Goal: Task Accomplishment & Management: Complete application form

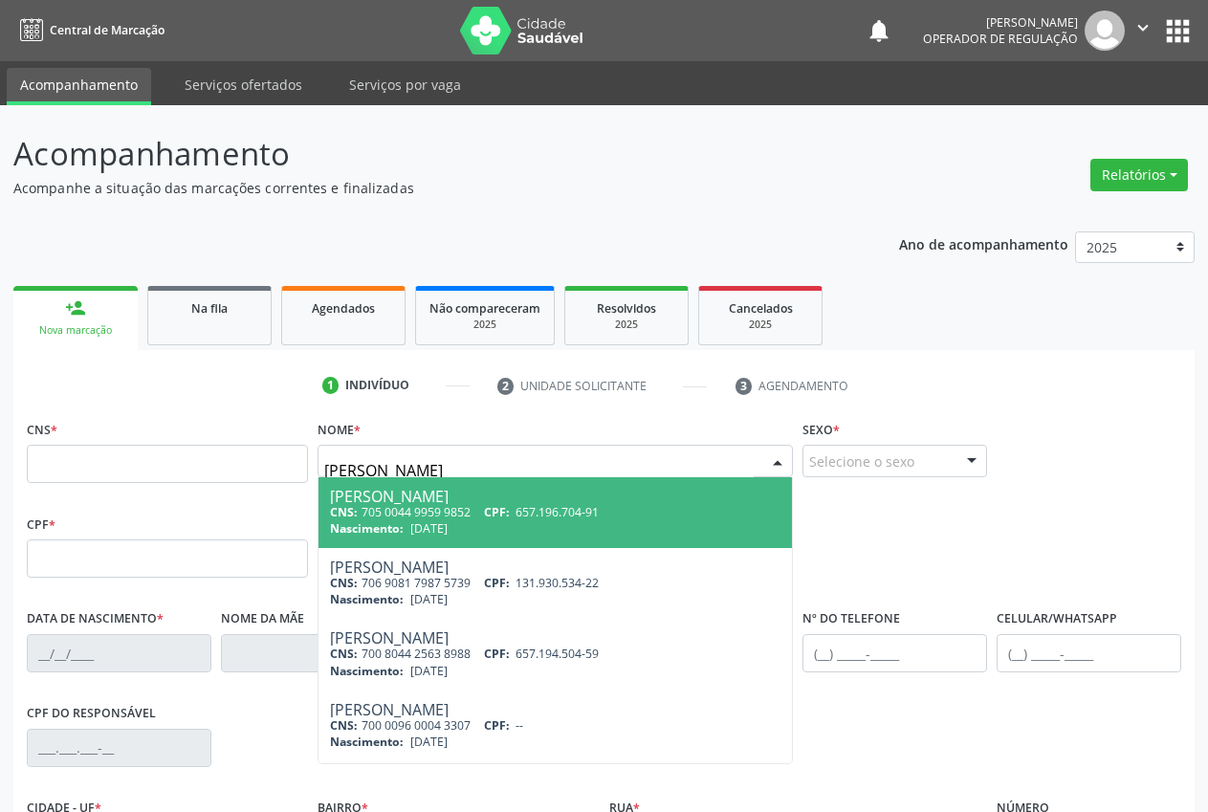
type input "francisco de assis tolentino"
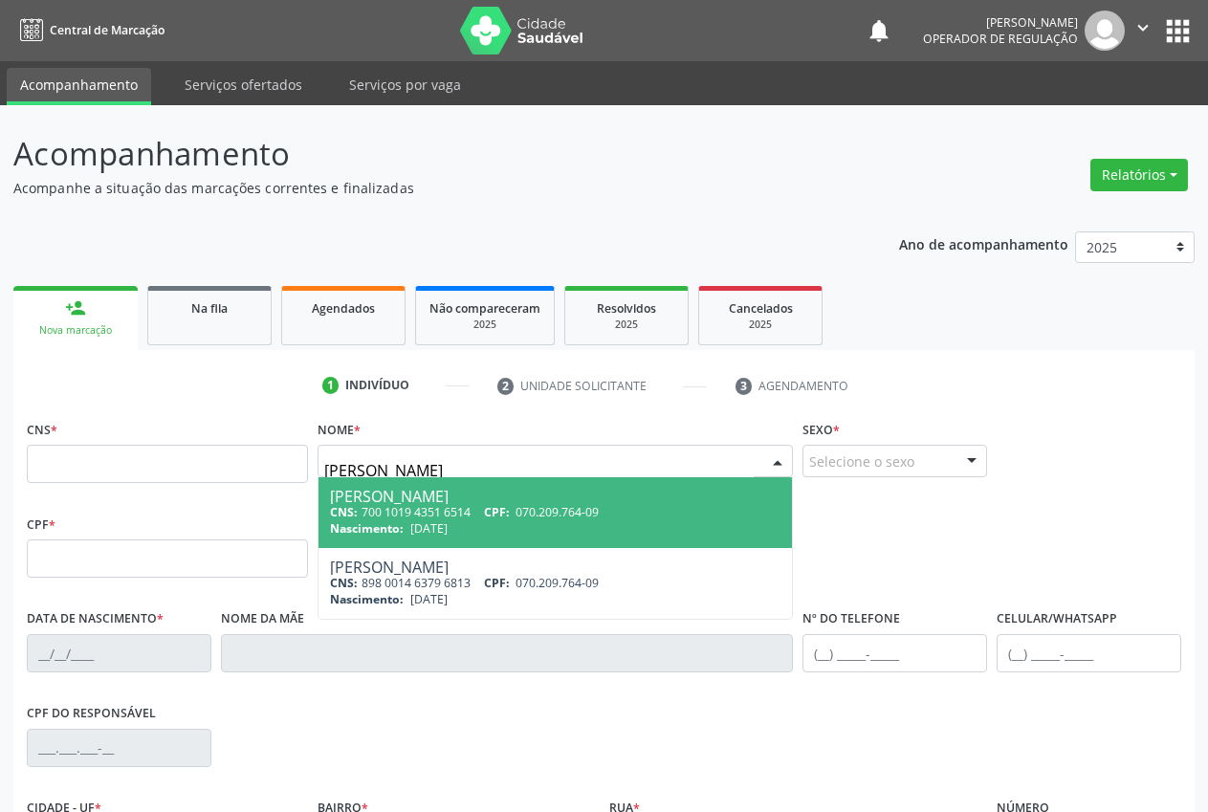
click at [508, 519] on span "CPF:" at bounding box center [497, 512] width 26 height 16
type input "700 1019 4351 6514"
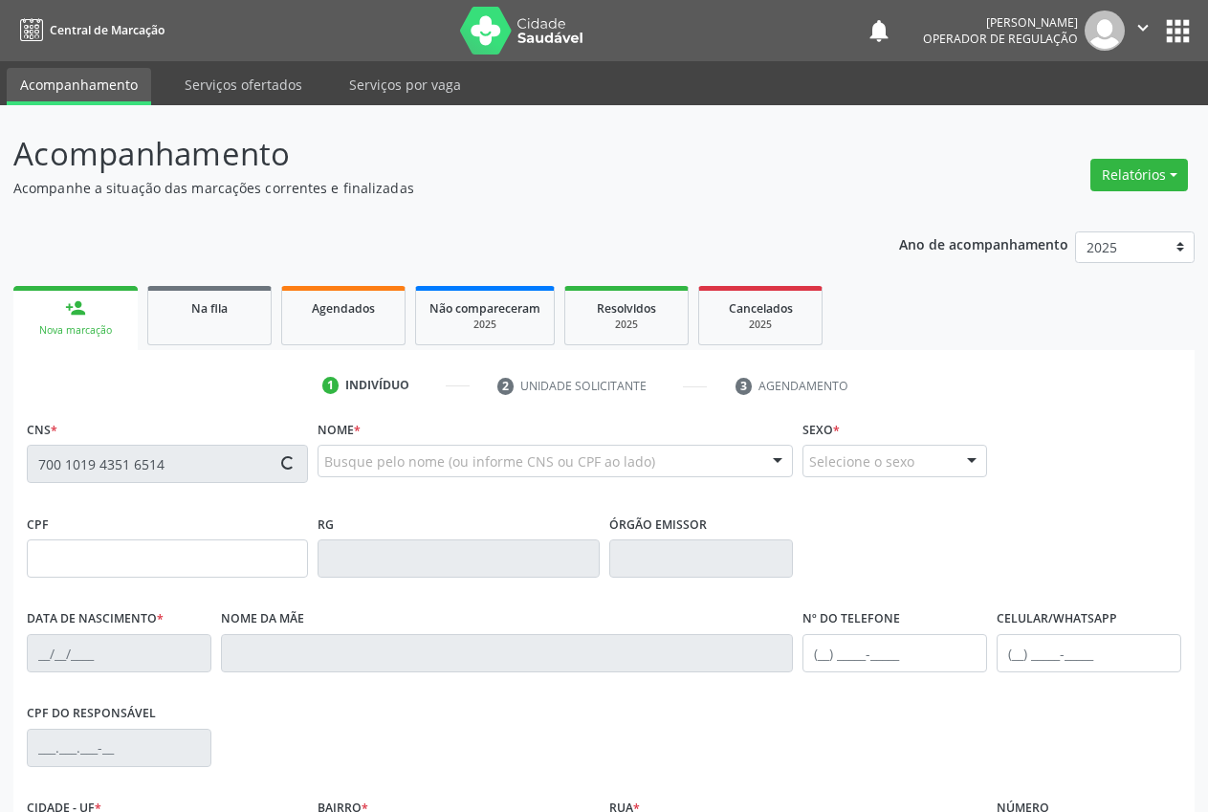
type input "070.209.764-09"
type input "31/03/1985"
type input "Bibiana Francisca Tolentino Silva"
type input "(87) 98857-4045"
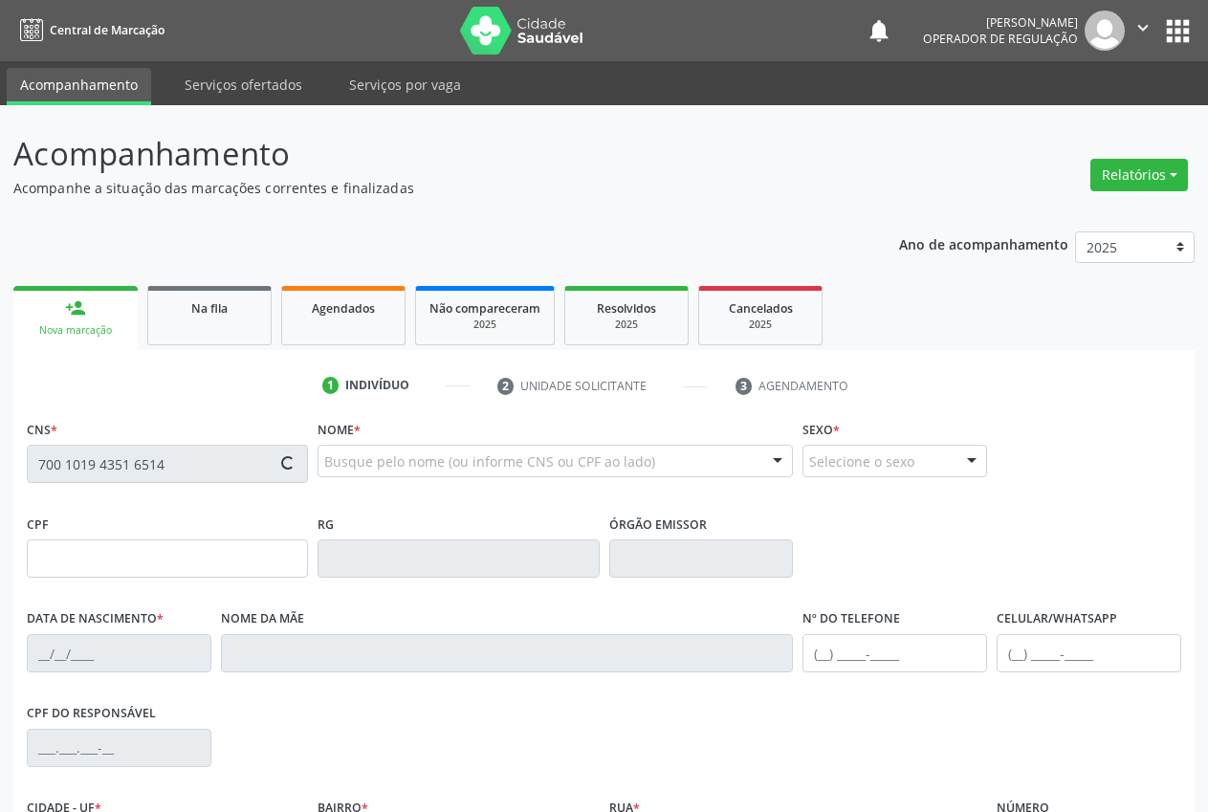
type input "041.370.144-18"
type input "S/N"
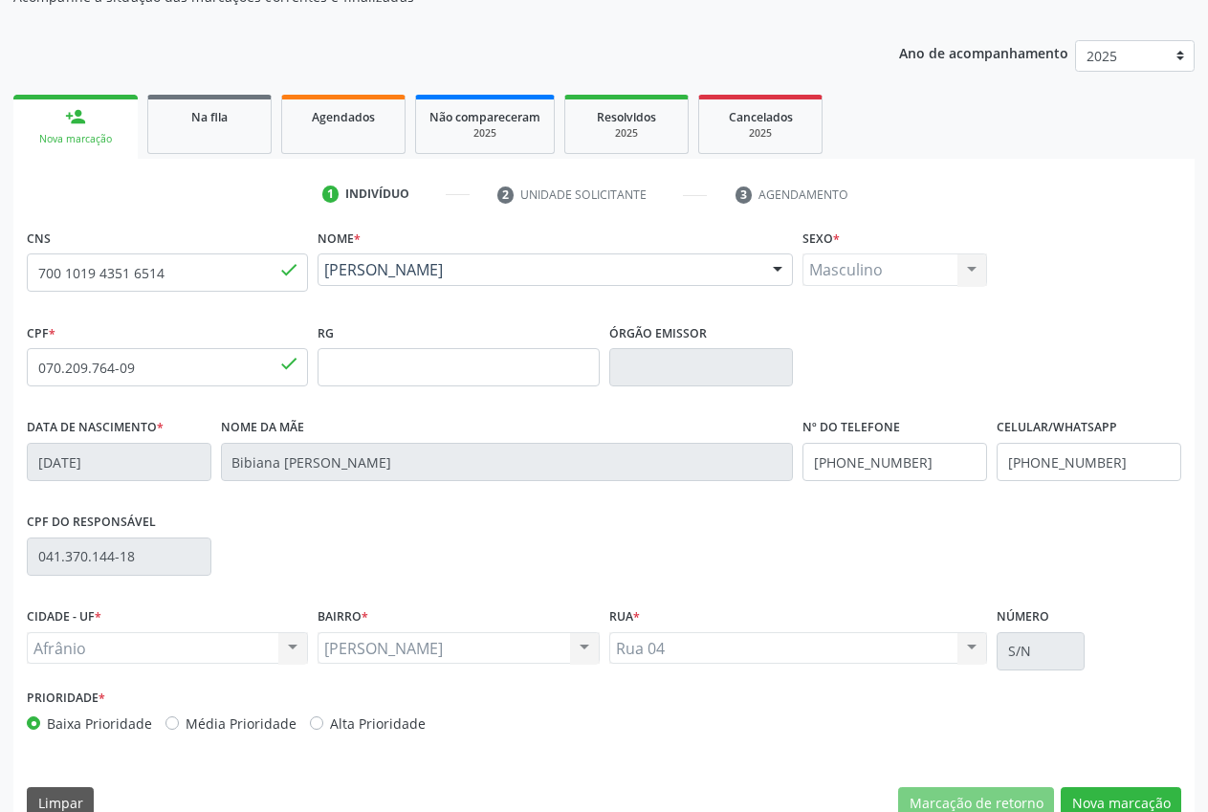
scroll to position [225, 0]
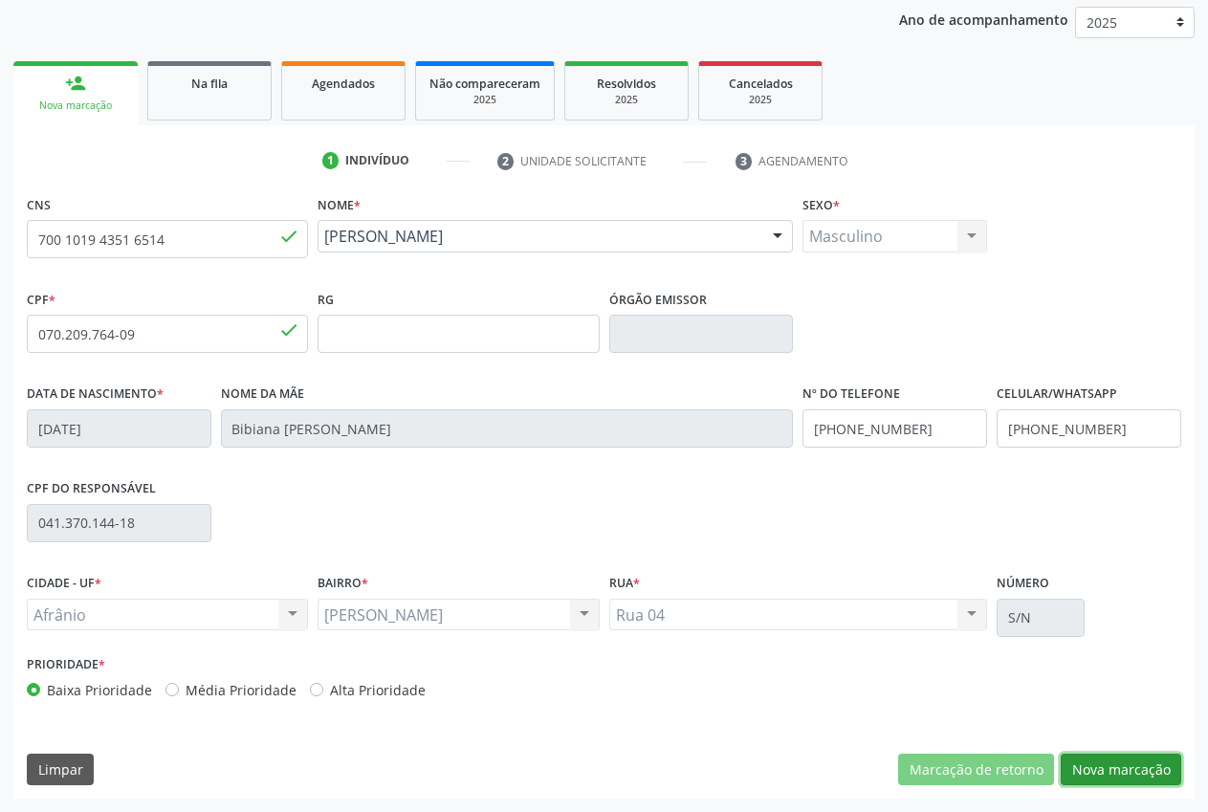
click at [1148, 776] on button "Nova marcação" at bounding box center [1121, 770] width 121 height 33
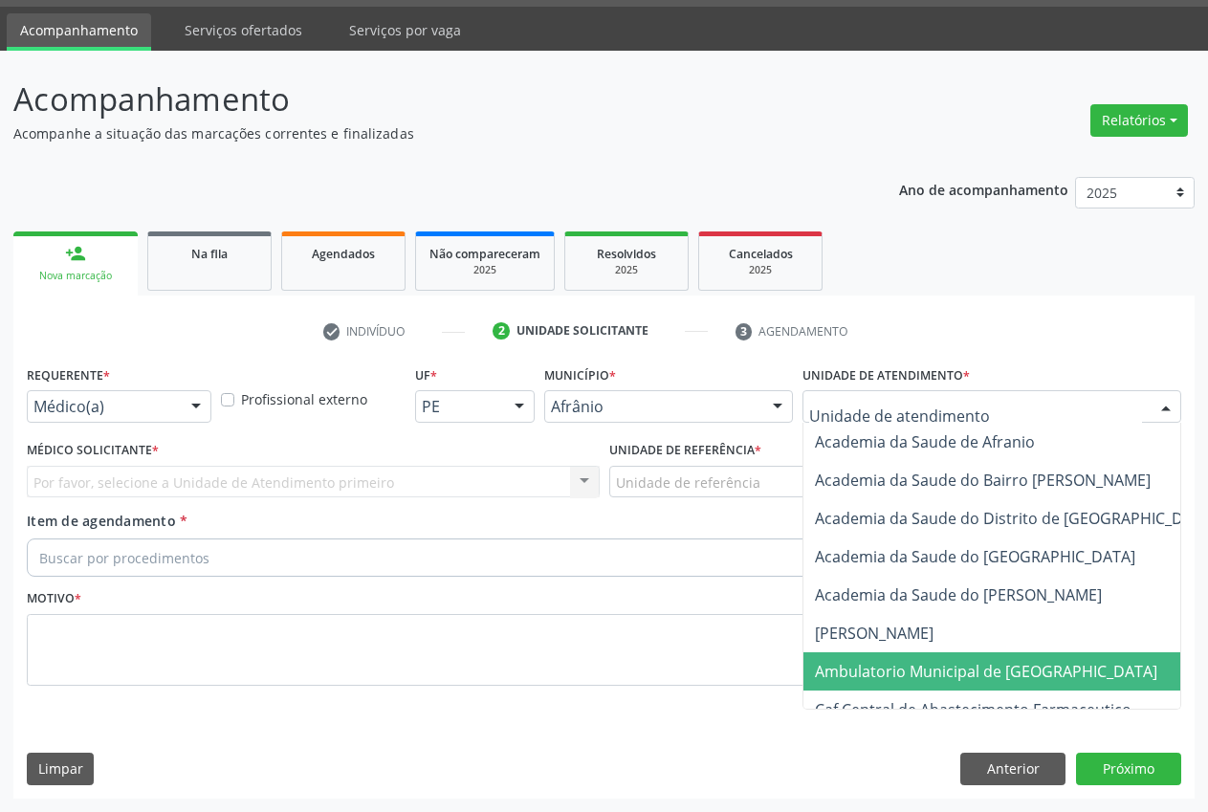
click at [926, 668] on span "Ambulatorio Municipal de [GEOGRAPHIC_DATA]" at bounding box center [986, 671] width 343 height 21
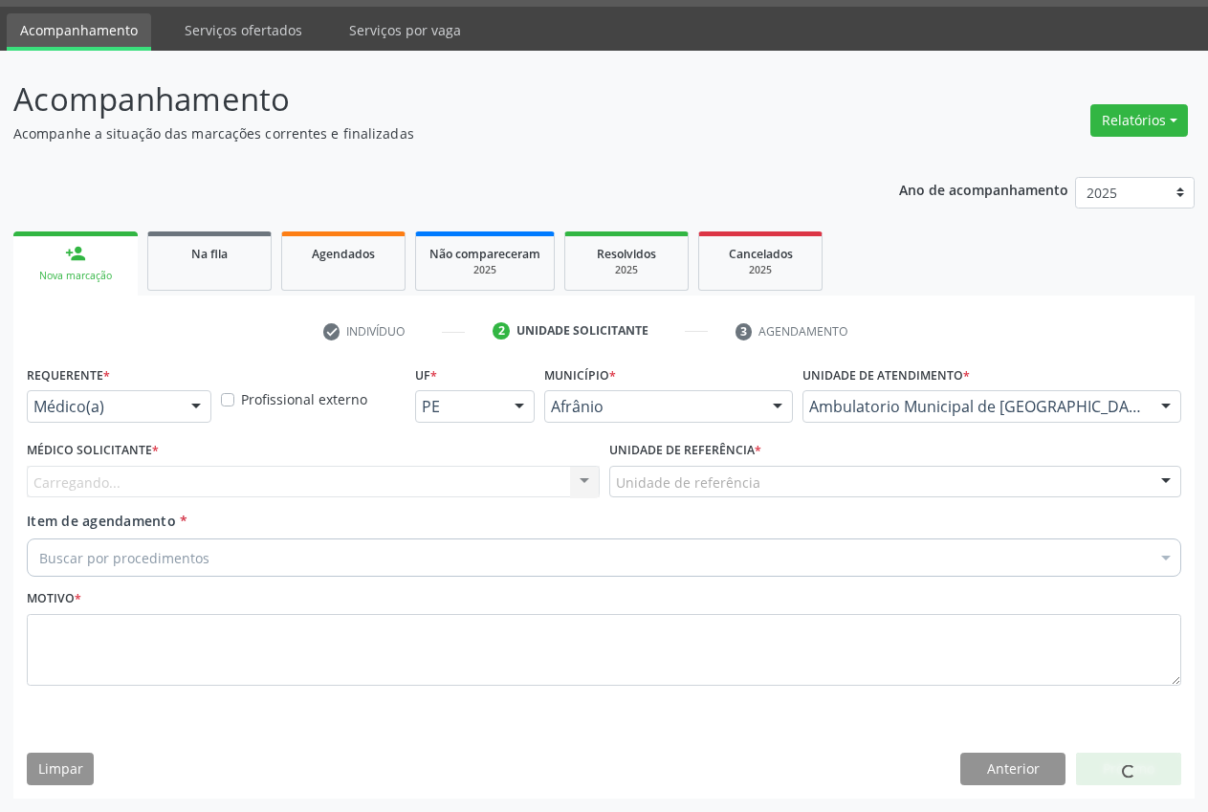
click at [303, 487] on div "Carregando... Nenhum resultado encontrado para: " " Não há nenhuma opção para s…" at bounding box center [313, 482] width 573 height 33
drag, startPoint x: 501, startPoint y: 488, endPoint x: 517, endPoint y: 488, distance: 15.3
click at [508, 488] on div "Carregando... Nenhum resultado encontrado para: " " Não há nenhuma opção para s…" at bounding box center [313, 482] width 573 height 33
click at [596, 468] on div "Carregando... Nenhum resultado encontrado para: " " Não há nenhuma opção para s…" at bounding box center [313, 482] width 573 height 33
click at [586, 475] on div "Carregando... Nenhum resultado encontrado para: " " Não há nenhuma opção para s…" at bounding box center [313, 482] width 573 height 33
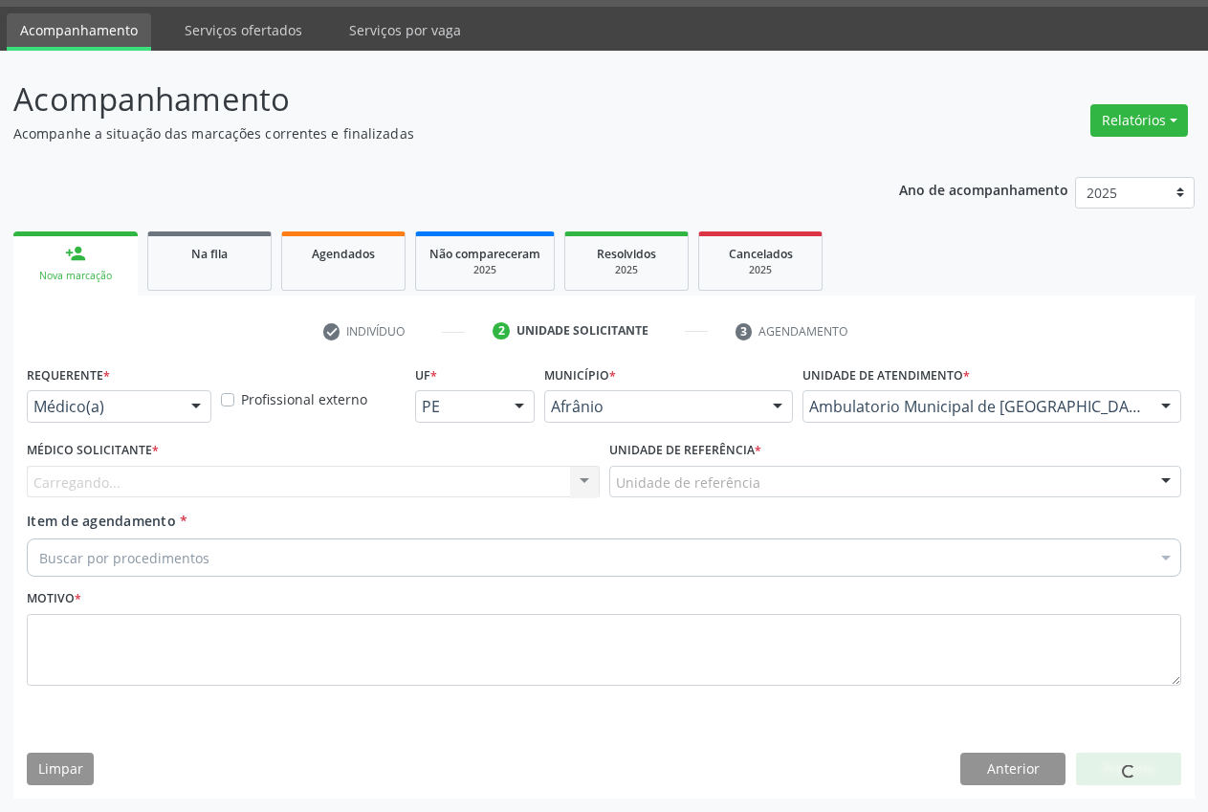
click at [586, 479] on div "Carregando... Nenhum resultado encontrado para: " " Não há nenhuma opção para s…" at bounding box center [313, 482] width 573 height 33
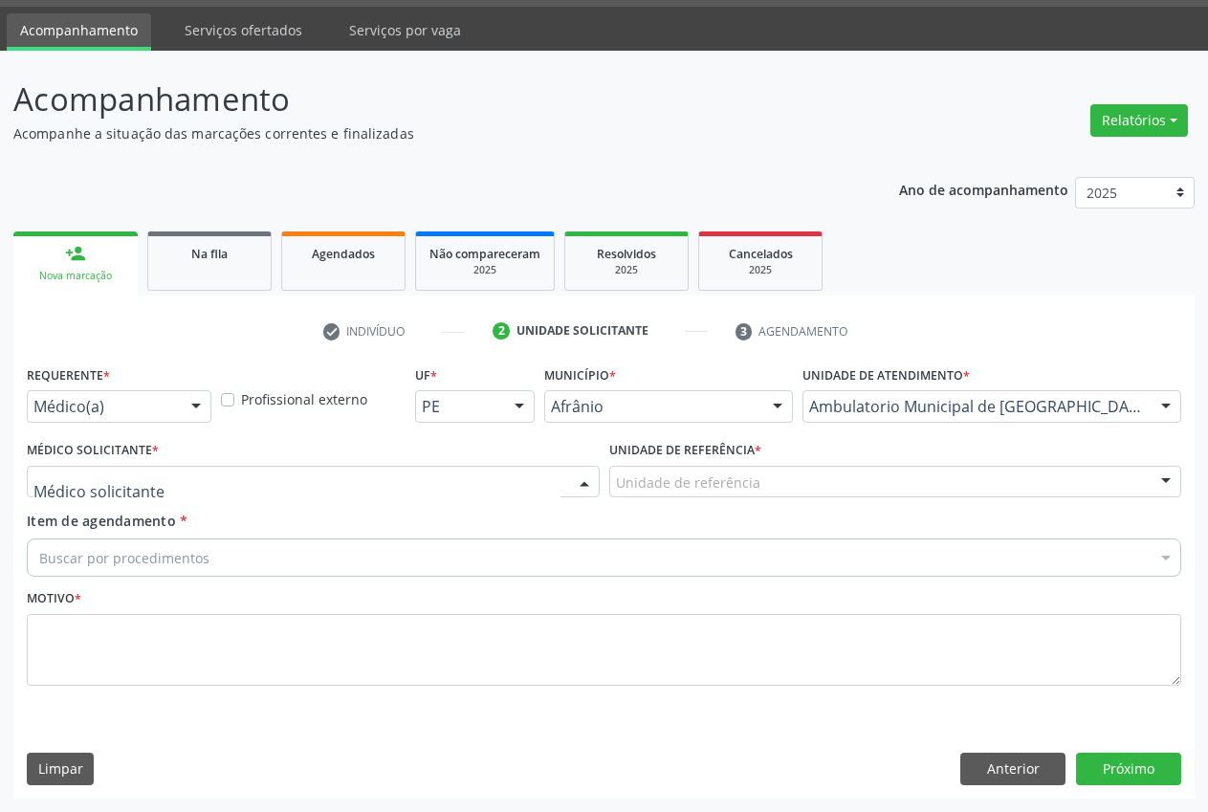
drag, startPoint x: 519, startPoint y: 485, endPoint x: 535, endPoint y: 472, distance: 21.1
click at [519, 484] on div at bounding box center [313, 482] width 573 height 33
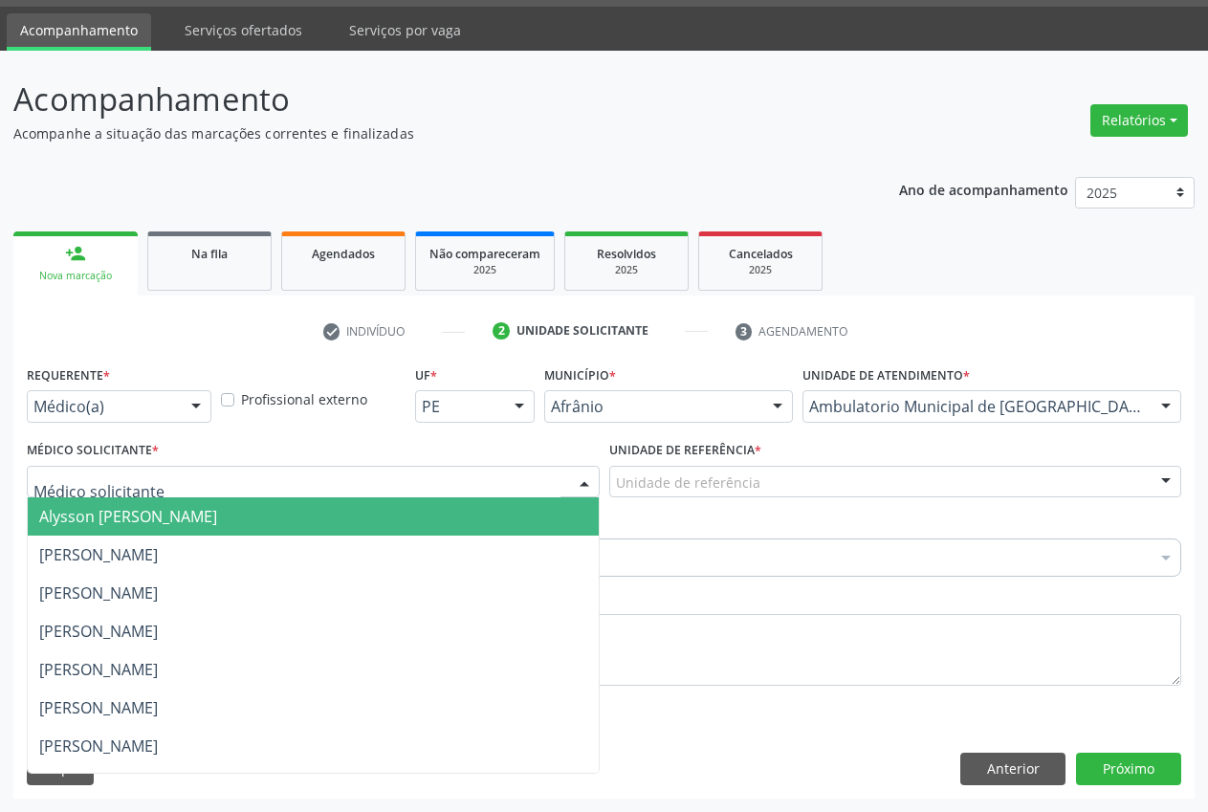
click at [317, 521] on span "Alysson [PERSON_NAME]" at bounding box center [313, 517] width 571 height 38
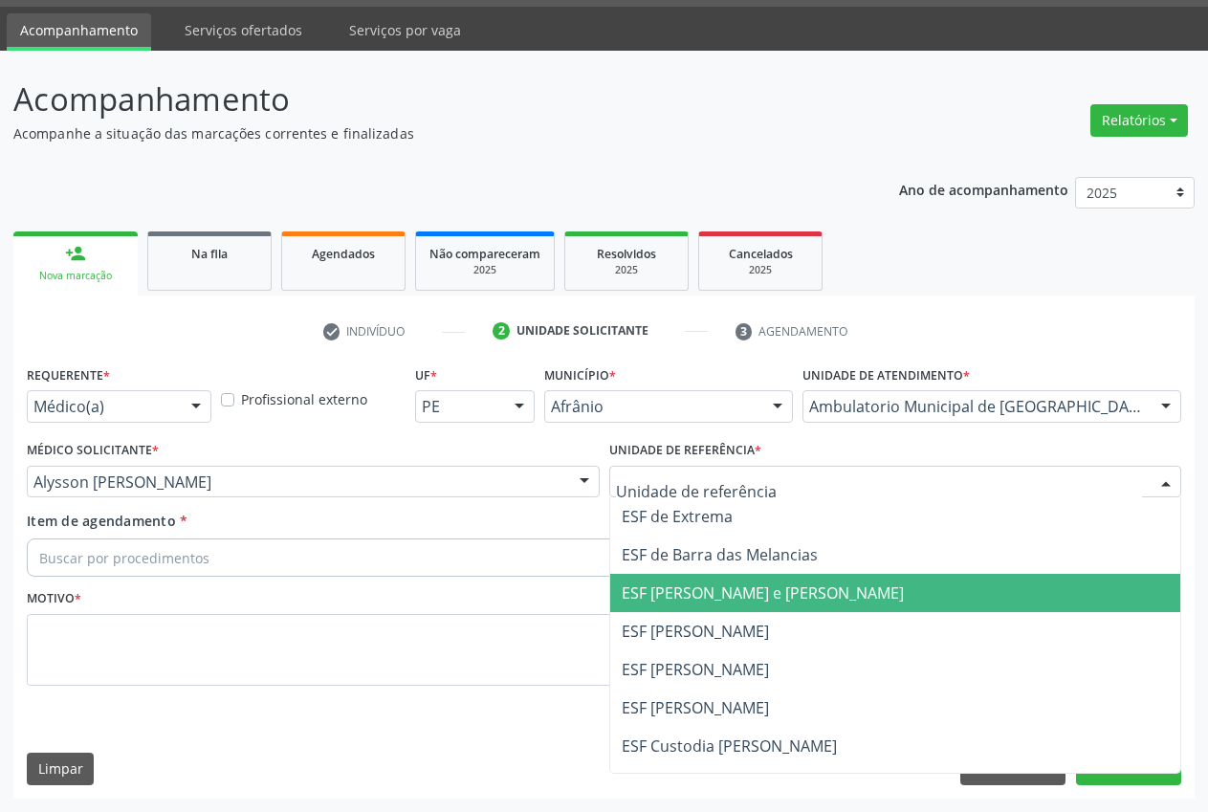
click at [721, 583] on span "ESF [PERSON_NAME] e [PERSON_NAME]" at bounding box center [763, 593] width 282 height 21
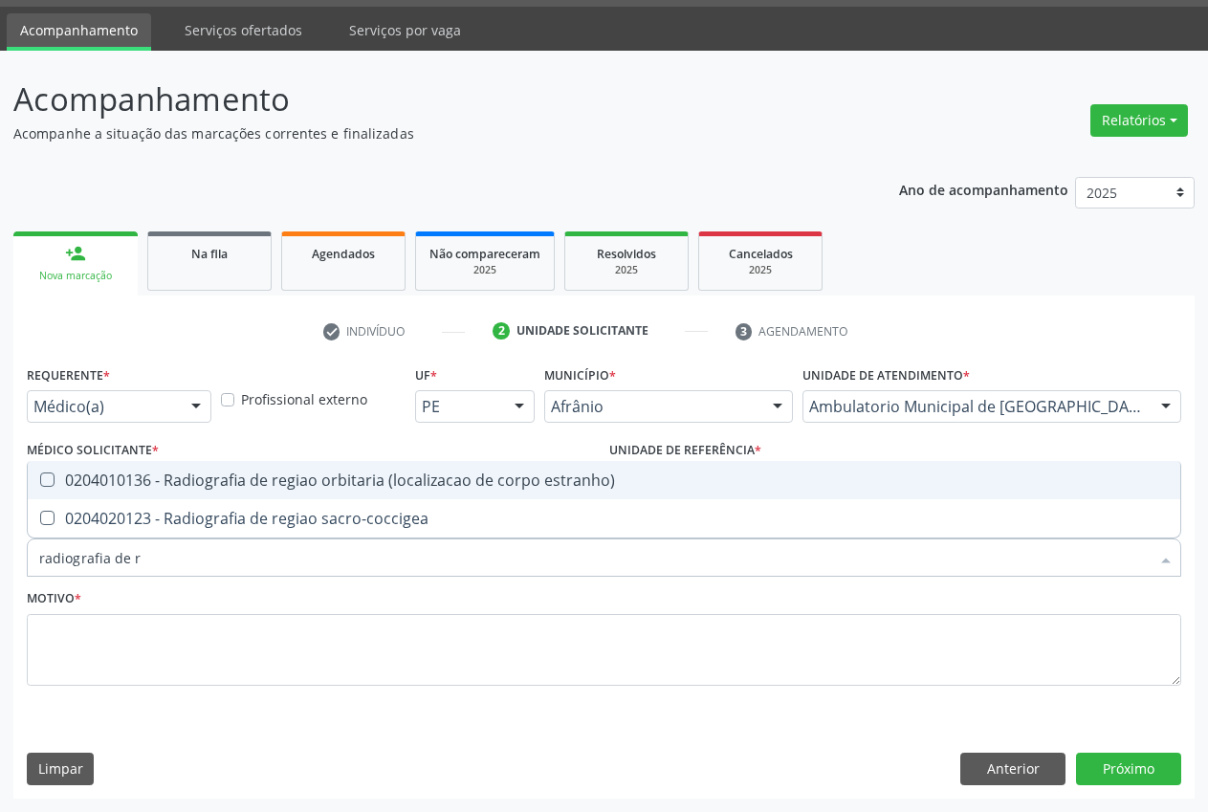
type input "radiografia de"
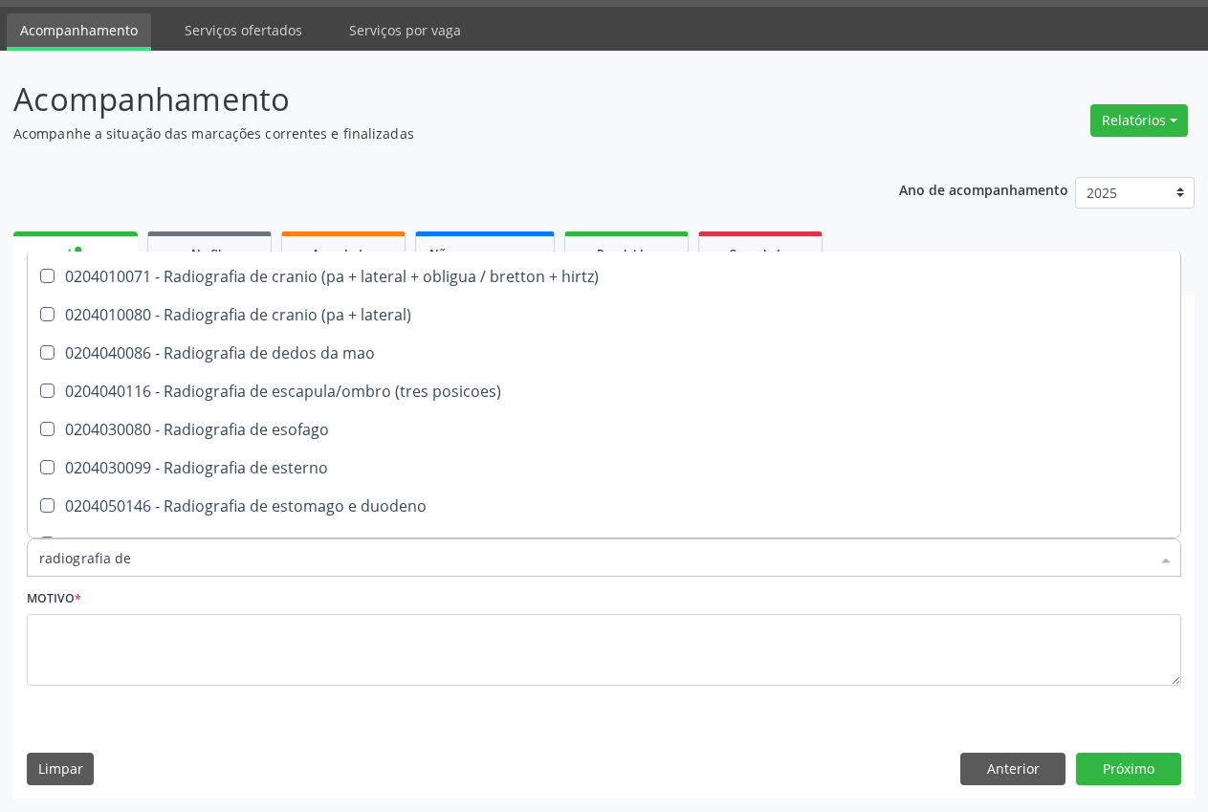
scroll to position [1098, 0]
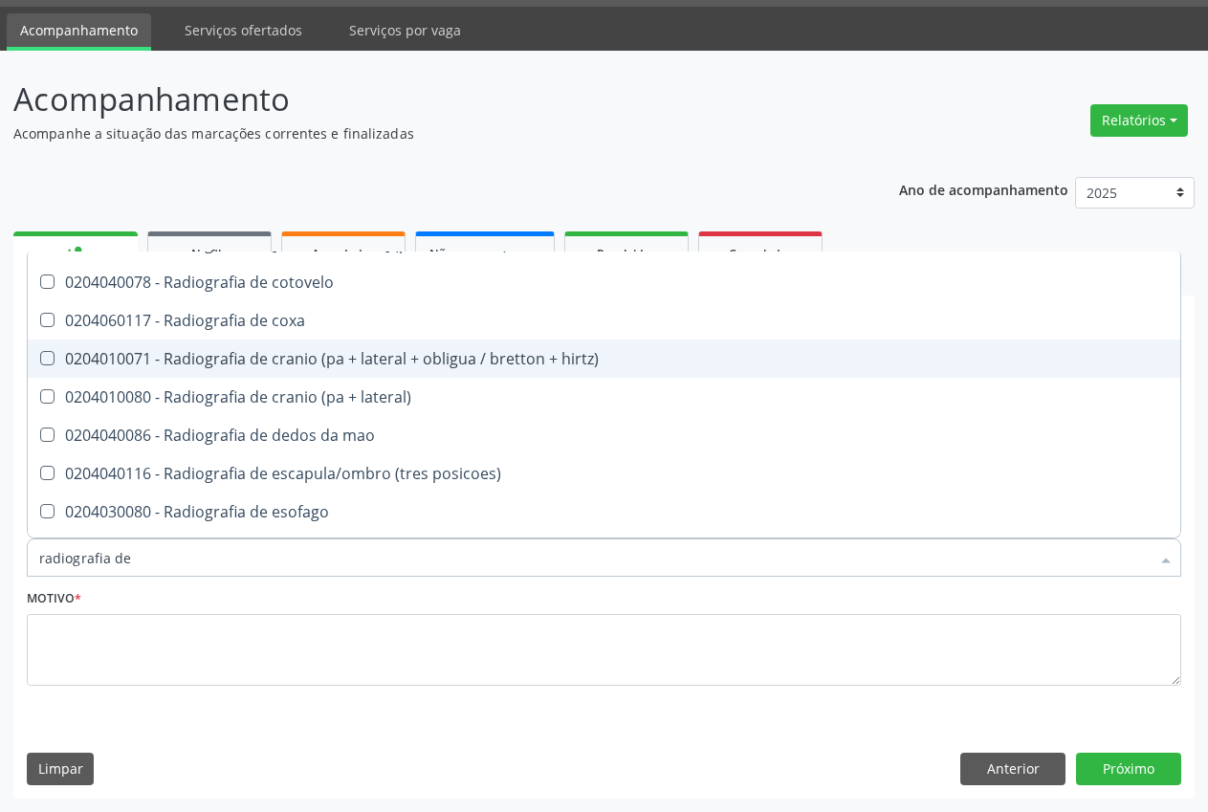
click at [419, 356] on div "0204010071 - Radiografia de cranio (pa + lateral + obligua / bretton + hirtz)" at bounding box center [604, 358] width 1130 height 15
checkbox hirtz\) "true"
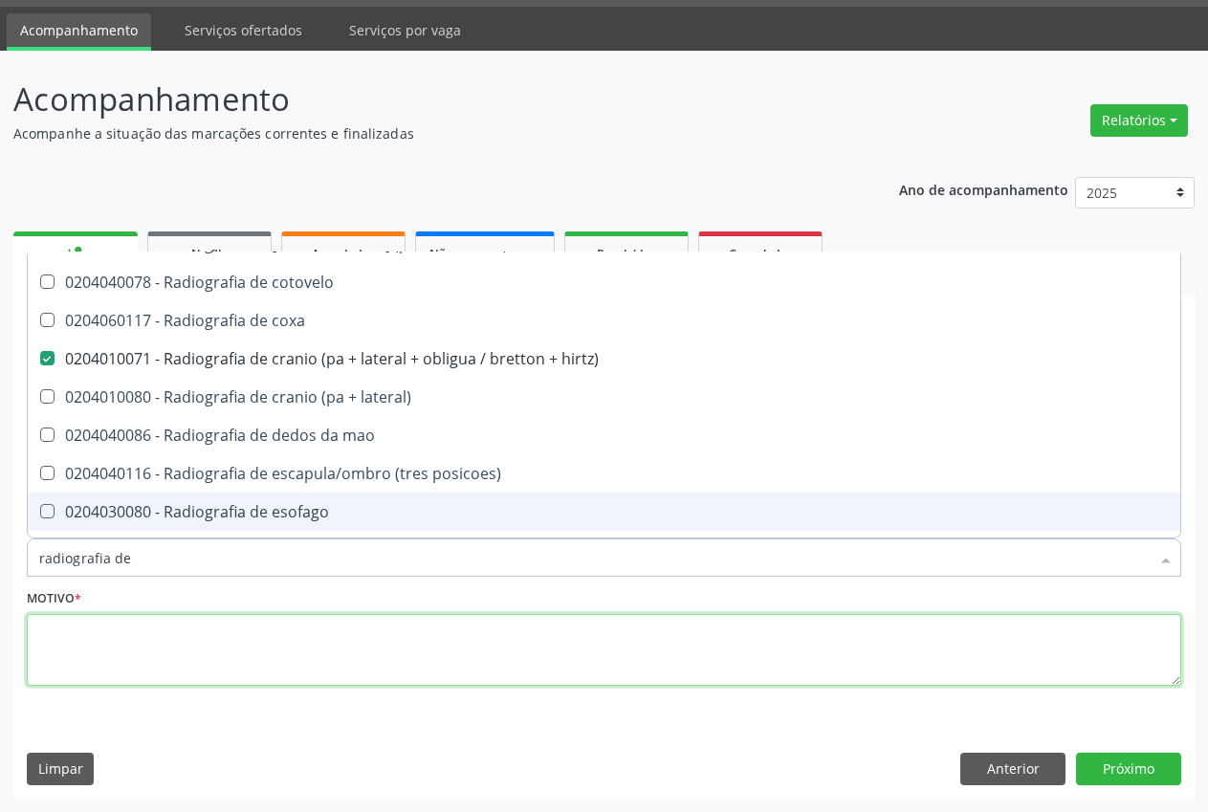
click at [184, 647] on textarea at bounding box center [604, 650] width 1155 height 73
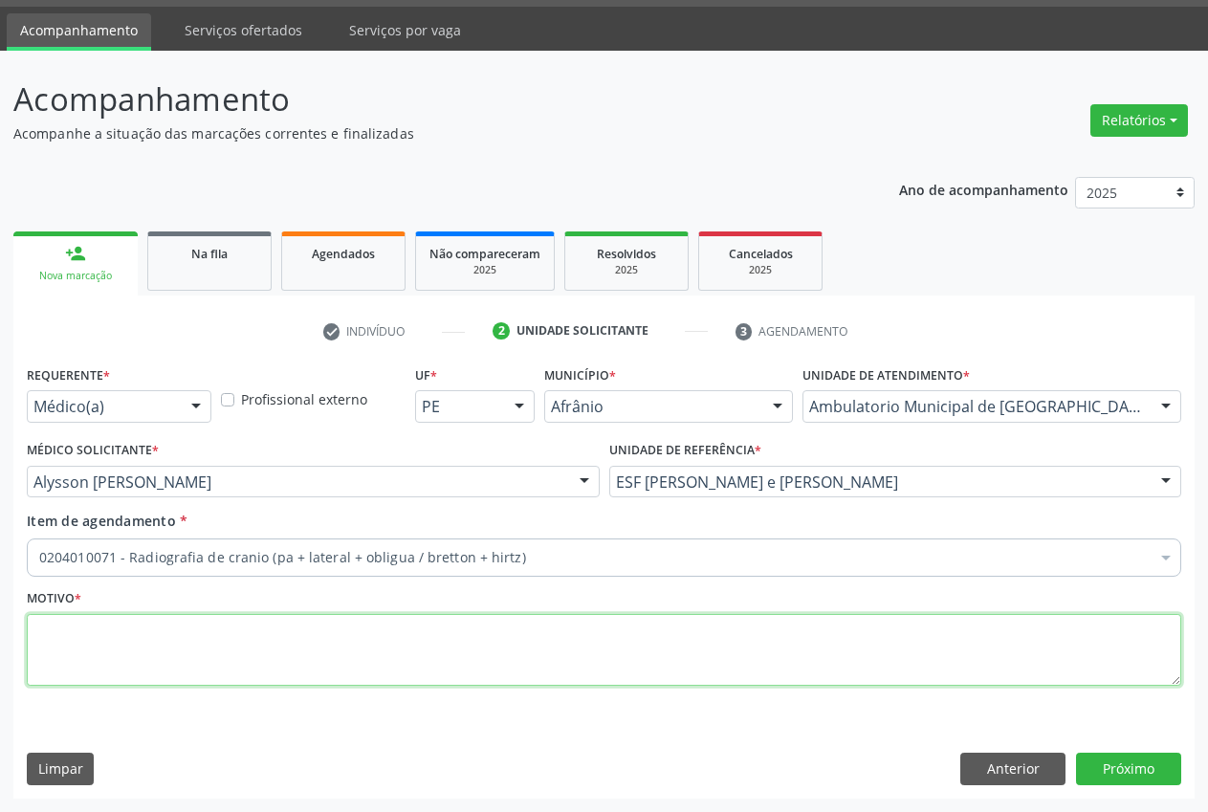
scroll to position [0, 0]
type textarea "."
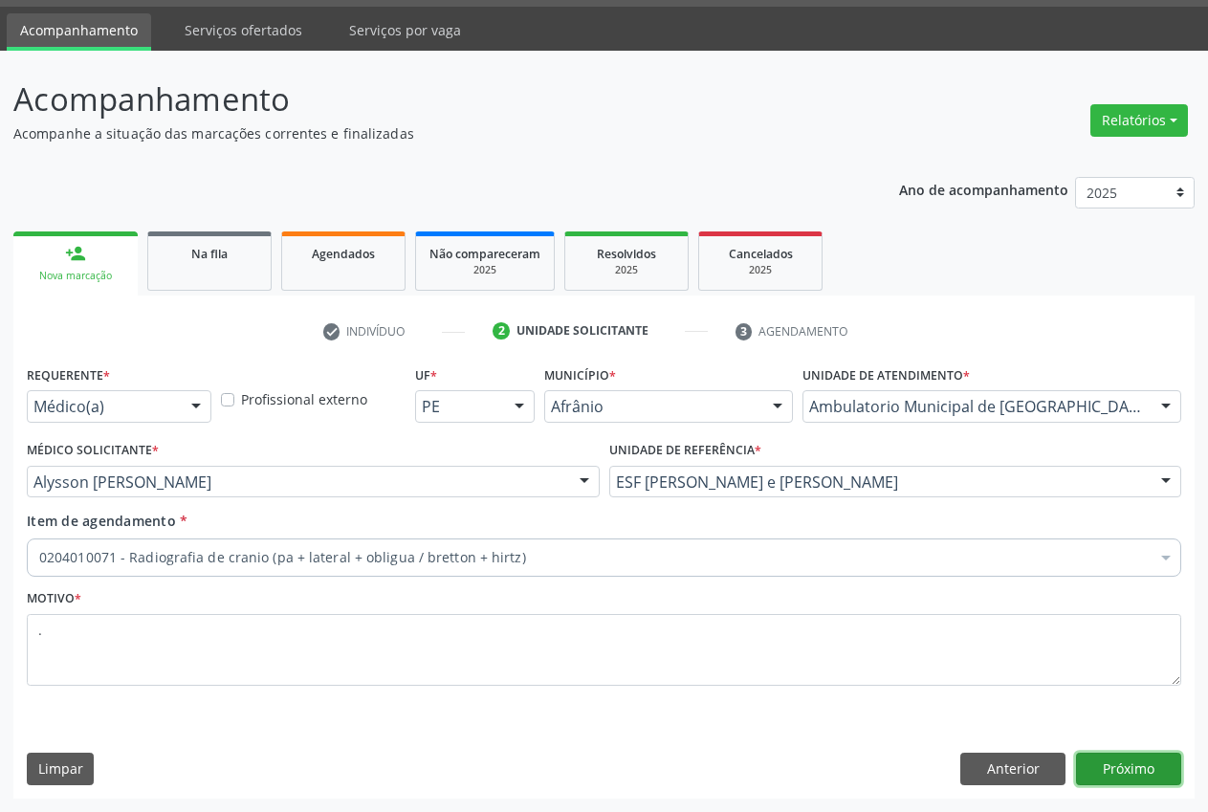
click at [1139, 770] on button "Próximo" at bounding box center [1128, 769] width 105 height 33
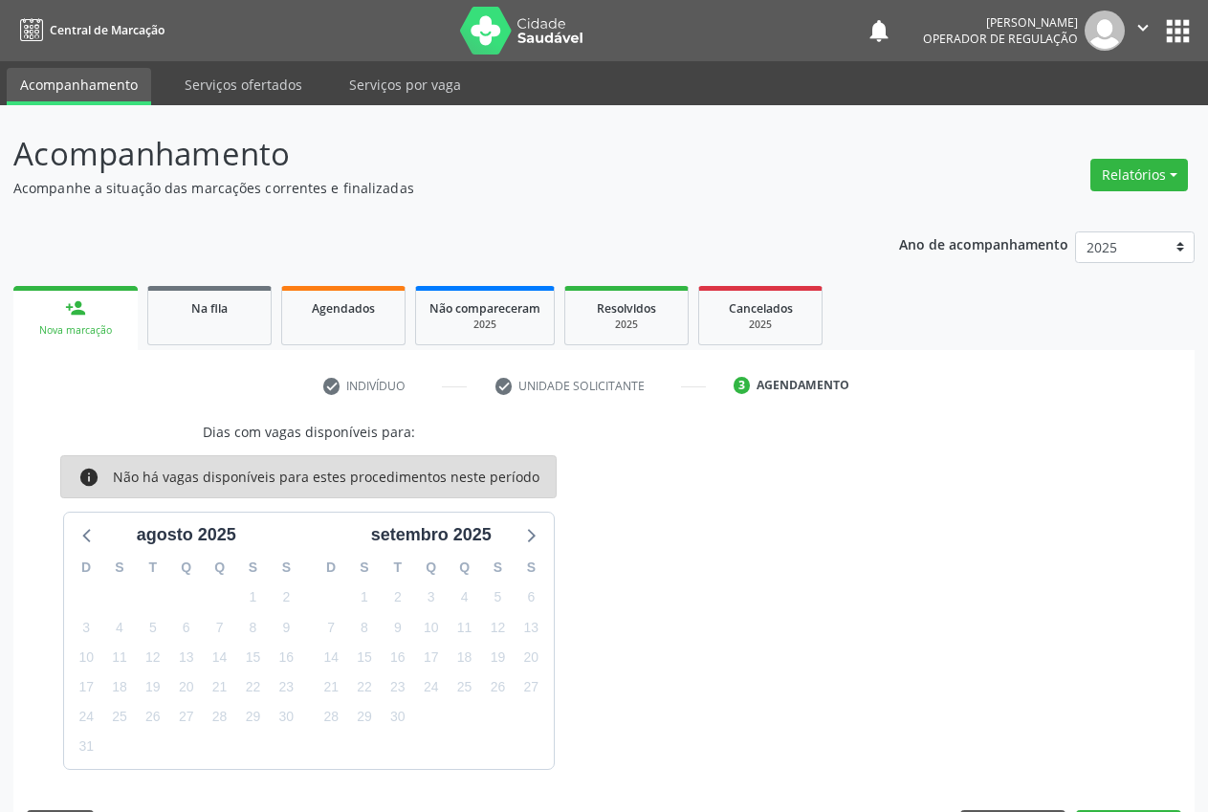
click at [83, 313] on div "person_add" at bounding box center [75, 308] width 21 height 21
click at [81, 320] on link "person_add Nova marcação" at bounding box center [75, 318] width 124 height 64
click at [57, 324] on div "Nova marcação" at bounding box center [76, 330] width 98 height 14
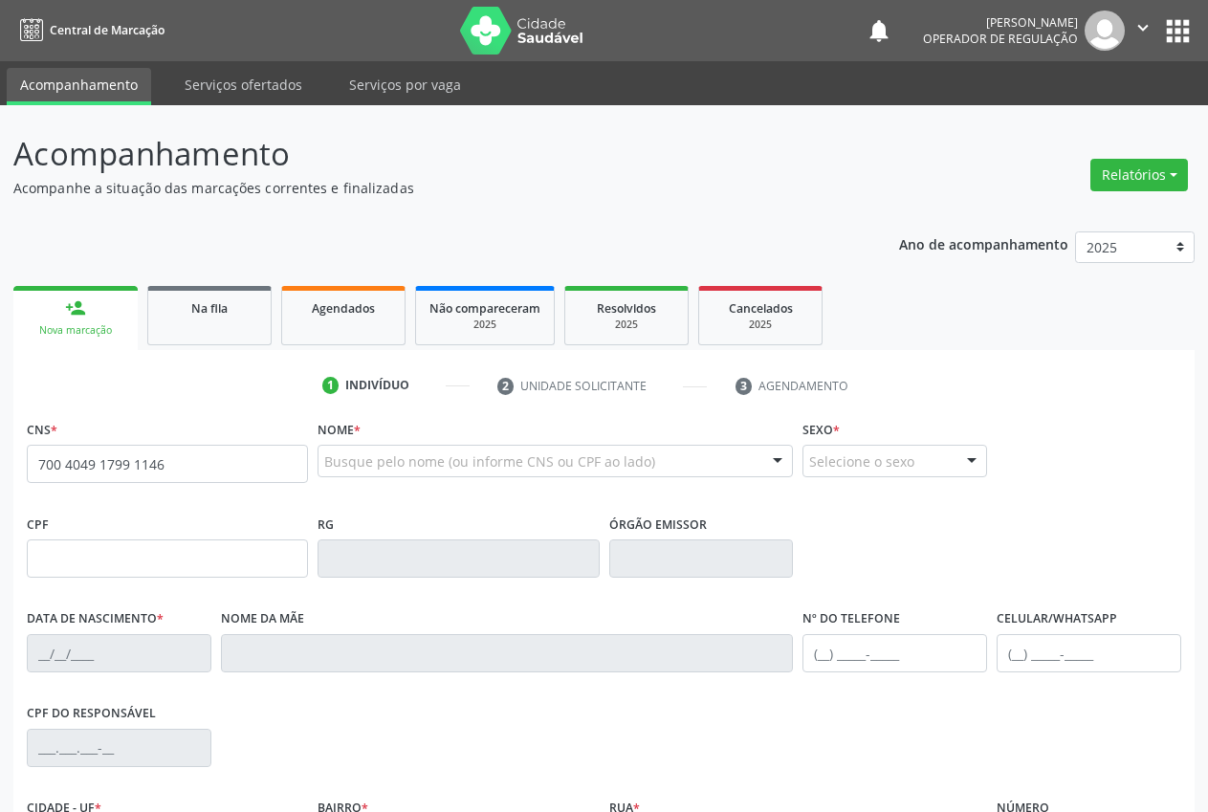
type input "700 4049 1799 1146"
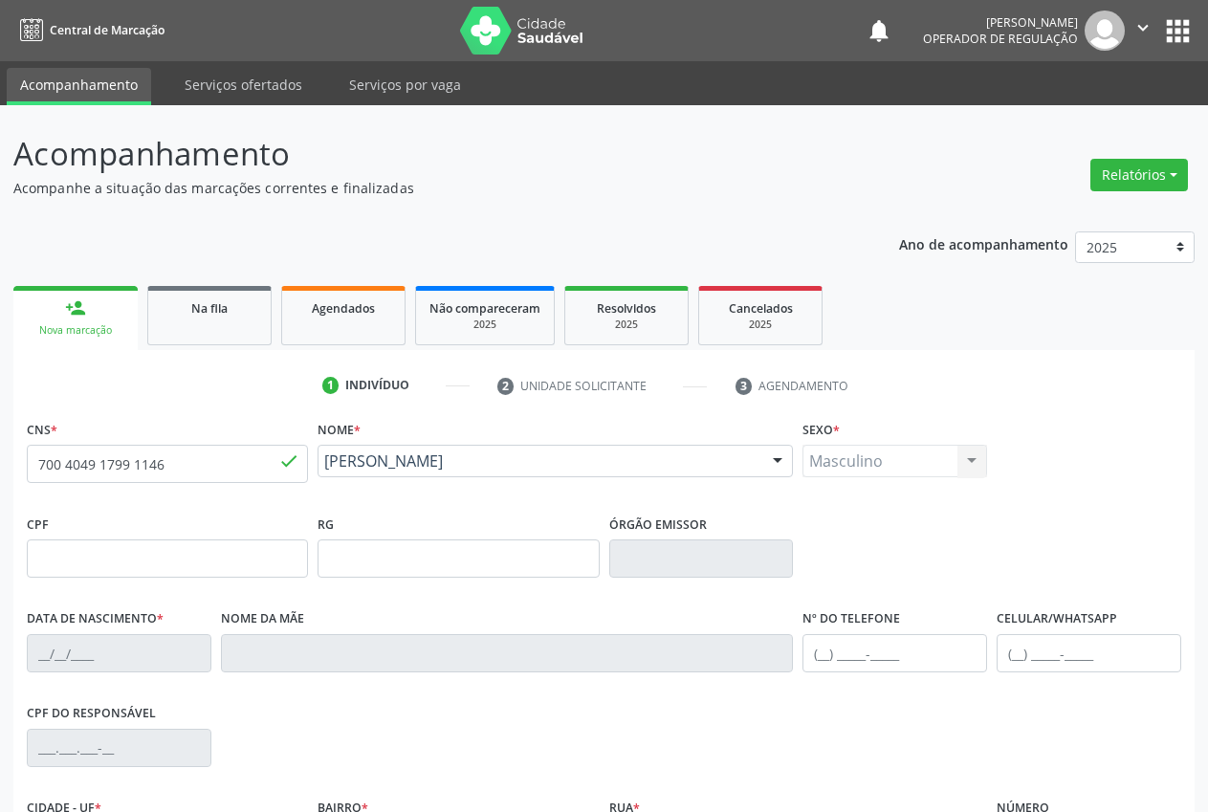
type input "15/12/1966"
type input "Margarida Fernandes dos Santos"
type input "S/N"
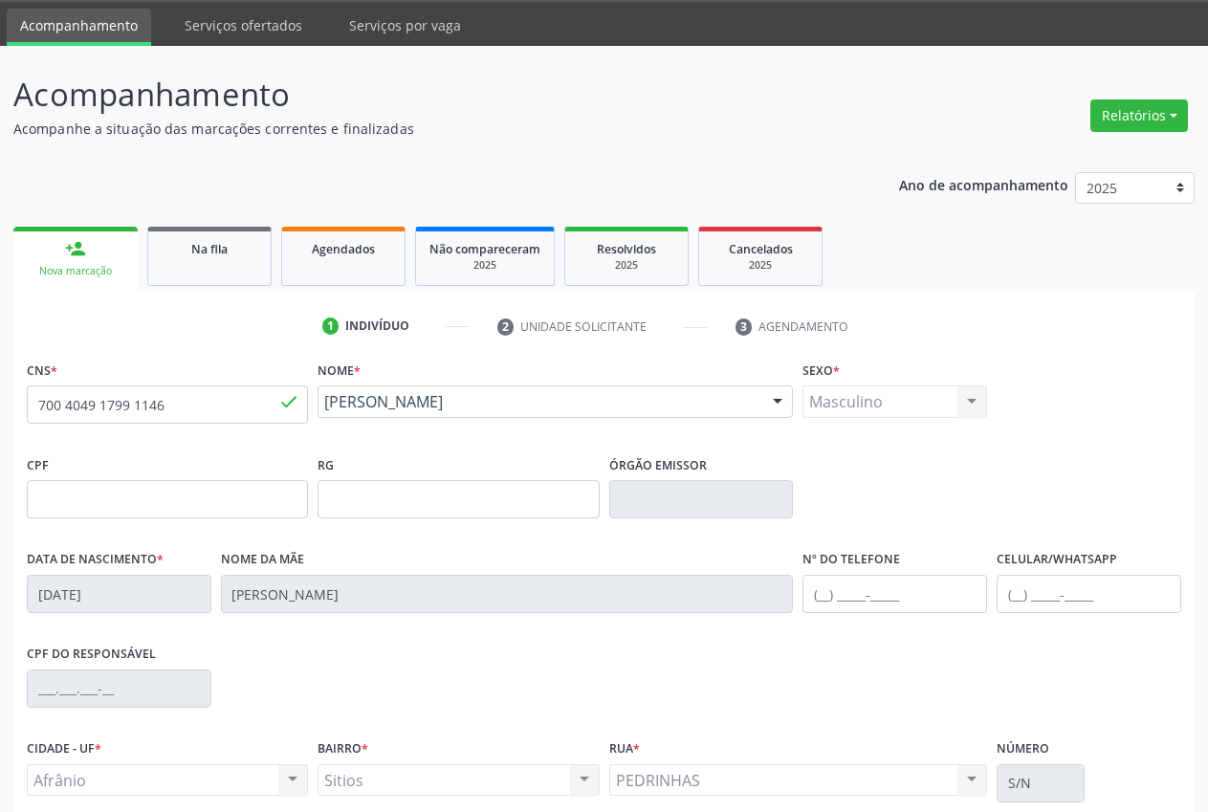
scroll to position [225, 0]
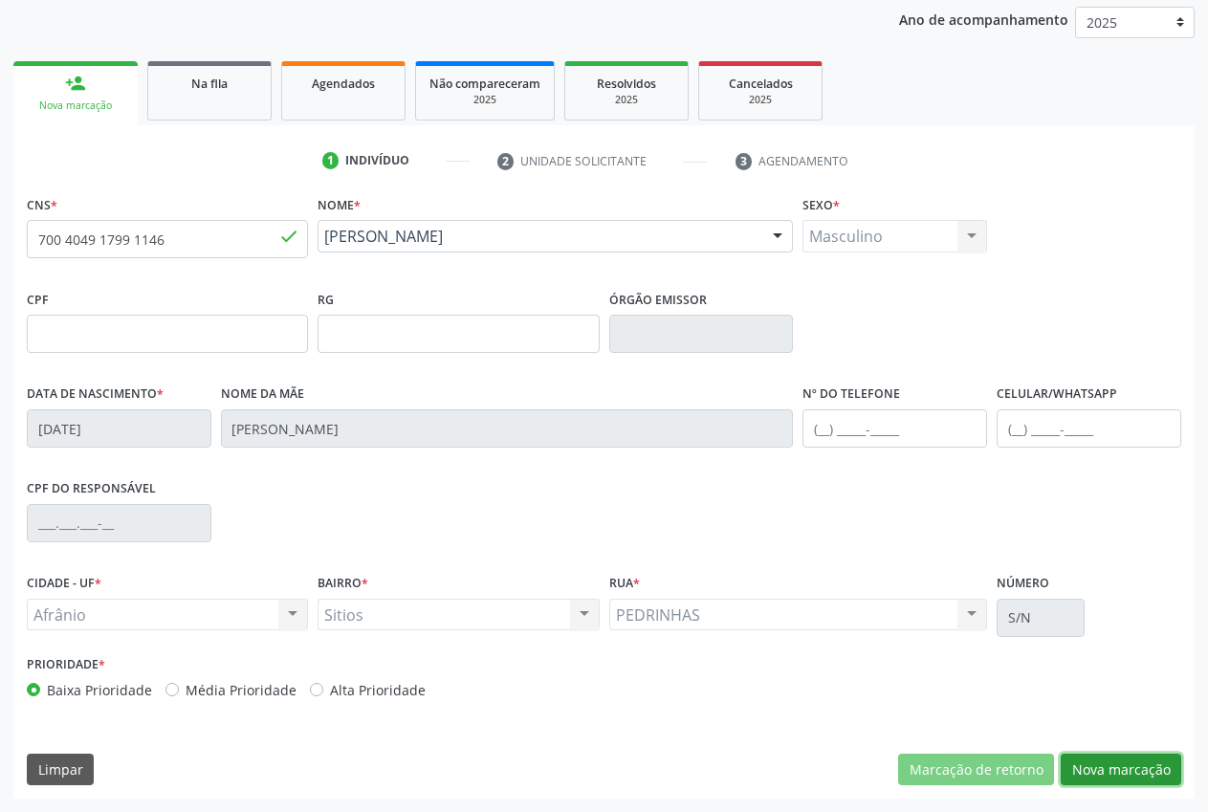
click at [1162, 775] on button "Nova marcação" at bounding box center [1121, 770] width 121 height 33
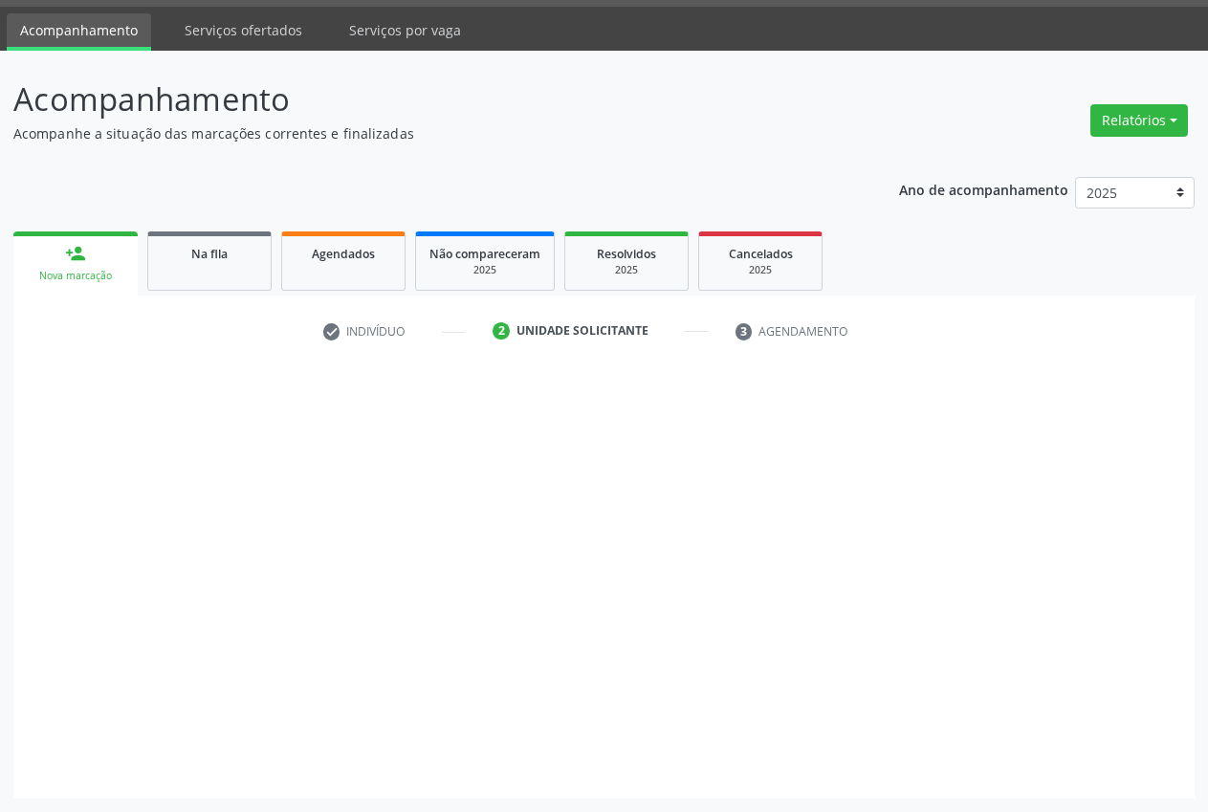
scroll to position [55, 0]
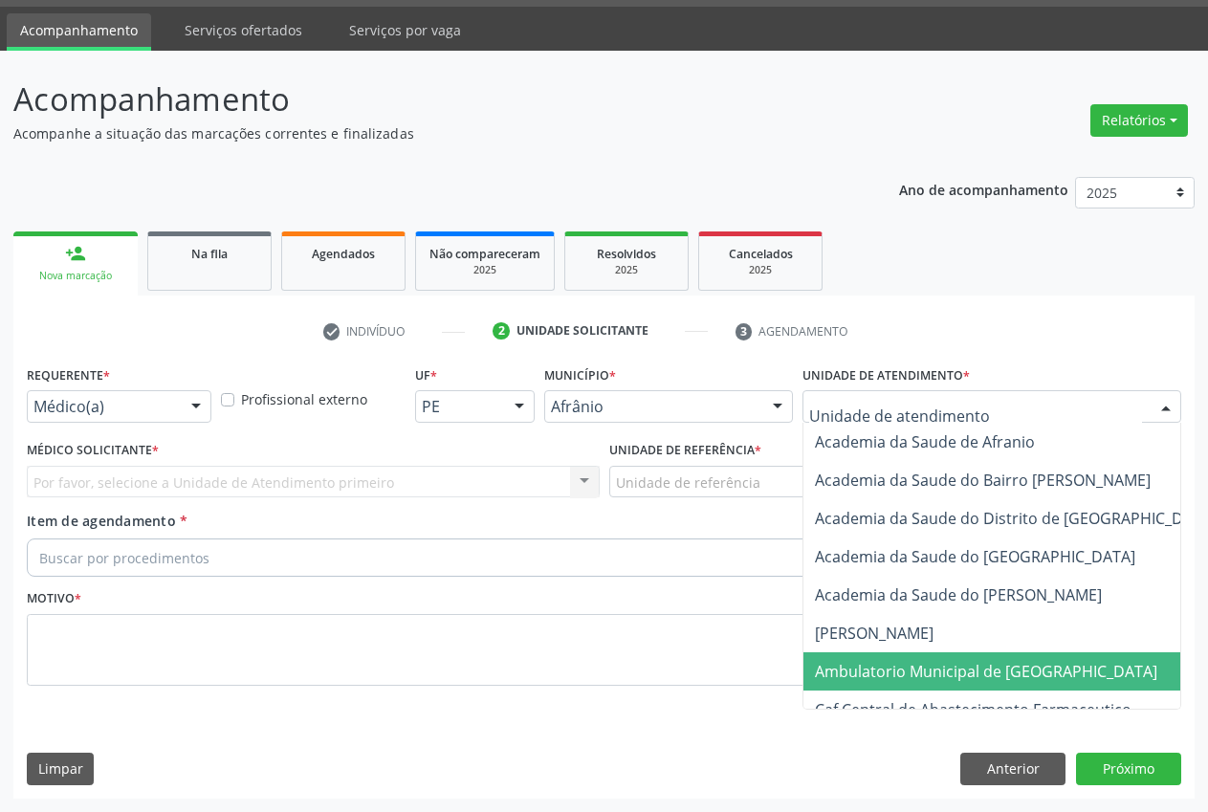
drag, startPoint x: 971, startPoint y: 667, endPoint x: 361, endPoint y: 481, distance: 638.0
click at [969, 668] on span "Ambulatorio Municipal de [GEOGRAPHIC_DATA]" at bounding box center [986, 671] width 343 height 21
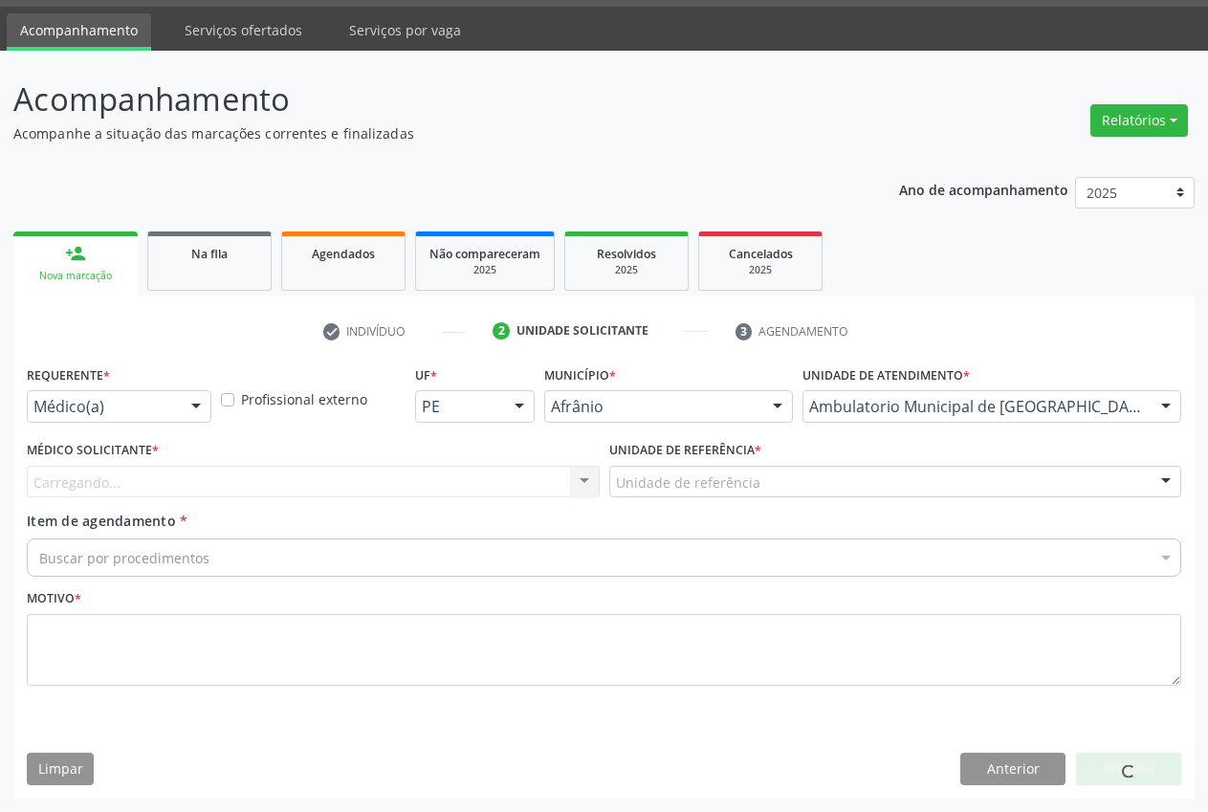
click at [326, 483] on div "Carregando... Nenhum resultado encontrado para: " " Não há nenhuma opção para s…" at bounding box center [313, 482] width 573 height 33
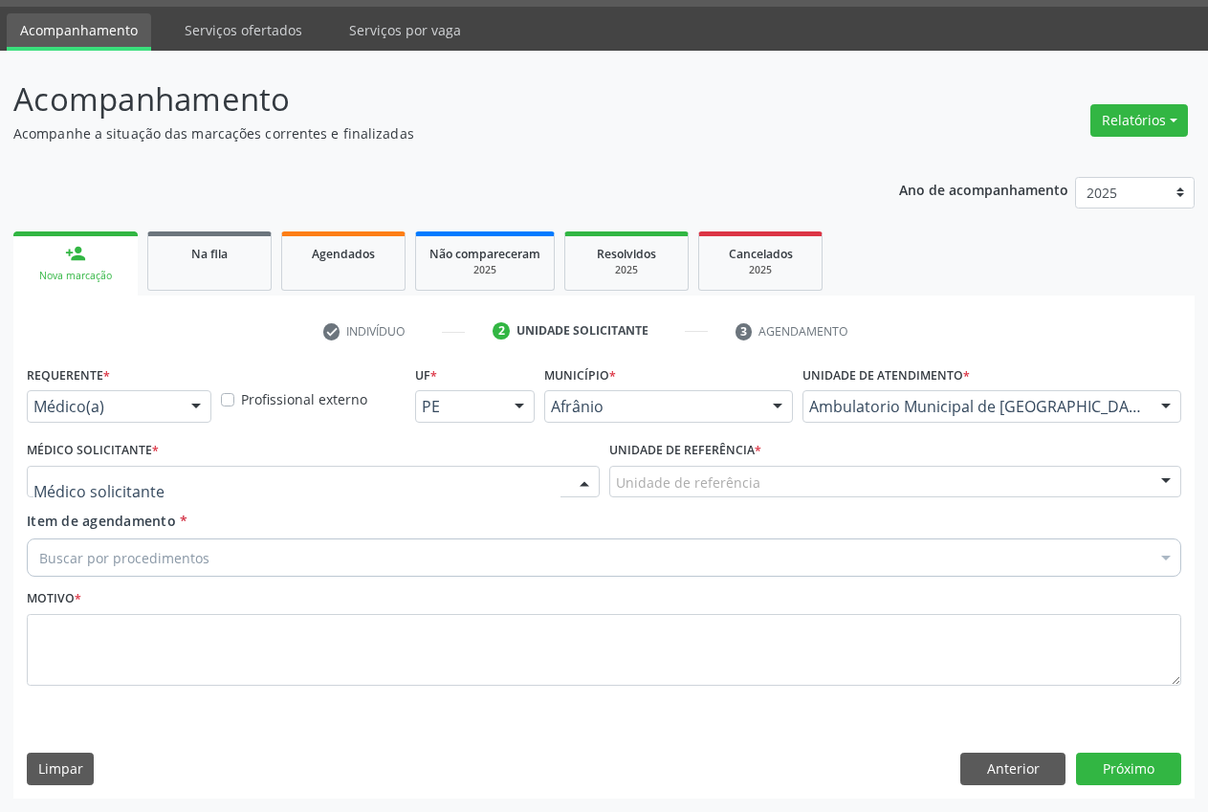
click at [365, 478] on div at bounding box center [313, 482] width 573 height 33
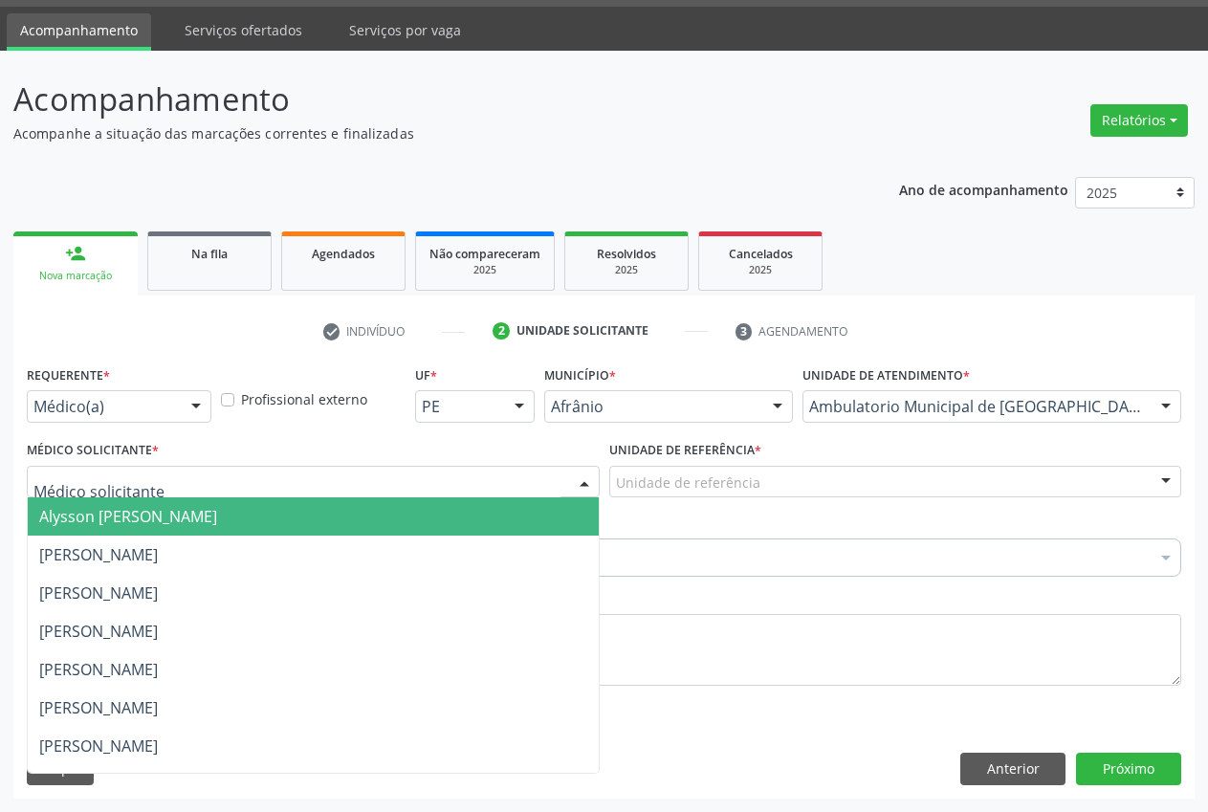
click at [352, 516] on span "Alysson [PERSON_NAME]" at bounding box center [313, 517] width 571 height 38
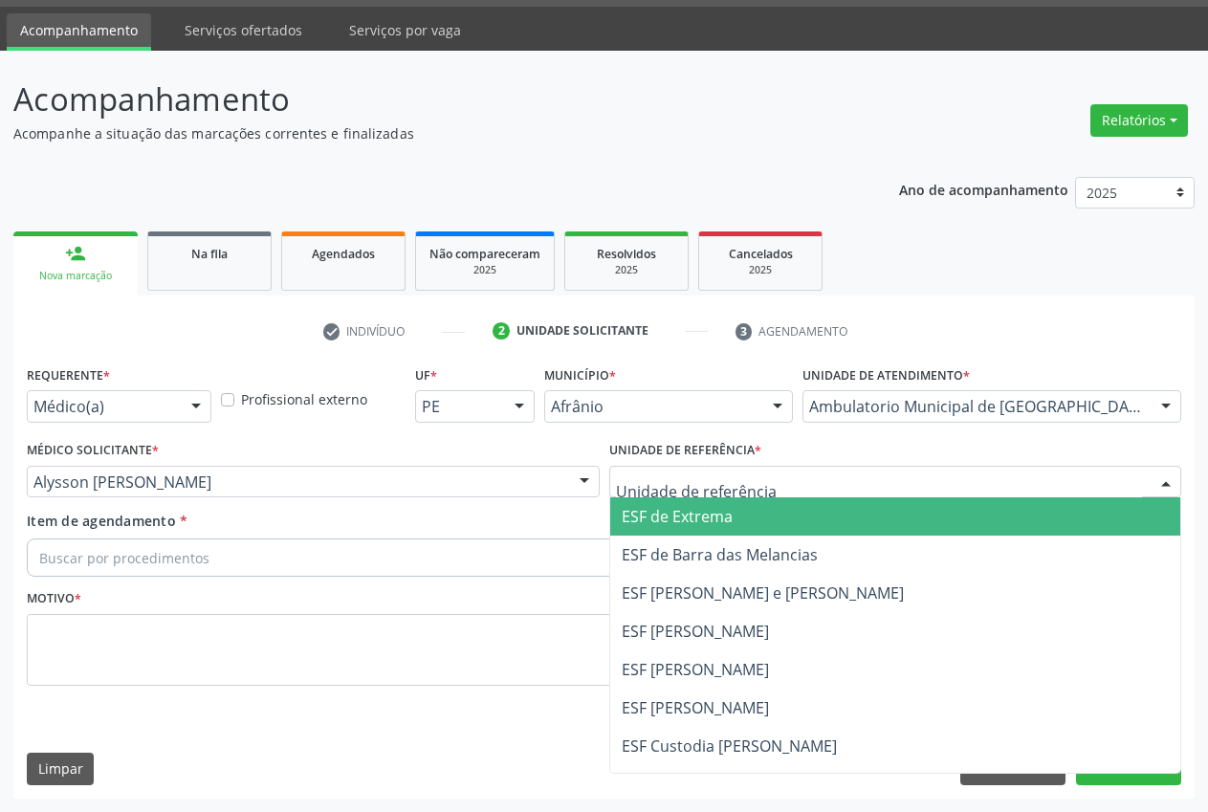
click at [664, 507] on span "ESF de Extrema" at bounding box center [677, 516] width 111 height 21
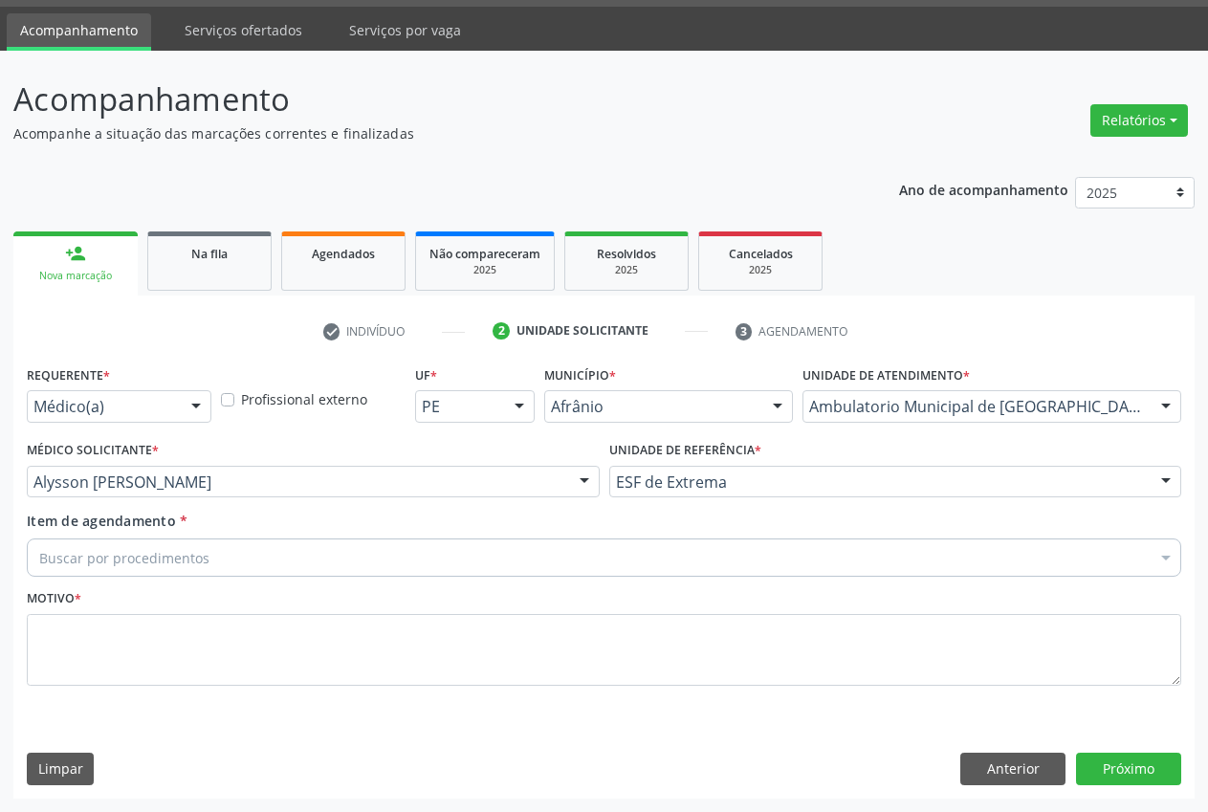
click at [216, 552] on div "Buscar por procedimentos" at bounding box center [604, 558] width 1155 height 38
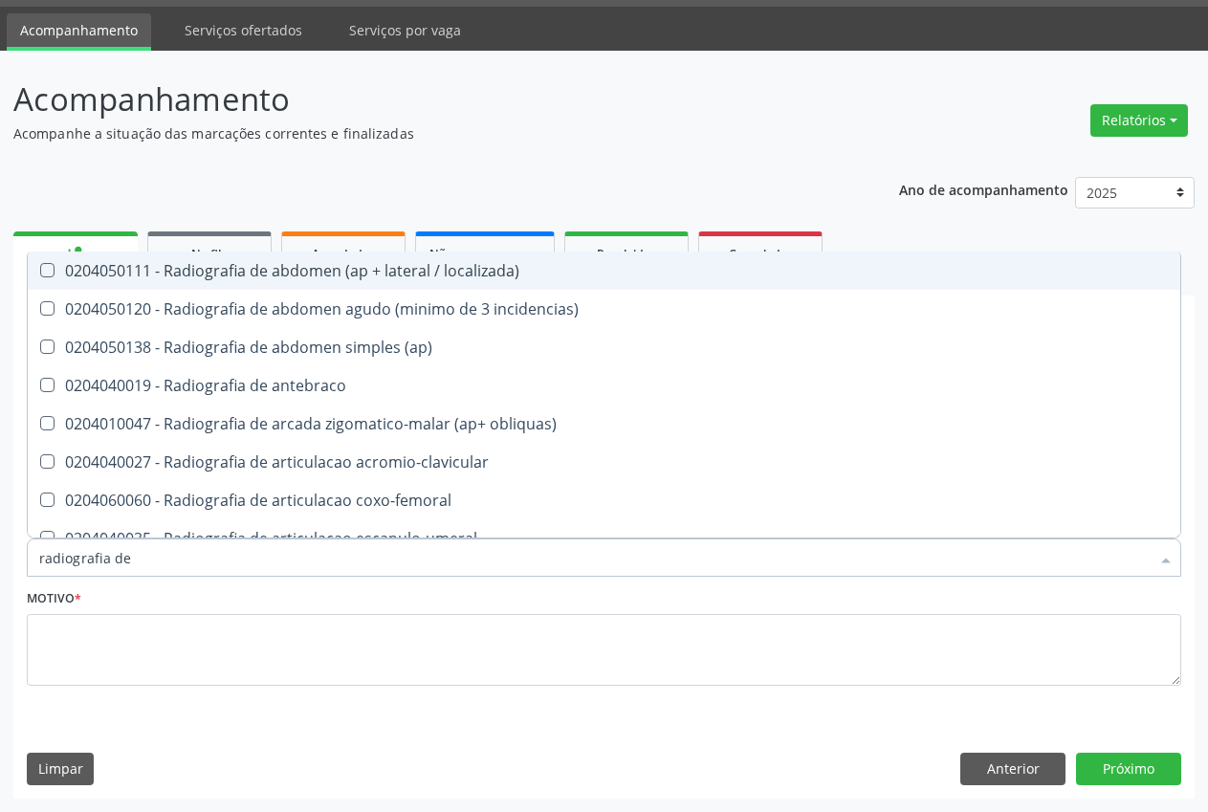
type input "radiografia de j"
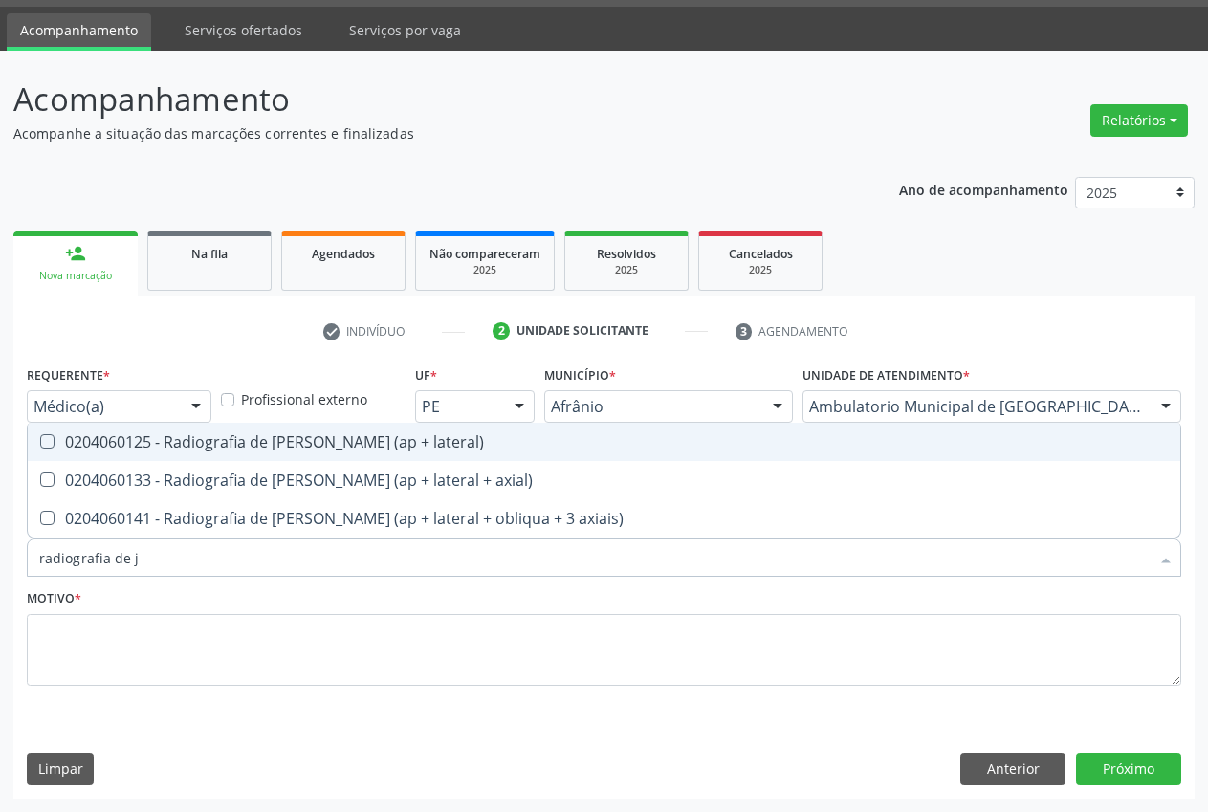
click at [299, 449] on div "0204060125 - Radiografia de [PERSON_NAME] (ap + lateral)" at bounding box center [604, 441] width 1130 height 15
checkbox lateral\) "true"
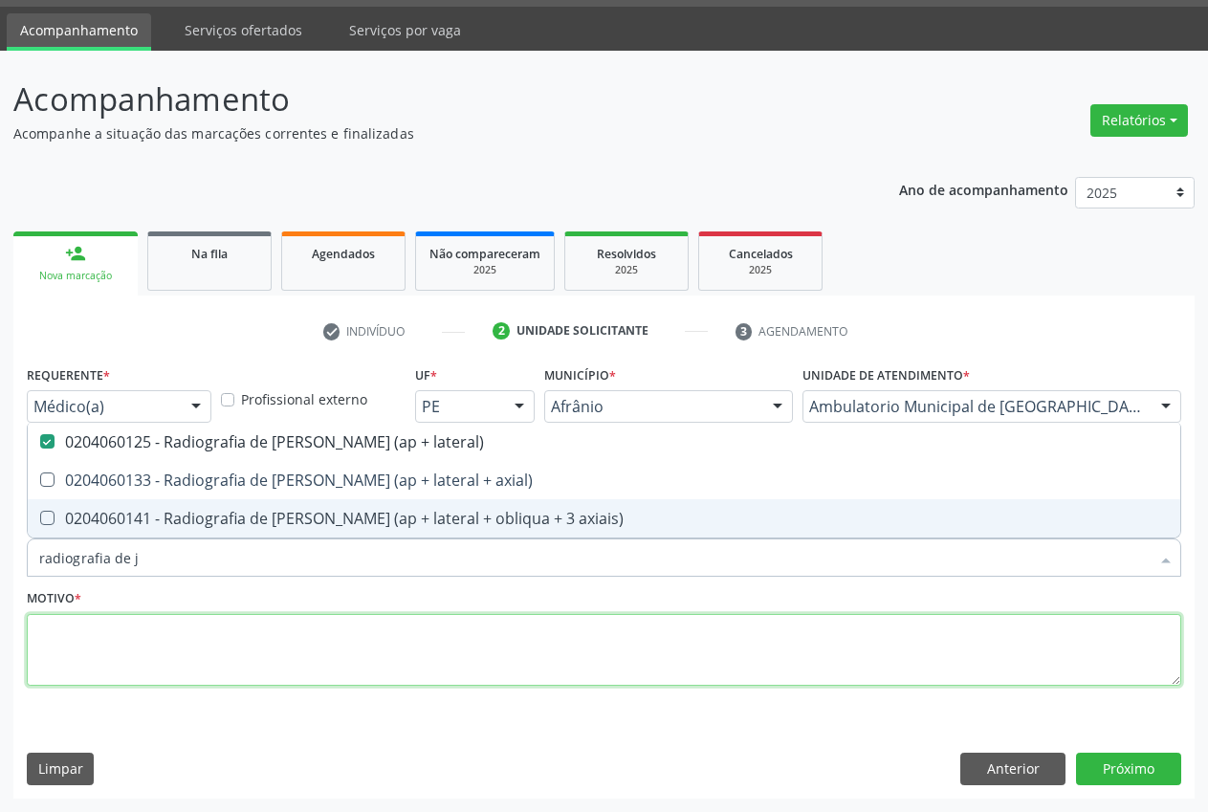
click at [203, 631] on textarea at bounding box center [604, 650] width 1155 height 73
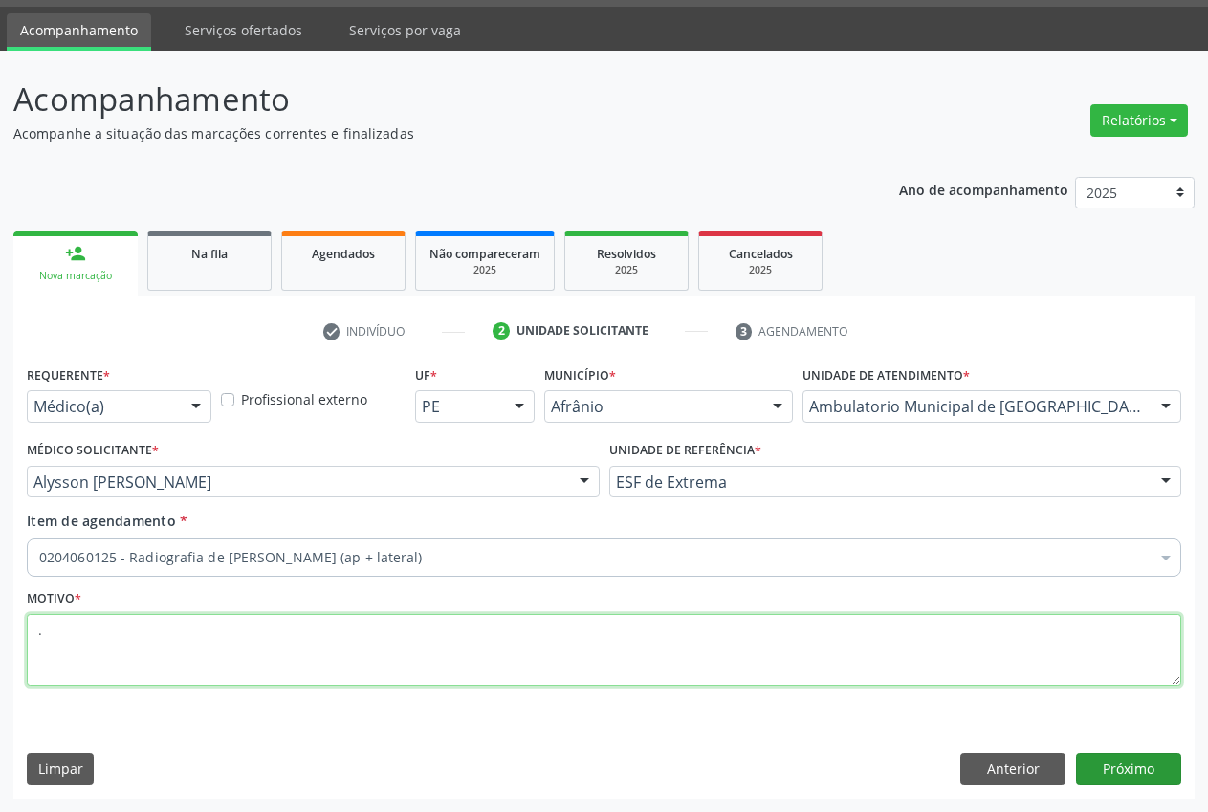
type textarea "."
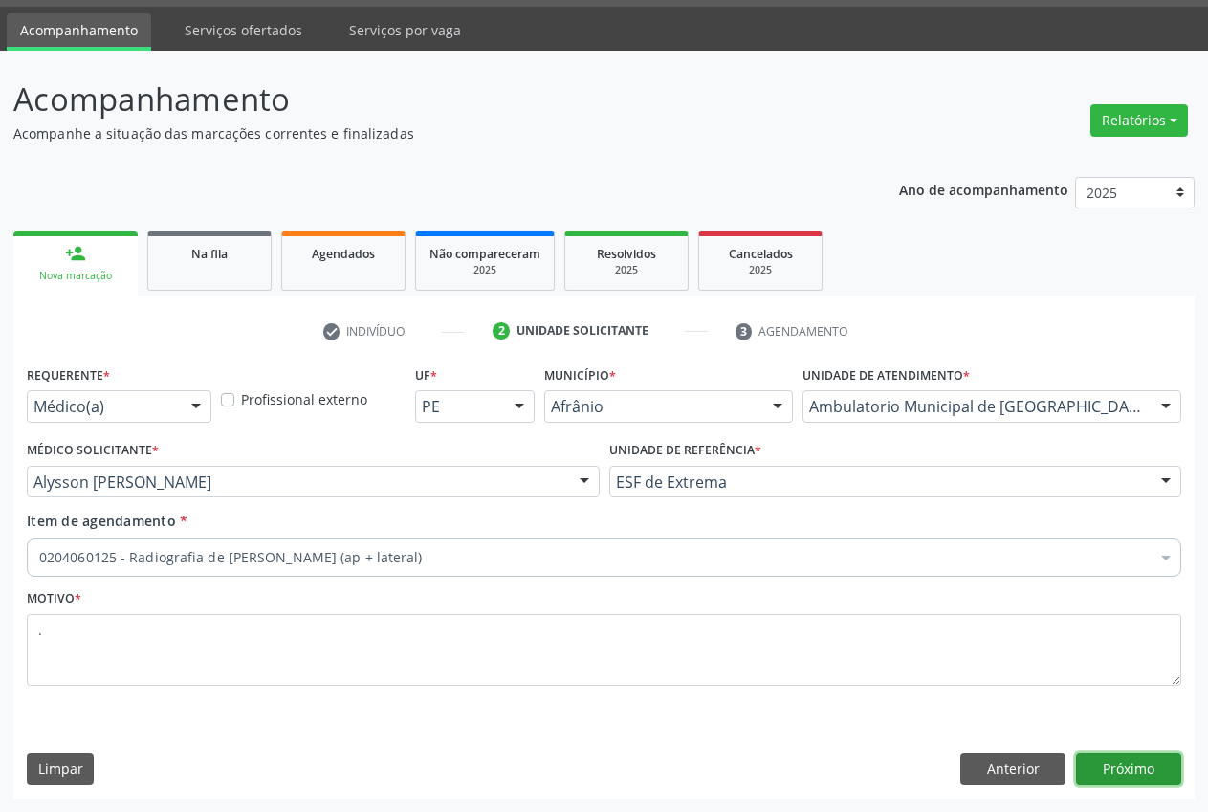
click at [1172, 777] on button "Próximo" at bounding box center [1128, 769] width 105 height 33
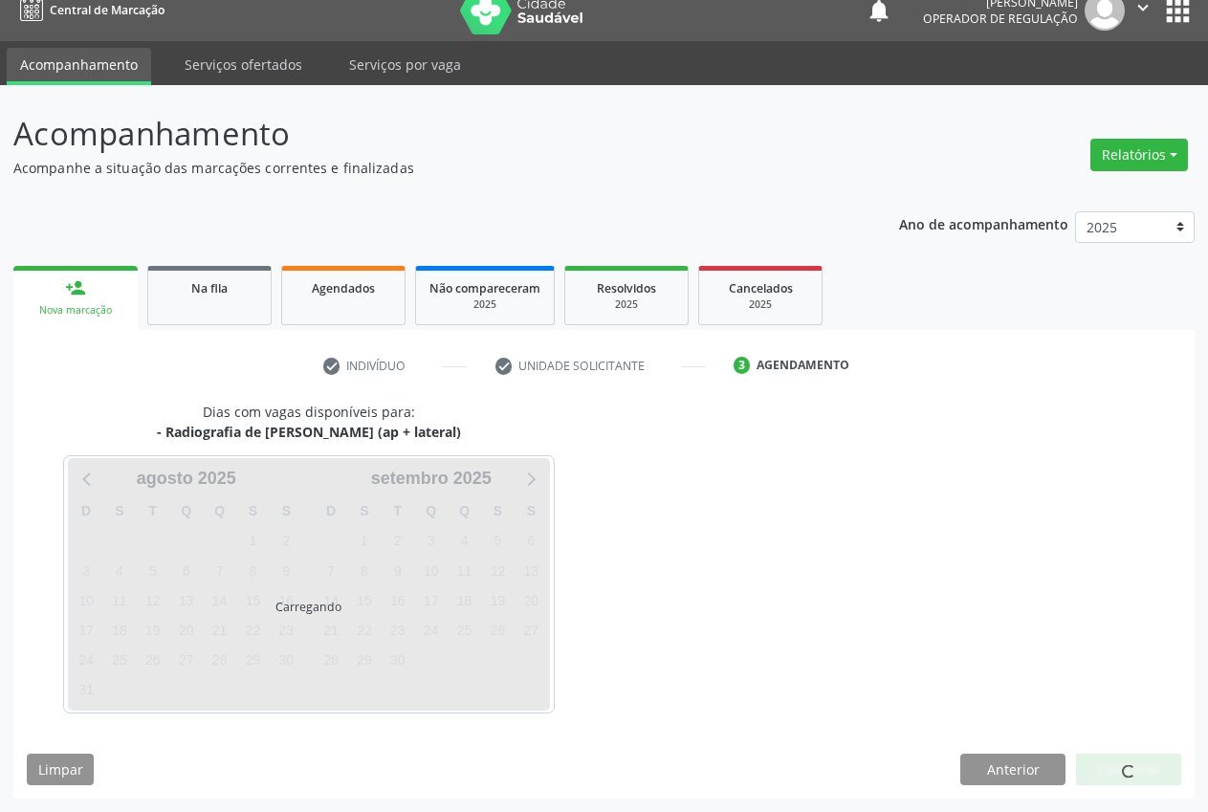
scroll to position [20, 0]
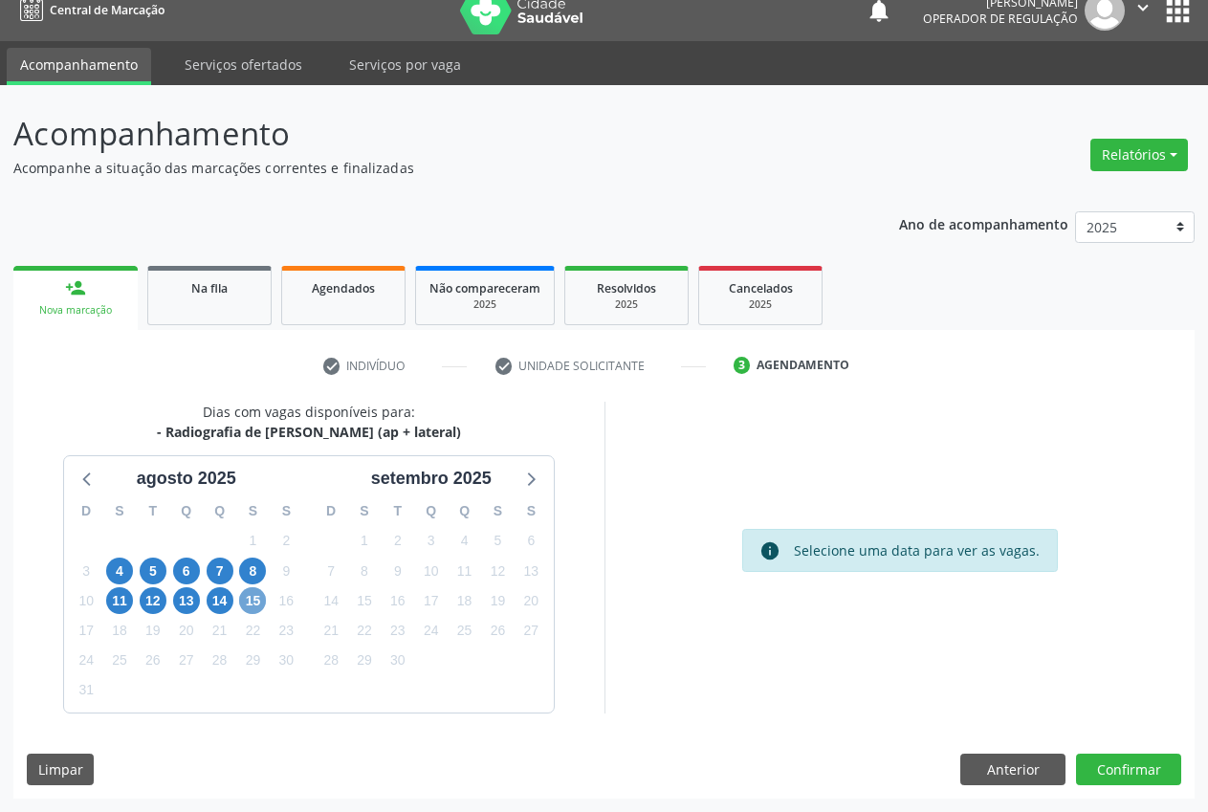
click at [253, 605] on span "15" at bounding box center [252, 600] width 27 height 27
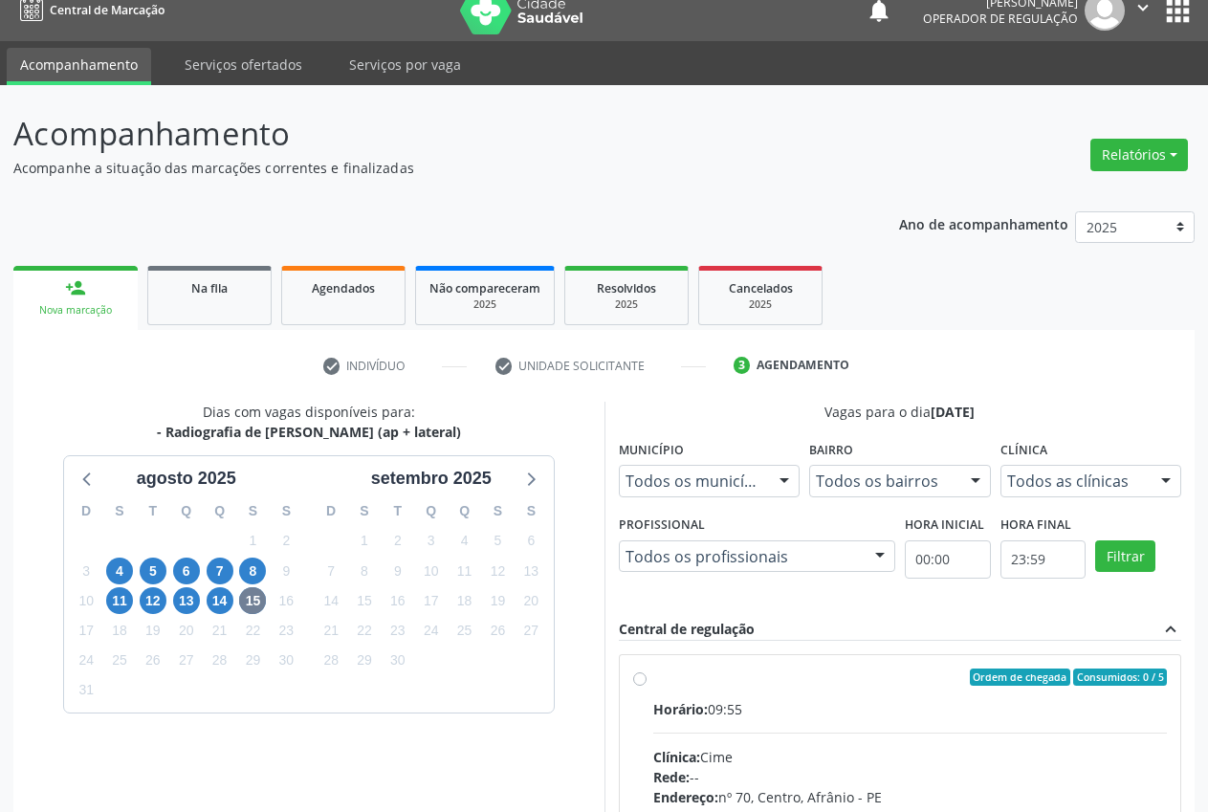
click at [653, 682] on label "Ordem de chegada Consumidos: 0 / 5 Horário: 09:55 Clínica: Cime Rede: -- Endere…" at bounding box center [910, 816] width 515 height 294
click at [635, 682] on input "Ordem de chegada Consumidos: 0 / 5 Horário: 09:55 Clínica: Cime Rede: -- Endere…" at bounding box center [639, 677] width 13 height 17
radio input "true"
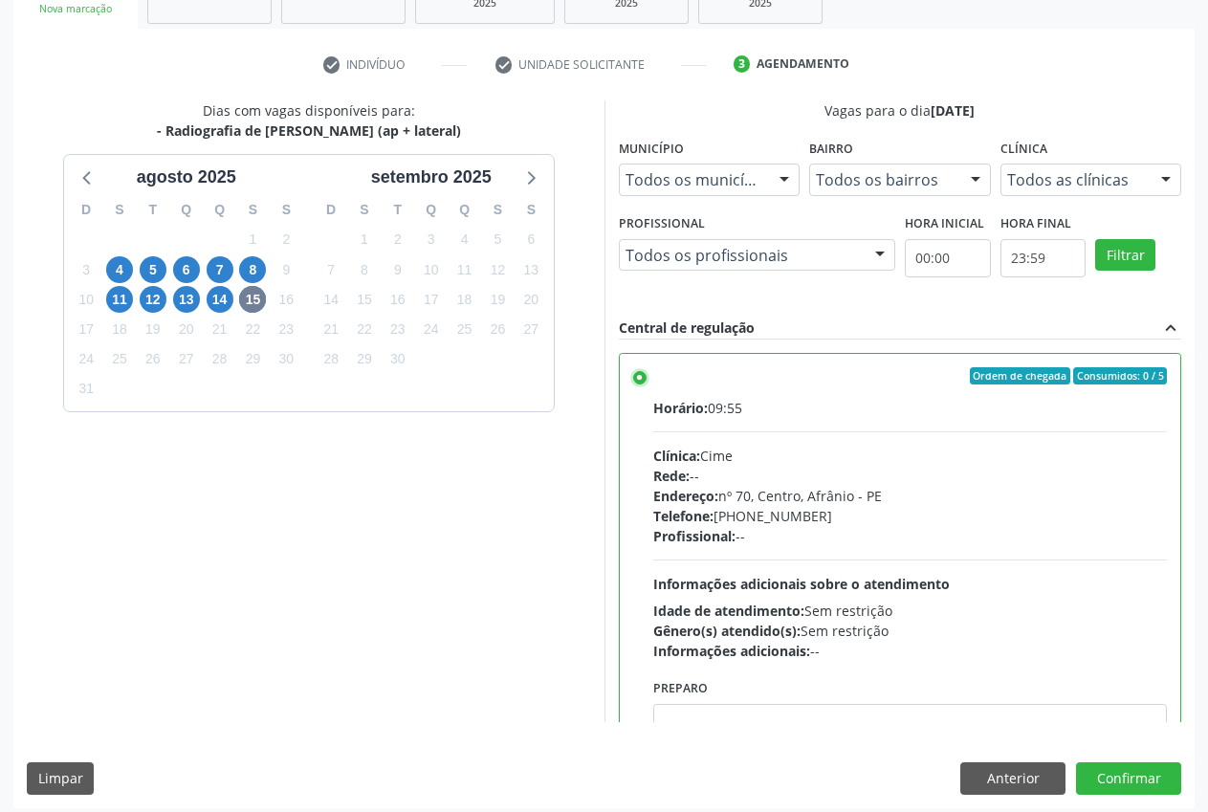
scroll to position [331, 0]
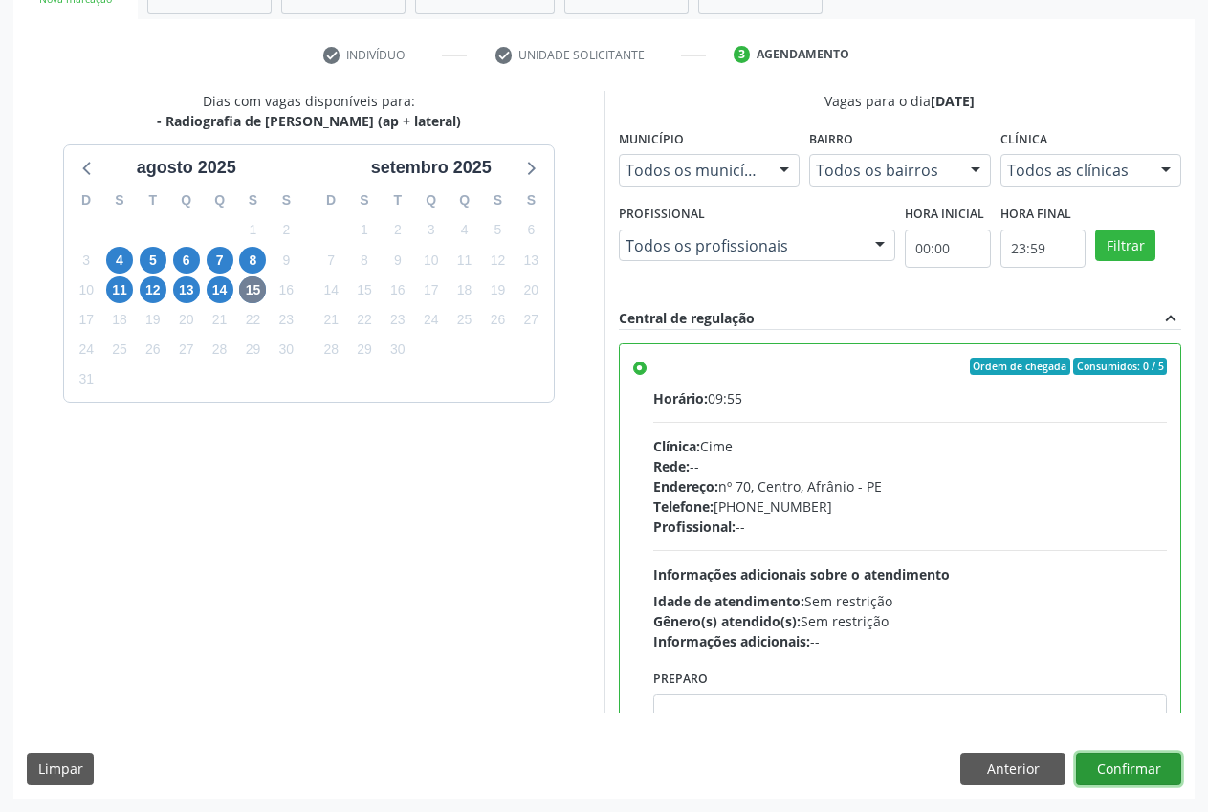
click at [1141, 763] on button "Confirmar" at bounding box center [1128, 769] width 105 height 33
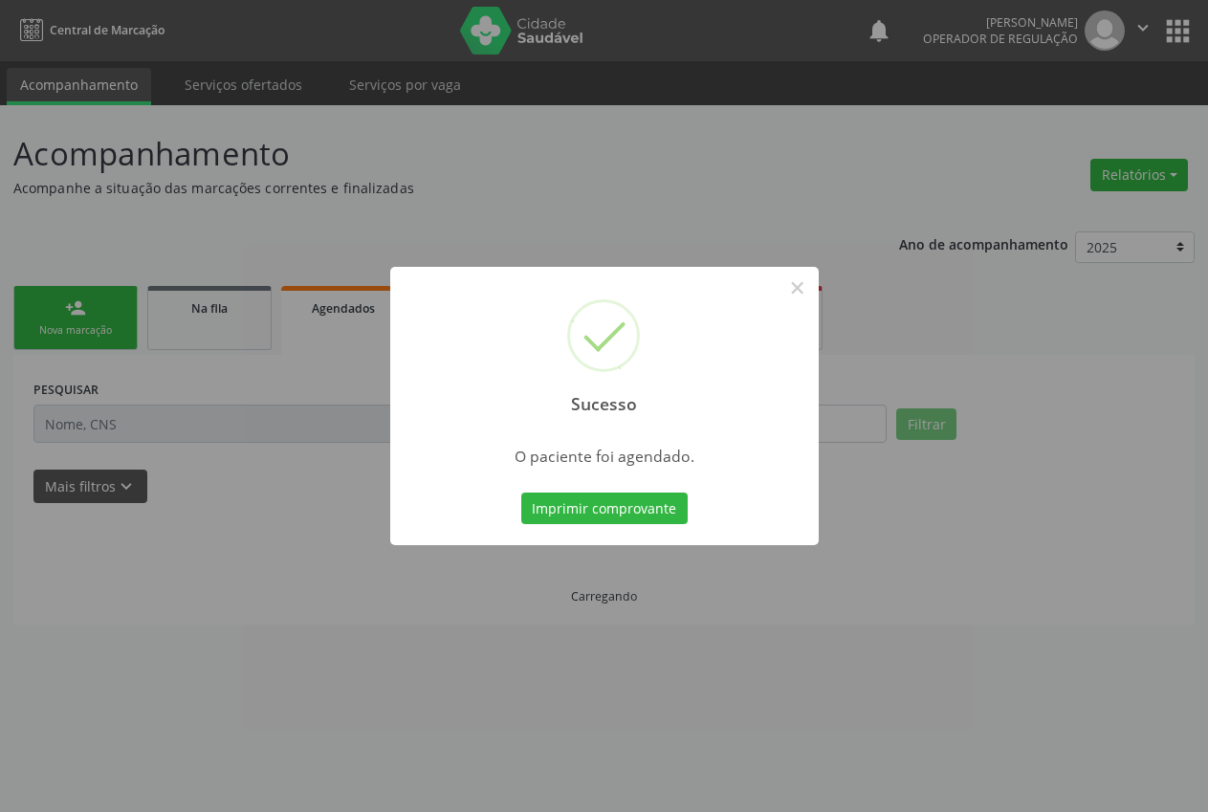
scroll to position [0, 0]
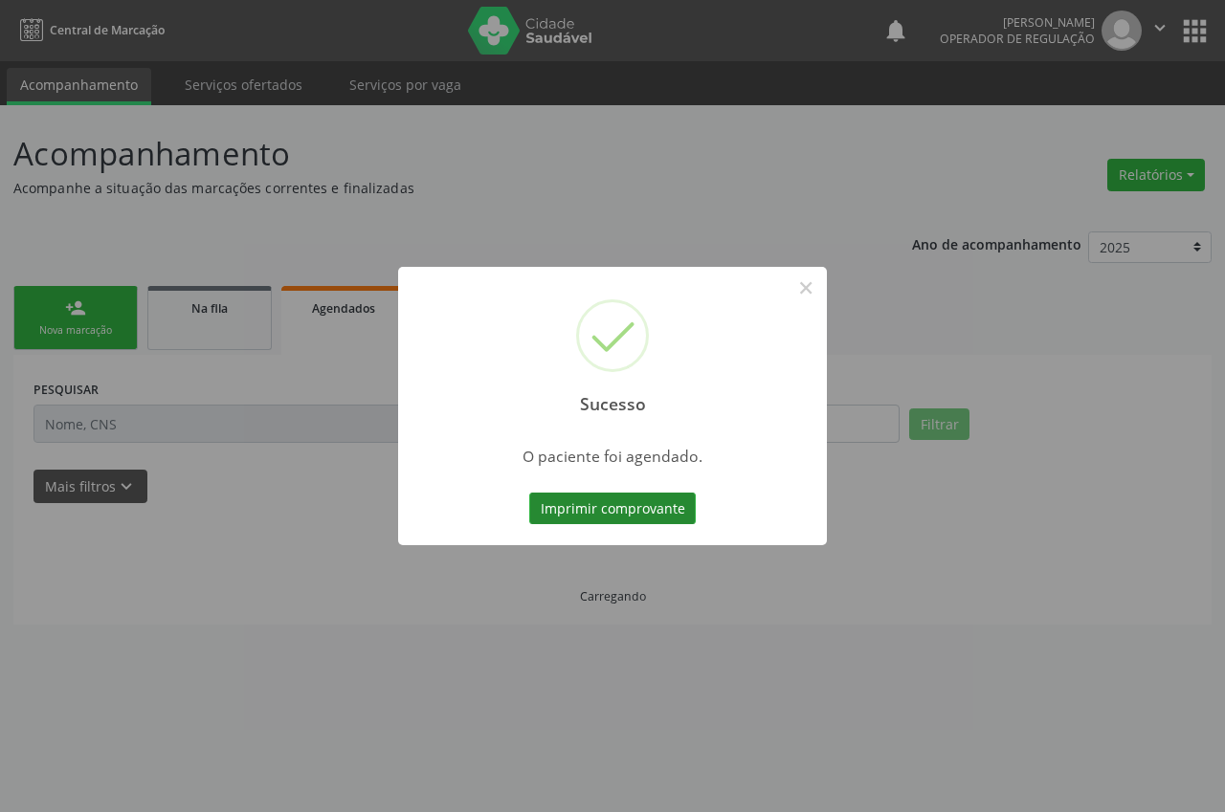
click at [645, 509] on button "Imprimir comprovante" at bounding box center [612, 509] width 166 height 33
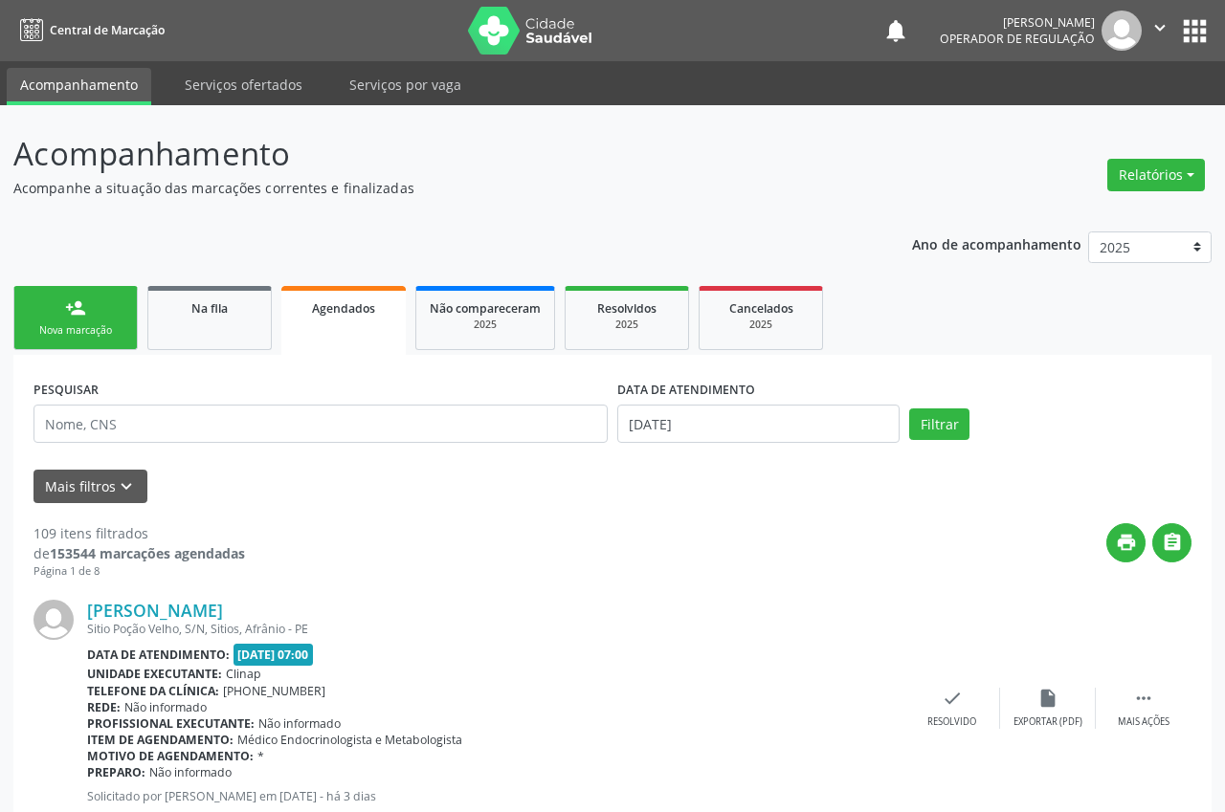
click at [89, 317] on link "person_add Nova marcação" at bounding box center [75, 318] width 124 height 64
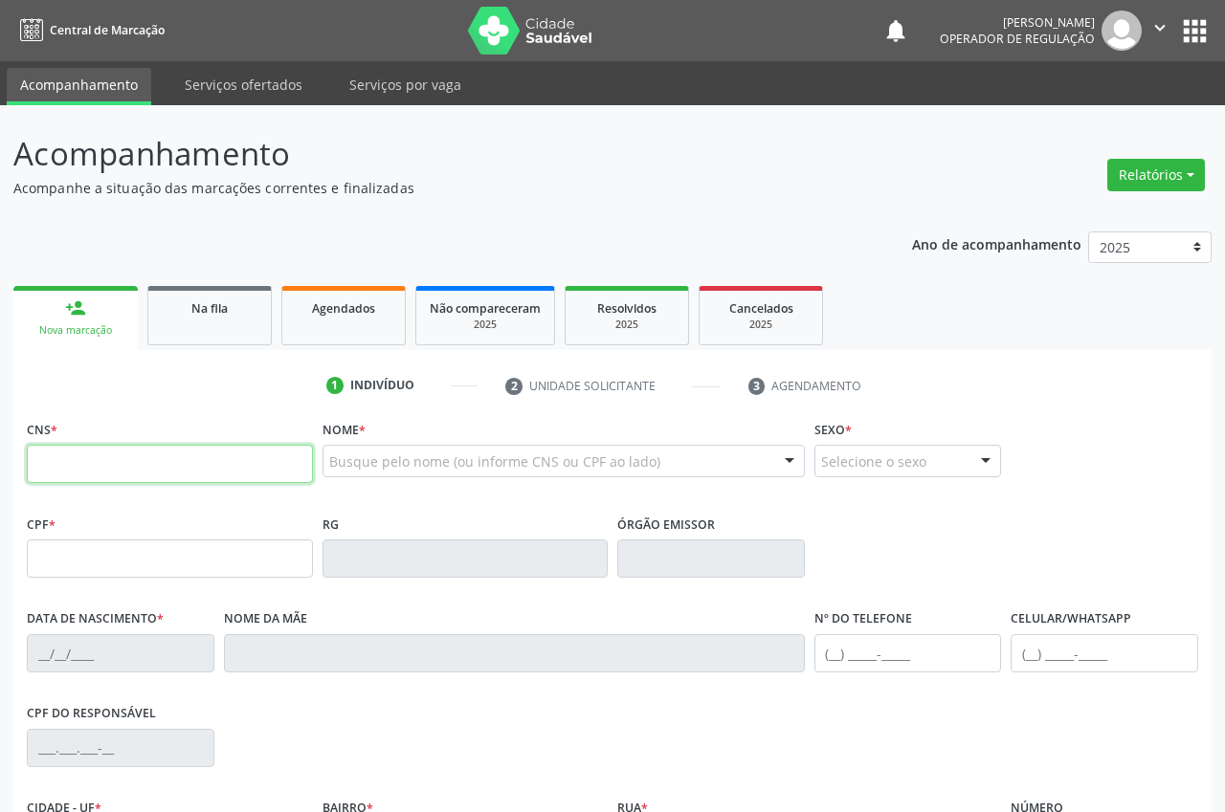
click at [65, 461] on input "text" at bounding box center [170, 464] width 286 height 38
type input "700 4049 1799 1146"
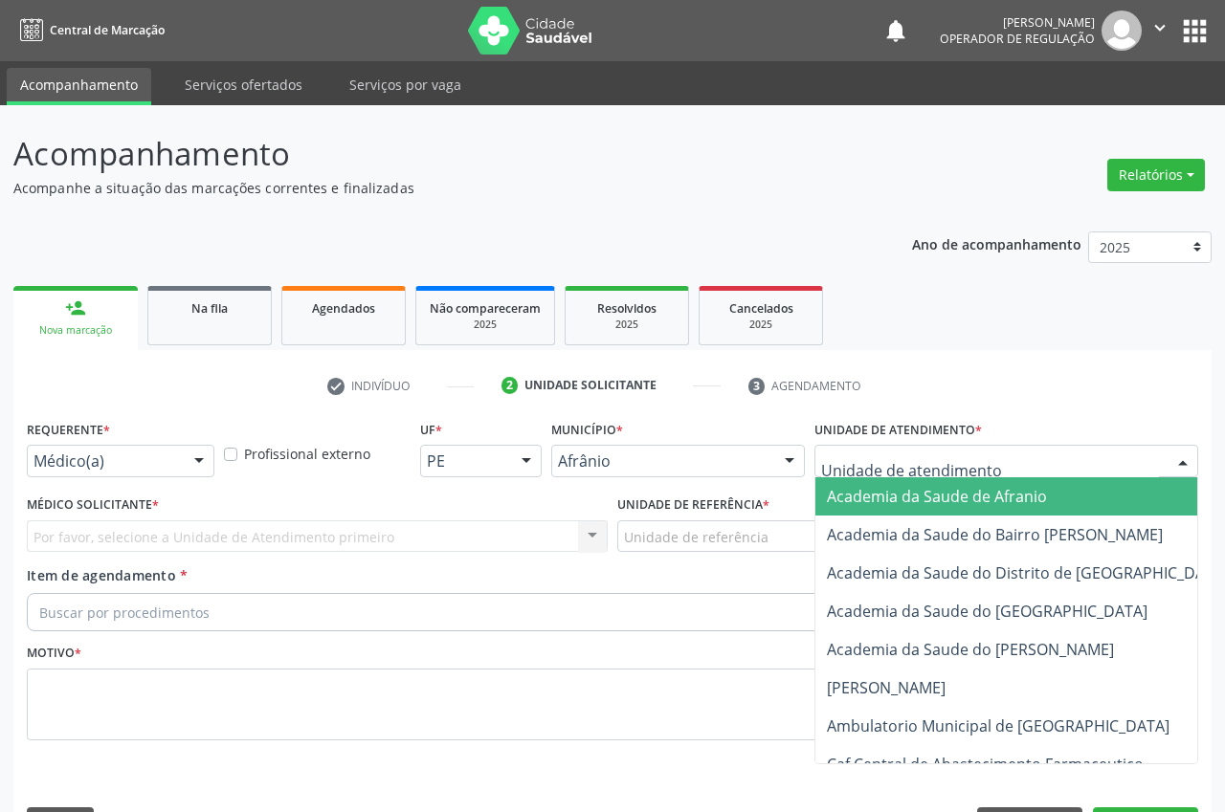
click at [981, 445] on div at bounding box center [1006, 461] width 384 height 33
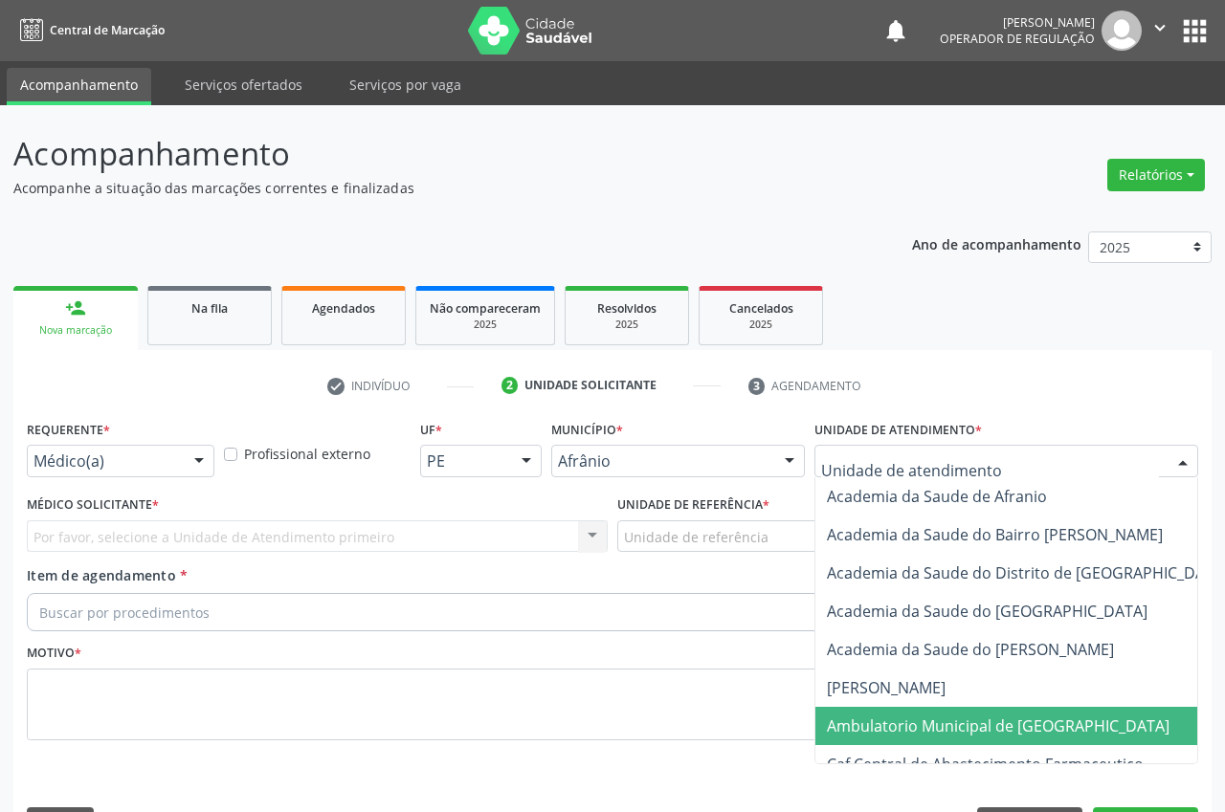
click at [1038, 716] on span "Ambulatorio Municipal de [GEOGRAPHIC_DATA]" at bounding box center [998, 726] width 343 height 21
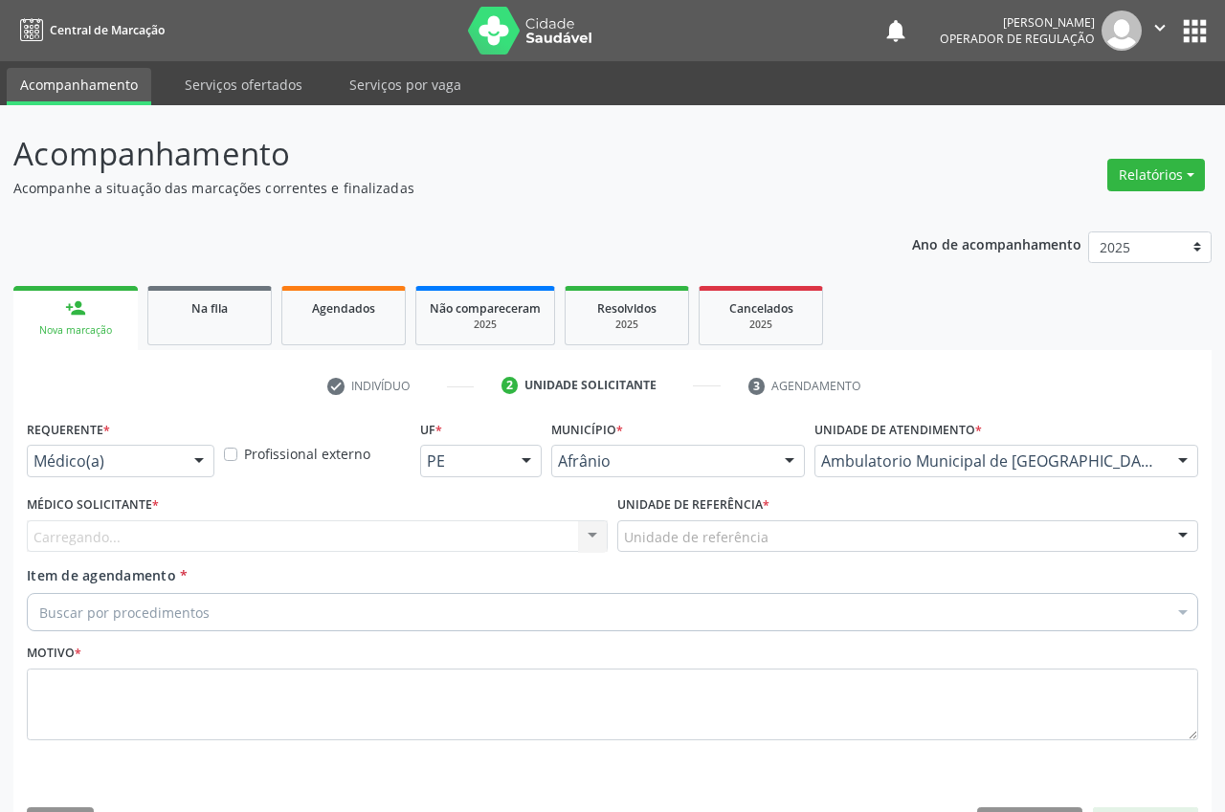
click at [232, 520] on div "Carregando... Nenhum resultado encontrado para: " " Não há nenhuma opção para s…" at bounding box center [317, 536] width 581 height 33
click at [222, 520] on div "Carregando... Nenhum resultado encontrado para: " " Não há nenhuma opção para s…" at bounding box center [317, 536] width 581 height 33
click at [222, 520] on div "Carregando..." at bounding box center [317, 536] width 581 height 33
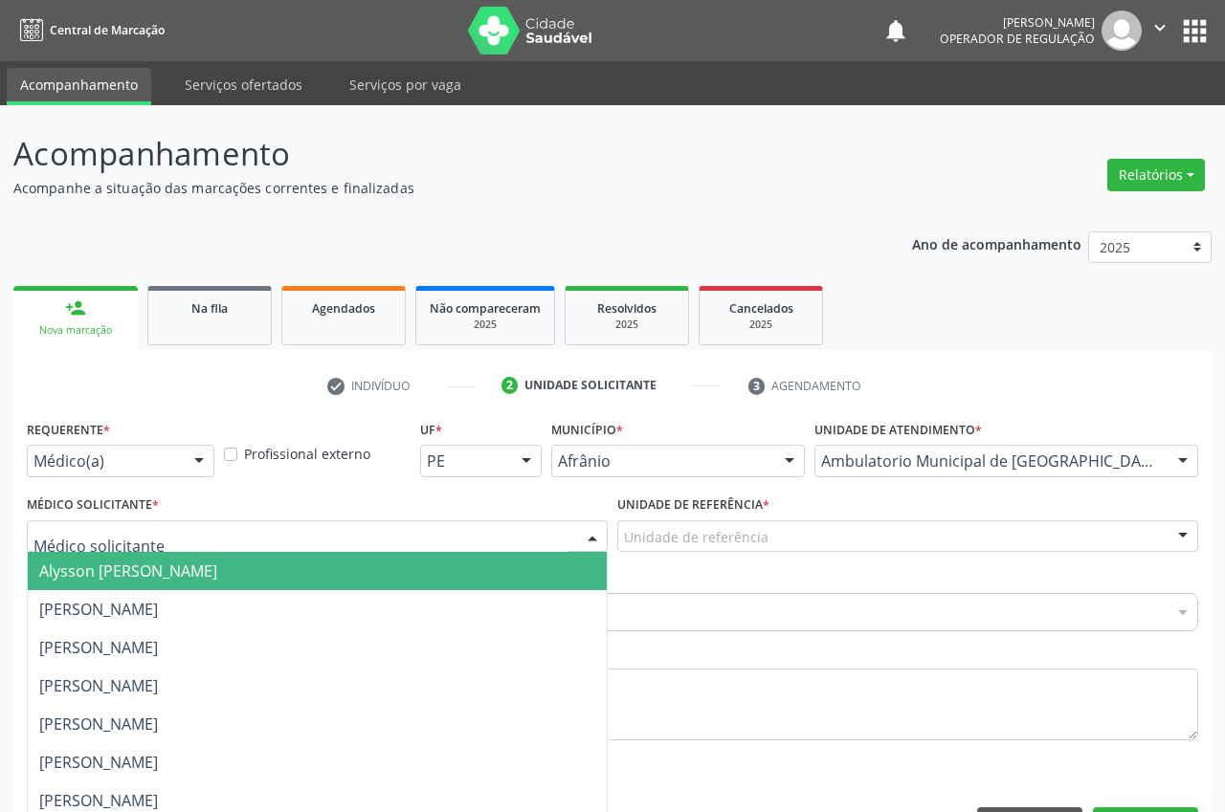
click at [221, 527] on input "text" at bounding box center [300, 546] width 535 height 38
click at [217, 561] on span "Alysson Rodrigo Ferreira Cavalcanti" at bounding box center [128, 571] width 178 height 21
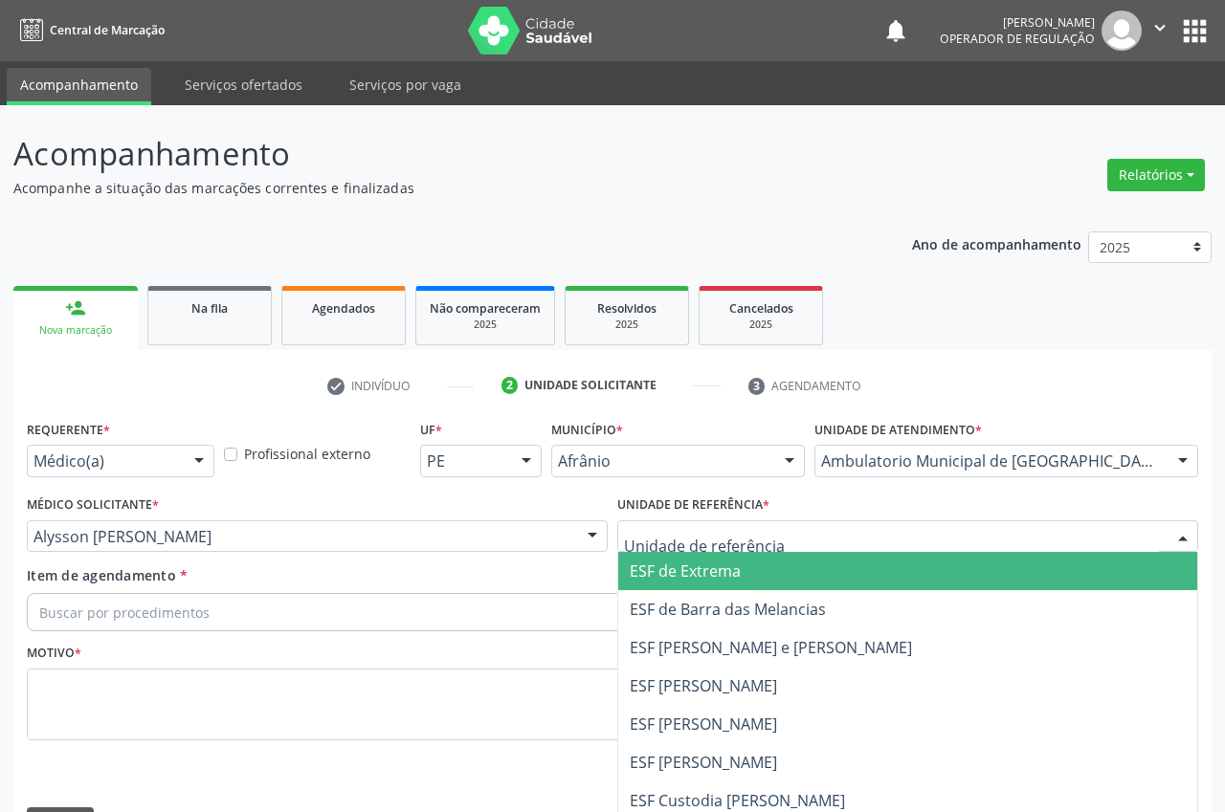
click at [617, 520] on div at bounding box center [907, 536] width 581 height 33
click at [647, 561] on span "ESF de Extrema" at bounding box center [685, 571] width 111 height 21
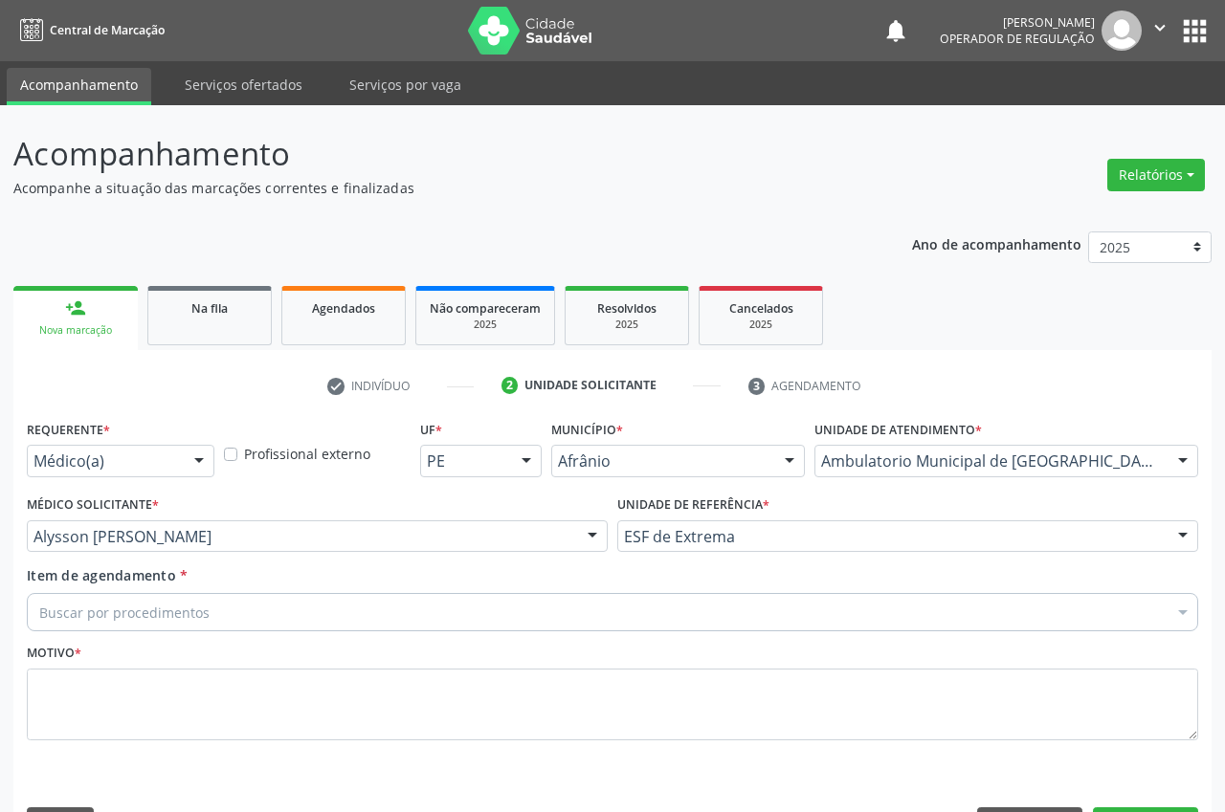
click at [407, 593] on div "Buscar por procedimentos" at bounding box center [612, 612] width 1171 height 38
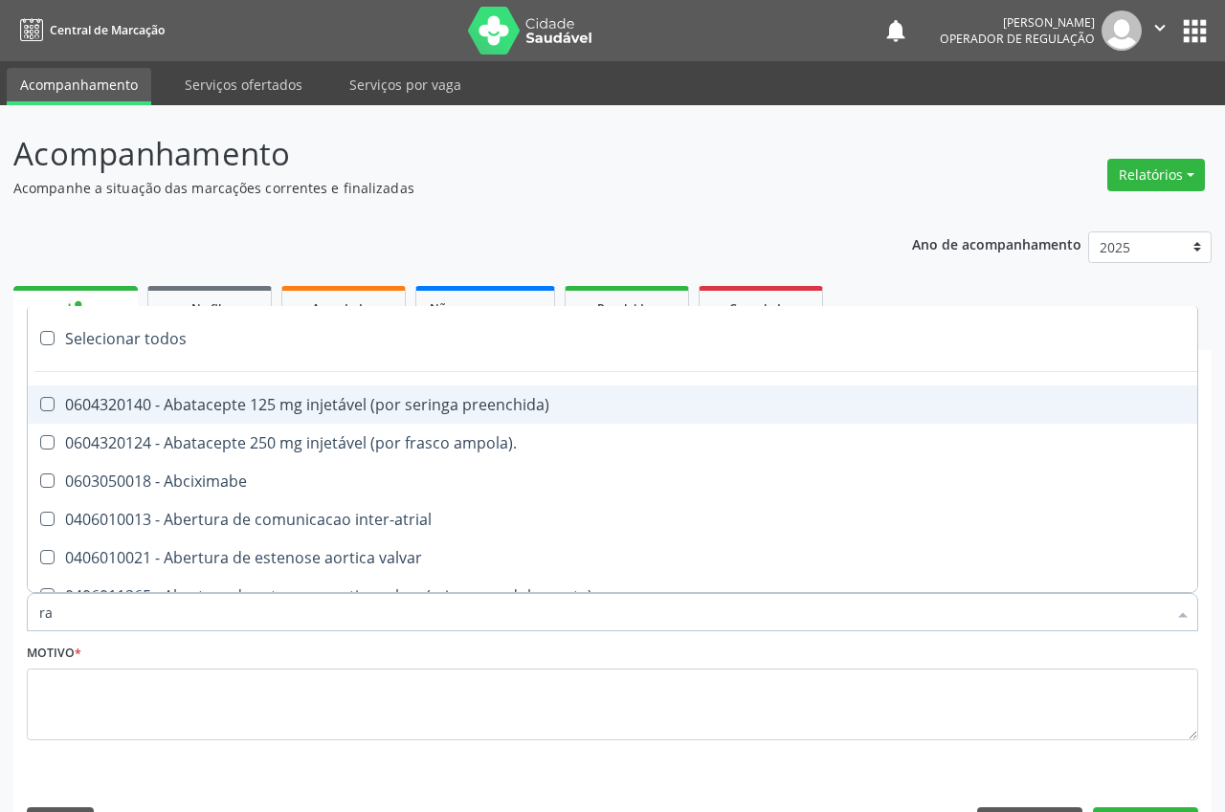
type input "rad"
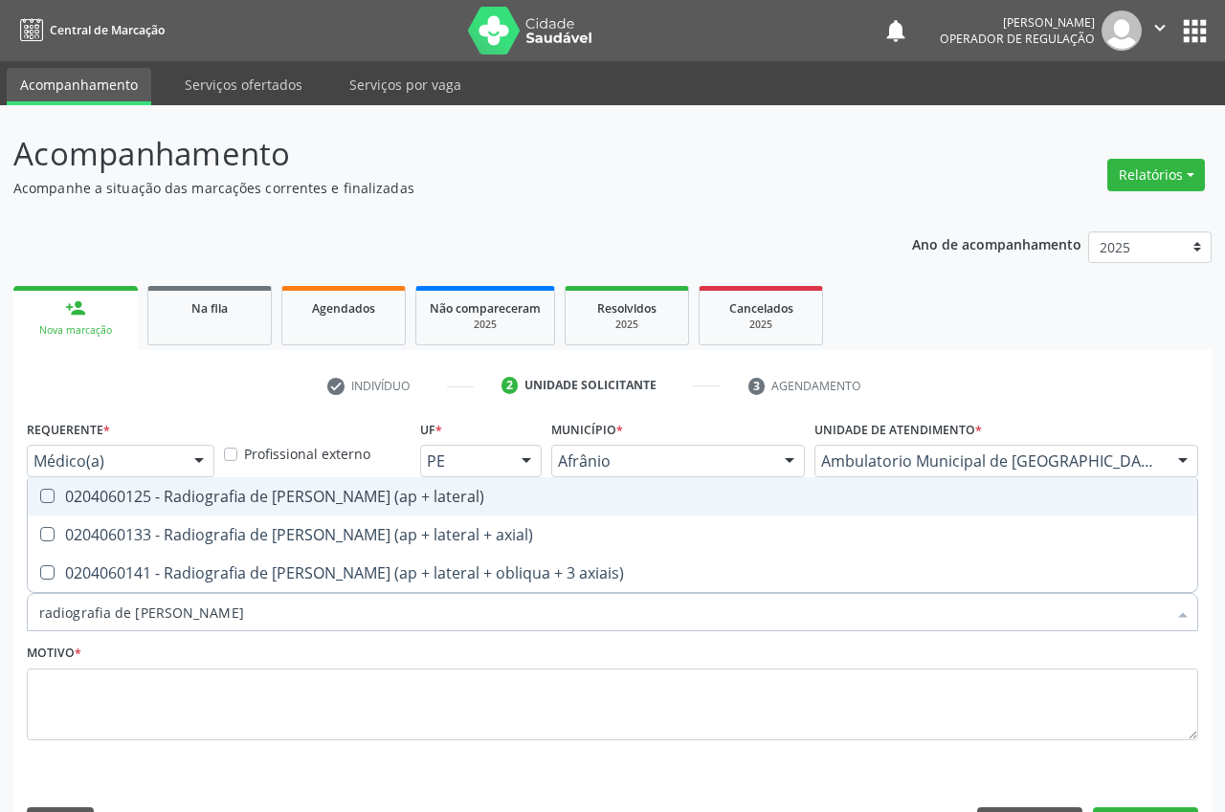
click at [319, 489] on div "0204060125 - Radiografia de joelho (ap + lateral)" at bounding box center [612, 496] width 1146 height 15
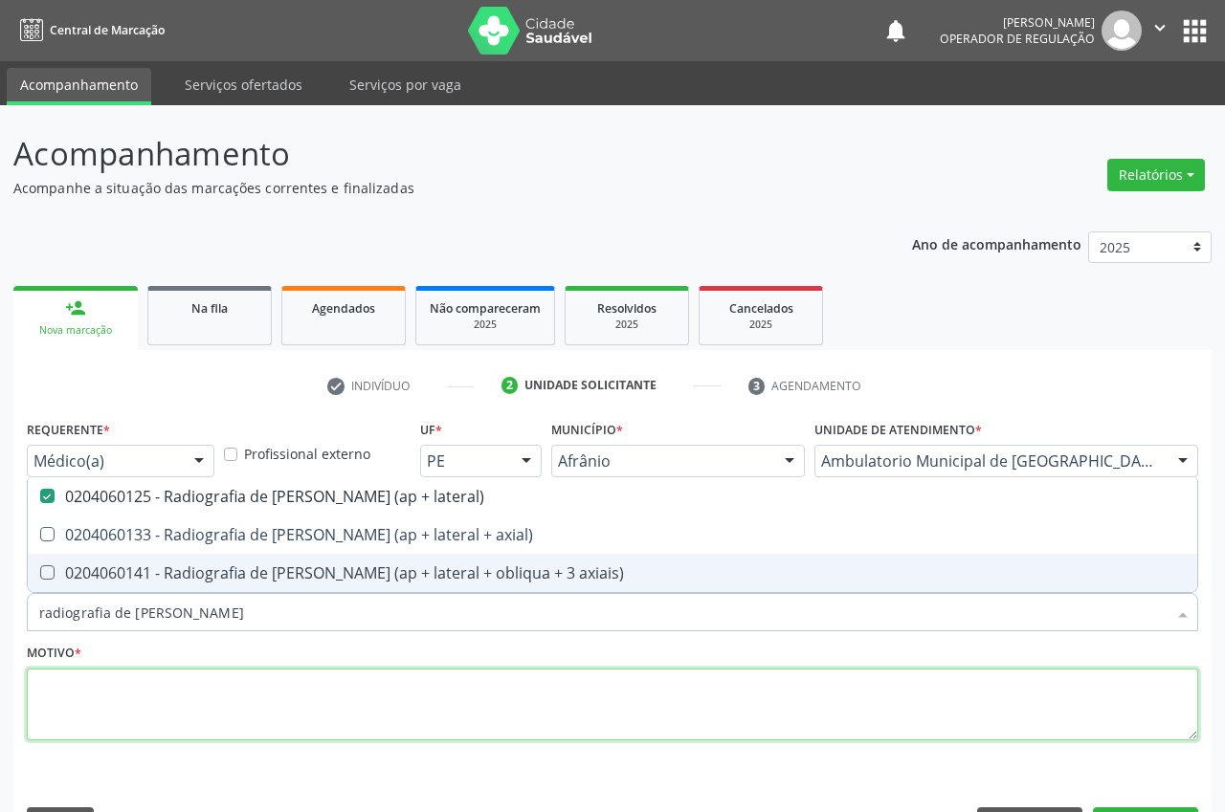
click at [170, 669] on textarea at bounding box center [612, 705] width 1171 height 73
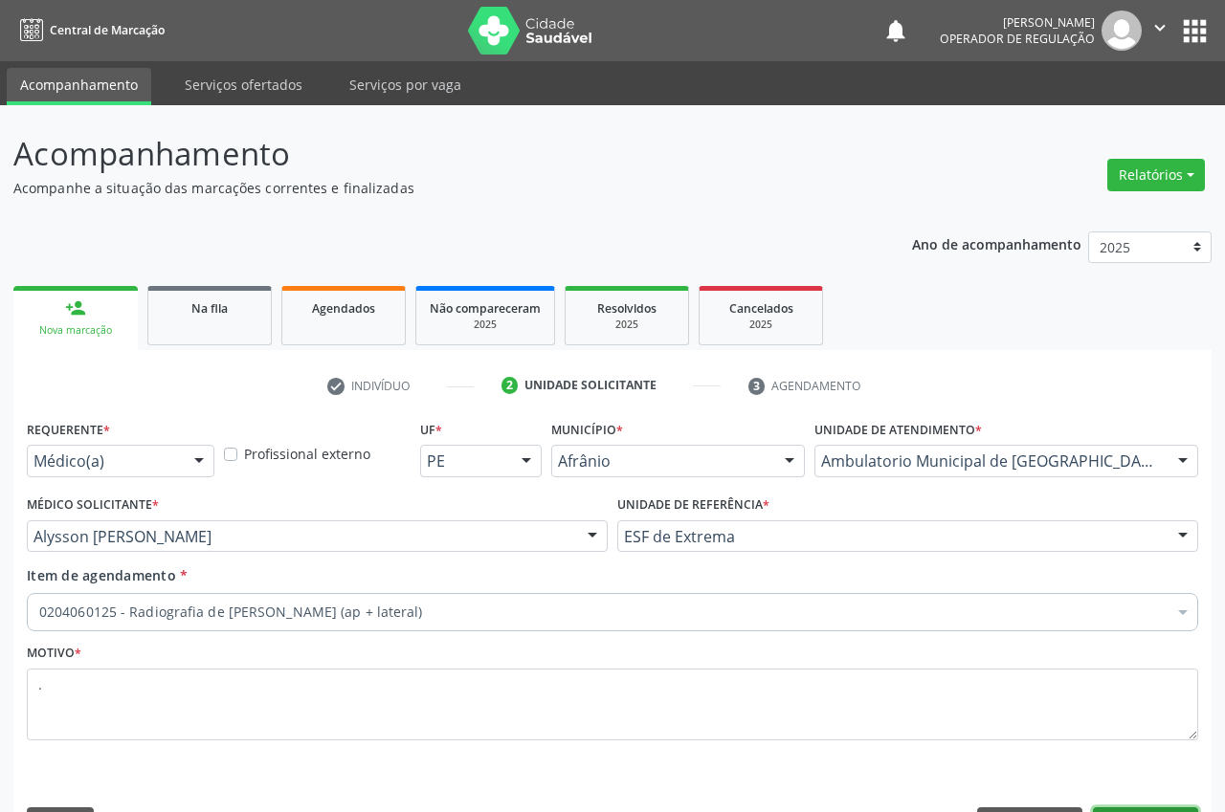
click at [1139, 808] on button "Próximo" at bounding box center [1145, 824] width 105 height 33
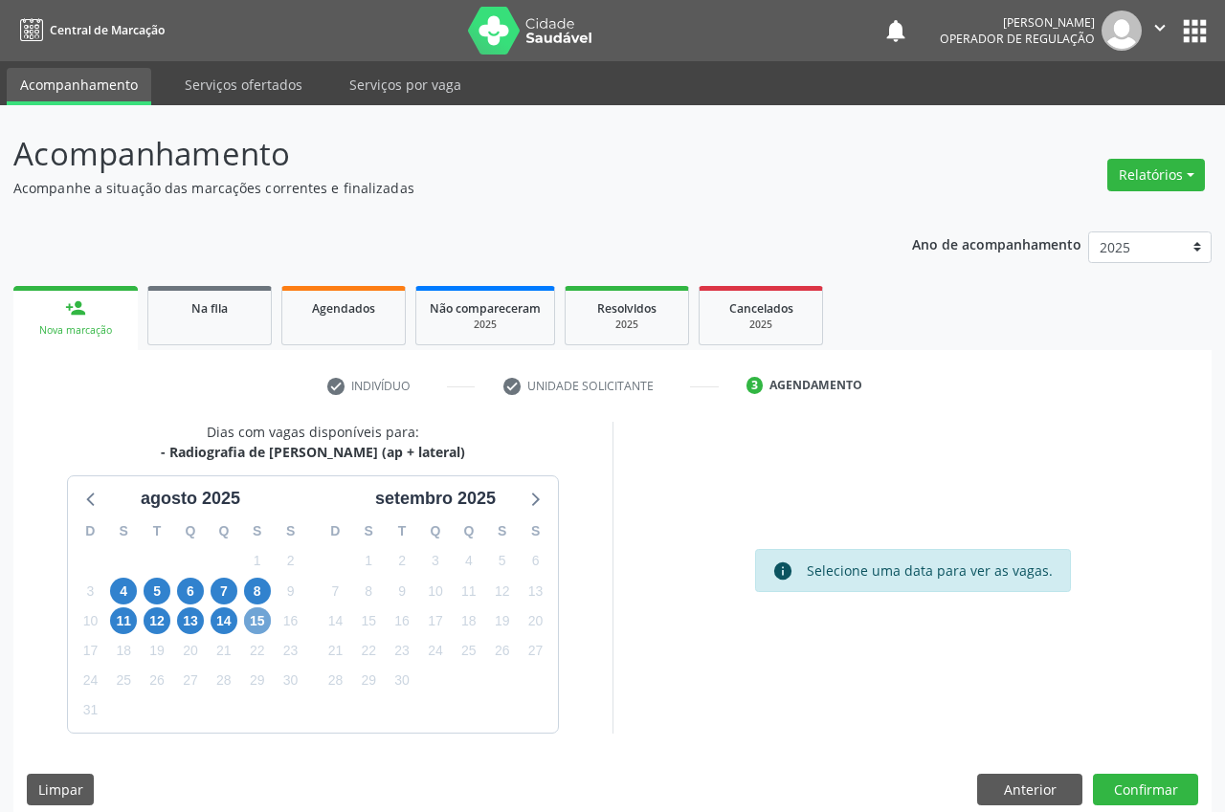
click at [253, 608] on span "15" at bounding box center [257, 621] width 27 height 27
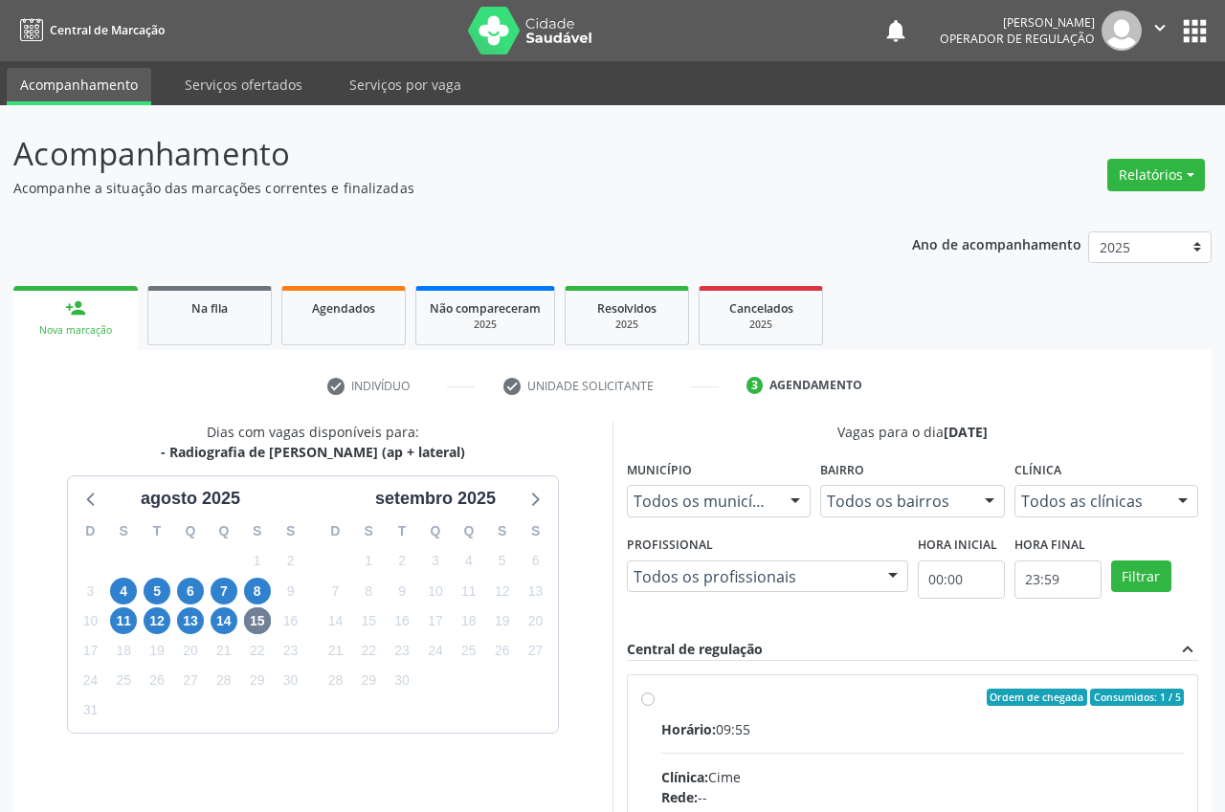
click at [727, 719] on div "Horário: 09:55" at bounding box center [922, 729] width 522 height 20
click at [654, 702] on input "Ordem de chegada Consumidos: 1 / 5 Horário: 09:55 Clínica: Cime Rede: -- Endere…" at bounding box center [647, 697] width 13 height 17
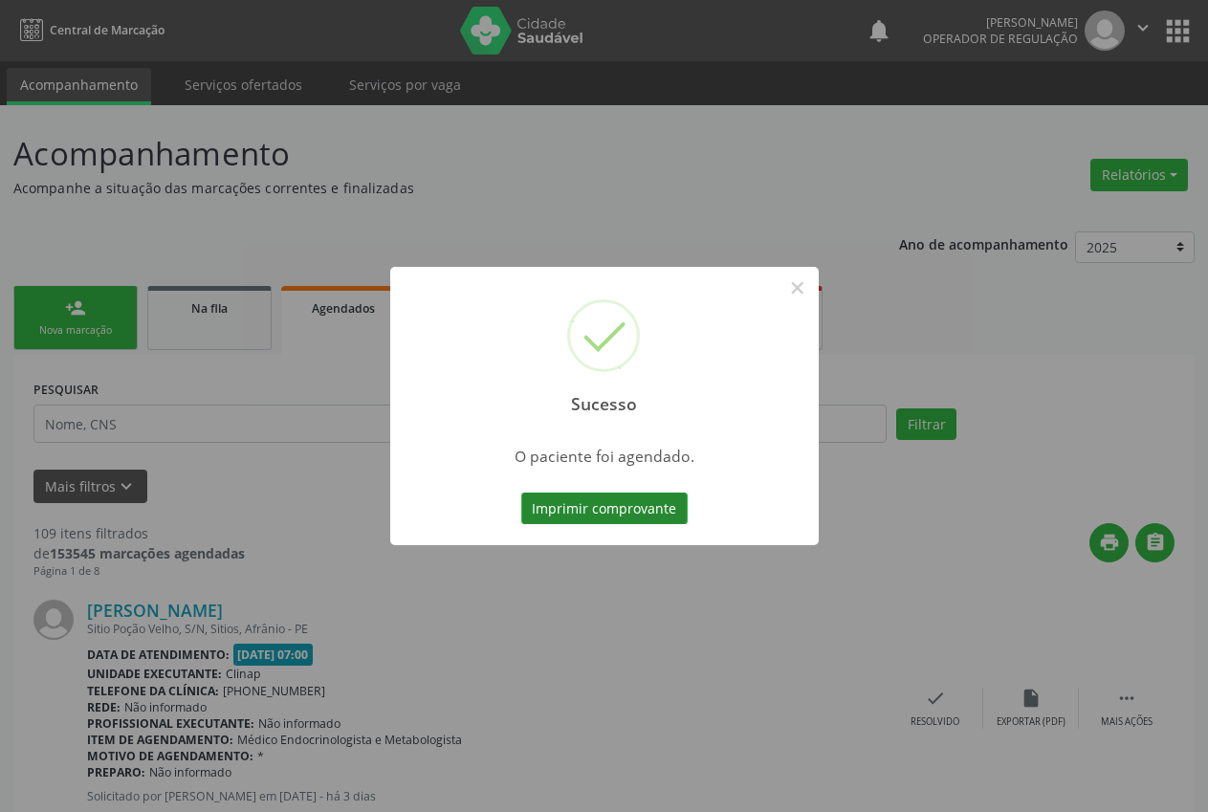
click at [660, 496] on button "Imprimir comprovante" at bounding box center [604, 509] width 166 height 33
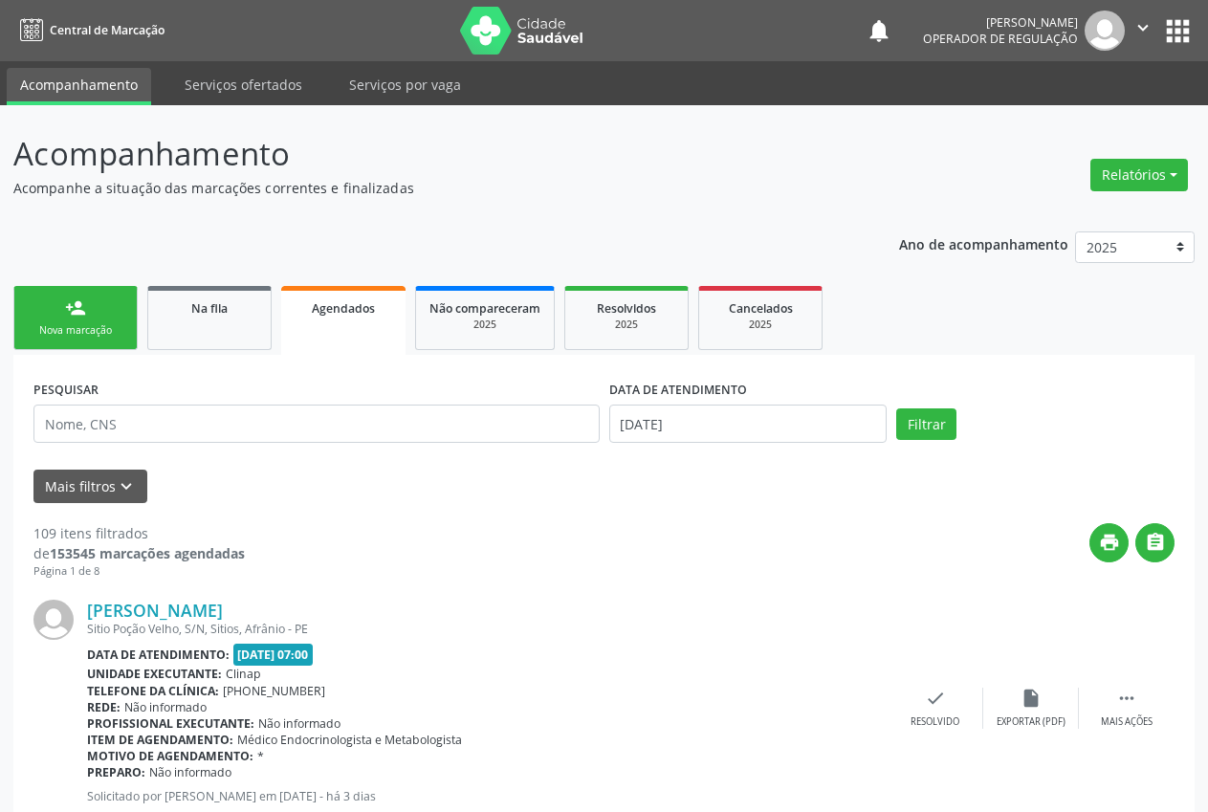
click at [80, 311] on div "person_add" at bounding box center [75, 308] width 21 height 21
click at [56, 329] on div "Nova marcação" at bounding box center [76, 330] width 96 height 14
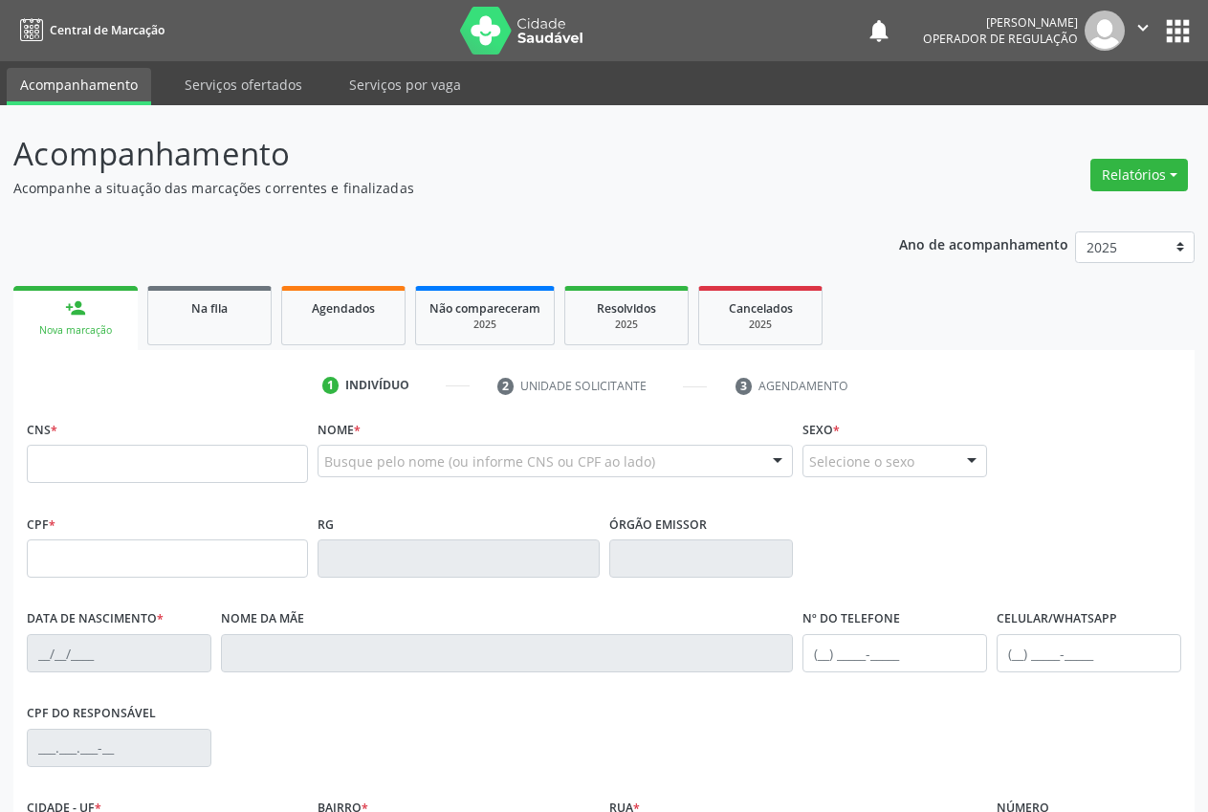
click at [115, 461] on input "text" at bounding box center [167, 464] width 281 height 38
type input "700 1019 4351 6514"
type input "070.209.764-09"
type input "31/03/1985"
type input "Bibiana Francisca Tolentino Silva"
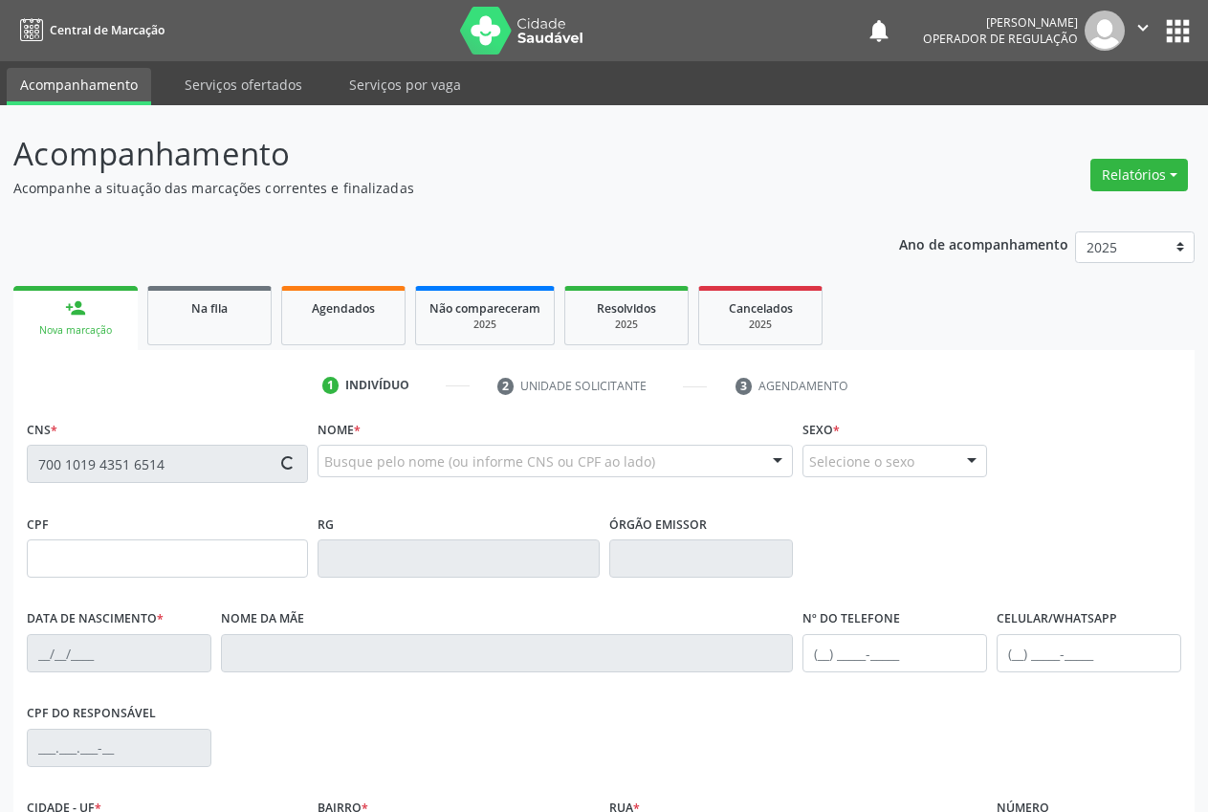
type input "(87) 98857-4045"
type input "041.370.144-18"
type input "S/N"
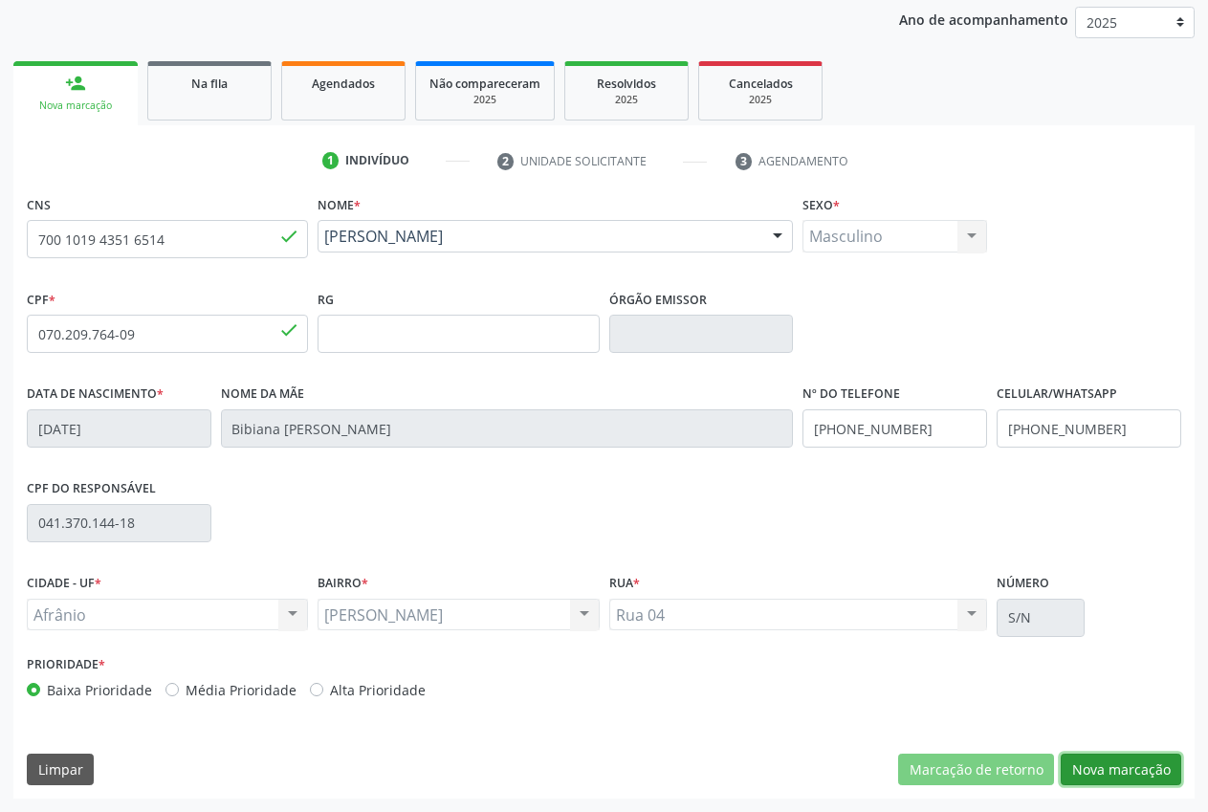
click at [1139, 761] on button "Nova marcação" at bounding box center [1121, 770] width 121 height 33
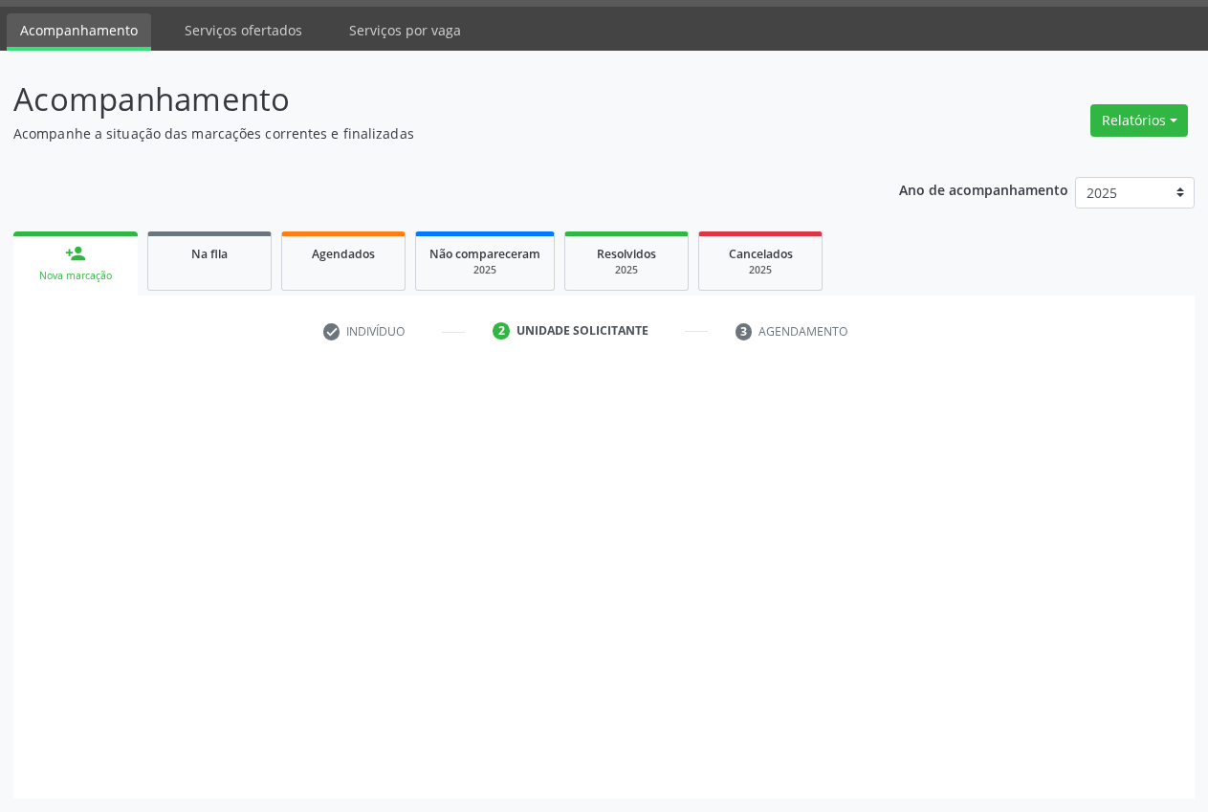
scroll to position [55, 0]
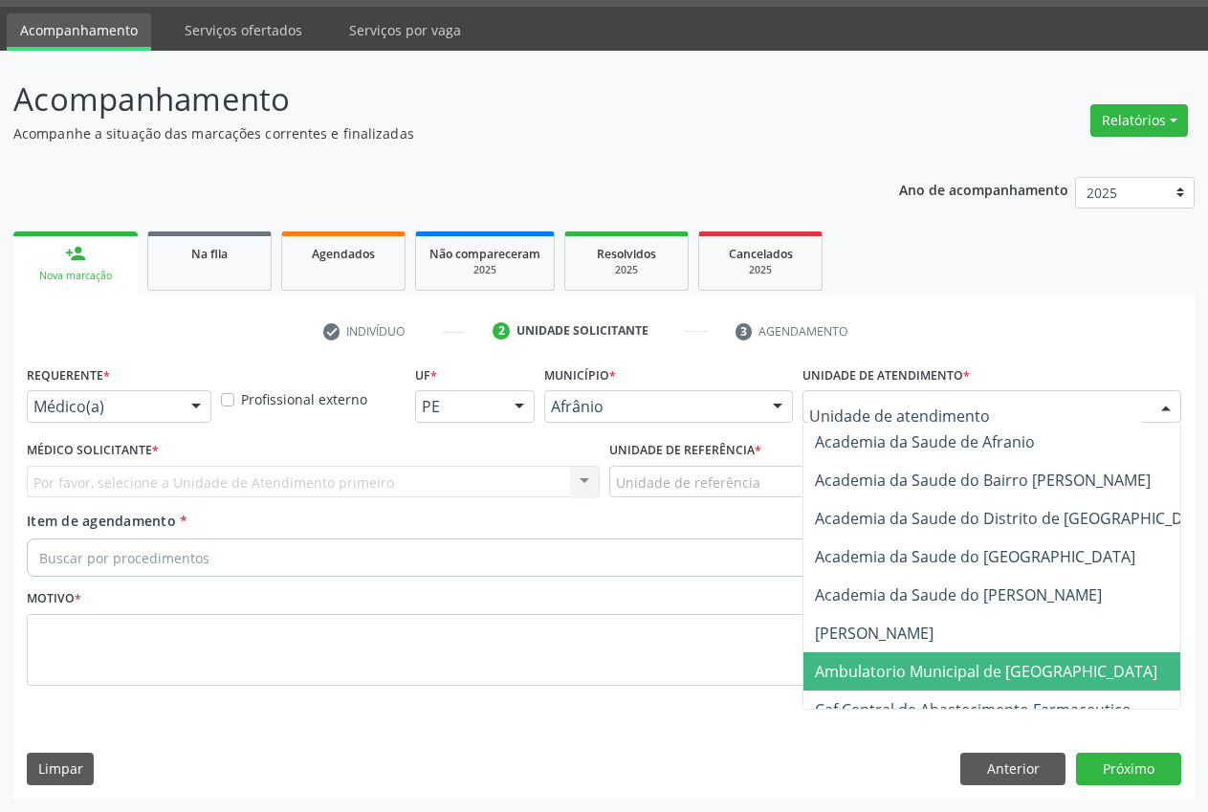
click at [913, 666] on span "Ambulatorio Municipal de [GEOGRAPHIC_DATA]" at bounding box center [986, 671] width 343 height 21
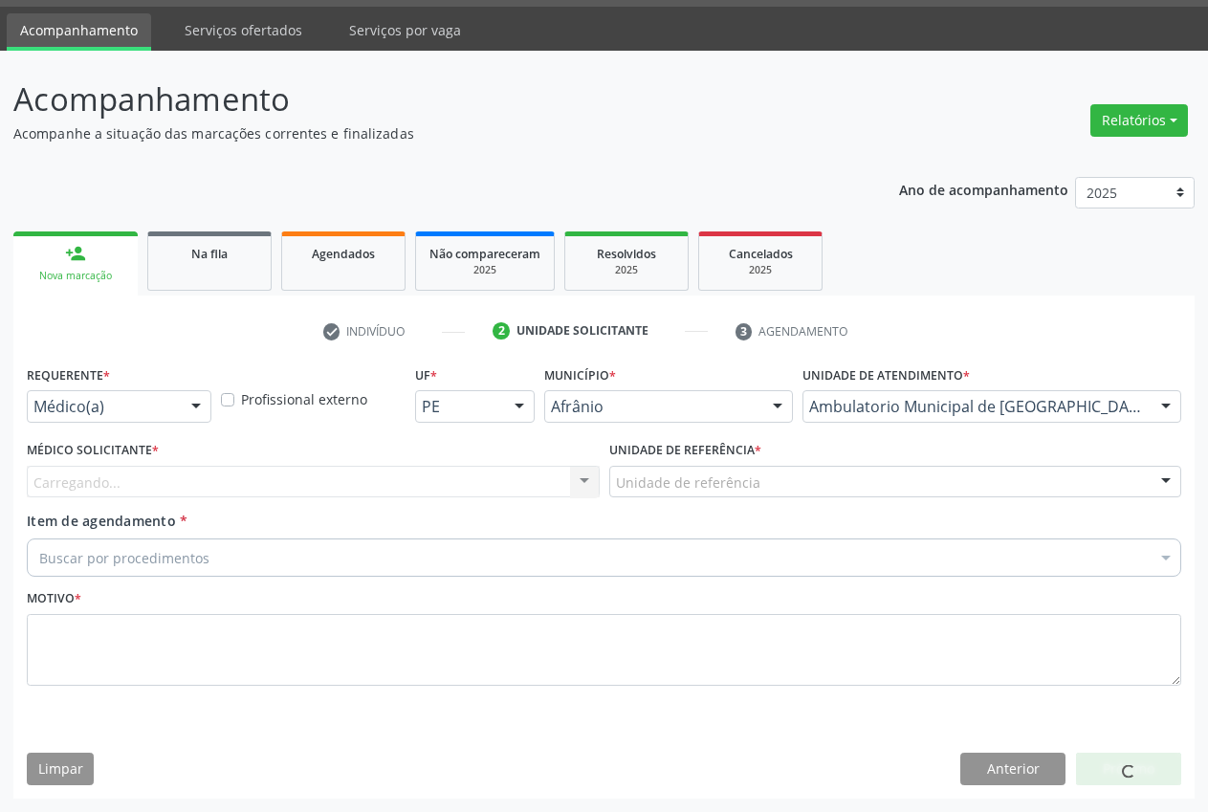
click at [405, 476] on div "Carregando... Nenhum resultado encontrado para: " " Não há nenhuma opção para s…" at bounding box center [313, 482] width 573 height 33
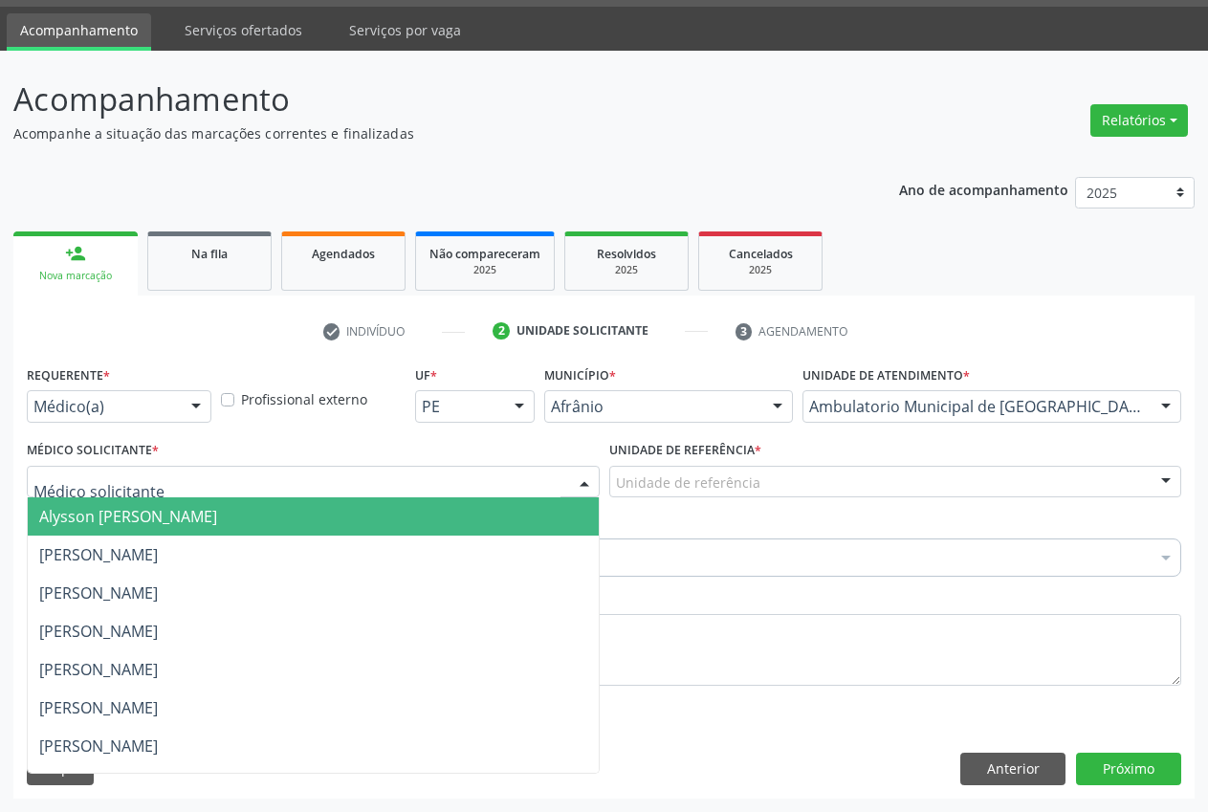
click at [426, 482] on div at bounding box center [313, 482] width 573 height 33
click at [342, 526] on span "Alysson Rodrigo Ferreira Cavalcanti" at bounding box center [313, 517] width 571 height 38
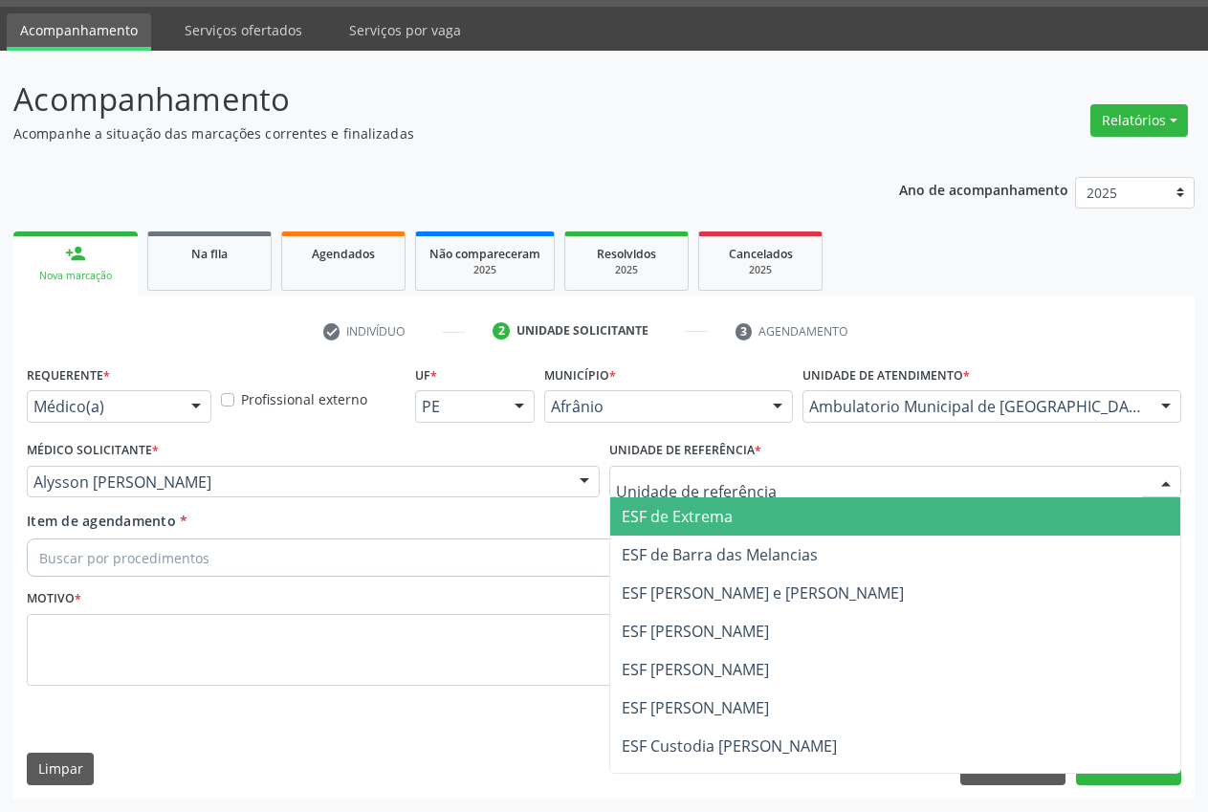
click at [691, 520] on span "ESF de Extrema" at bounding box center [677, 516] width 111 height 21
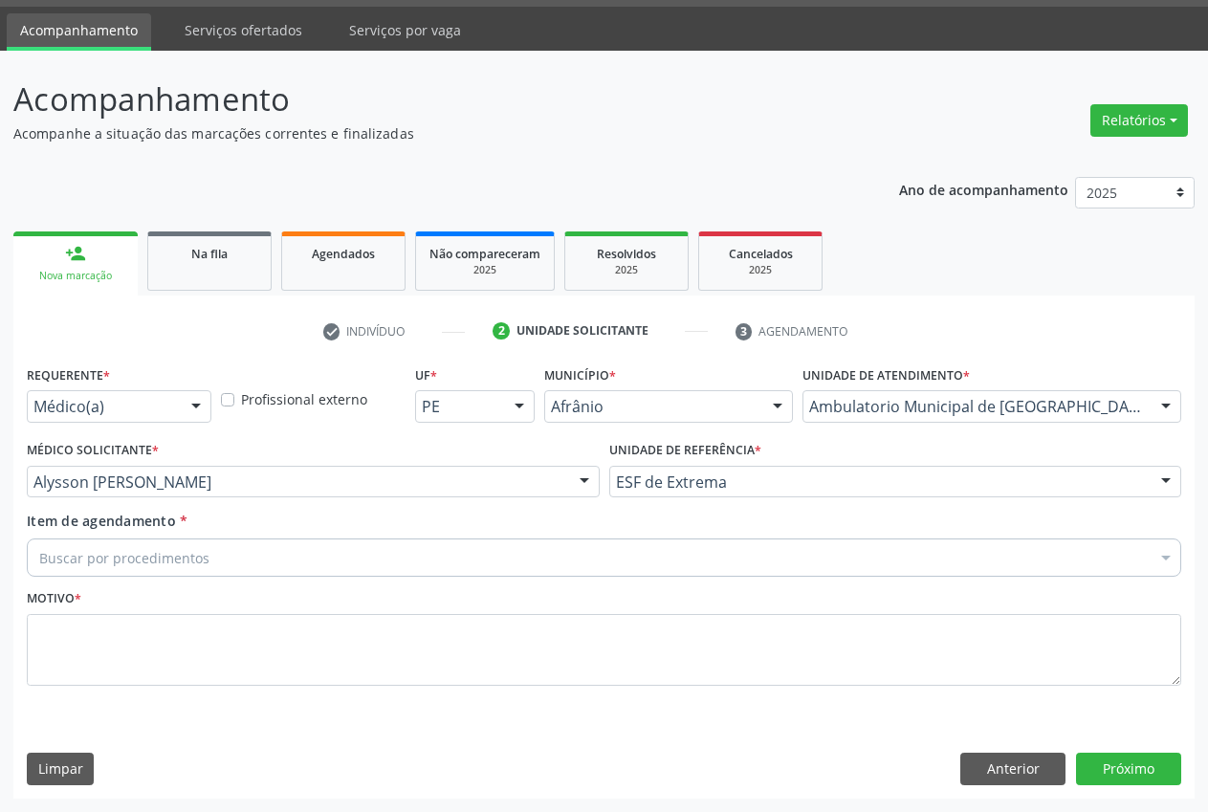
click at [145, 546] on div "Buscar por procedimentos" at bounding box center [604, 558] width 1155 height 38
click at [144, 554] on input "Item de agendamento *" at bounding box center [594, 558] width 1111 height 38
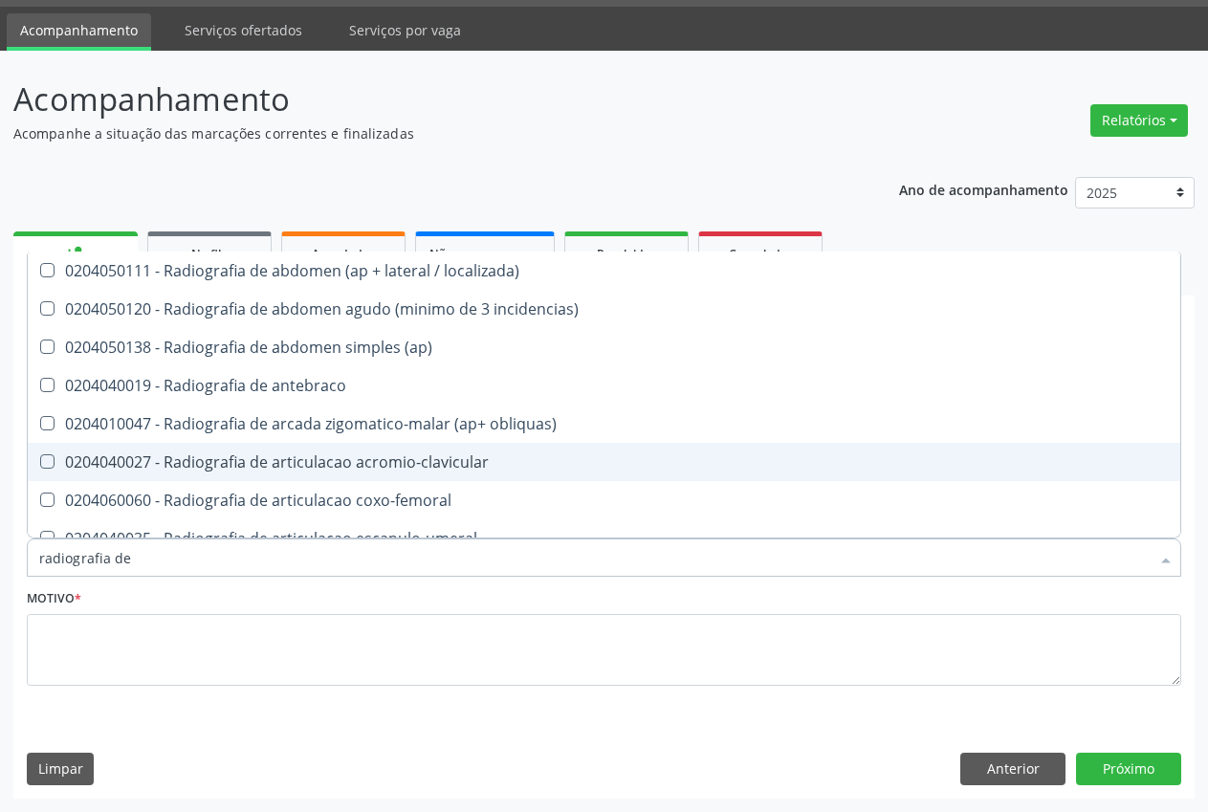
type input "radiografia de"
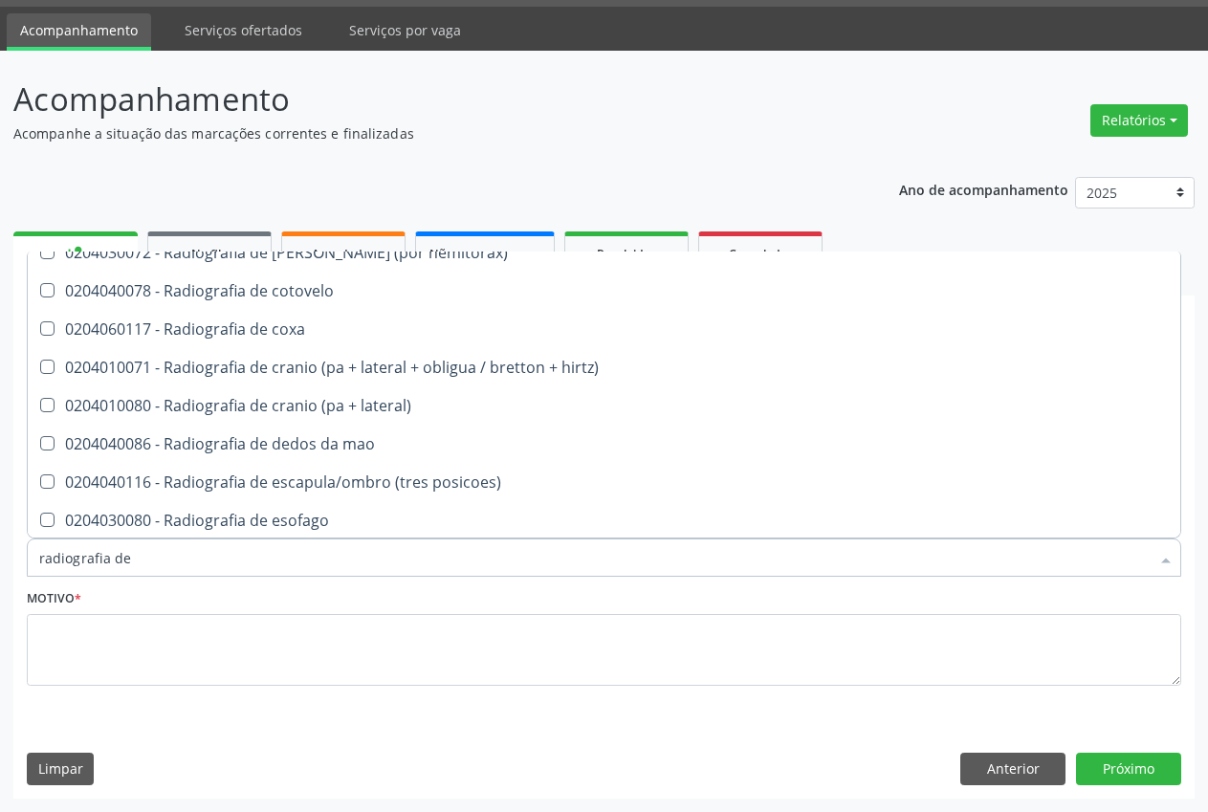
scroll to position [1080, 0]
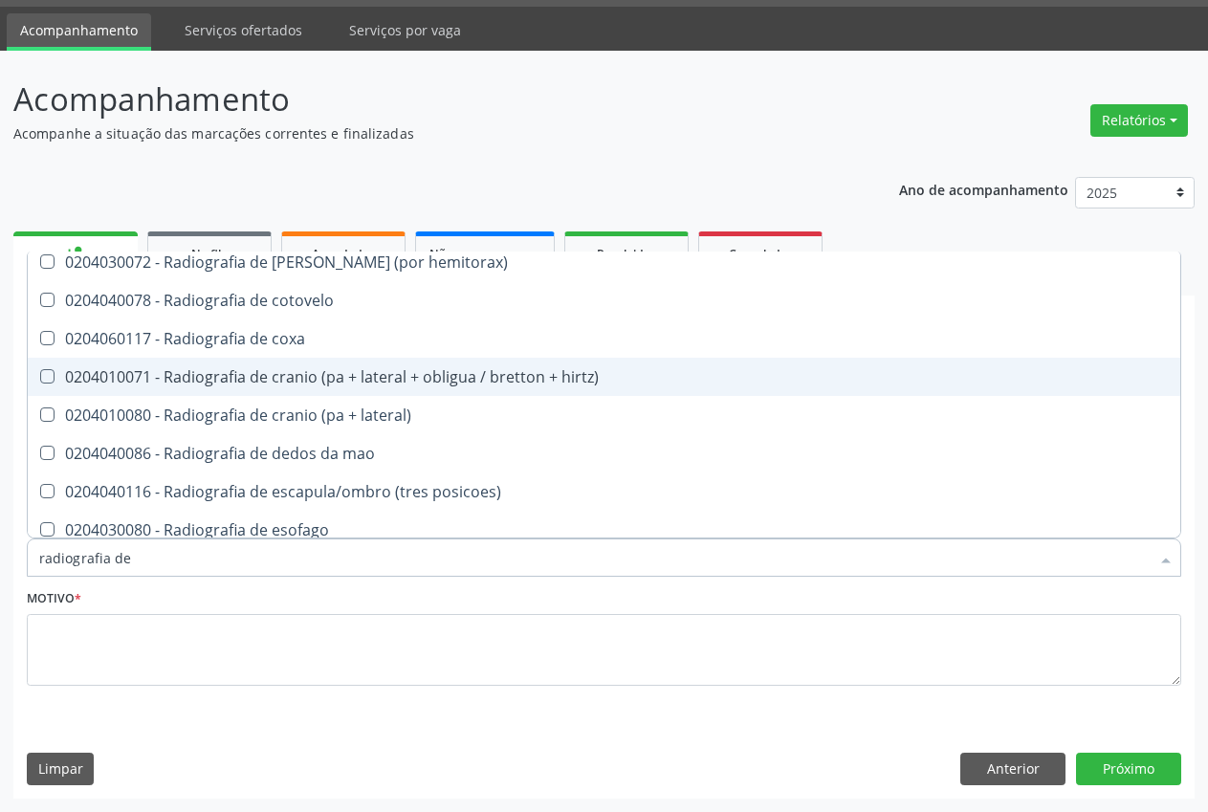
click at [385, 380] on div "0204010071 - Radiografia de cranio (pa + lateral + obligua / bretton + hirtz)" at bounding box center [604, 376] width 1130 height 15
checkbox hirtz\) "true"
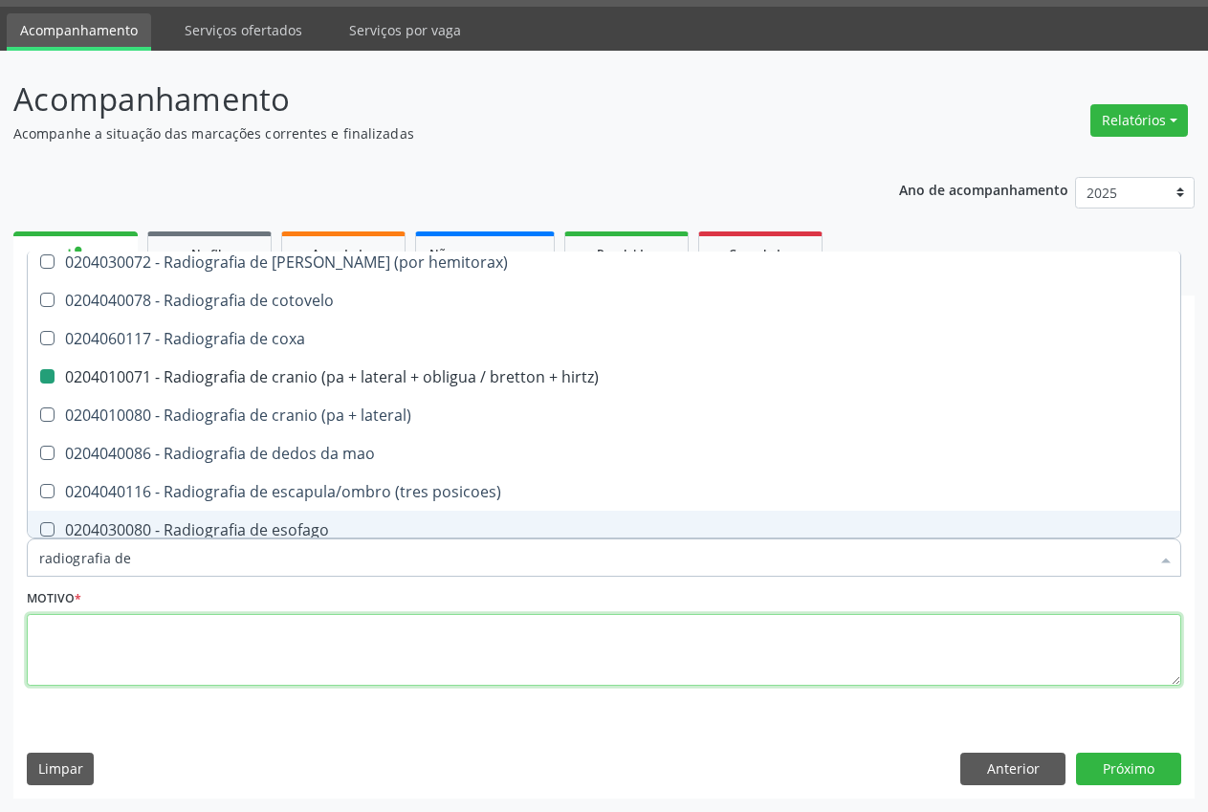
click at [135, 643] on textarea at bounding box center [604, 650] width 1155 height 73
type textarea "."
checkbox incidencias\) "true"
checkbox hirtz\) "false"
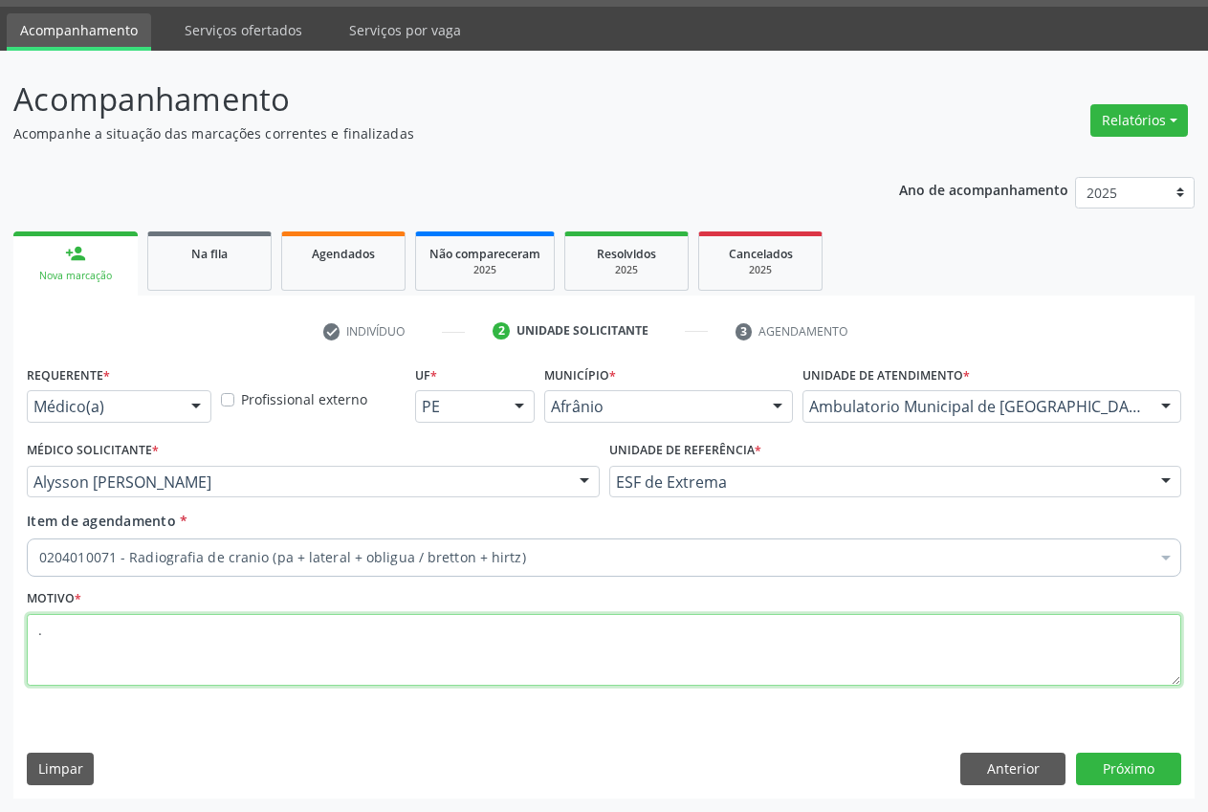
scroll to position [0, 0]
type textarea "."
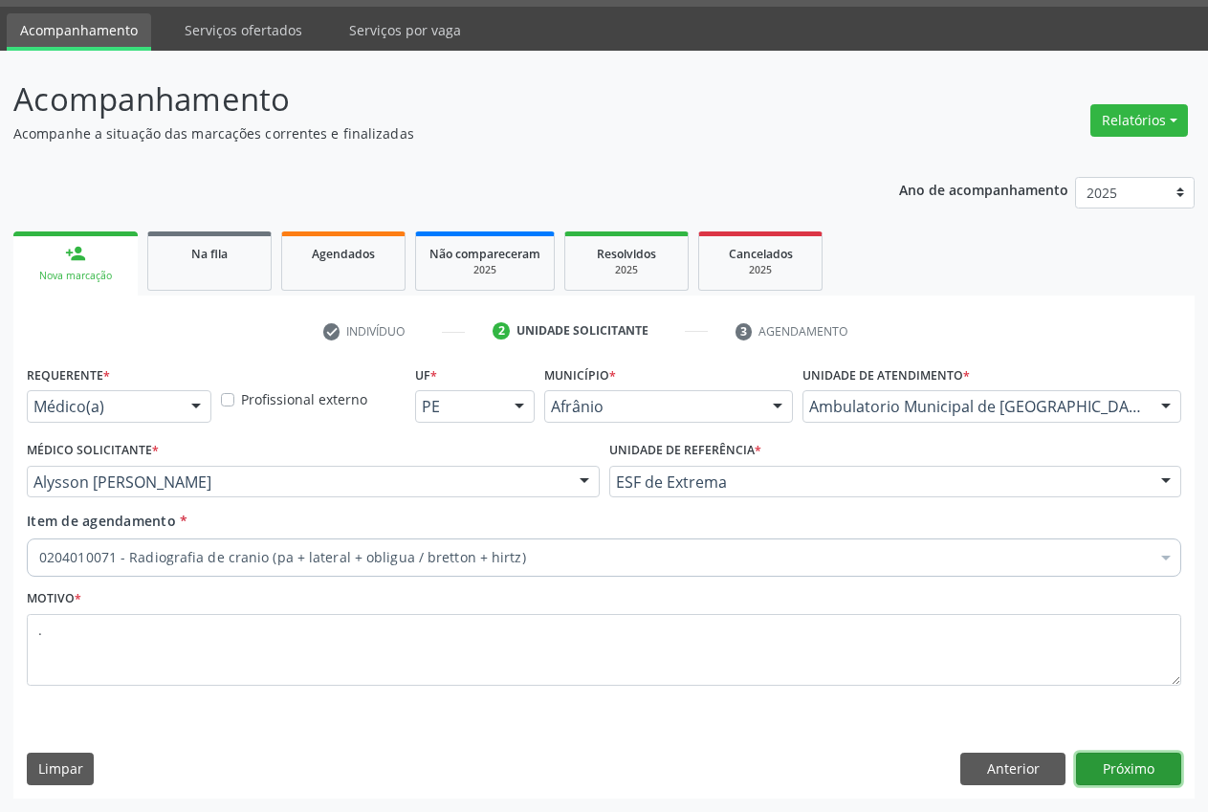
click at [1114, 760] on button "Próximo" at bounding box center [1128, 769] width 105 height 33
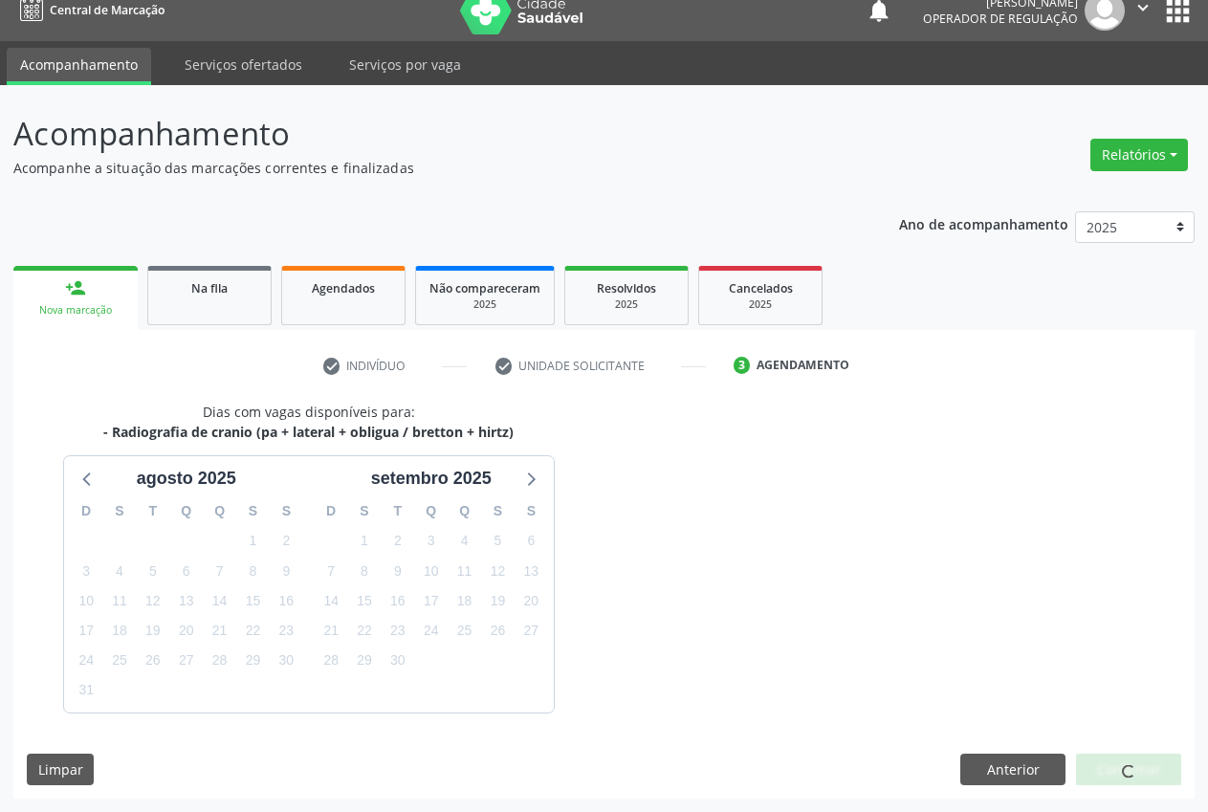
scroll to position [55, 0]
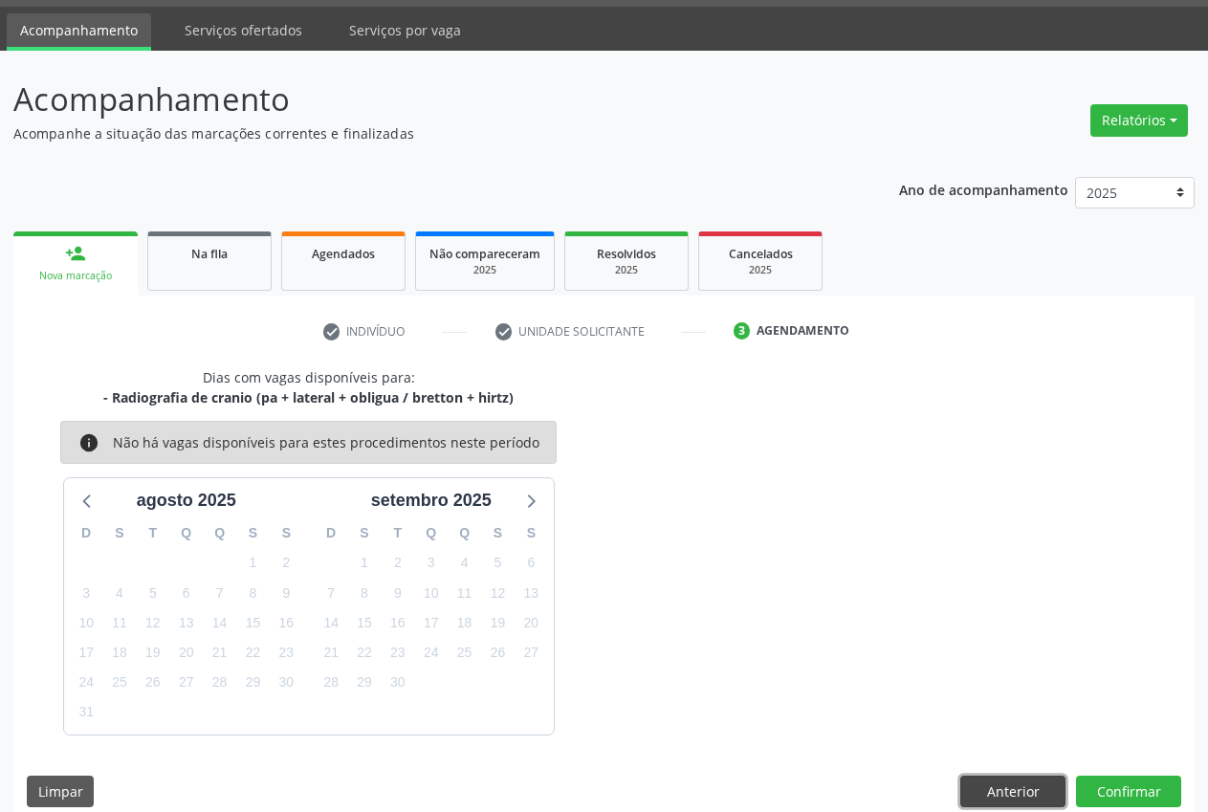
click at [1001, 777] on button "Anterior" at bounding box center [1013, 792] width 105 height 33
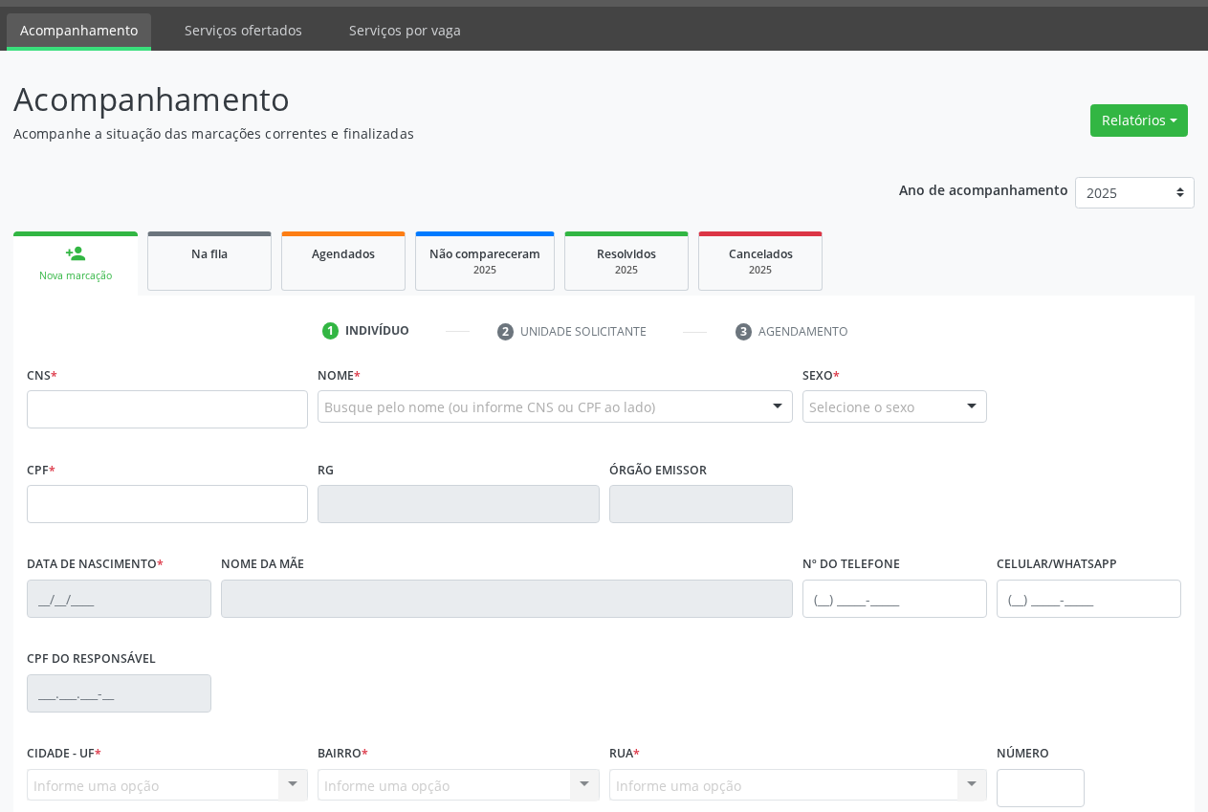
scroll to position [55, 0]
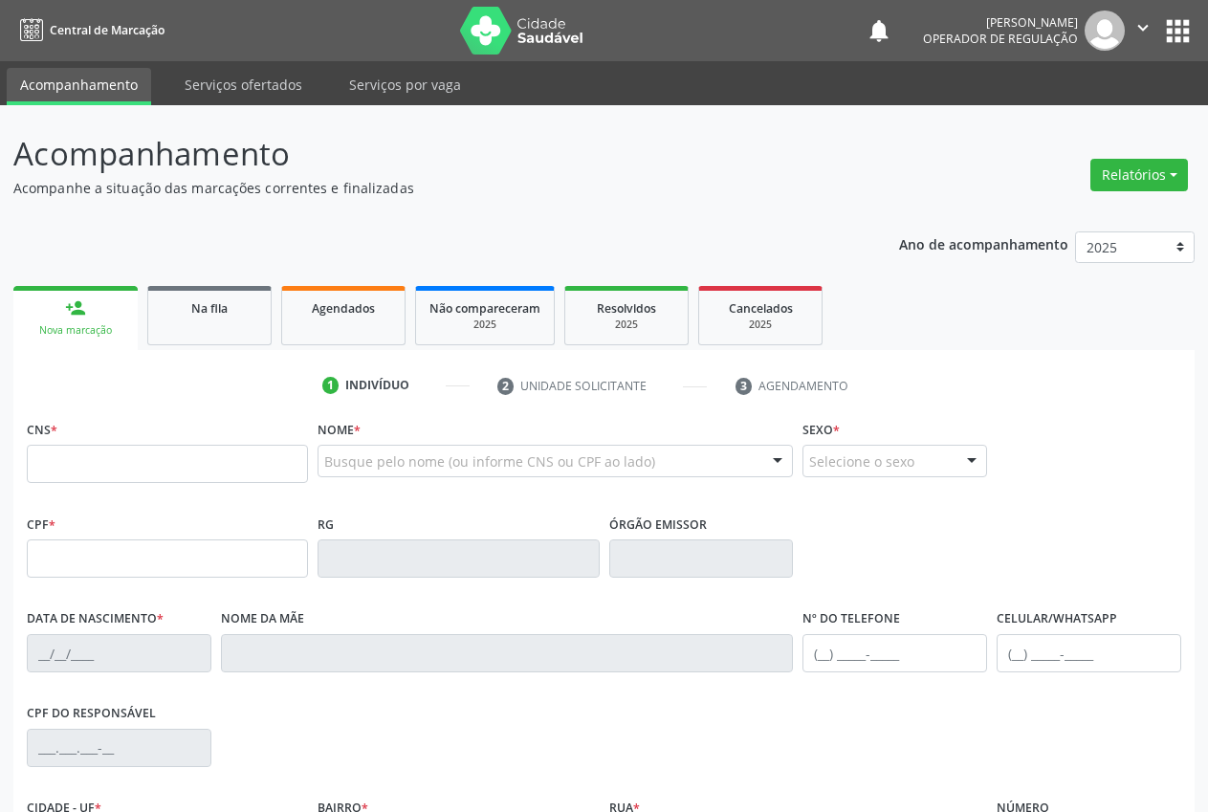
click at [1153, 341] on ul "person_add Nova marcação Na fila Agendados Não compareceram 2025 Resolvidos 202…" at bounding box center [604, 315] width 1182 height 69
click at [188, 471] on input "text" at bounding box center [167, 464] width 281 height 38
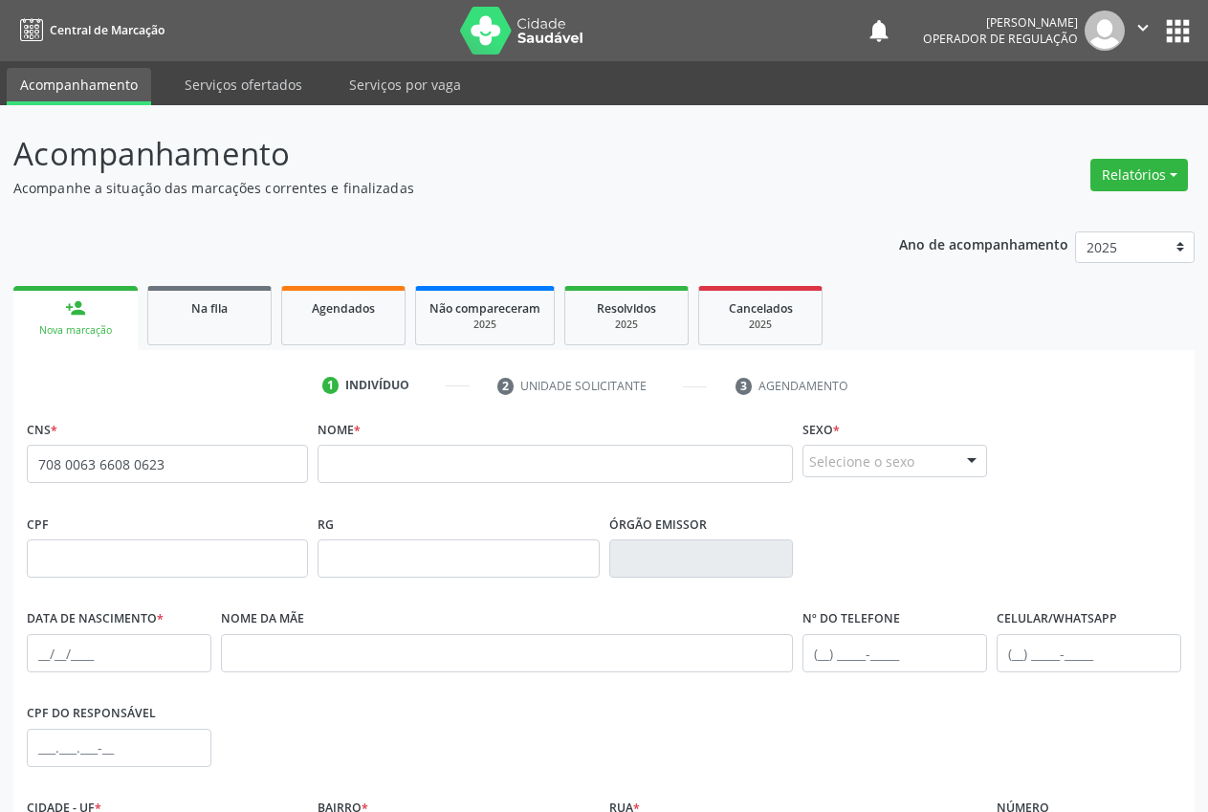
click at [222, 471] on span "none" at bounding box center [257, 461] width 84 height 21
click at [171, 431] on div "CNS * 708 0063 6608 0623 none" at bounding box center [167, 449] width 281 height 68
click at [172, 464] on input "708 0063 6608 0623" at bounding box center [167, 464] width 281 height 38
type input "7"
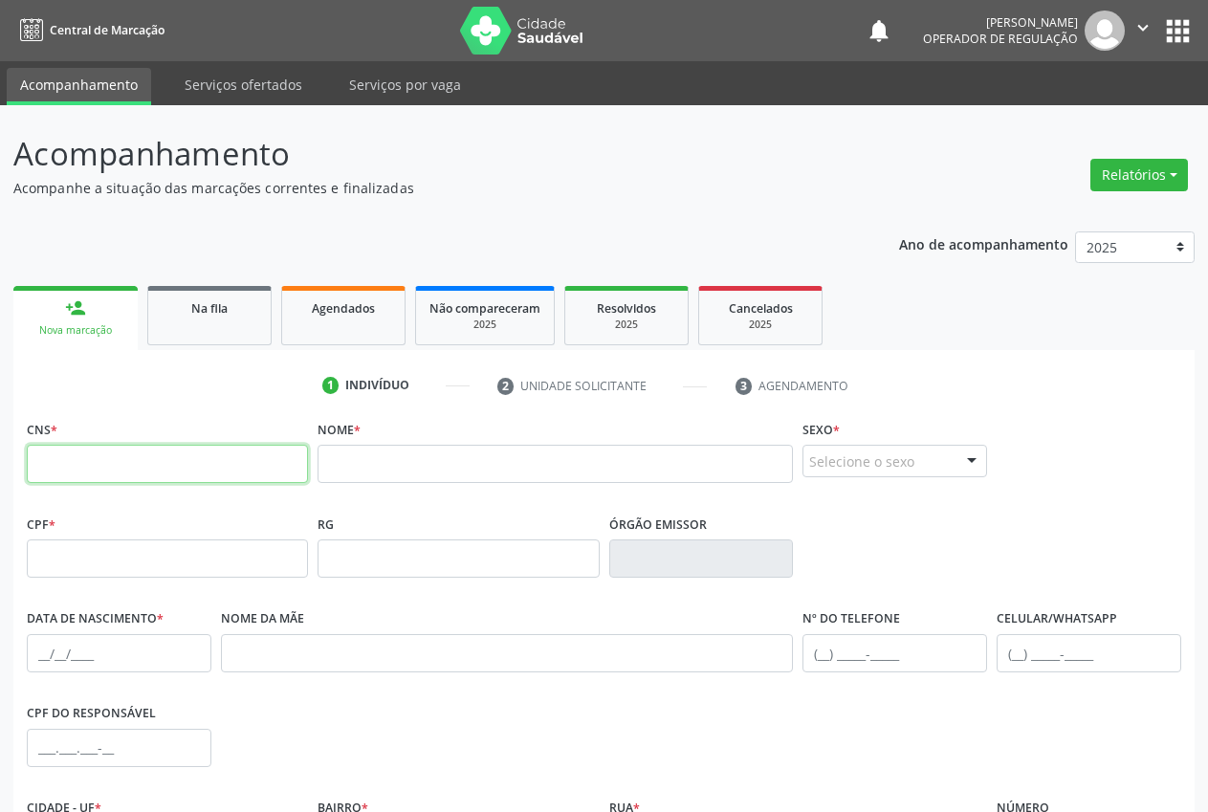
click at [63, 461] on input "text" at bounding box center [167, 464] width 281 height 38
type input "708 6025 3519 6489"
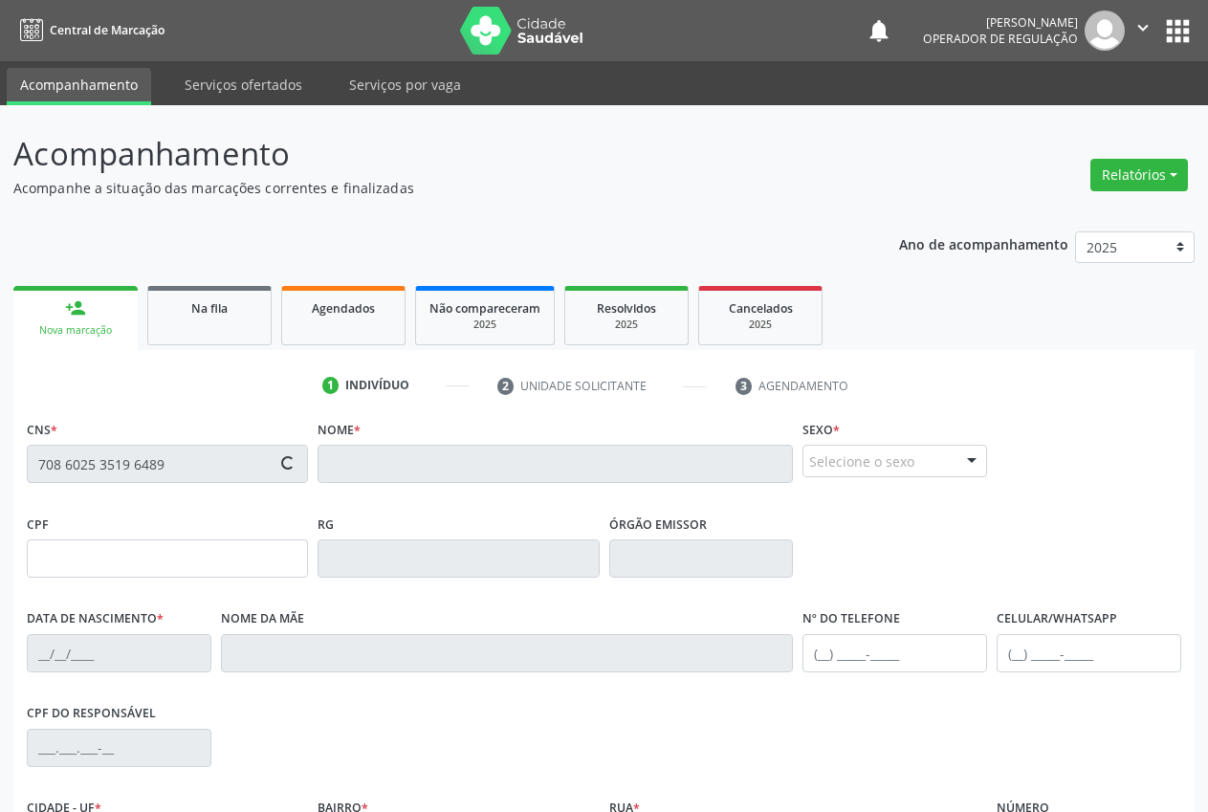
type input "[DATE]"
type input "Agostinha [PERSON_NAME]"
type input "[PHONE_NUMBER]"
type input "240"
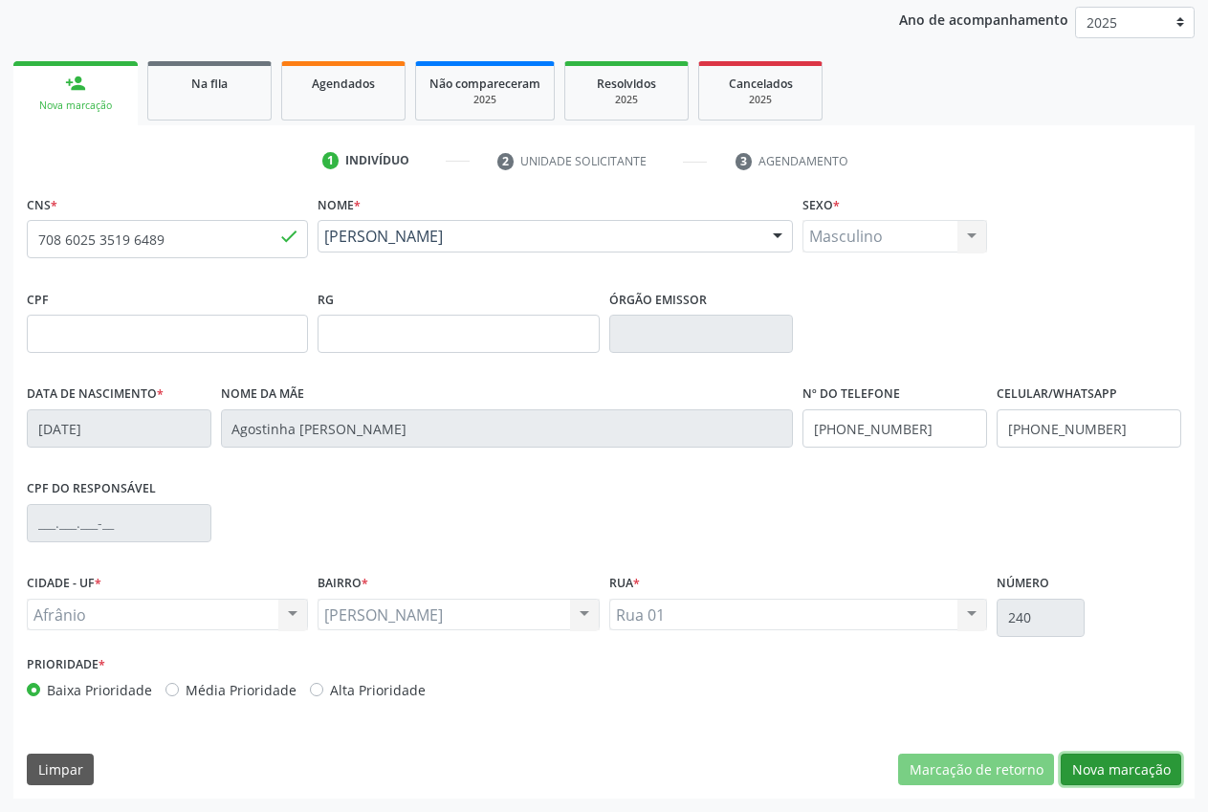
click at [1129, 771] on button "Nova marcação" at bounding box center [1121, 770] width 121 height 33
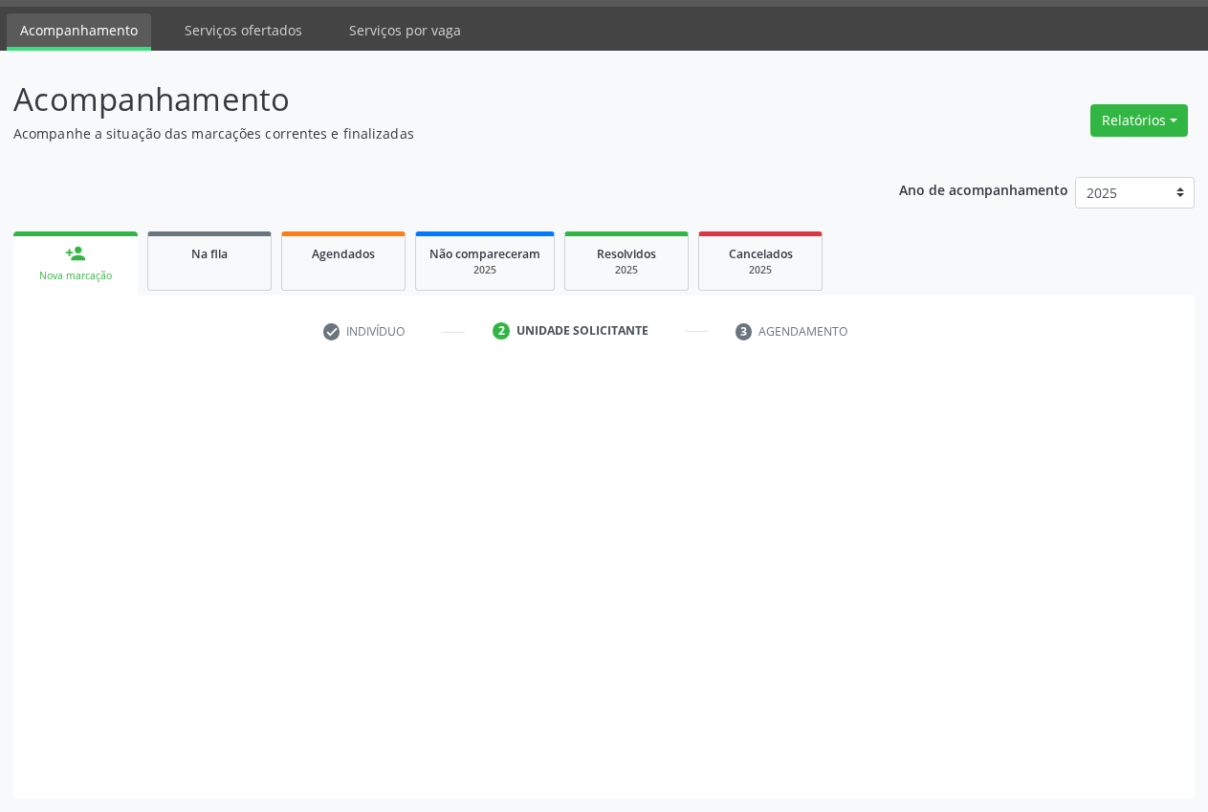
scroll to position [55, 0]
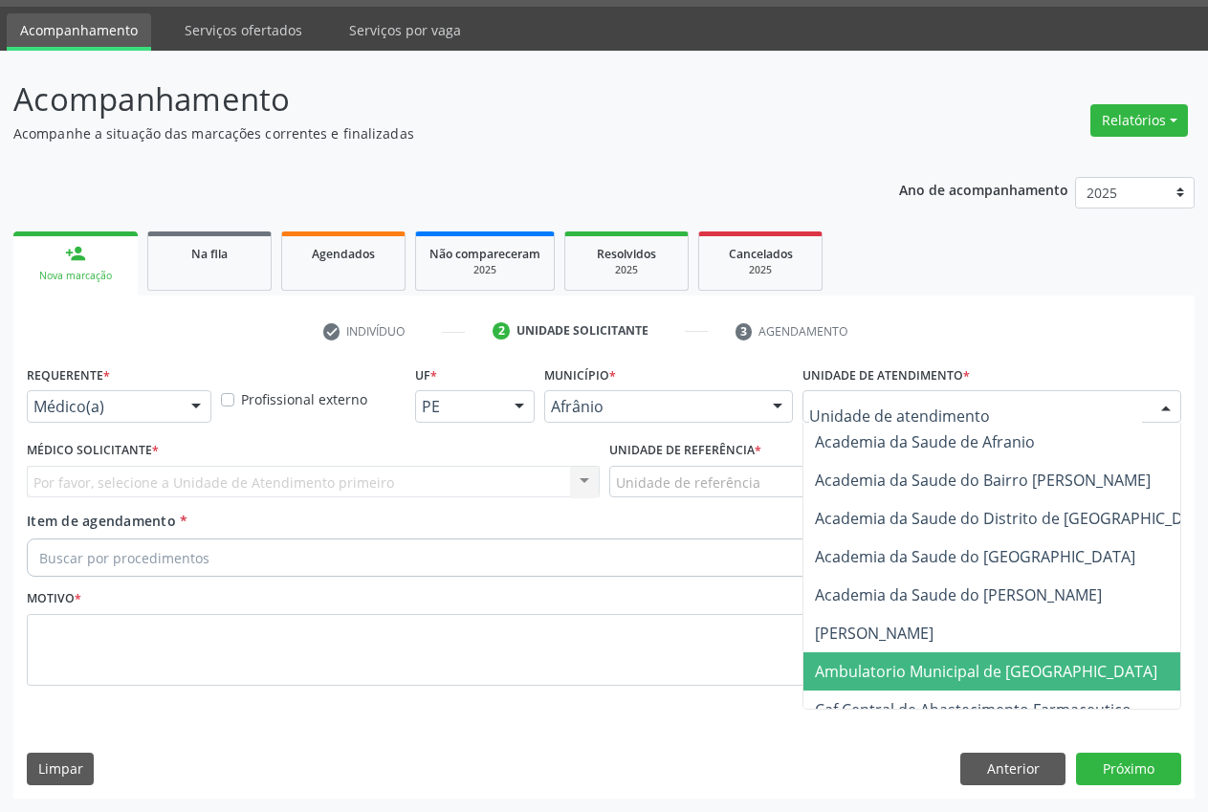
click at [939, 670] on span "Ambulatorio Municipal de [GEOGRAPHIC_DATA]" at bounding box center [986, 671] width 343 height 21
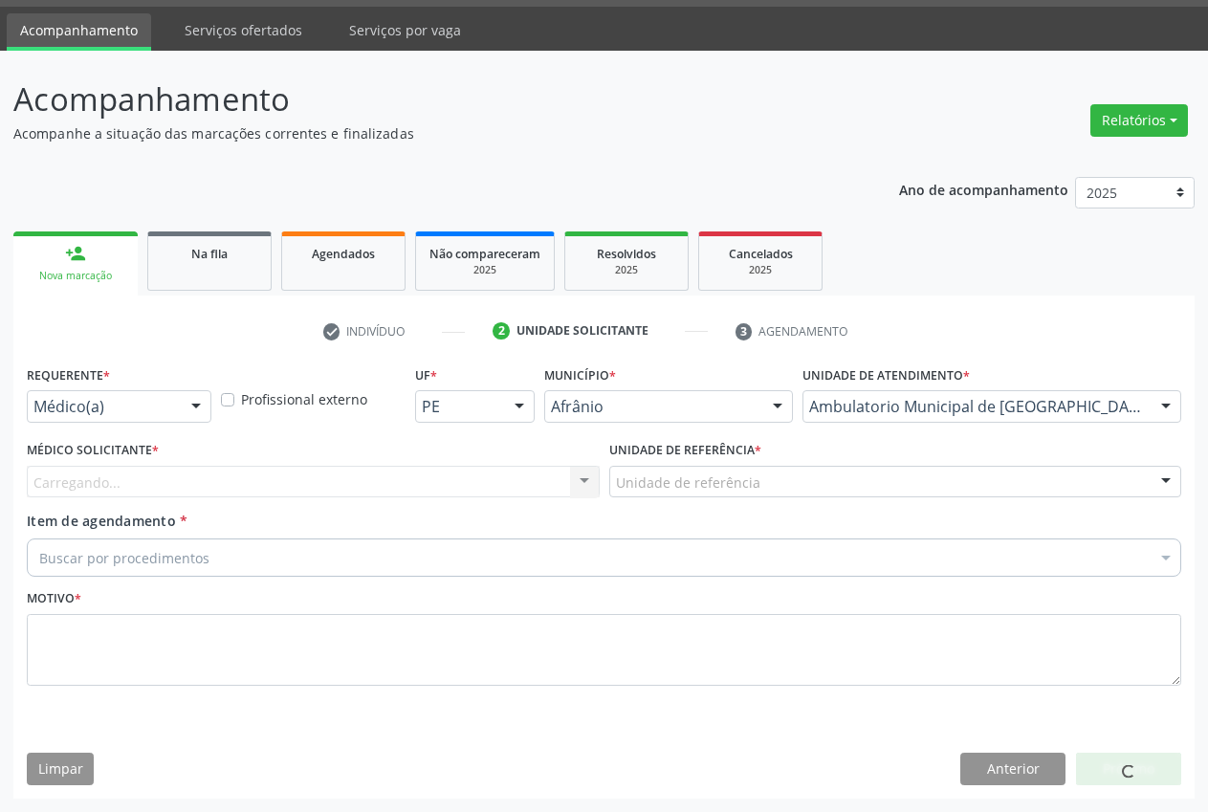
click at [209, 477] on div "Carregando... Nenhum resultado encontrado para: " " Não há nenhuma opção para s…" at bounding box center [313, 482] width 573 height 33
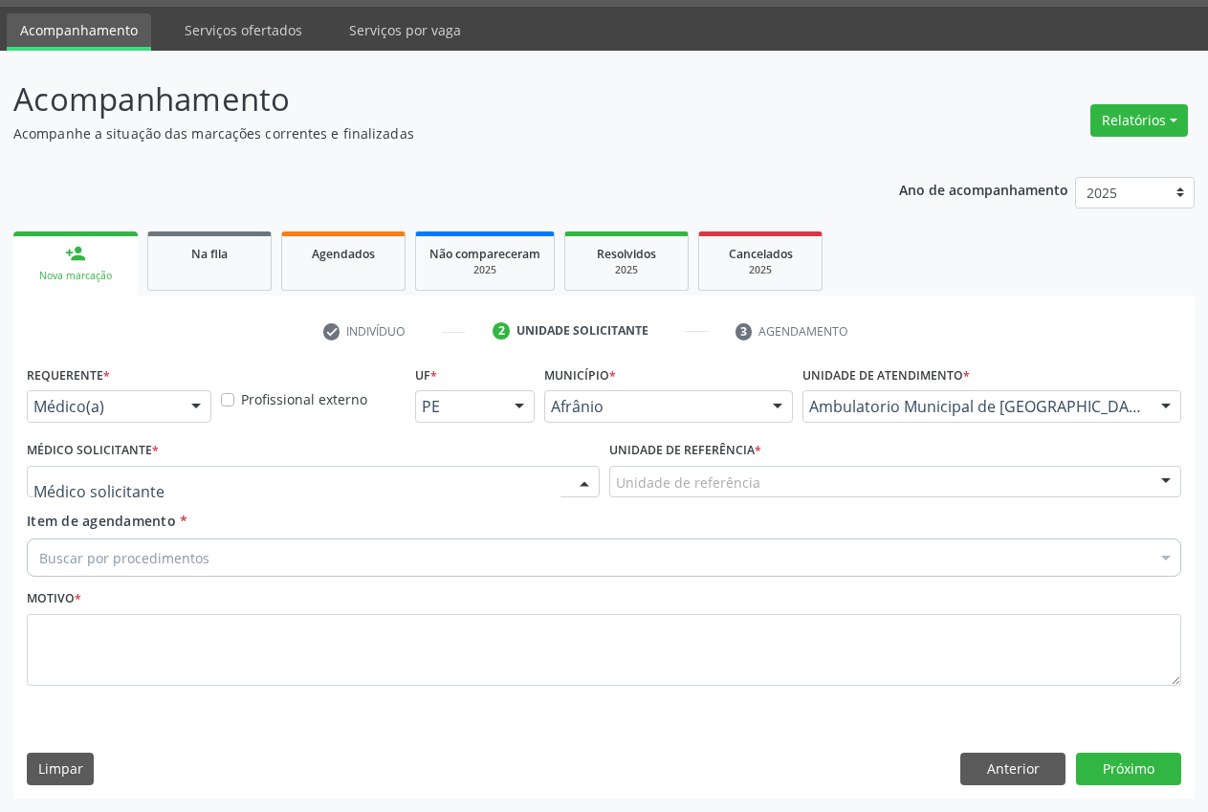
click at [155, 495] on div at bounding box center [313, 482] width 573 height 33
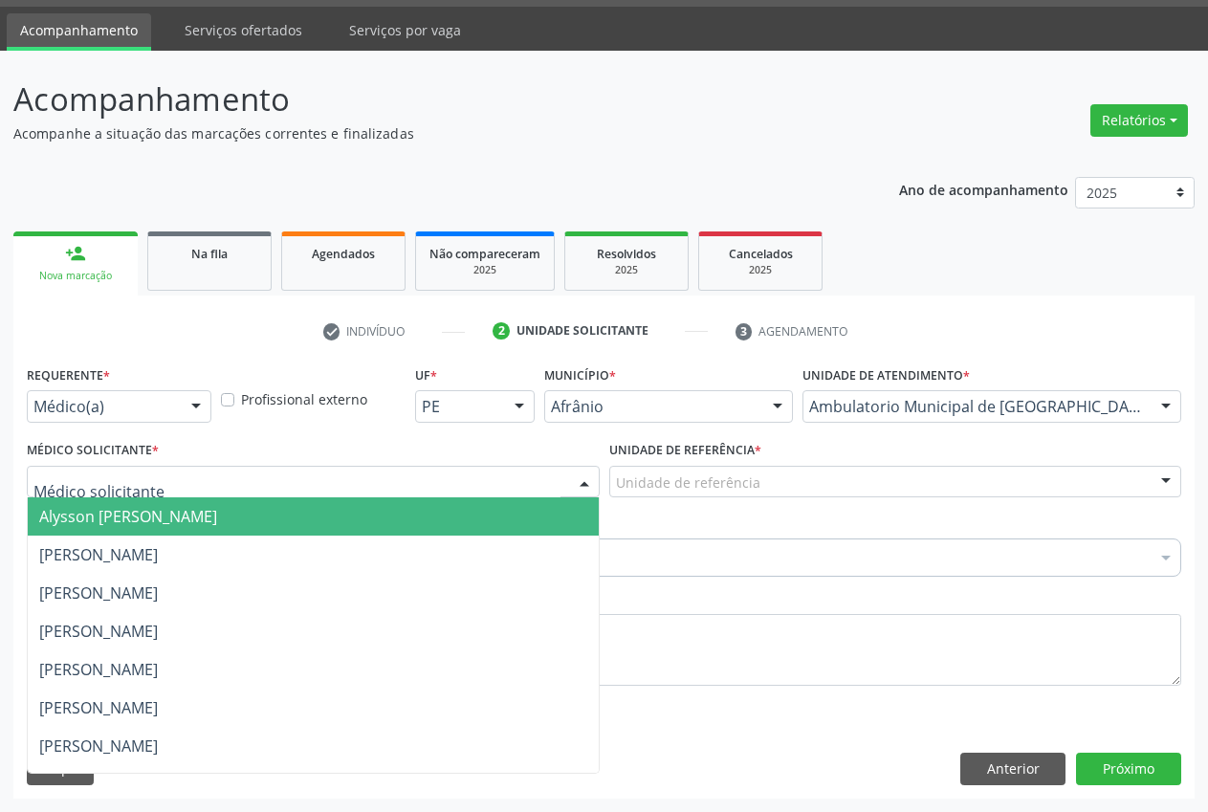
click at [171, 524] on span "Alysson [PERSON_NAME]" at bounding box center [128, 516] width 178 height 21
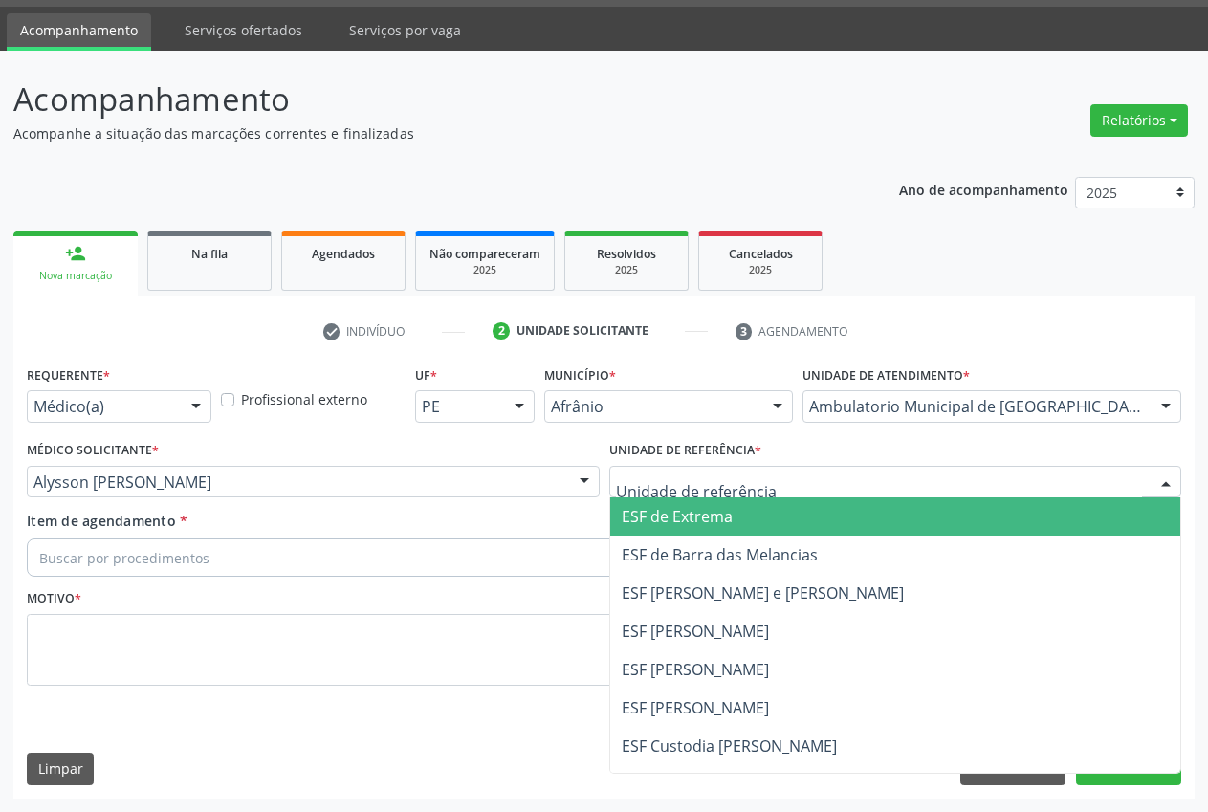
drag, startPoint x: 739, startPoint y: 520, endPoint x: 240, endPoint y: 532, distance: 498.6
click at [735, 520] on span "ESF de Extrema" at bounding box center [895, 517] width 571 height 38
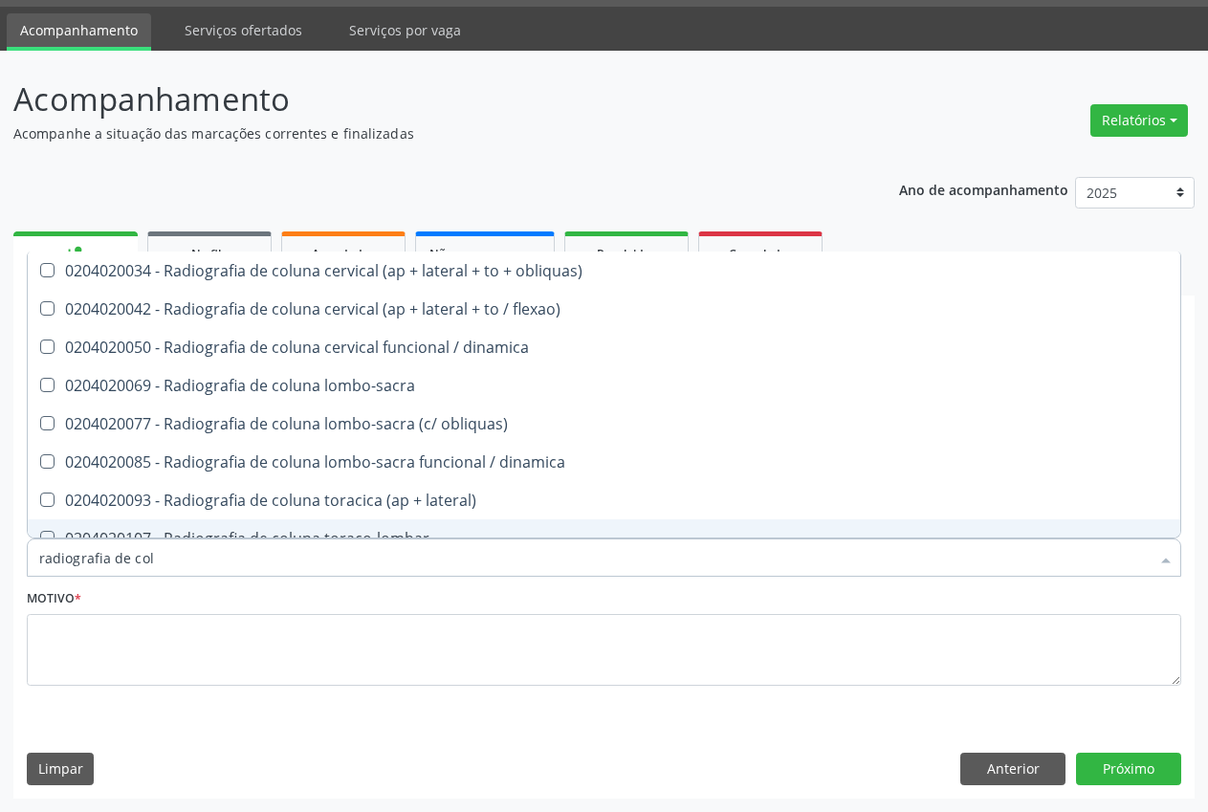
type input "radiografia de colu"
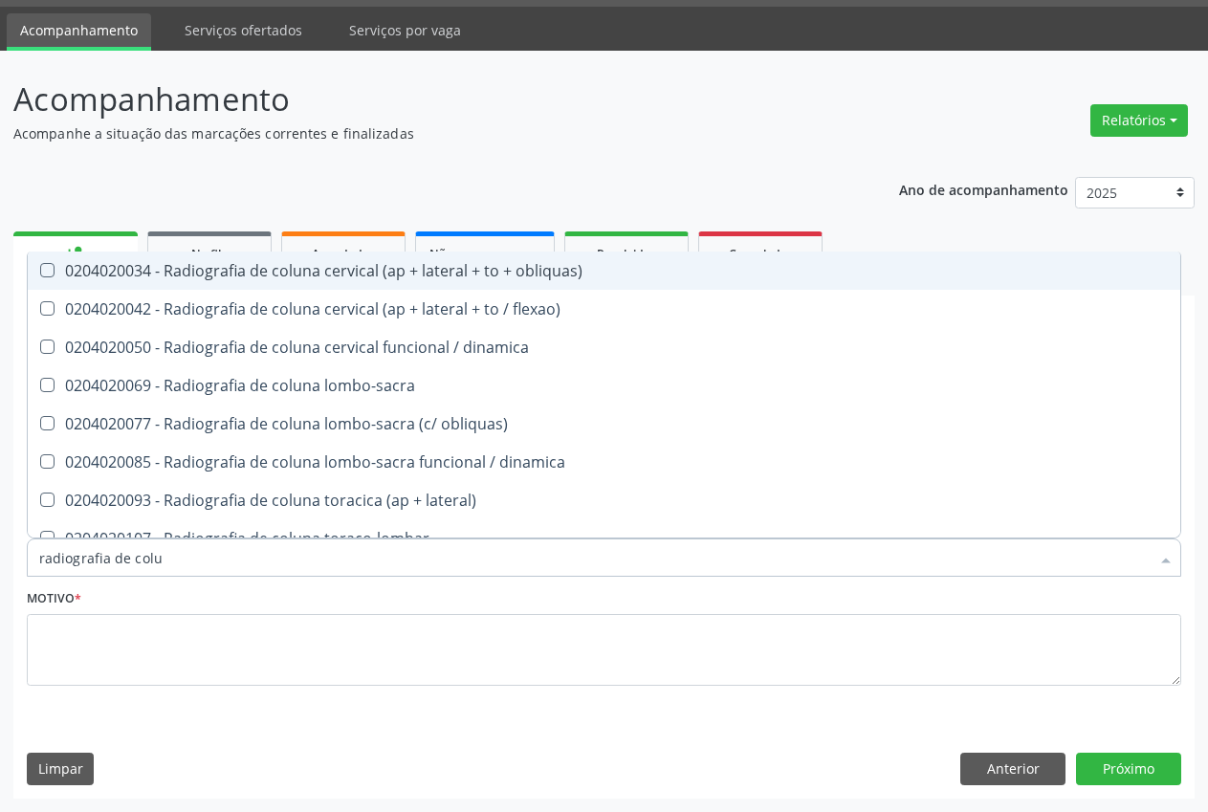
click at [363, 272] on div "0204020034 - Radiografia de coluna cervical (ap + lateral + to + obliquas)" at bounding box center [604, 270] width 1130 height 15
checkbox obliquas\) "true"
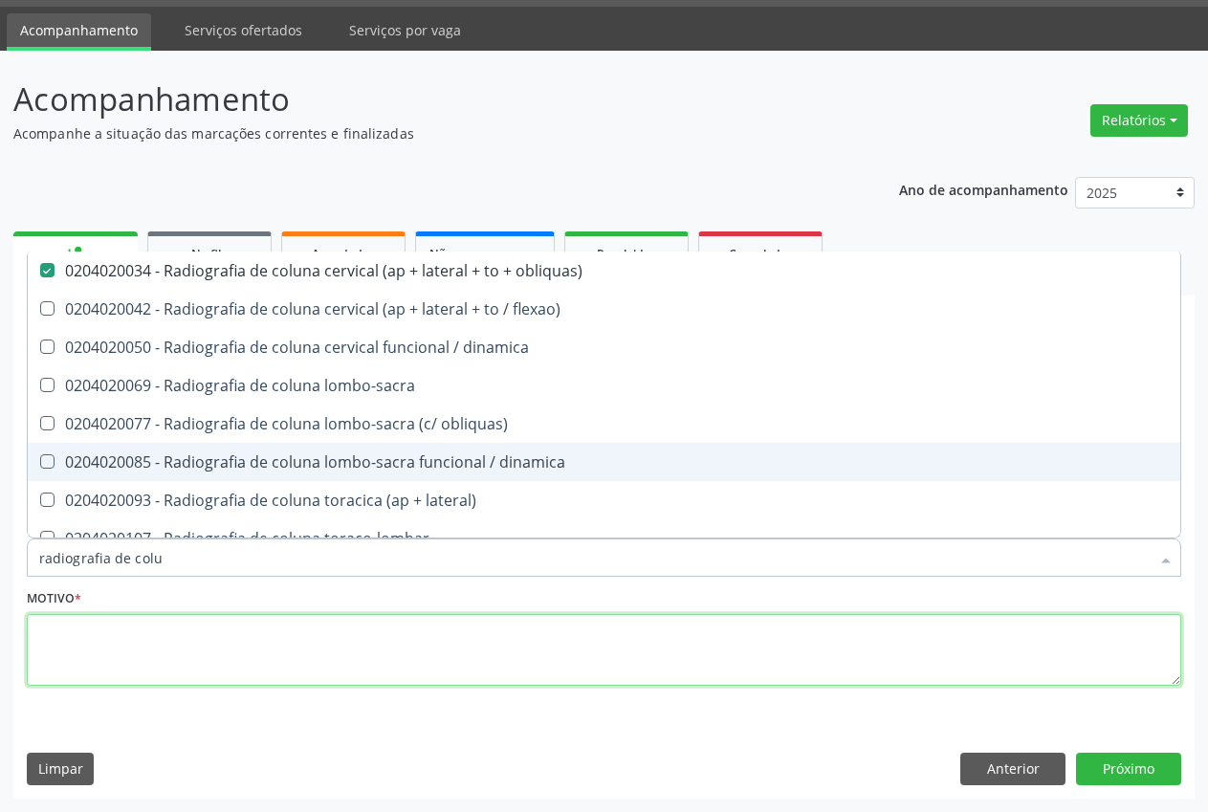
click at [297, 655] on textarea at bounding box center [604, 650] width 1155 height 73
type textarea "."
checkbox flexao\) "true"
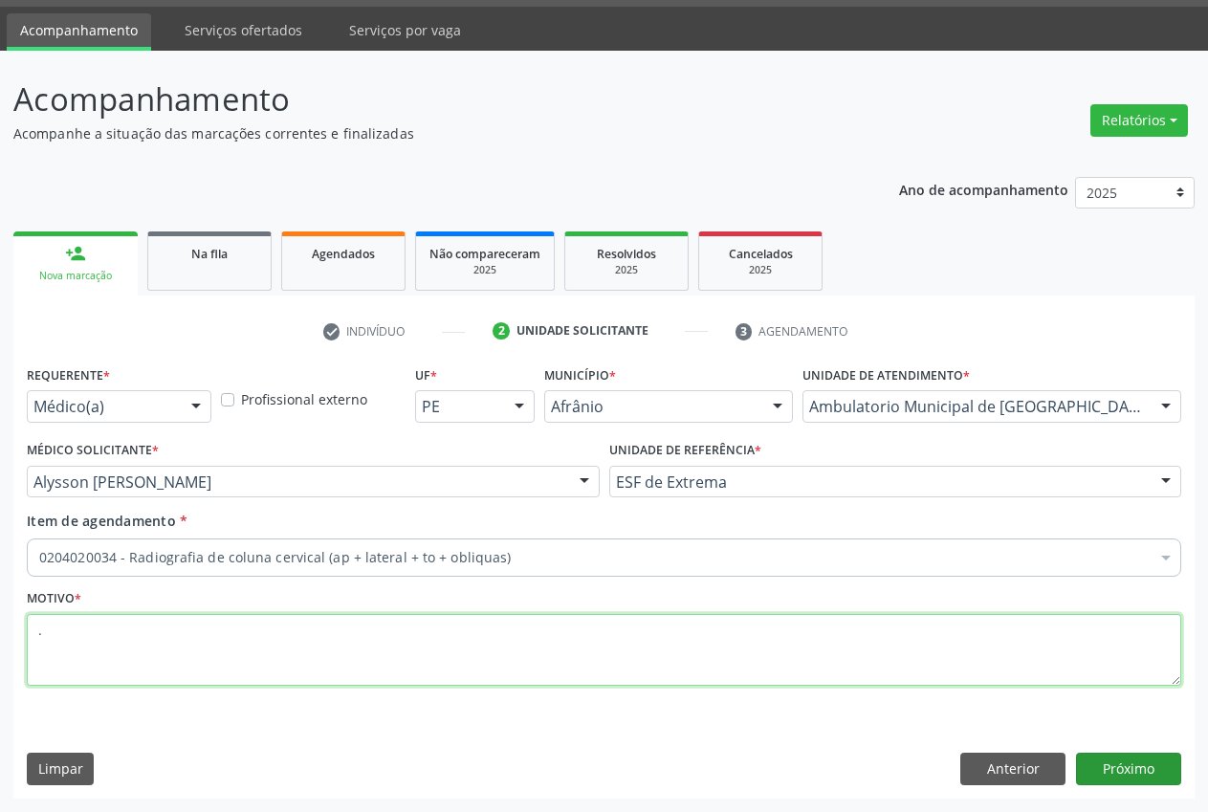
type textarea "."
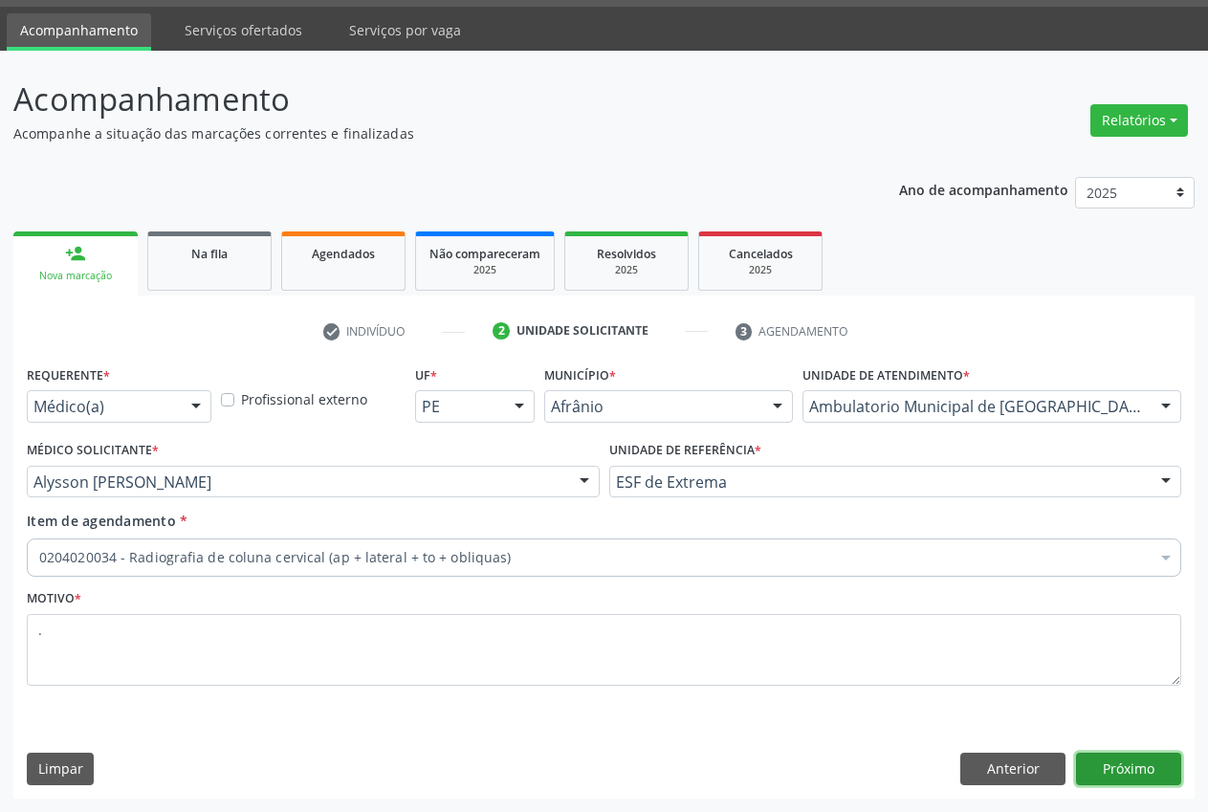
click at [1127, 760] on button "Próximo" at bounding box center [1128, 769] width 105 height 33
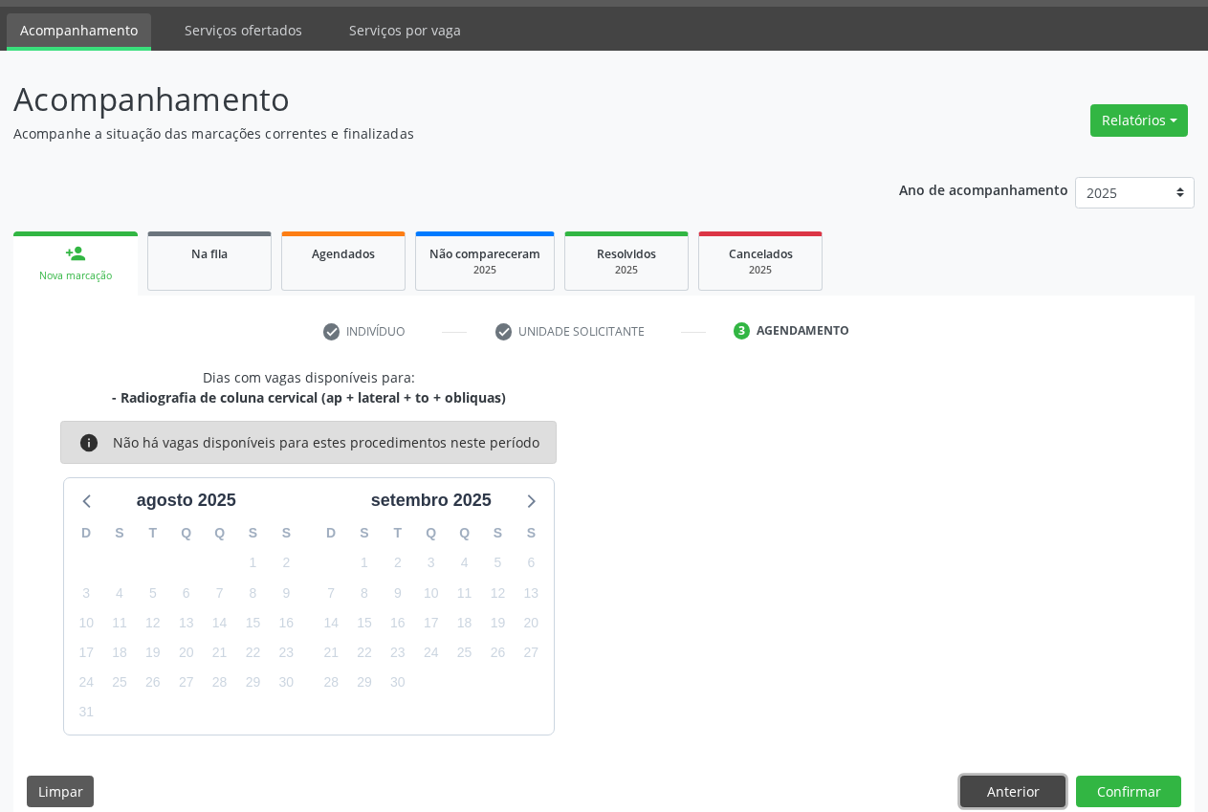
click at [993, 783] on button "Anterior" at bounding box center [1013, 792] width 105 height 33
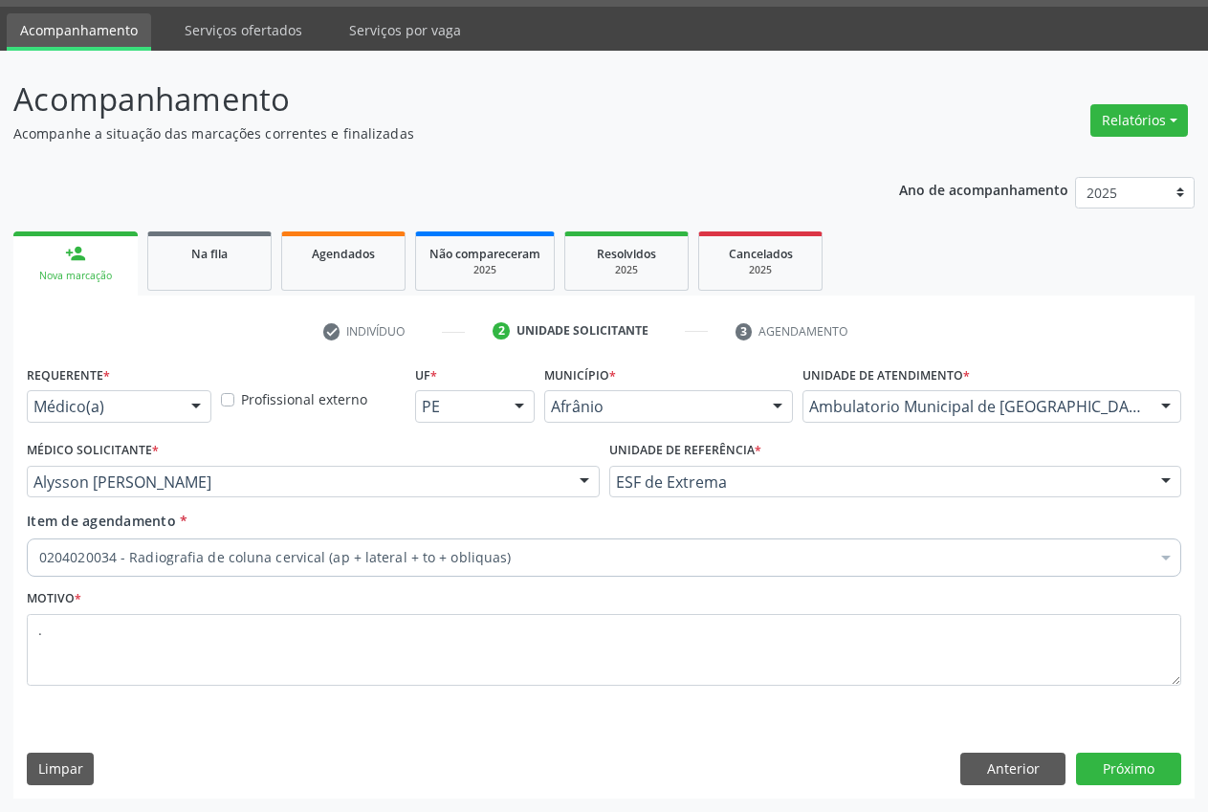
click at [819, 567] on div "0204020034 - Radiografia de coluna cervical (ap + lateral + to + obliquas)" at bounding box center [604, 558] width 1155 height 38
click at [39, 547] on input "Item de agendamento *" at bounding box center [39, 558] width 0 height 38
drag, startPoint x: 1163, startPoint y: 316, endPoint x: 1166, endPoint y: 326, distance: 10.9
click at [1163, 315] on div "check Indivíduo 2 Unidade solicitante 3 Agendamento CNS * 708 6025 3519 6489 do…" at bounding box center [604, 547] width 1182 height 503
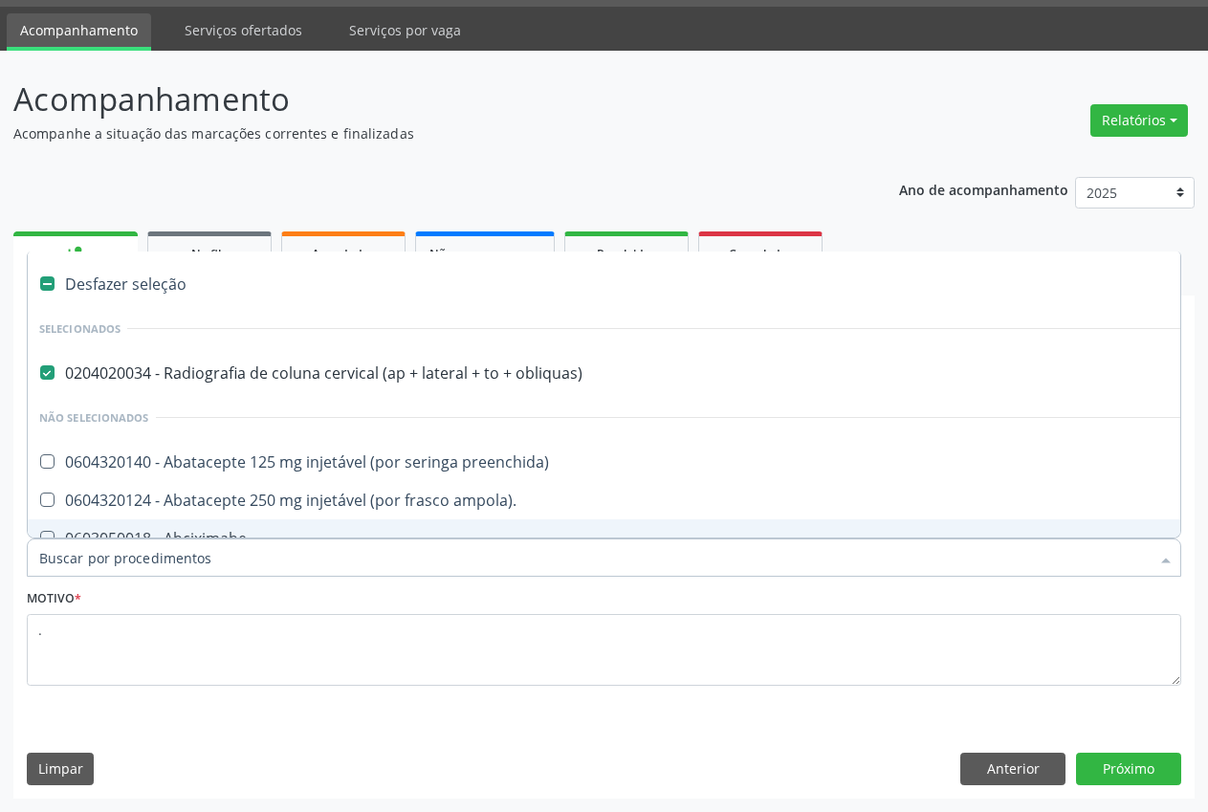
click at [517, 557] on input "Item de agendamento *" at bounding box center [594, 558] width 1111 height 38
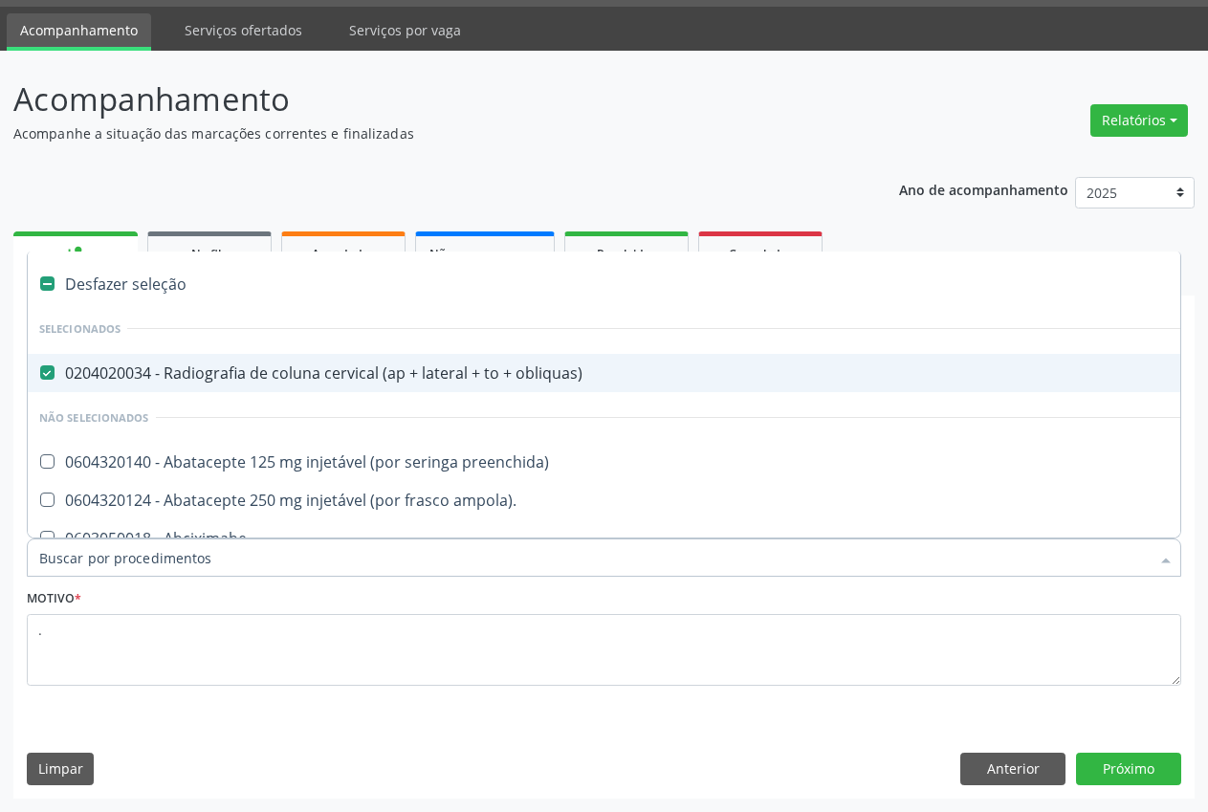
click at [187, 380] on div "0204020034 - Radiografia de coluna cervical (ap + lateral + to + obliquas)" at bounding box center [775, 372] width 1472 height 15
checkbox obliquas\) "false"
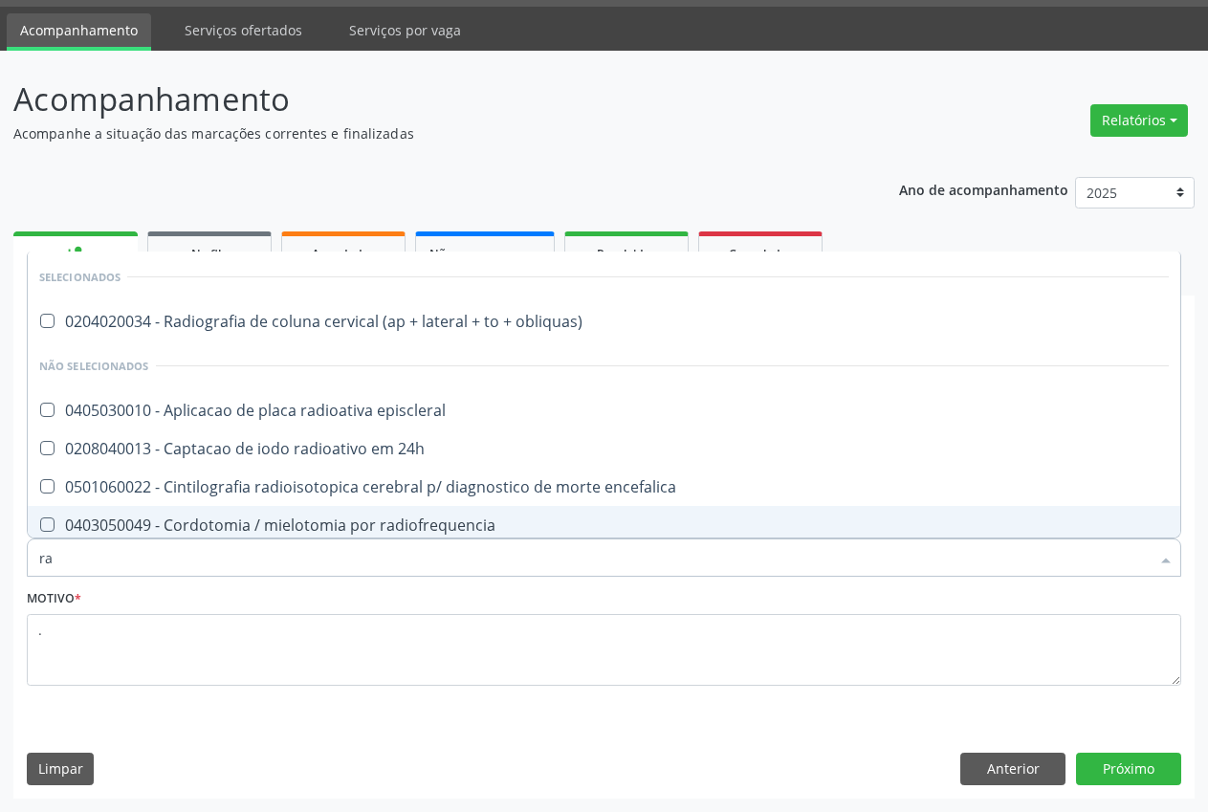
type input "r"
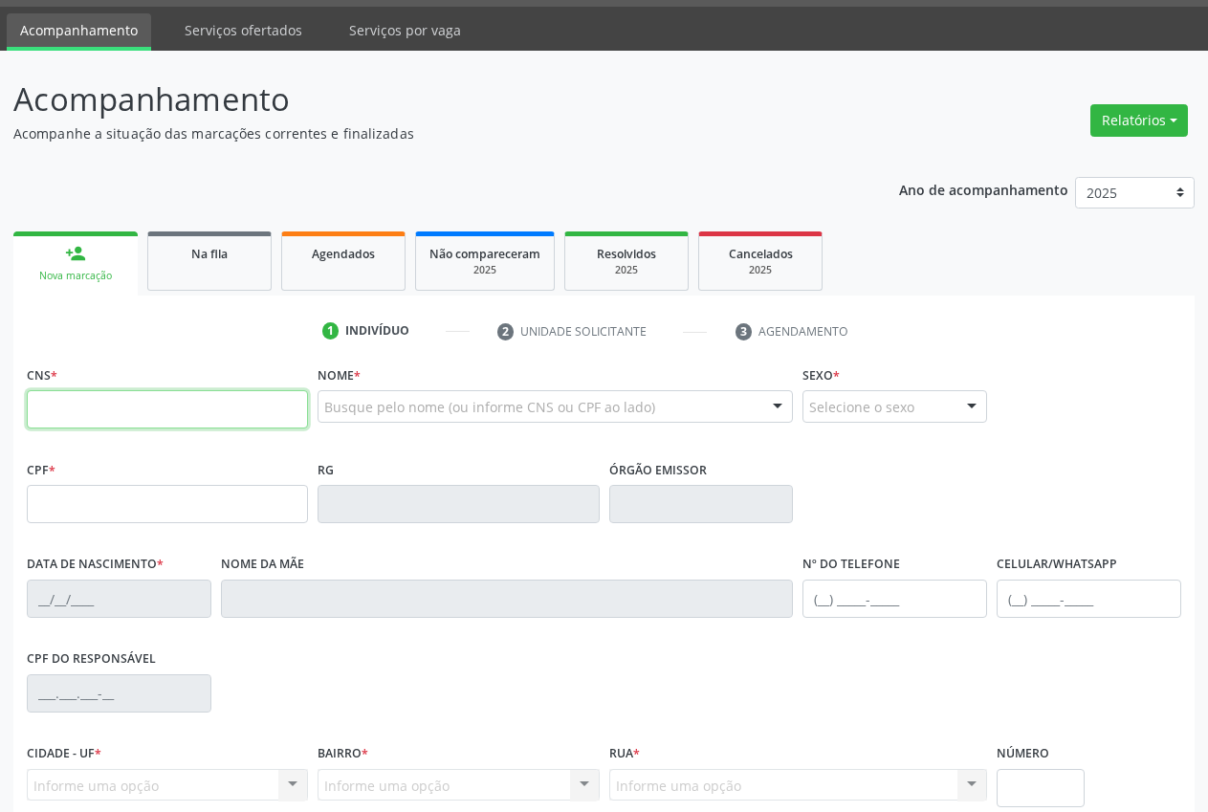
scroll to position [55, 0]
click at [143, 414] on input "text" at bounding box center [167, 409] width 281 height 38
paste input "708 0063 6608 0623"
type input "708 0063 6608 0623"
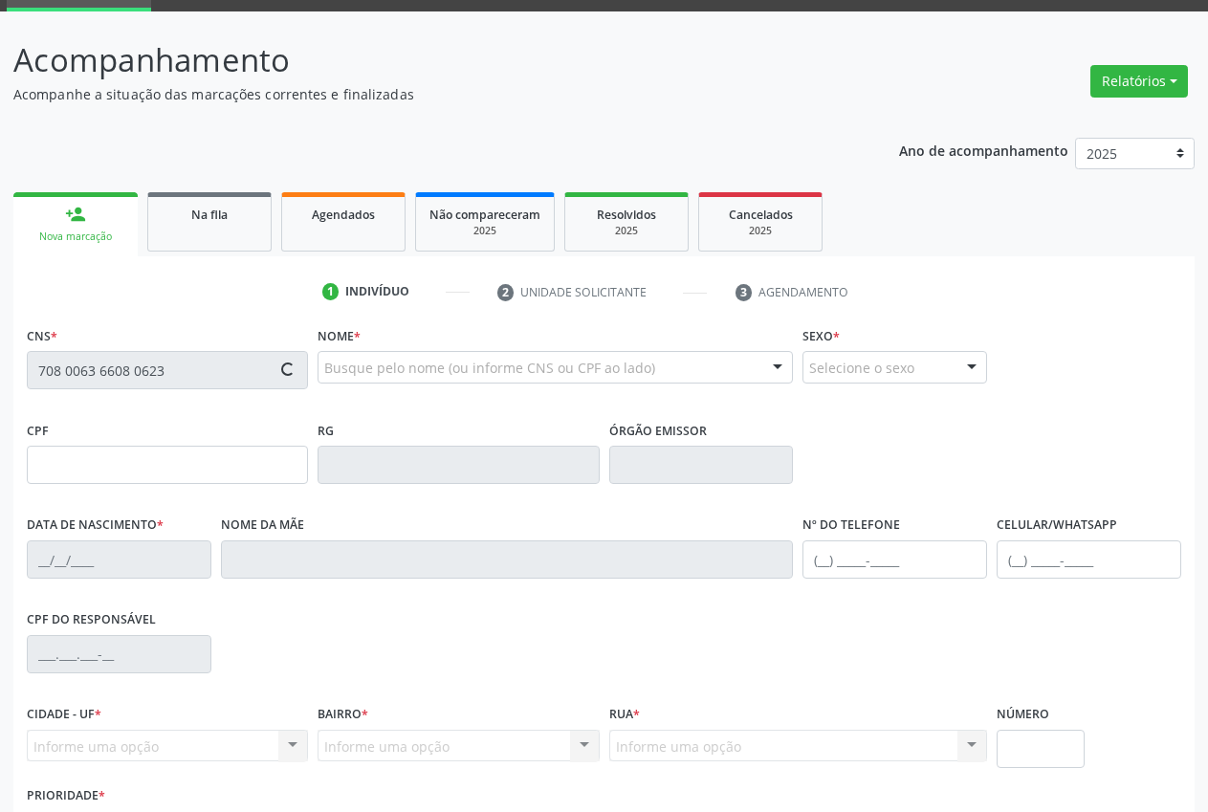
scroll to position [225, 0]
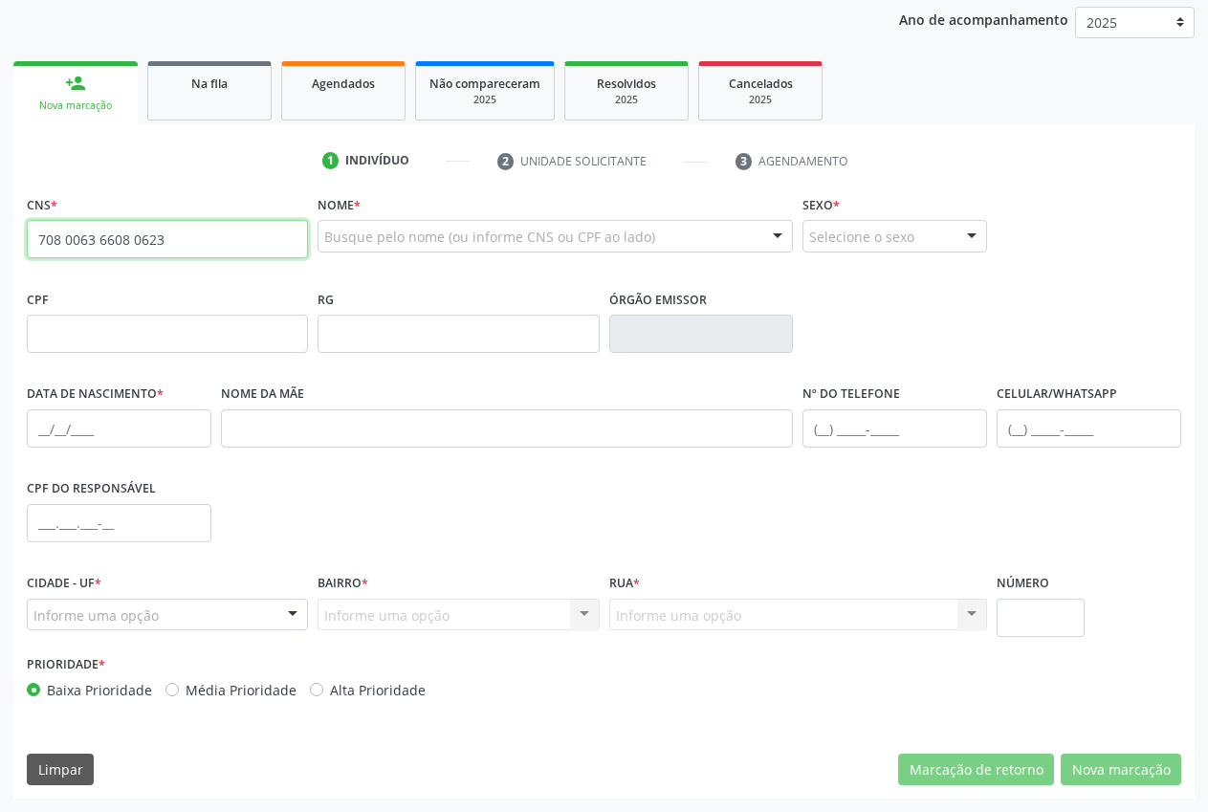
click at [216, 243] on input "708 0063 6608 0623" at bounding box center [167, 239] width 281 height 38
click at [269, 249] on input "708 0063 6608 0623" at bounding box center [167, 239] width 281 height 38
click at [184, 240] on input "708 0063 6608 0623" at bounding box center [167, 239] width 281 height 38
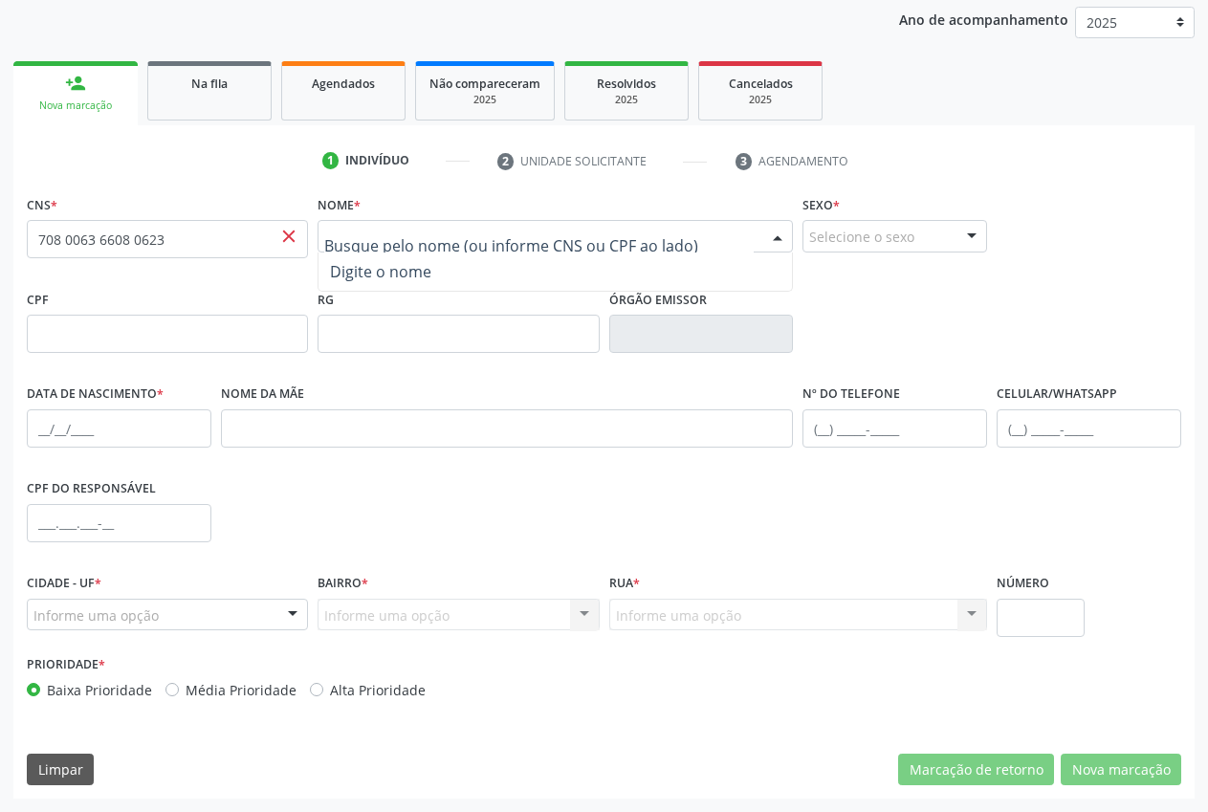
paste input "EXPEDITO [PERSON_NAME]"
type input "EXPEDITO [PERSON_NAME]"
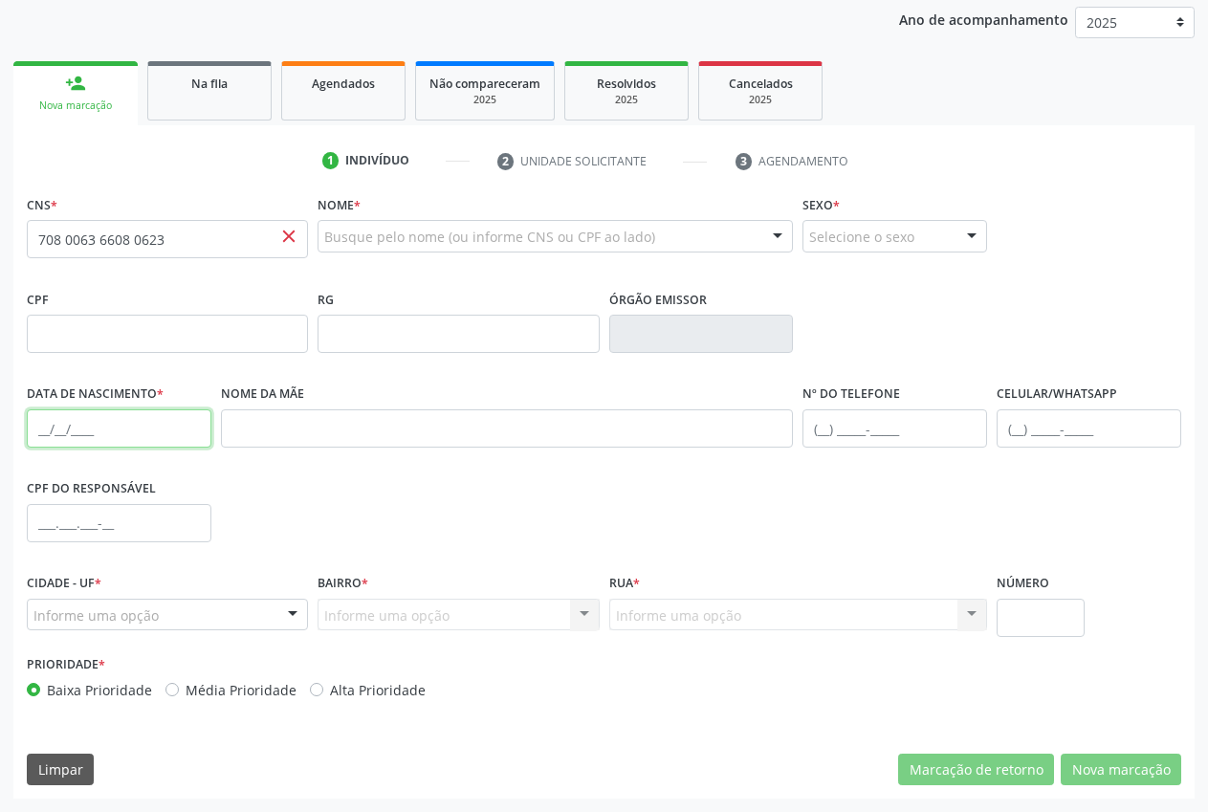
paste input "[DATE]"
type input "[DATE]"
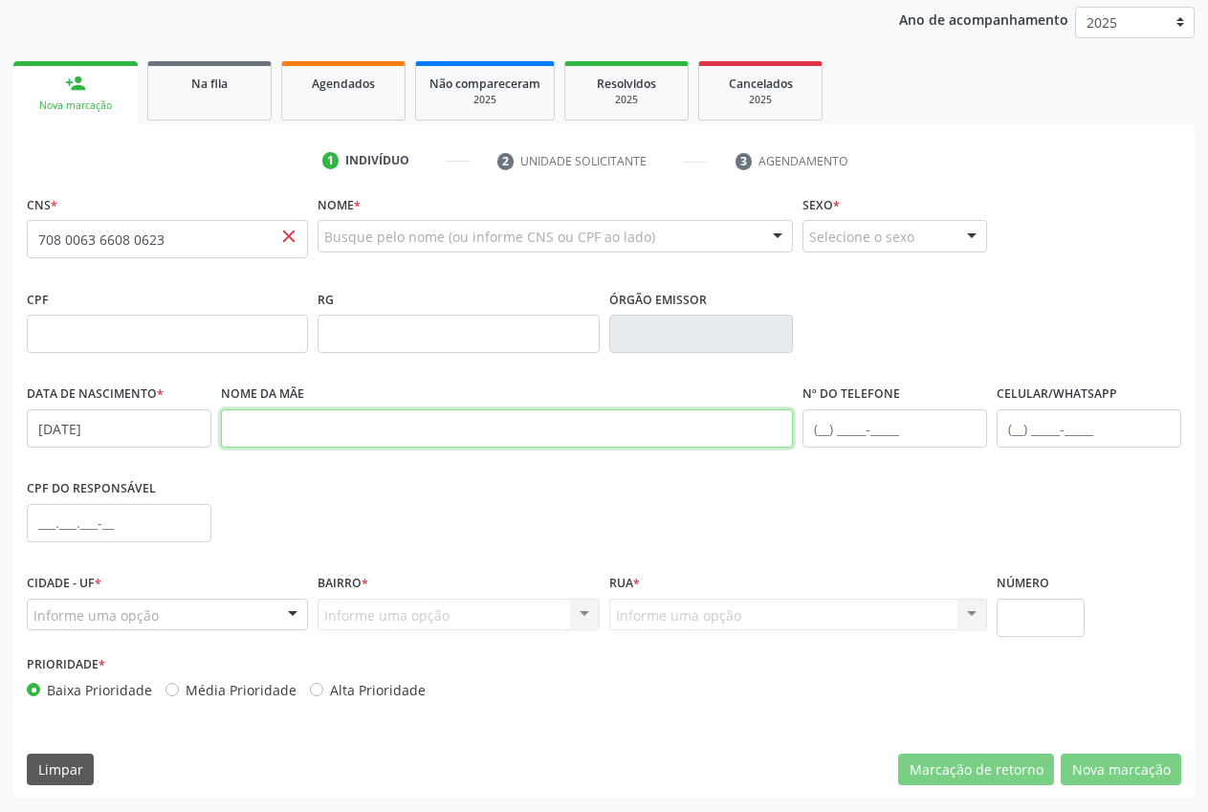
click at [312, 417] on input "text" at bounding box center [507, 428] width 573 height 38
paste input "[PERSON_NAME]"
type input "[PERSON_NAME]"
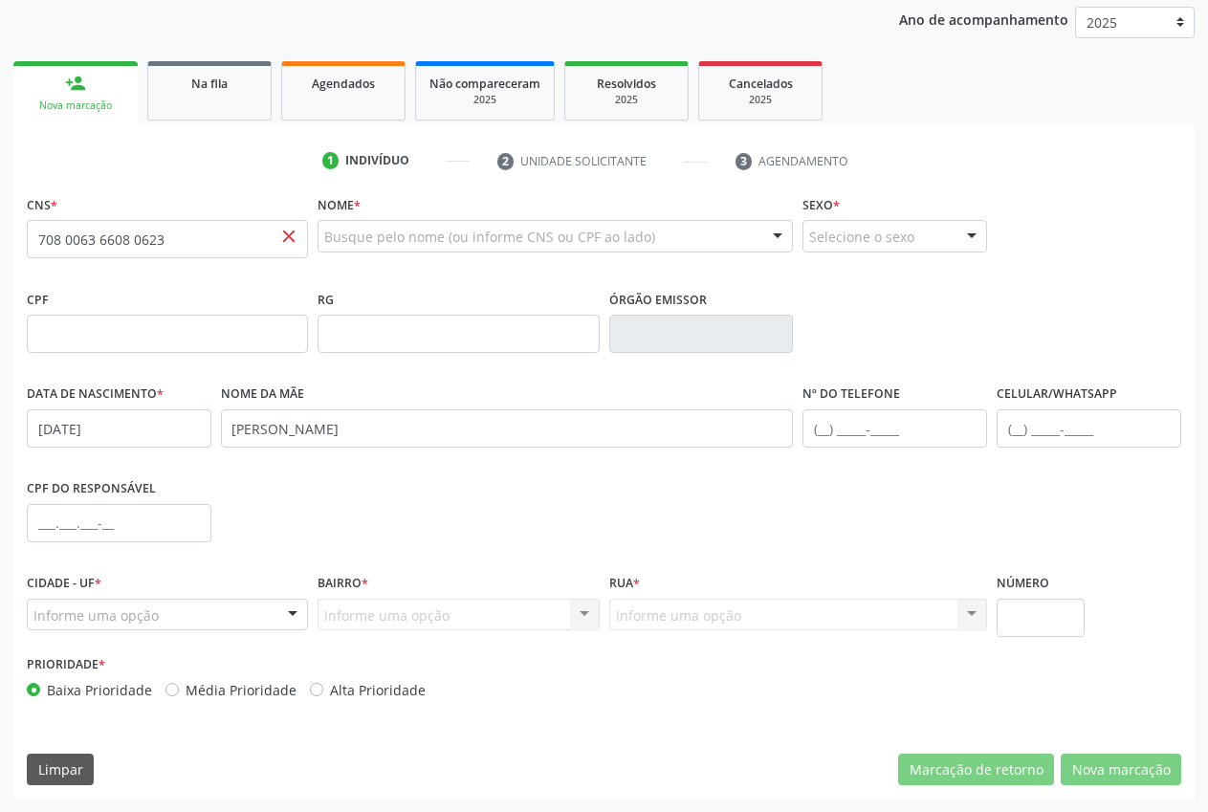
click at [850, 232] on div "Selecione o sexo" at bounding box center [895, 236] width 185 height 33
click at [872, 276] on span "Masculino" at bounding box center [852, 271] width 74 height 21
click at [827, 428] on input "text" at bounding box center [895, 428] width 185 height 38
click at [1020, 426] on input "text" at bounding box center [1089, 428] width 185 height 38
paste input "(89) 99459-1983"
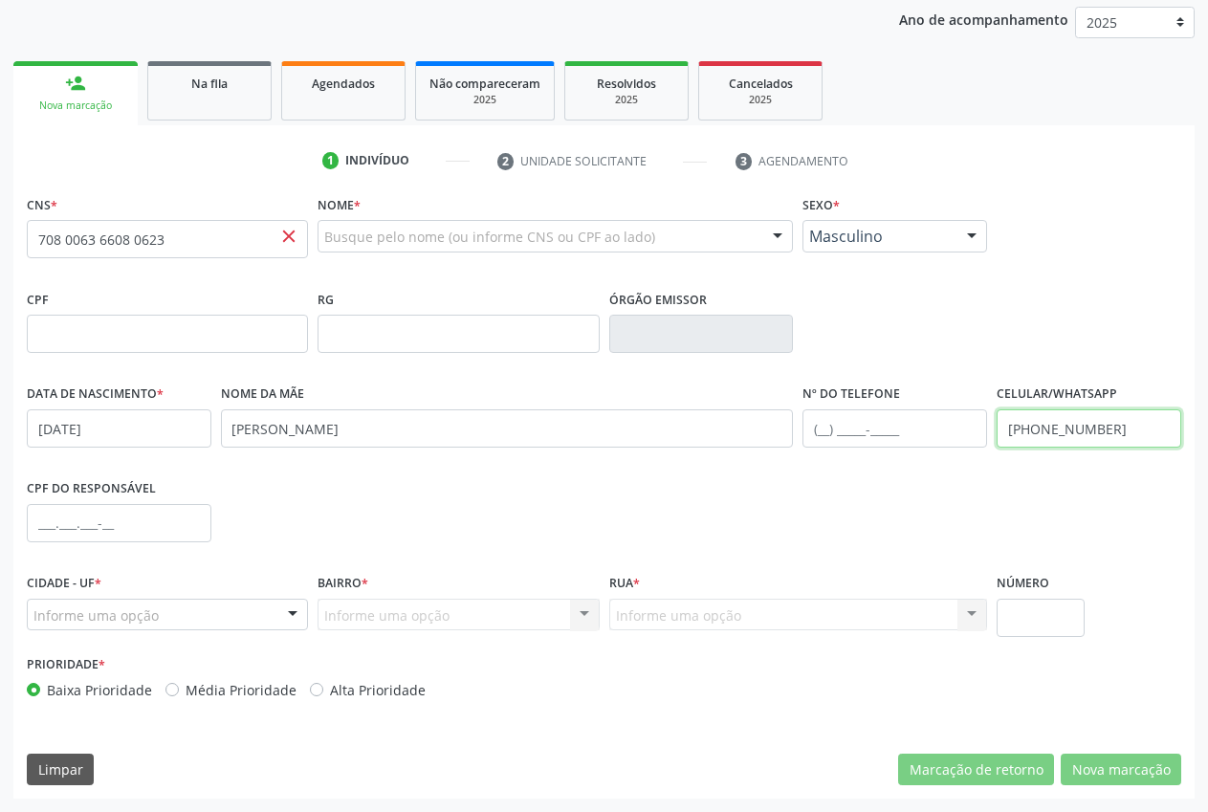
type input "(89) 99459-1983"
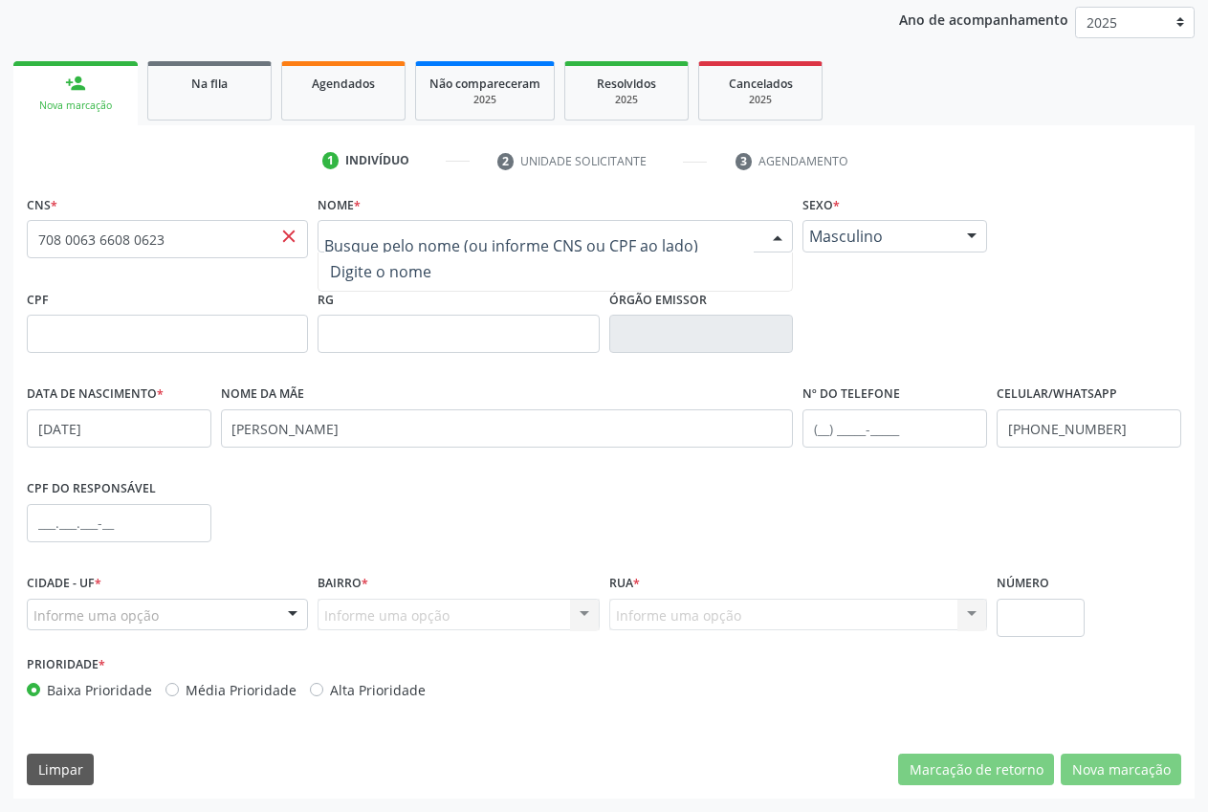
drag, startPoint x: 451, startPoint y: 232, endPoint x: 437, endPoint y: 232, distance: 13.4
paste input "EXPEDITO [PERSON_NAME]"
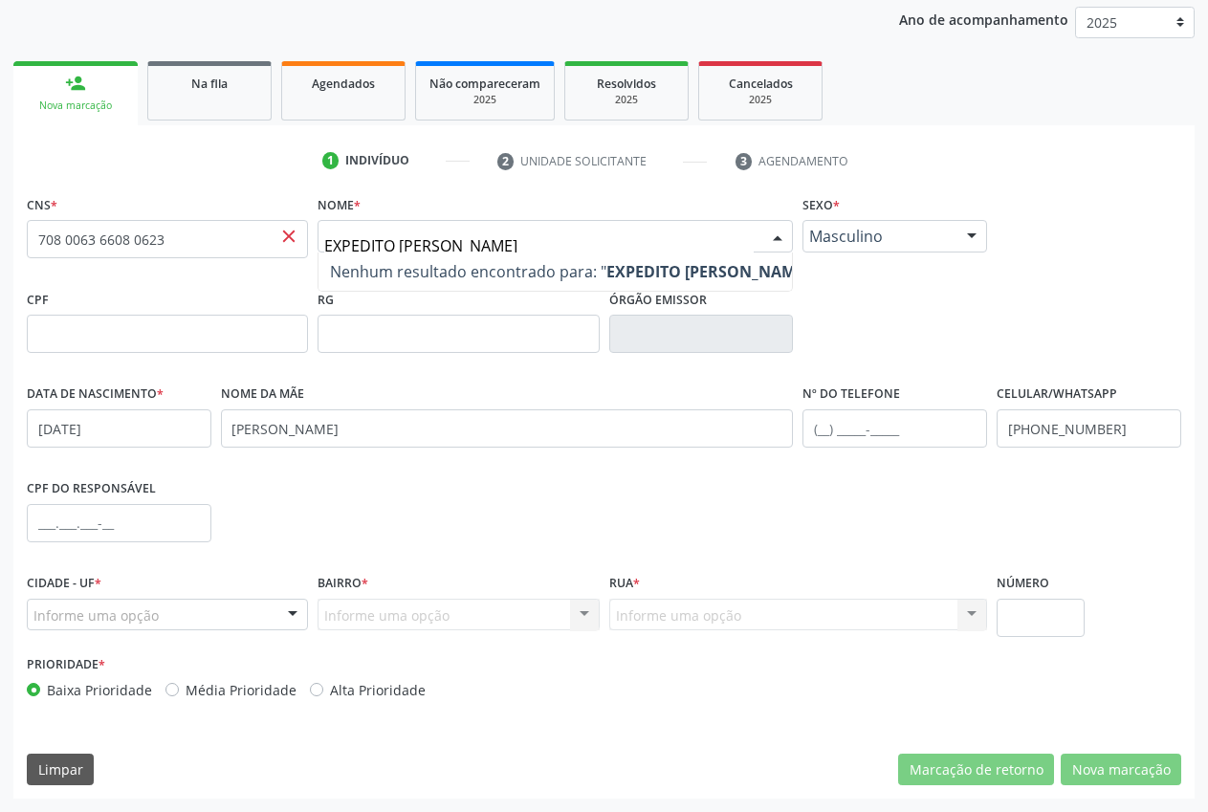
click at [940, 274] on div "Sexo * Masculino Masculino Feminino Nenhum resultado encontrado para: " " Não h…" at bounding box center [895, 237] width 194 height 95
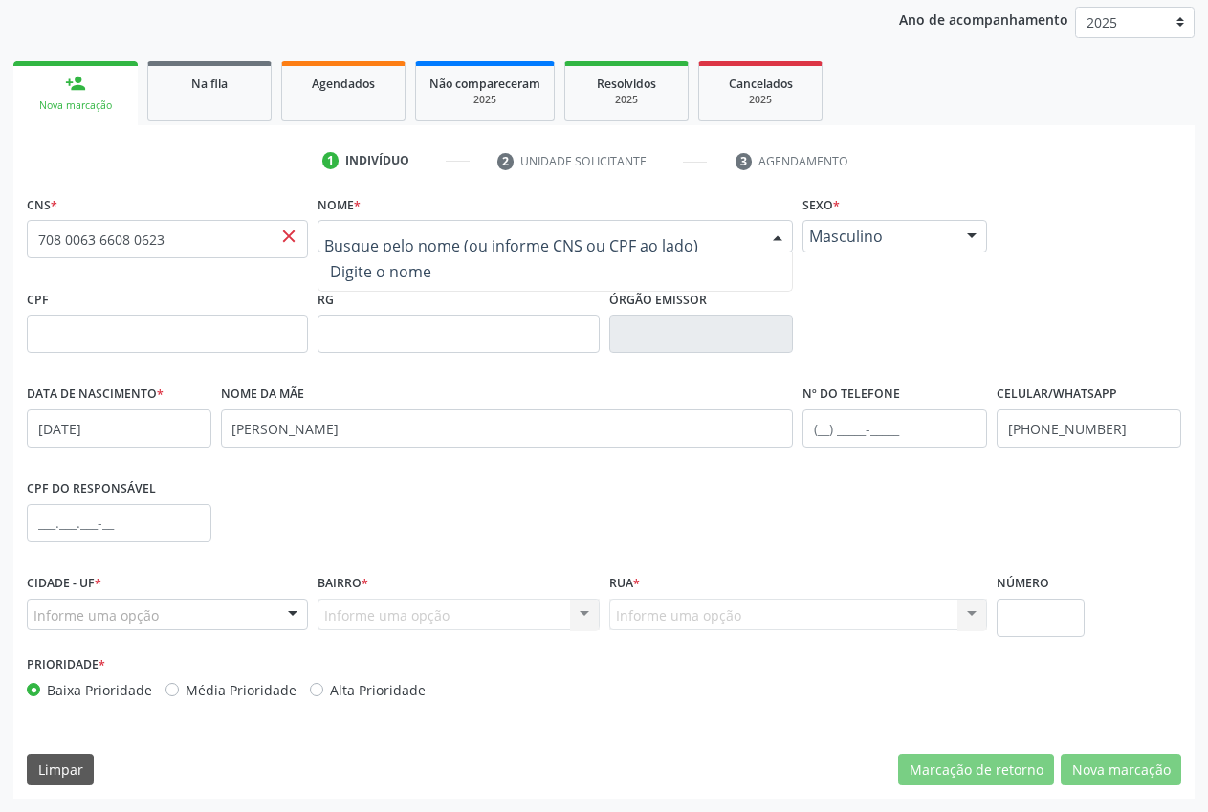
paste input "EXPEDITO [PERSON_NAME]"
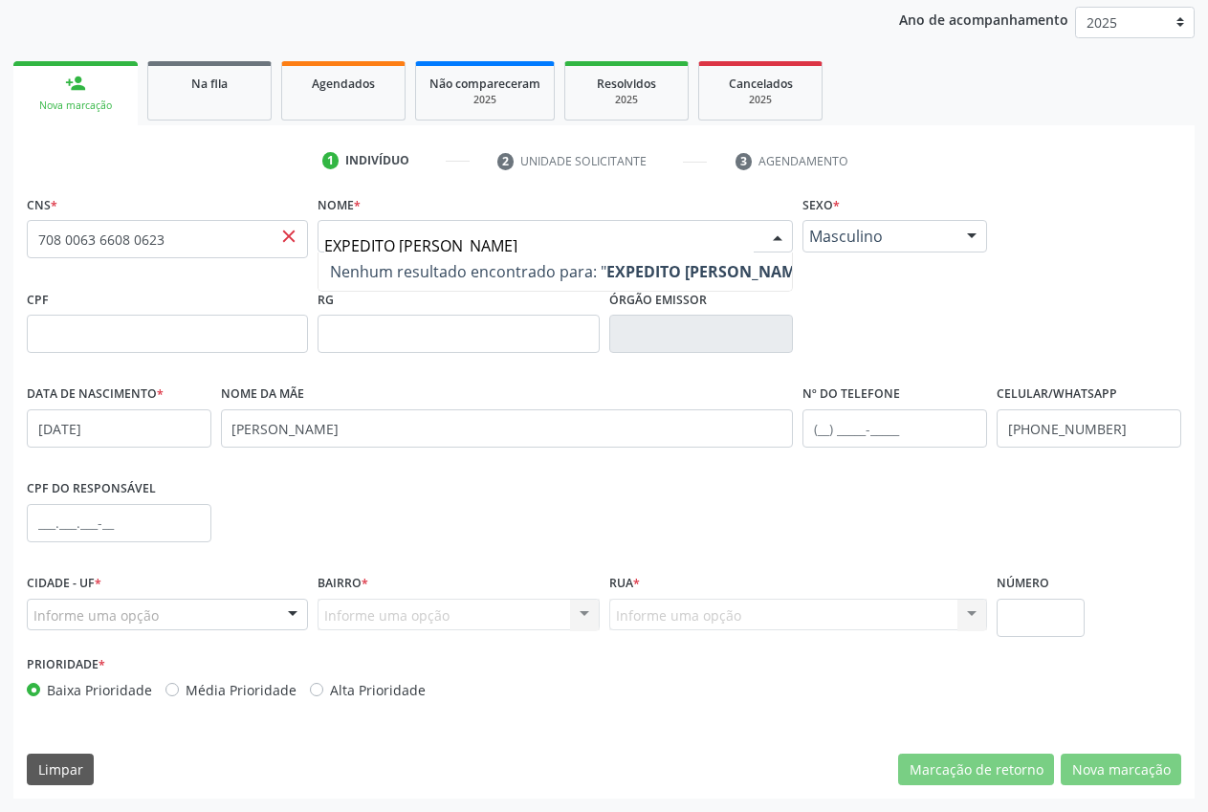
type input "EXPEDITO [PERSON_NAME]"
click at [384, 490] on div "CPF do responsável" at bounding box center [604, 522] width 1164 height 95
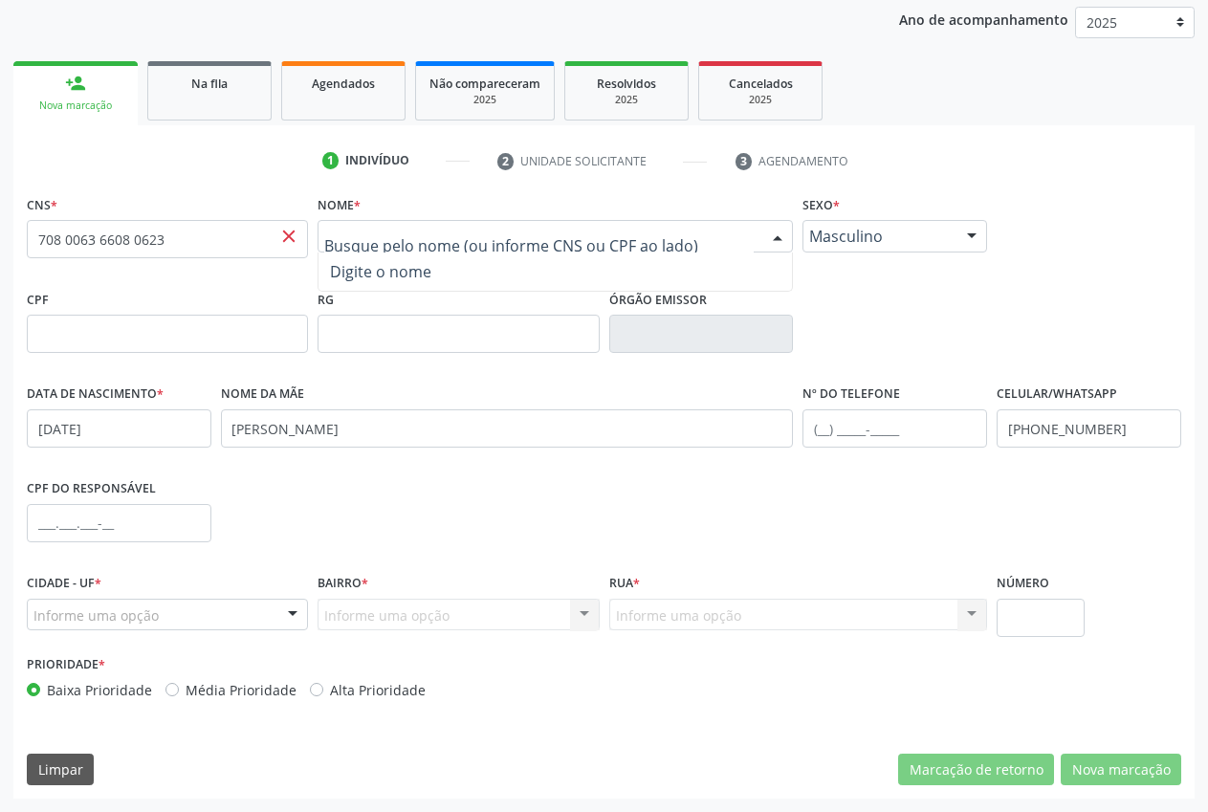
paste input "EXPEDITO [PERSON_NAME]"
type input "EXPEDITO [PERSON_NAME]"
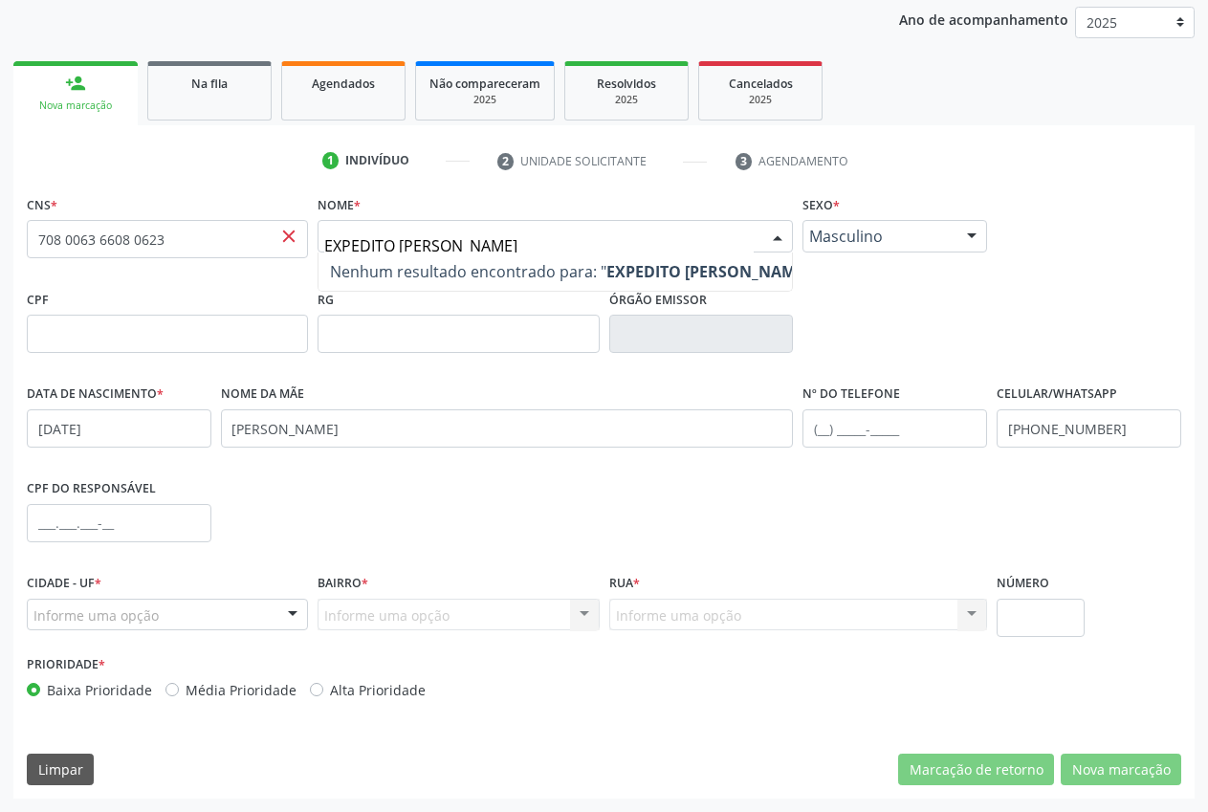
click at [639, 266] on strong "EXPEDITO [PERSON_NAME]" at bounding box center [708, 271] width 203 height 21
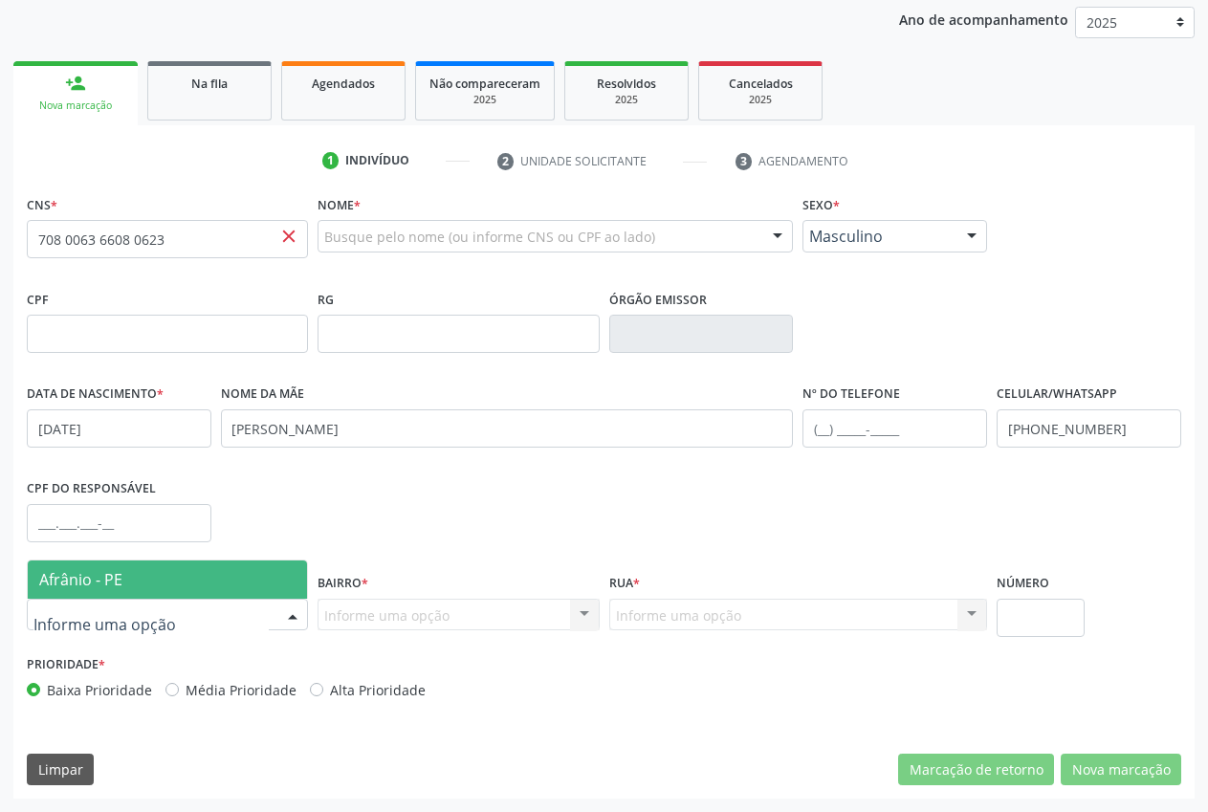
click at [107, 584] on span "Afrânio - PE" at bounding box center [80, 579] width 83 height 21
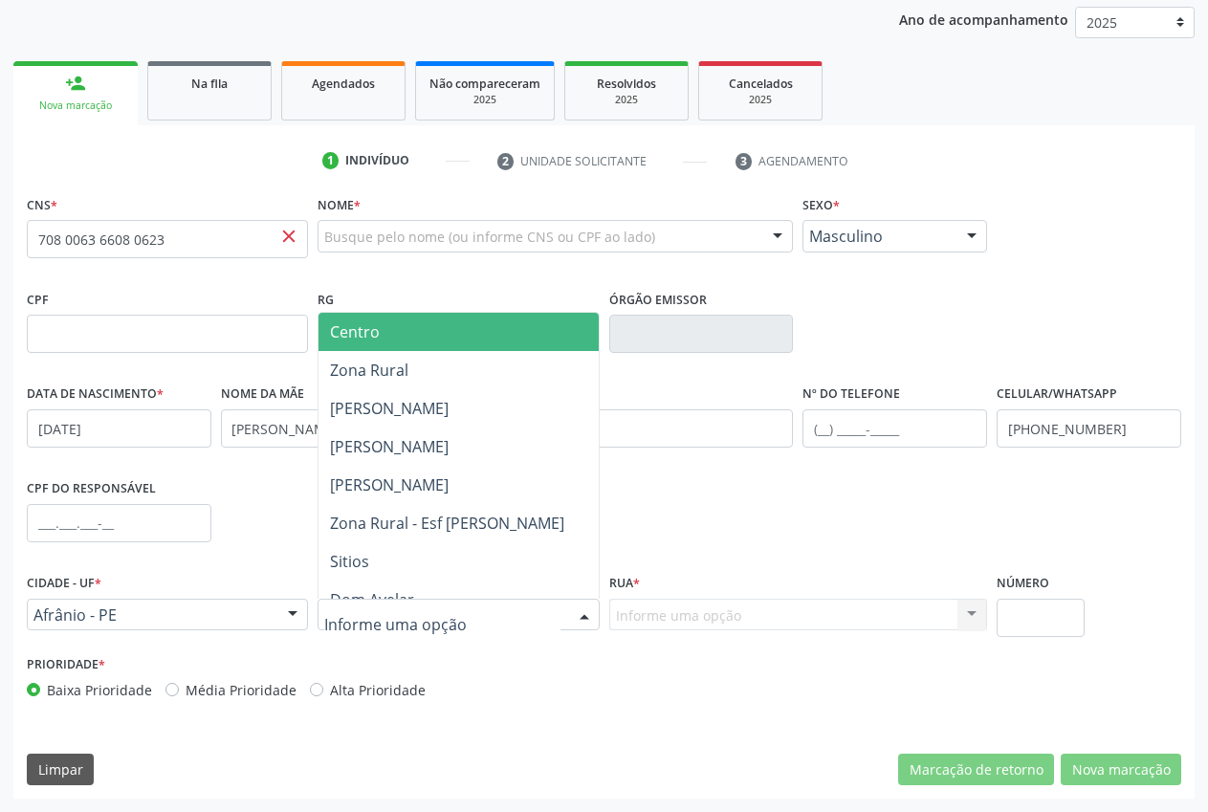
click at [435, 326] on span "Centro" at bounding box center [458, 332] width 279 height 38
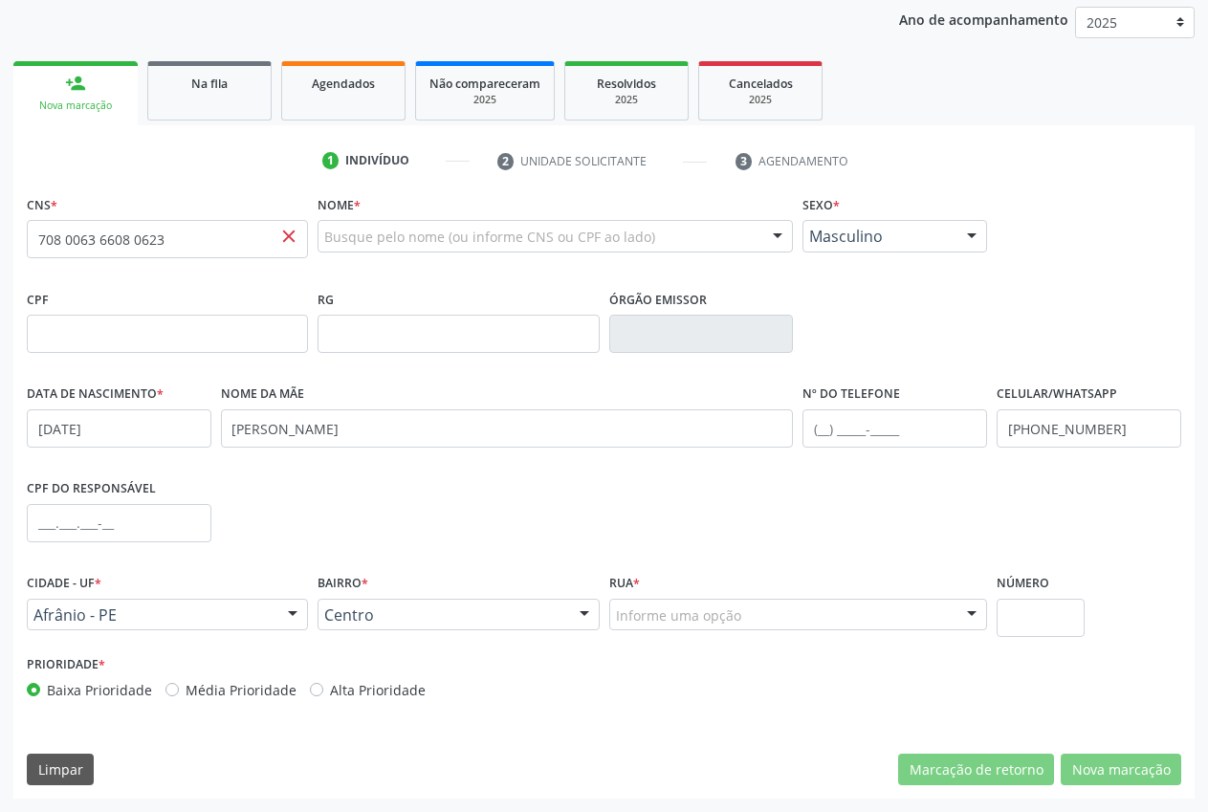
drag, startPoint x: 291, startPoint y: 232, endPoint x: 270, endPoint y: 241, distance: 22.7
click at [278, 237] on span "close" at bounding box center [288, 236] width 21 height 21
drag, startPoint x: 291, startPoint y: 231, endPoint x: 258, endPoint y: 232, distance: 32.5
click at [291, 232] on span "close" at bounding box center [288, 236] width 21 height 21
drag, startPoint x: 254, startPoint y: 232, endPoint x: 195, endPoint y: 234, distance: 58.4
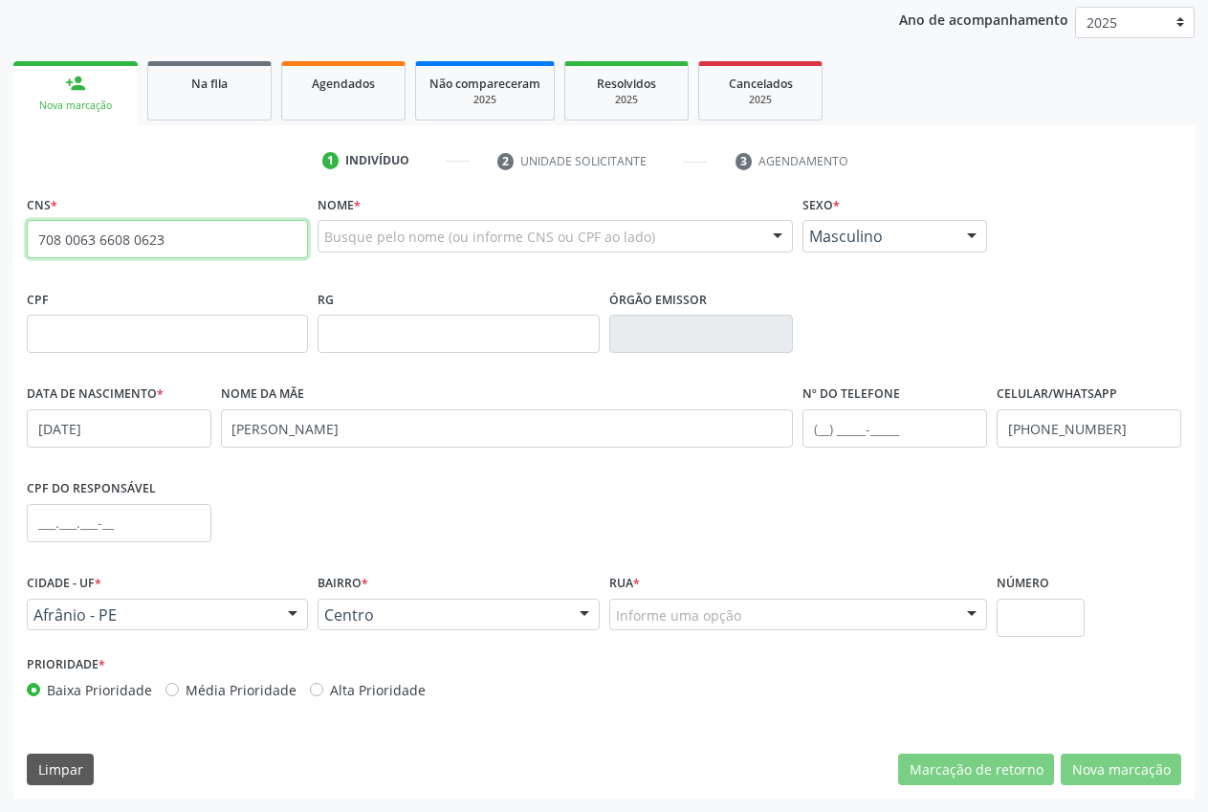
click at [233, 233] on input "708 0063 6608 0623" at bounding box center [167, 239] width 281 height 38
drag, startPoint x: 193, startPoint y: 234, endPoint x: 0, endPoint y: 235, distance: 193.3
click at [0, 235] on div "Acompanhamento Acompanhe a situação das marcações correntes e finalizadas Relat…" at bounding box center [604, 346] width 1208 height 932
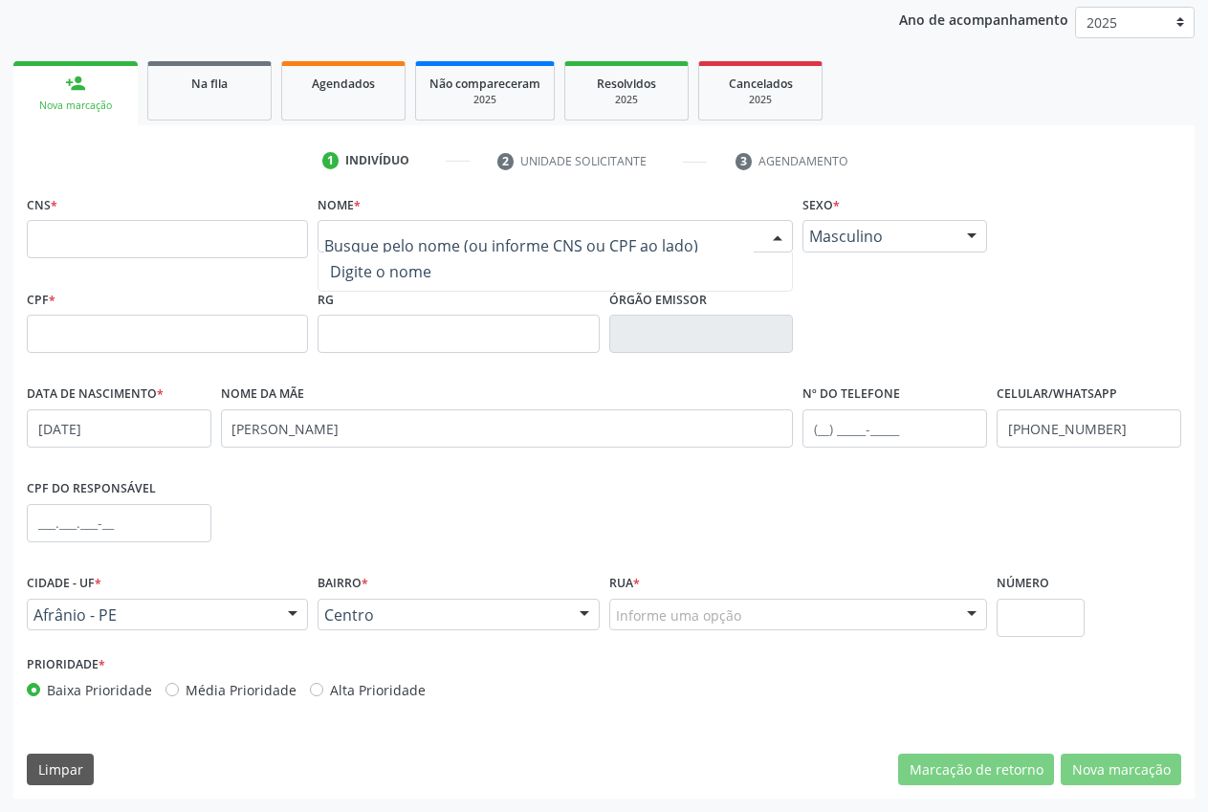
paste input "EXPEDITO VIEIRA DE CARVALHO"
type input "EXPEDITO VIEIRA DE CARVALHO"
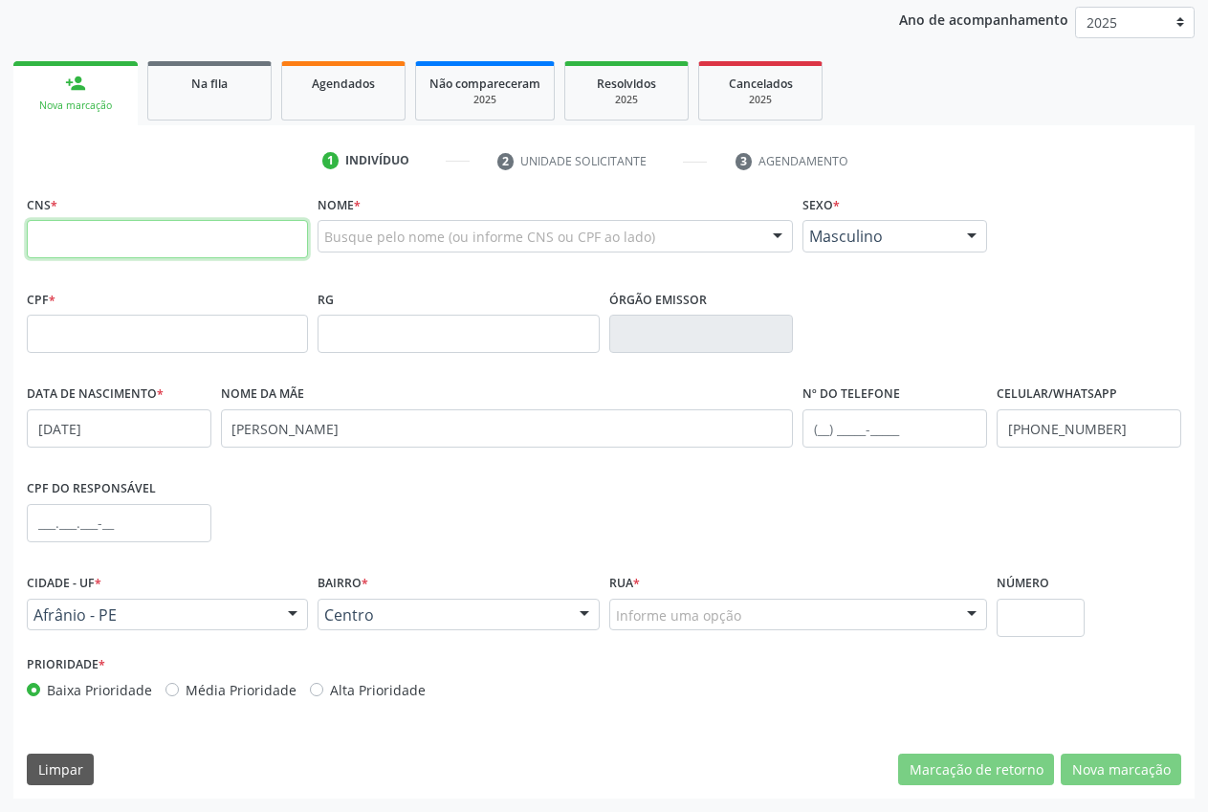
click at [228, 235] on input "text" at bounding box center [167, 239] width 281 height 38
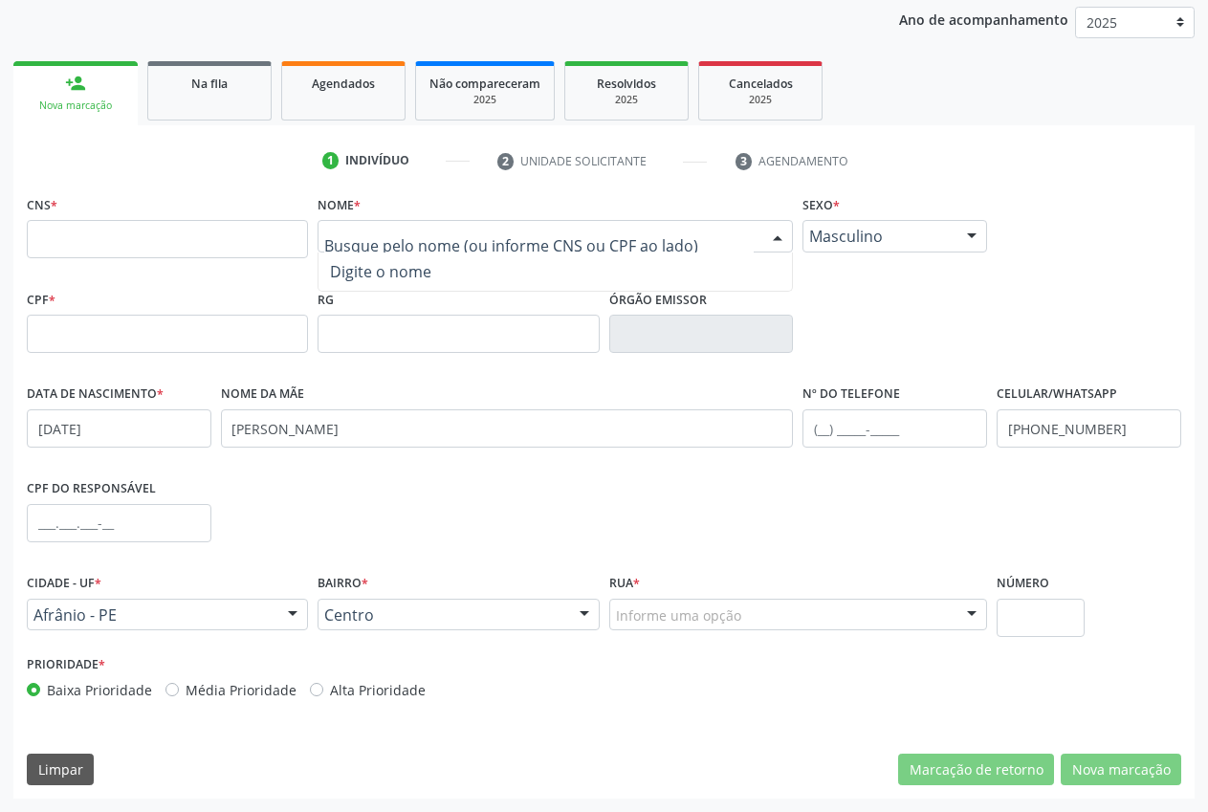
click at [463, 254] on span "Digite o nome" at bounding box center [556, 272] width 474 height 38
drag, startPoint x: 443, startPoint y: 266, endPoint x: 412, endPoint y: 271, distance: 31.0
click at [439, 268] on span "Digite o nome" at bounding box center [556, 272] width 474 height 38
drag, startPoint x: 412, startPoint y: 271, endPoint x: 398, endPoint y: 274, distance: 14.6
click at [407, 274] on span "Digite o nome" at bounding box center [380, 271] width 101 height 21
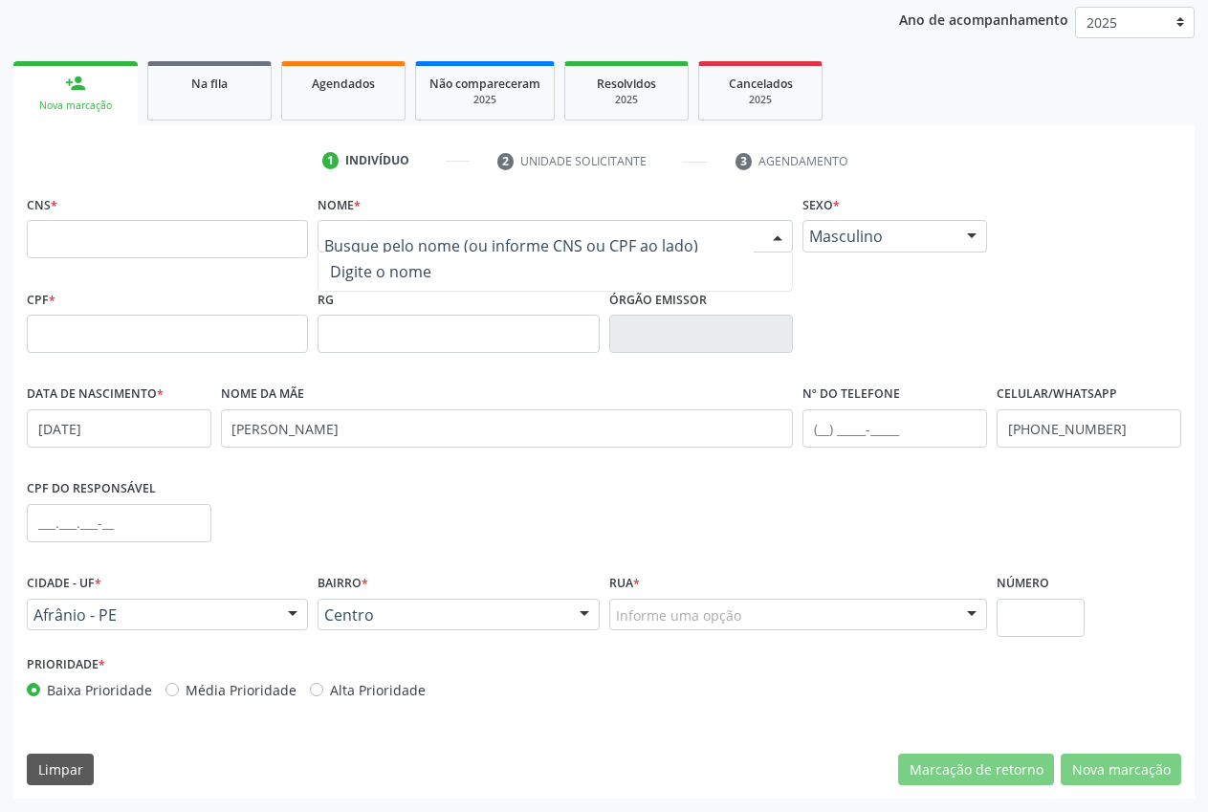
click at [398, 274] on span "Digite o nome" at bounding box center [380, 271] width 101 height 21
click at [390, 268] on span "Digite o nome" at bounding box center [380, 271] width 101 height 21
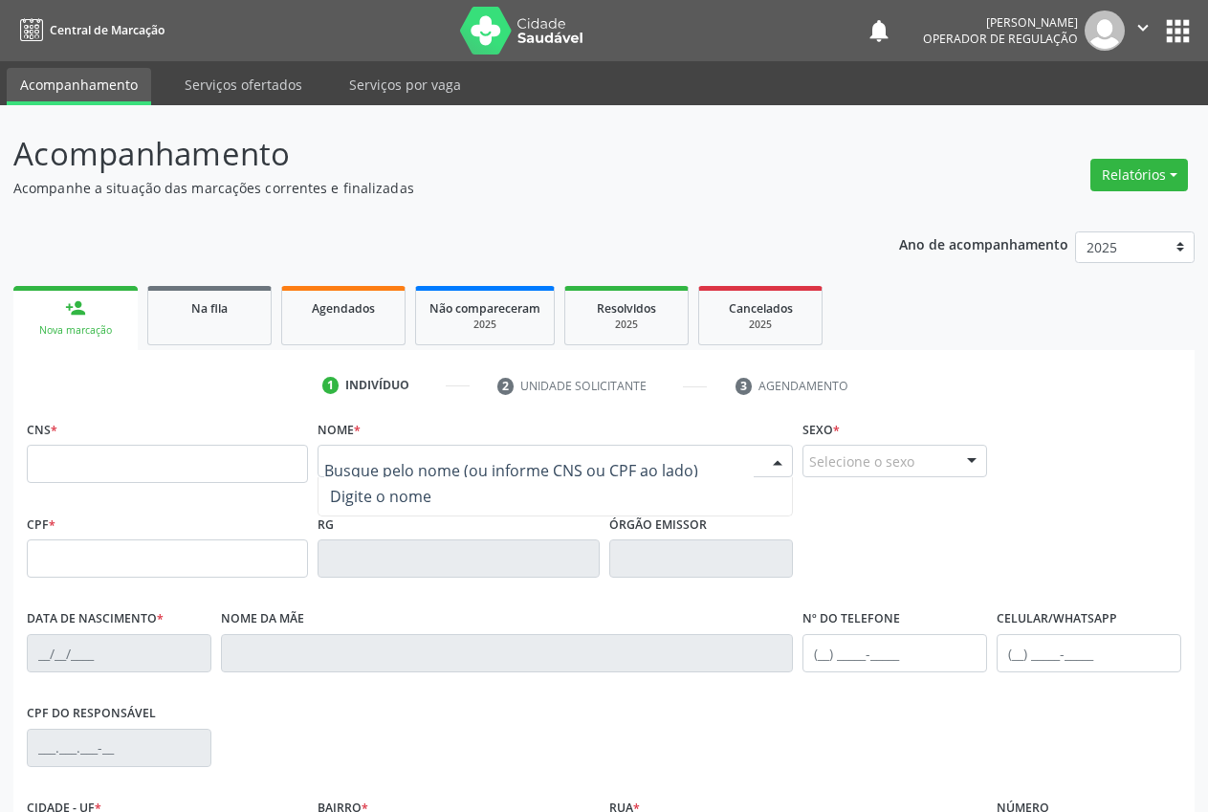
paste input "EXPEDITO [PERSON_NAME]"
click at [563, 473] on input "text" at bounding box center [539, 471] width 430 height 38
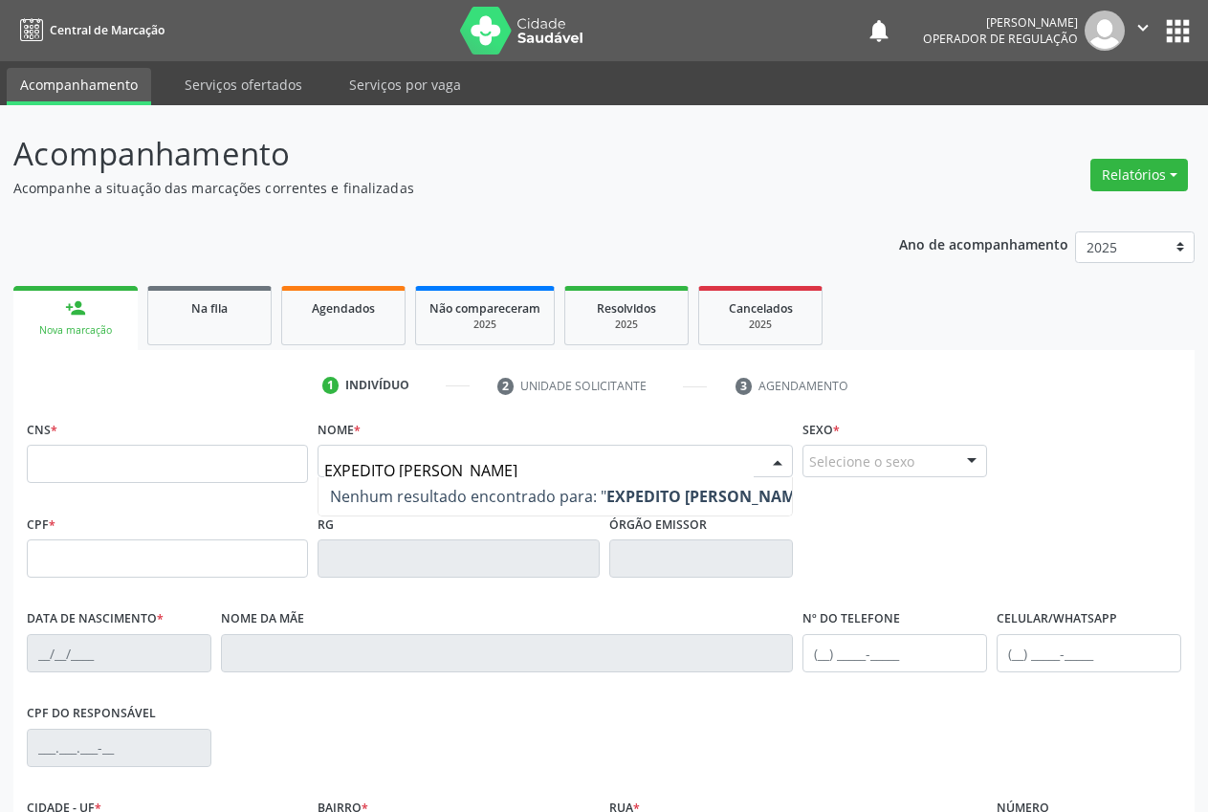
type input "EXPEDITO [PERSON_NAME]"
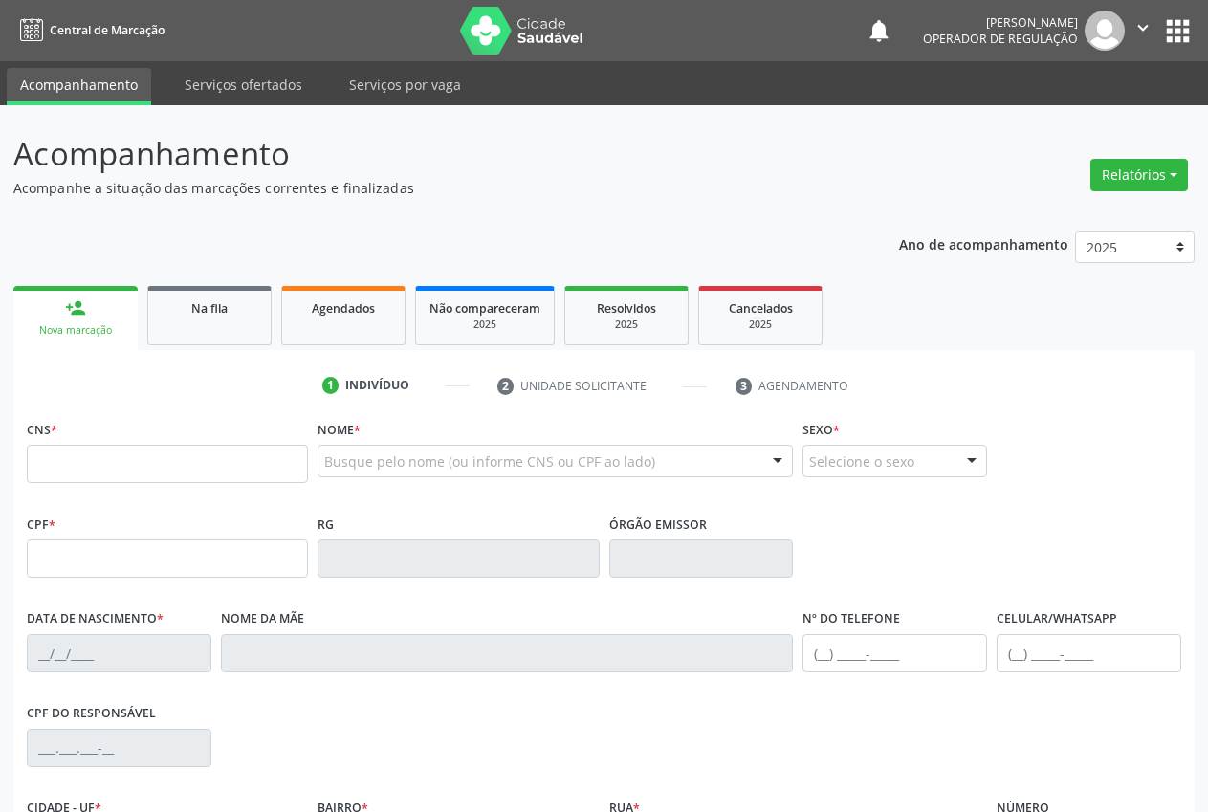
click at [943, 380] on ul "1 Indivíduo 2 Unidade solicitante 3 Agendamento" at bounding box center [604, 386] width 1182 height 32
paste input "EXPEDITO [PERSON_NAME]"
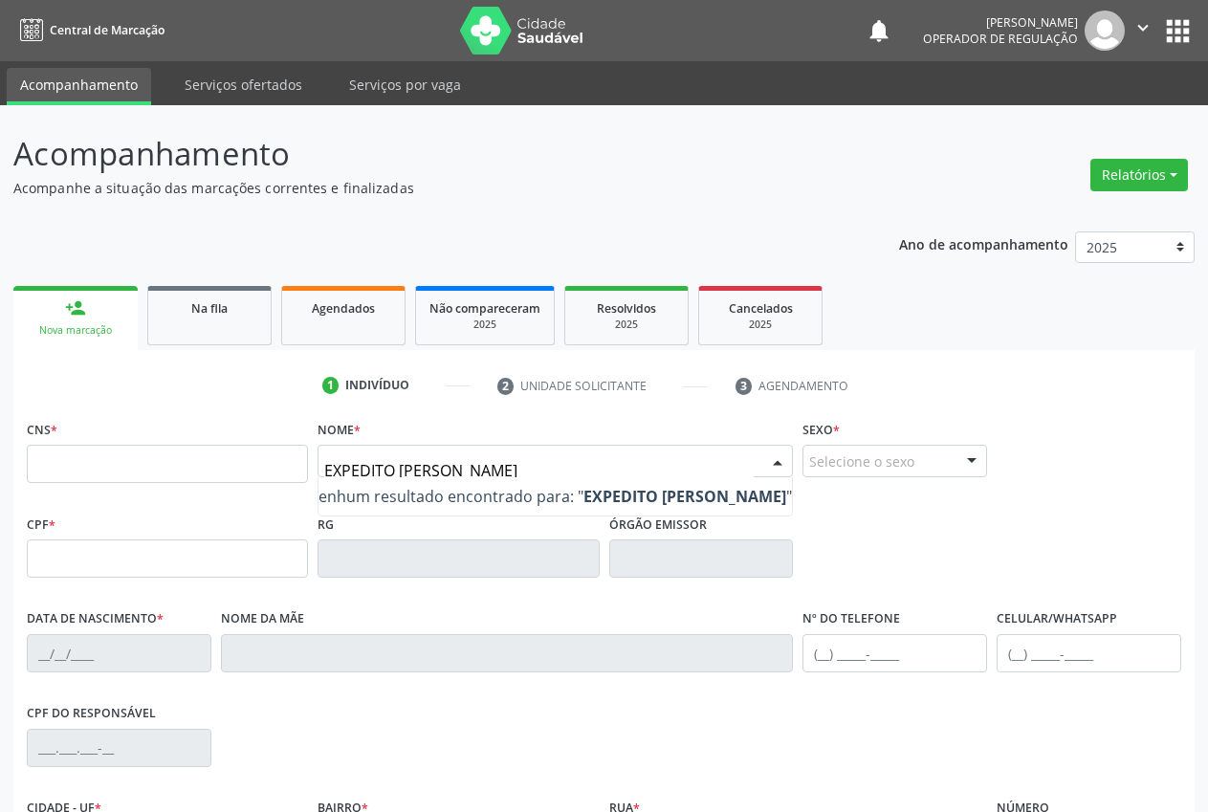
scroll to position [0, 59]
click at [785, 489] on strong "EXPEDITO [PERSON_NAME]" at bounding box center [685, 496] width 203 height 21
click at [762, 490] on strong "EXPEDITO [PERSON_NAME]" at bounding box center [685, 496] width 203 height 21
click at [698, 460] on input "EXPEDITO [PERSON_NAME]" at bounding box center [539, 471] width 430 height 38
click at [644, 455] on input "EXPEDITO [PERSON_NAME]" at bounding box center [539, 471] width 430 height 38
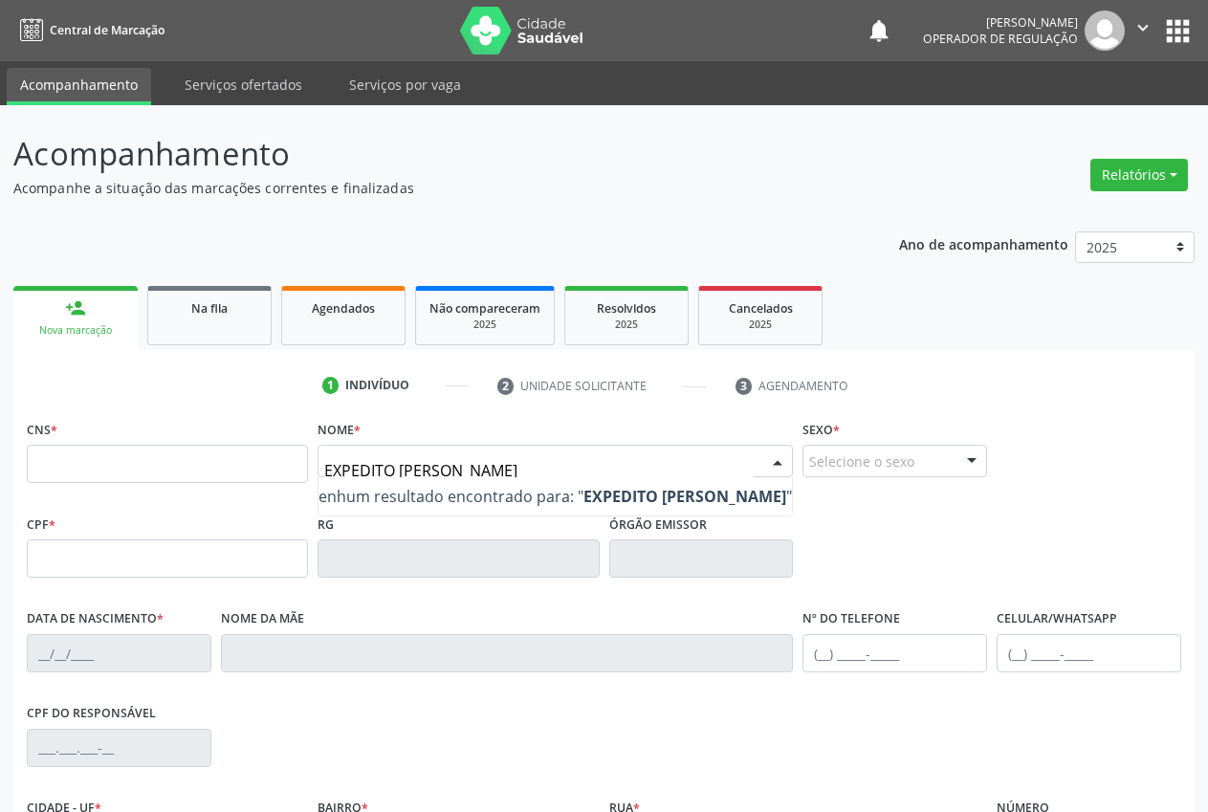
type input "EXPEDITO [PERSON_NAME]"
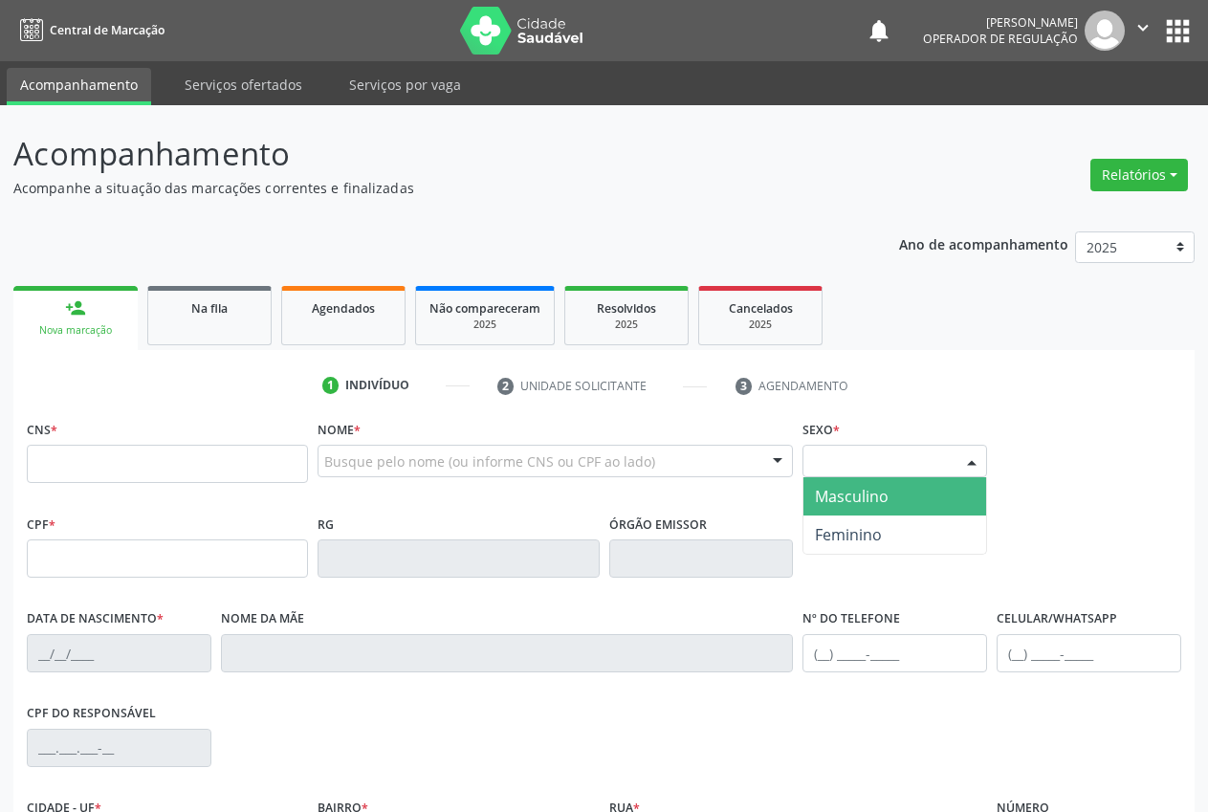
scroll to position [0, 0]
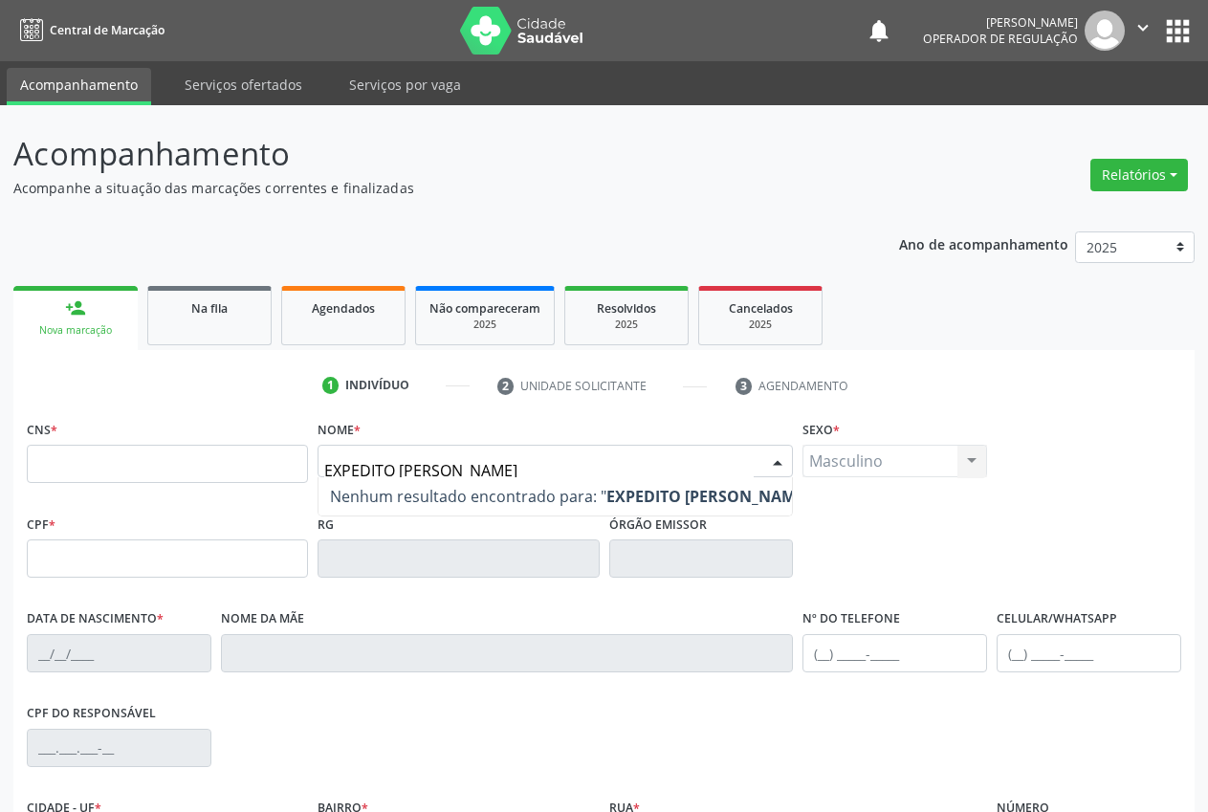
type input "EXPEDITO [PERSON_NAME]"
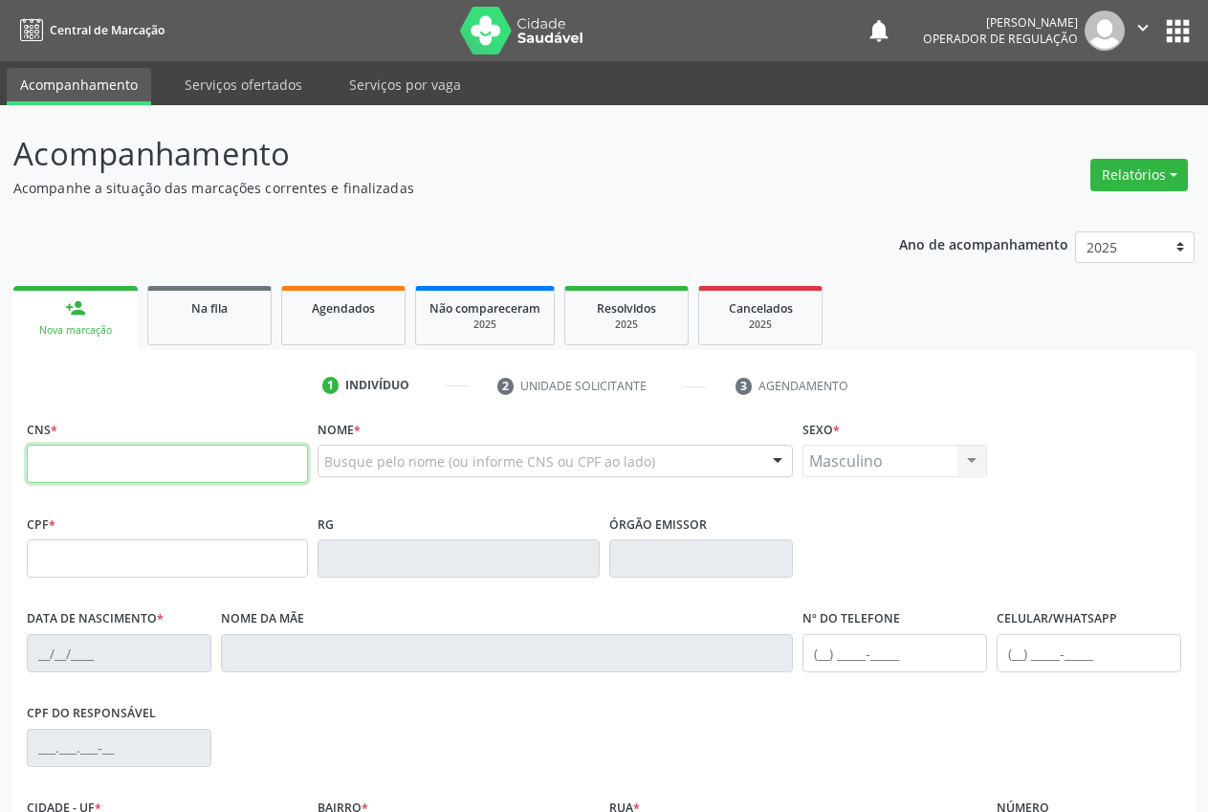
click at [204, 461] on input "text" at bounding box center [167, 464] width 281 height 38
drag, startPoint x: 530, startPoint y: 384, endPoint x: 346, endPoint y: 309, distance: 198.3
click at [527, 384] on li "2 Unidade solicitante" at bounding box center [602, 386] width 238 height 33
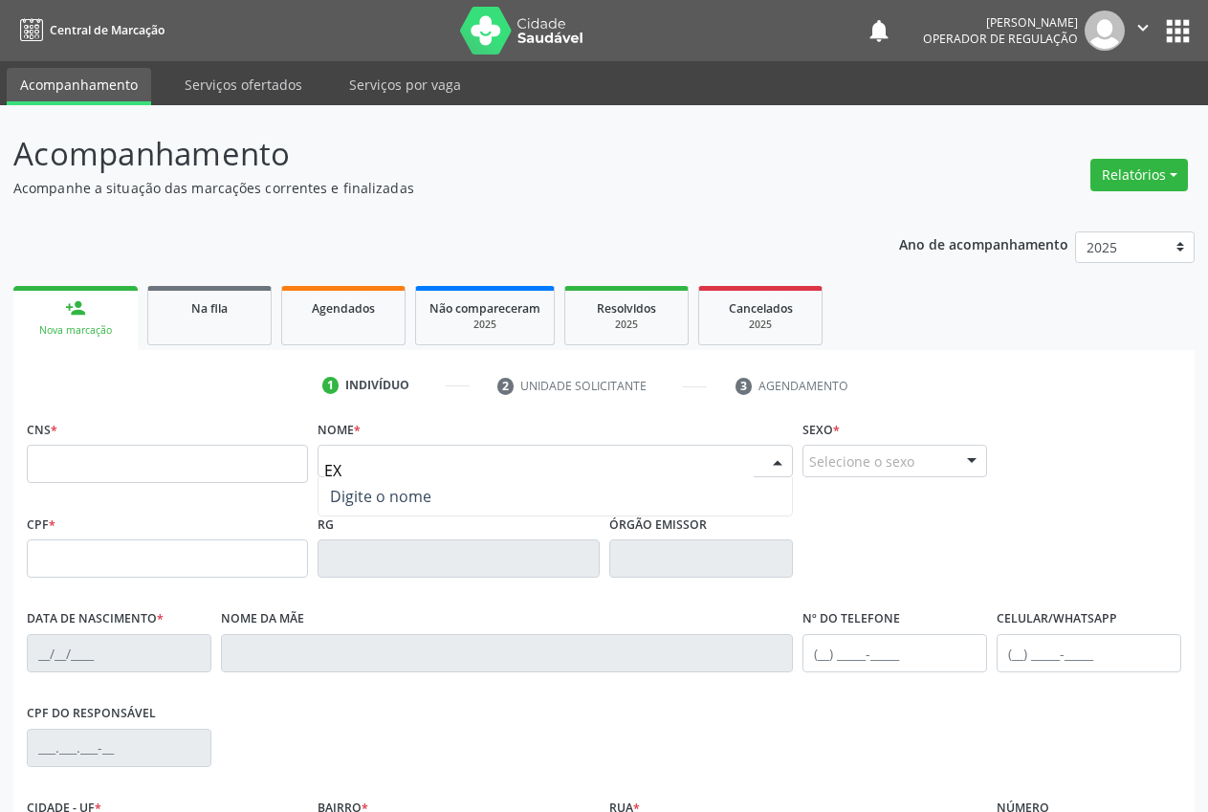
click at [387, 457] on input "EX" at bounding box center [539, 471] width 430 height 38
click at [0, 0] on span "Nenhum resultado encontrado para: " "" at bounding box center [0, 0] width 0 height 0
click at [383, 473] on input "EX" at bounding box center [539, 471] width 430 height 38
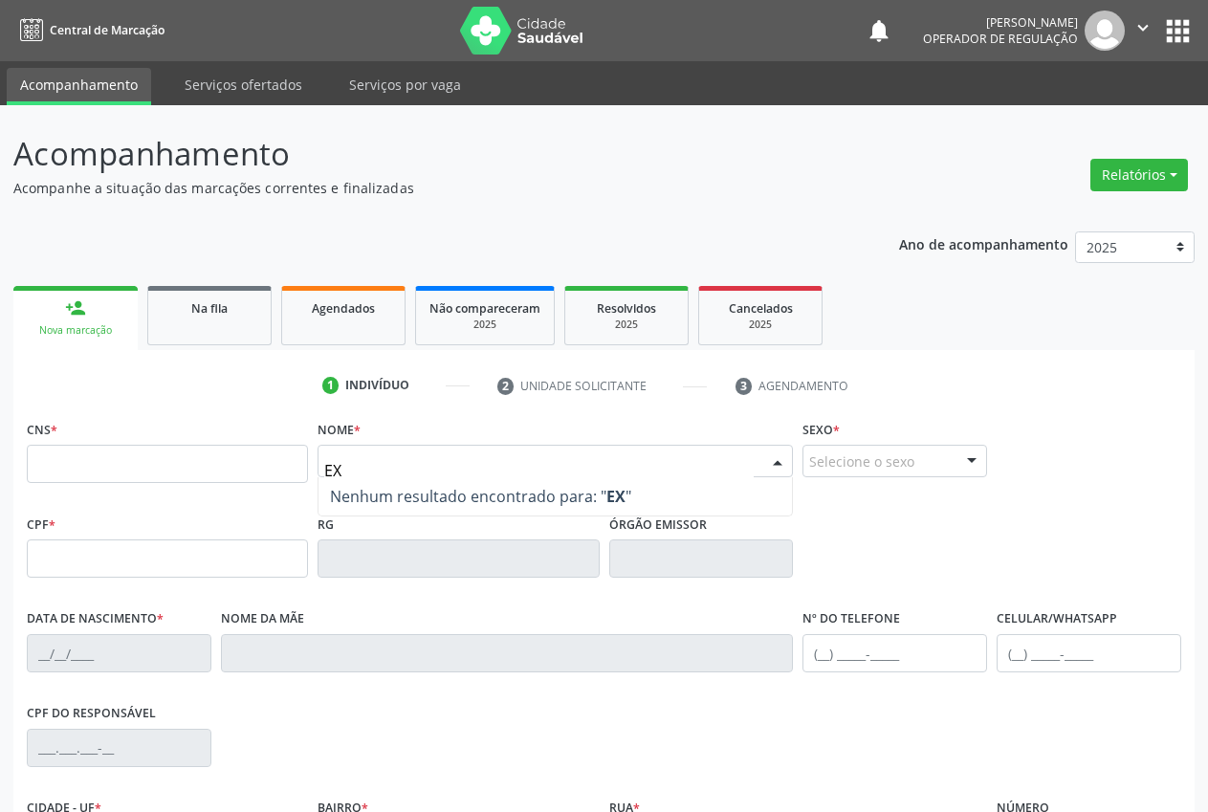
click at [383, 473] on input "EX" at bounding box center [539, 471] width 430 height 38
type input "EXPEDITO [PERSON_NAME]"
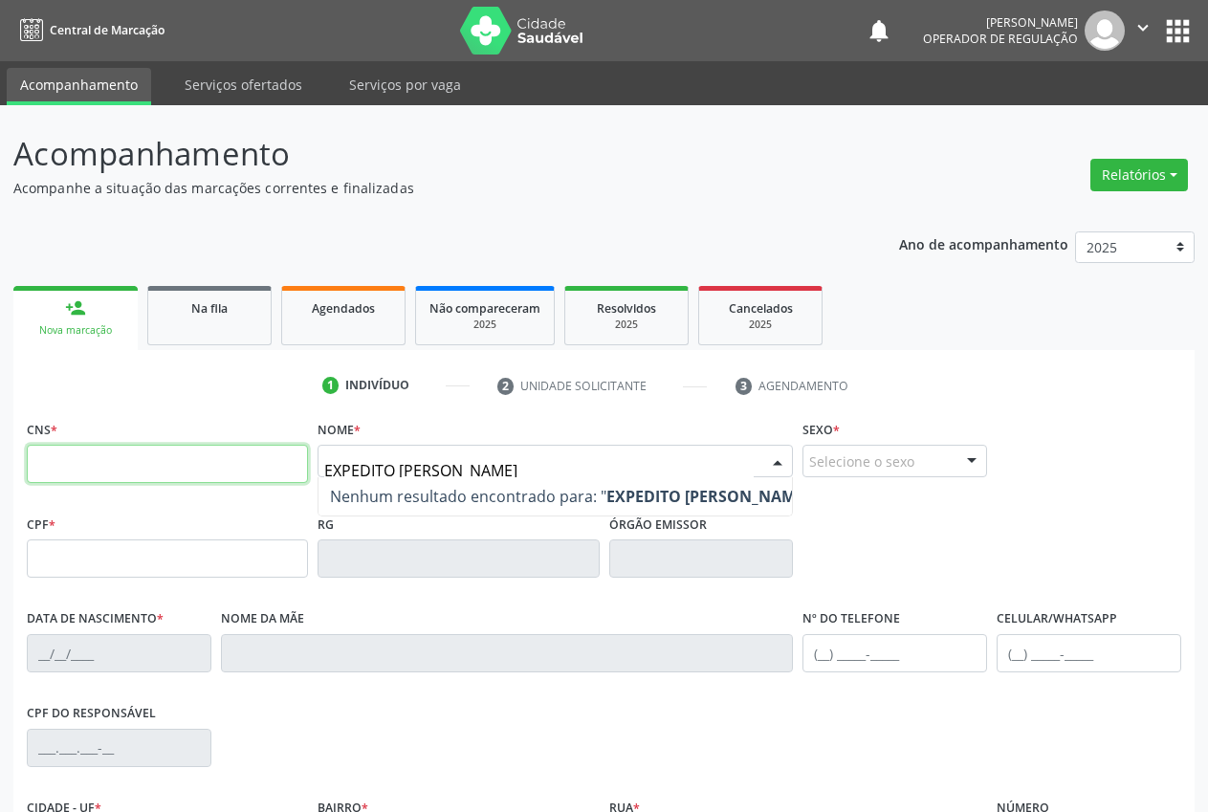
click at [134, 458] on input "text" at bounding box center [167, 464] width 281 height 38
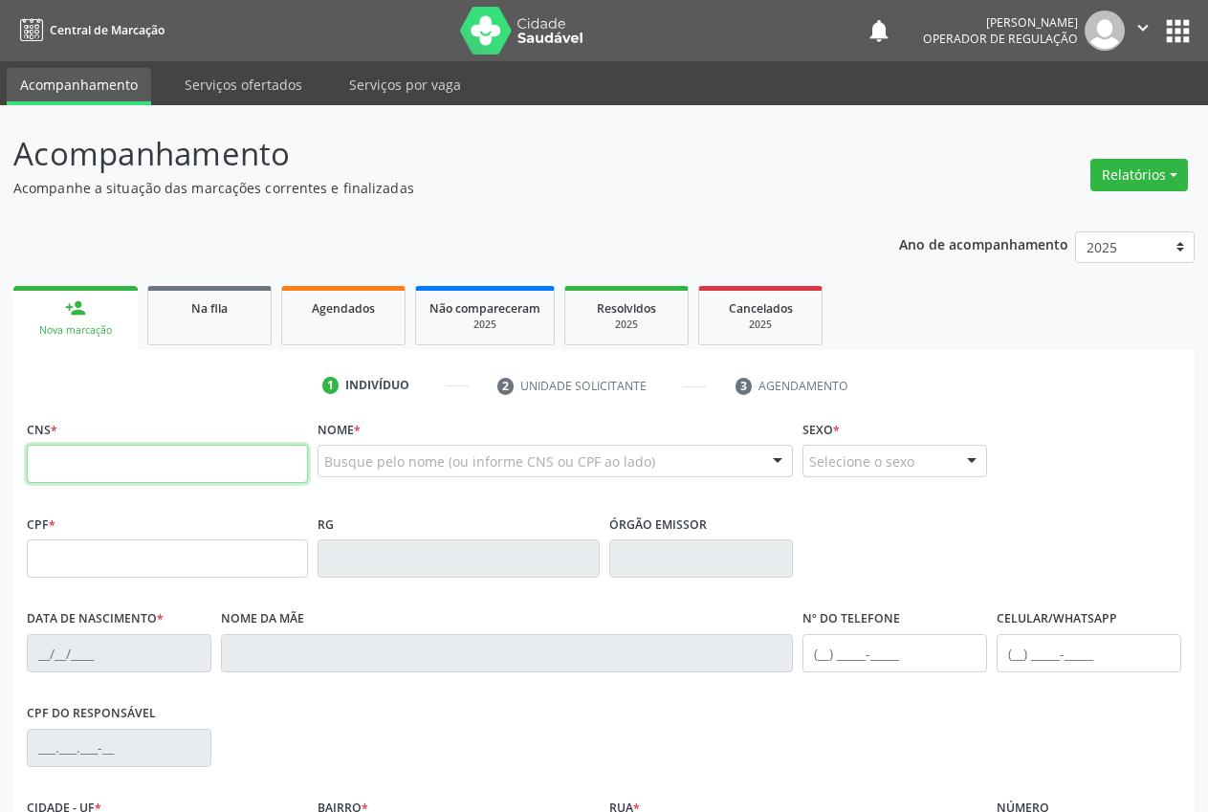
click at [244, 460] on input "text" at bounding box center [167, 464] width 281 height 38
paste input "text"
click at [84, 463] on input "text" at bounding box center [167, 464] width 281 height 38
paste input "708 0063 6608 0623"
type input "708 0063 6608 0623"
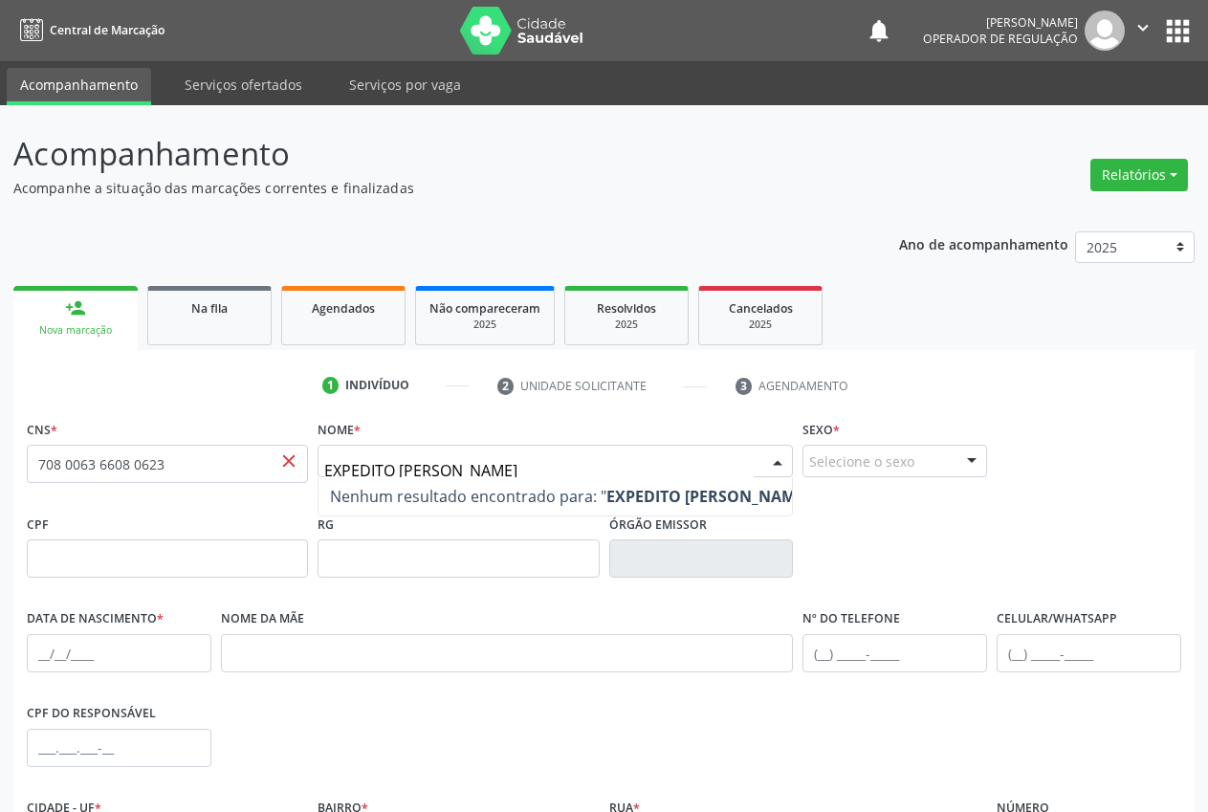
type input "EXPEDITO VIEIRA DE CARVALHO"
click at [164, 580] on fieldset "CPF" at bounding box center [167, 550] width 281 height 81
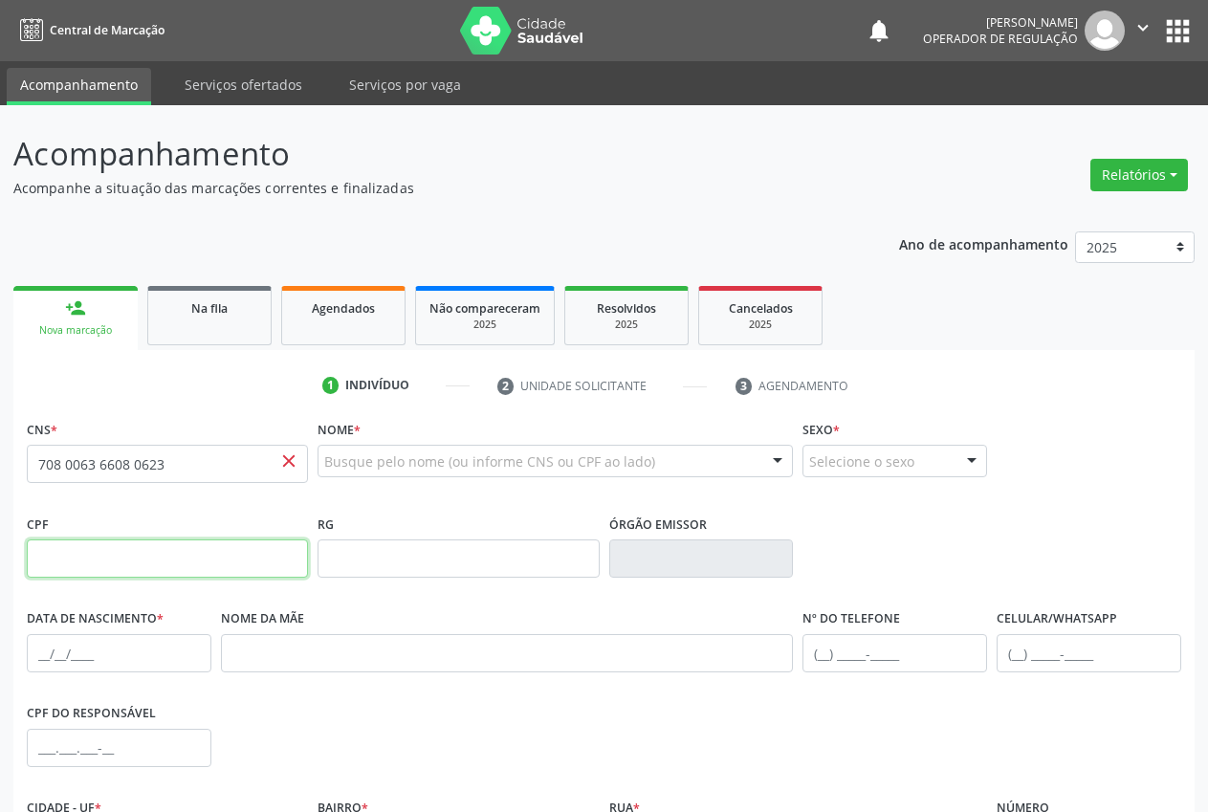
click at [150, 557] on input "text" at bounding box center [167, 559] width 281 height 38
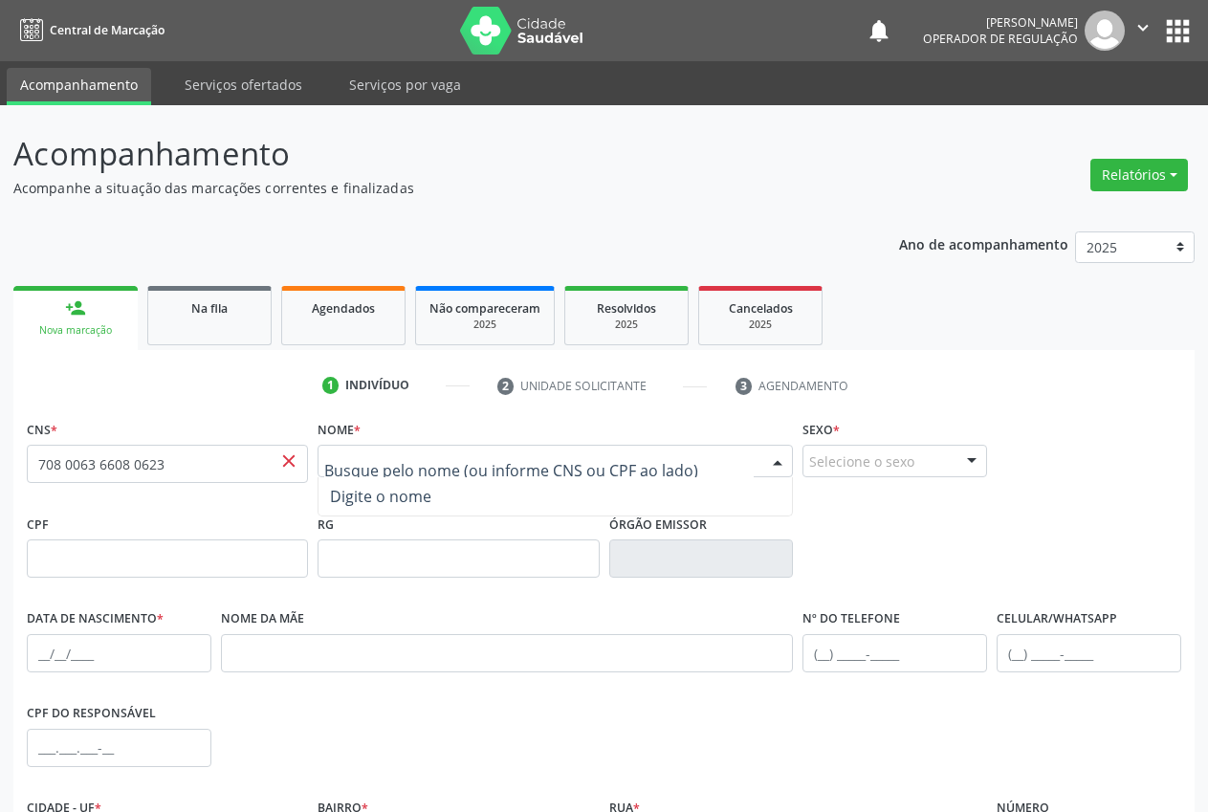
click at [672, 477] on span "Digite o nome" at bounding box center [556, 496] width 474 height 38
drag, startPoint x: 650, startPoint y: 474, endPoint x: 642, endPoint y: 465, distance: 11.5
click at [645, 467] on input "text" at bounding box center [539, 471] width 430 height 38
click at [642, 465] on input "text" at bounding box center [539, 471] width 430 height 38
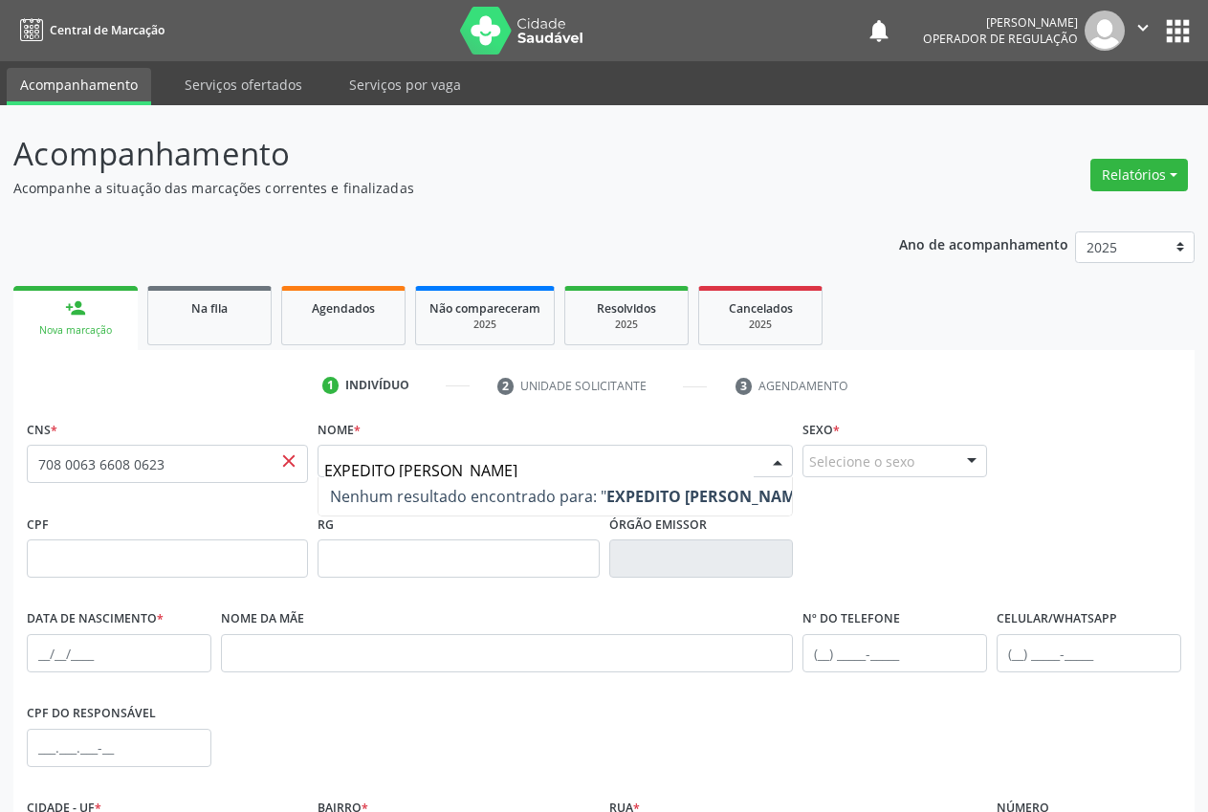
type input "EXPEDITO VIEIRA DE CARVALHO"
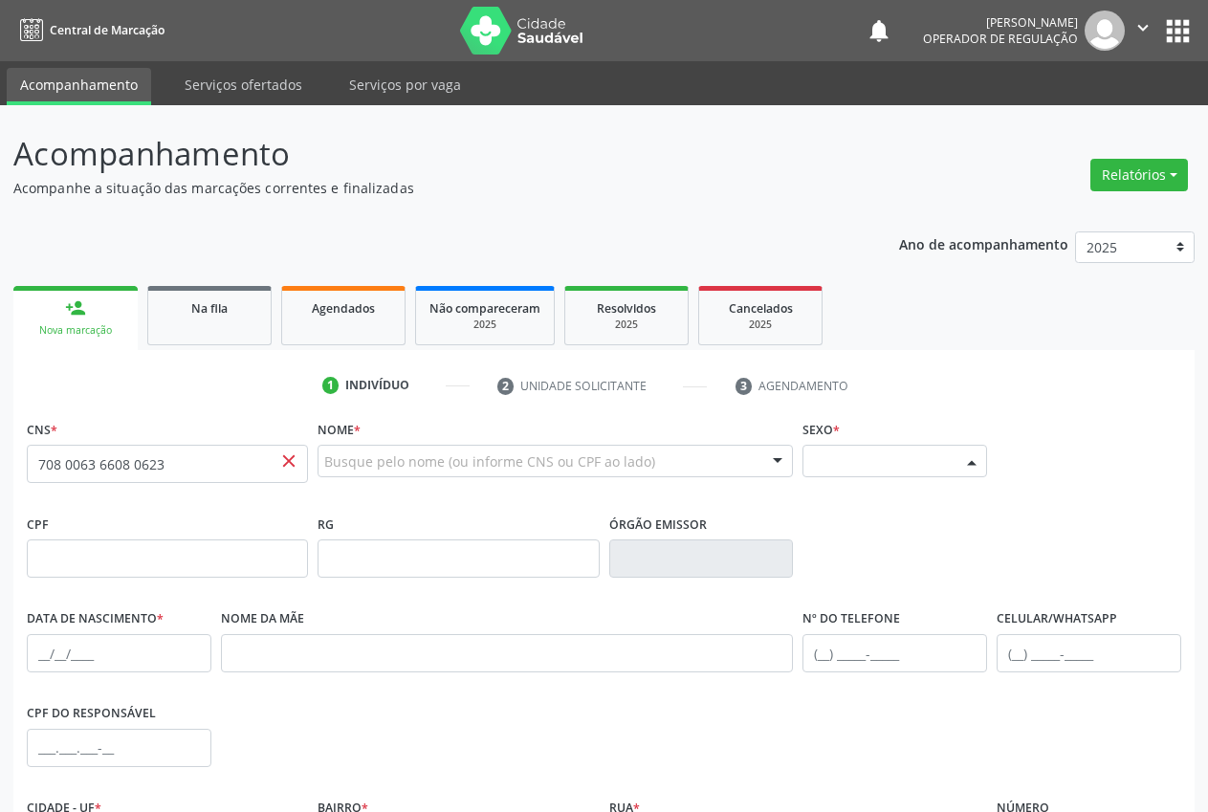
click at [963, 464] on div at bounding box center [972, 462] width 29 height 33
click at [903, 498] on span "Masculino" at bounding box center [895, 496] width 183 height 38
click at [40, 646] on input "text" at bounding box center [119, 653] width 185 height 38
click at [114, 640] on input "text" at bounding box center [119, 653] width 185 height 38
paste input "06/04/1945"
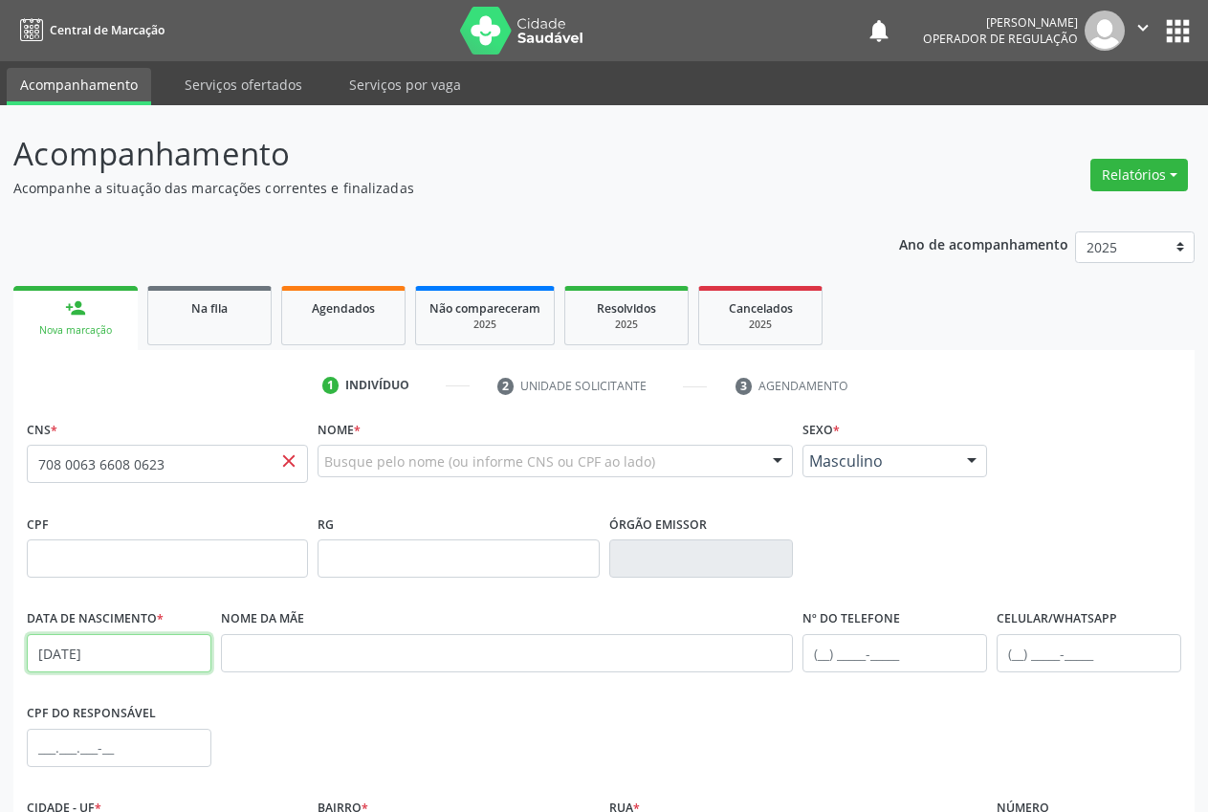
type input "06/04/1945"
click at [816, 681] on fieldset "Nº do Telefone" at bounding box center [895, 645] width 185 height 81
click at [1018, 646] on input "text" at bounding box center [1089, 653] width 185 height 38
paste input "(89) 99459-1983"
type input "(89) 99459-1983"
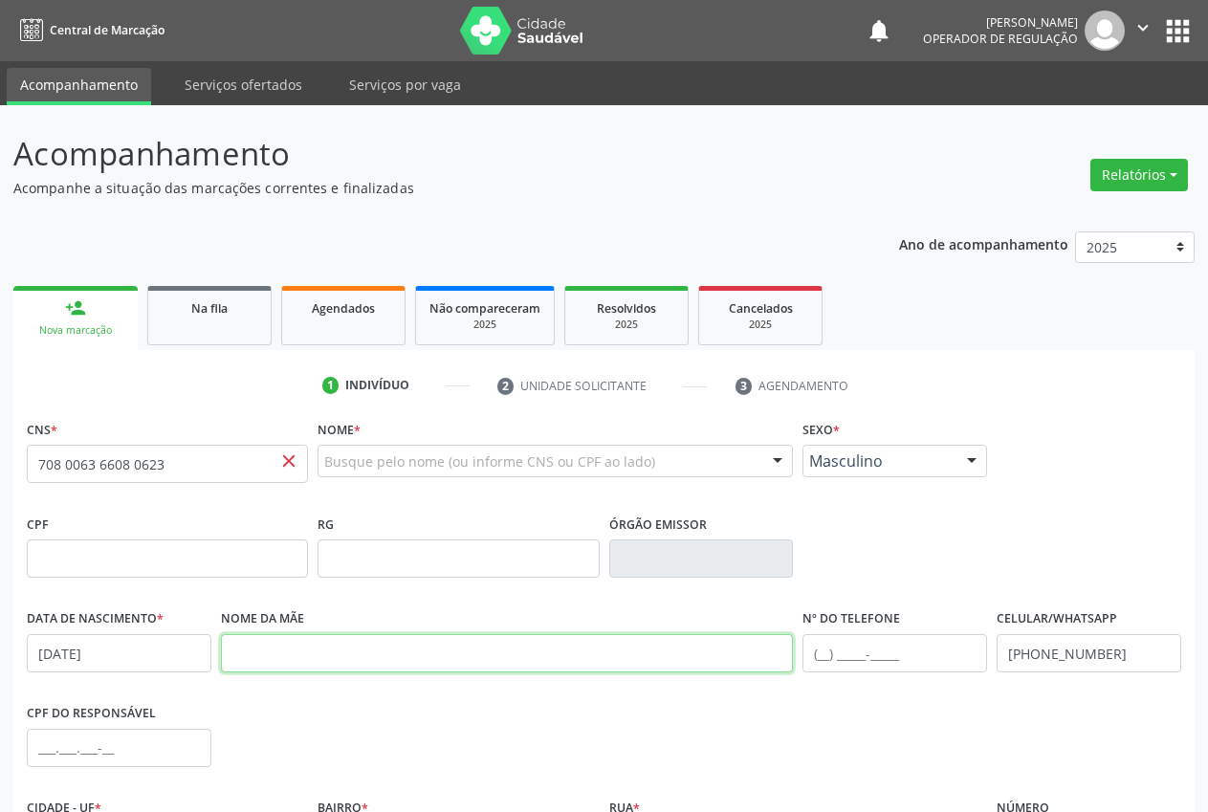
click at [263, 658] on input "text" at bounding box center [507, 653] width 573 height 38
paste input "MARIA VIEIRA DE CARVALHO"
type input "MARIA VIEIRA DE CARVALHO"
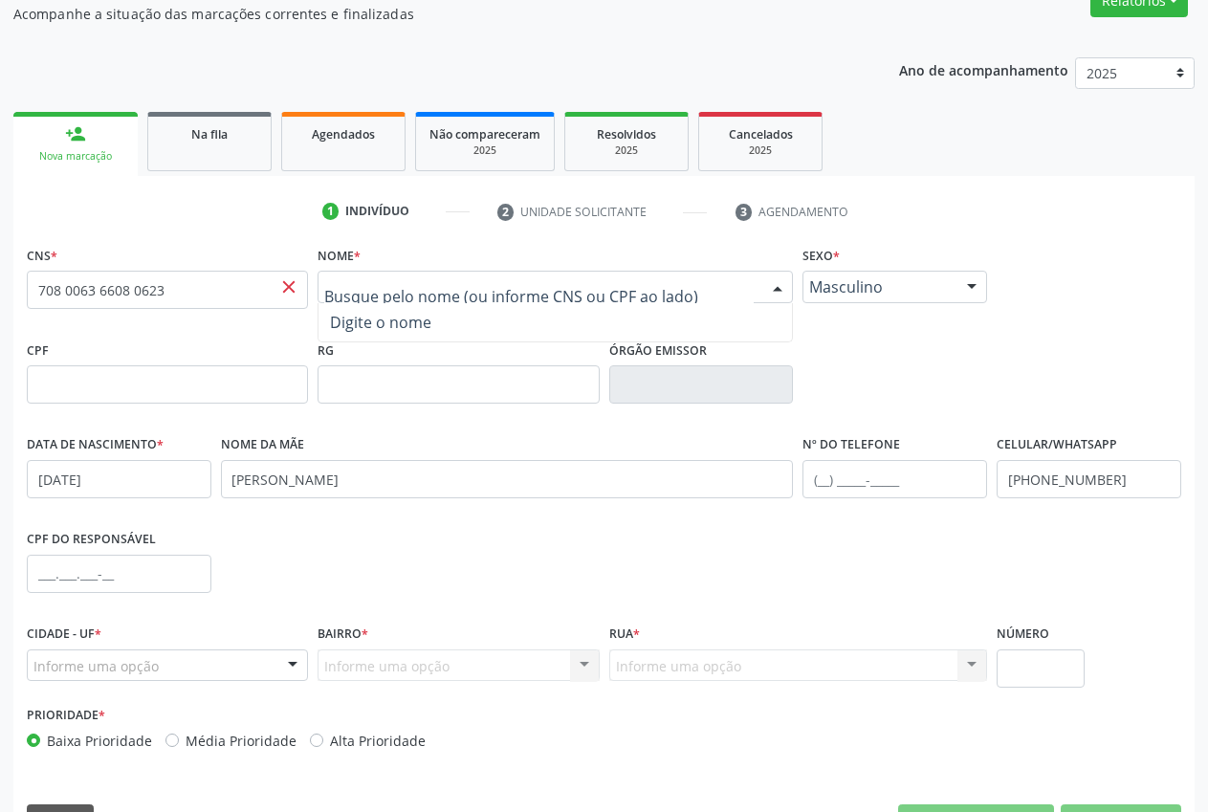
scroll to position [187, 0]
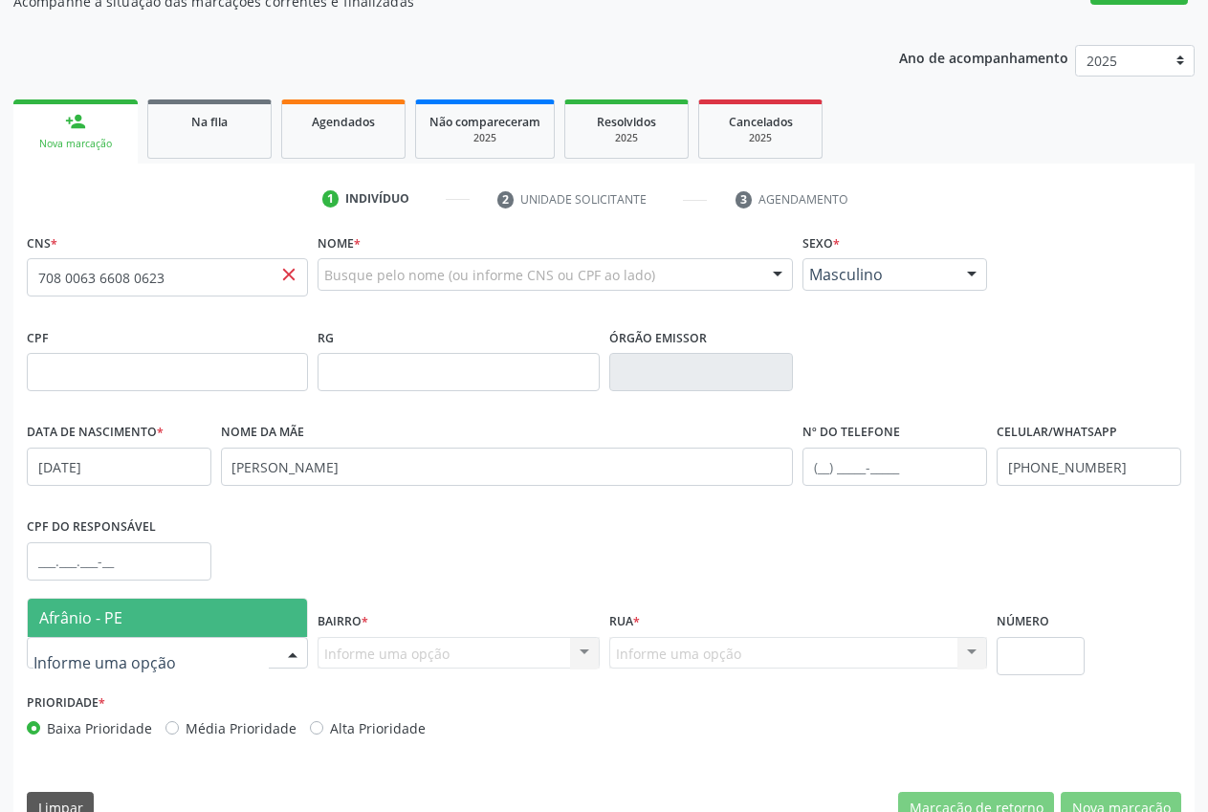
click at [132, 623] on span "Afrânio - PE" at bounding box center [167, 618] width 279 height 38
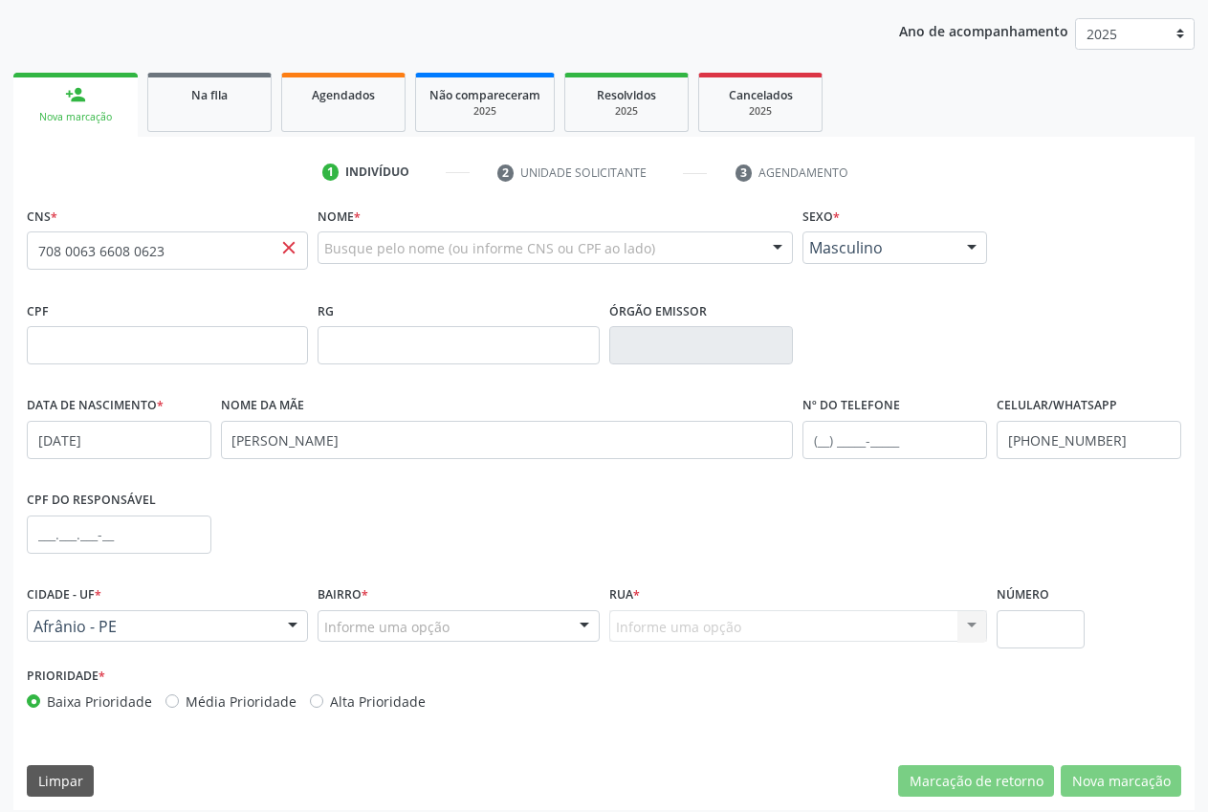
scroll to position [225, 0]
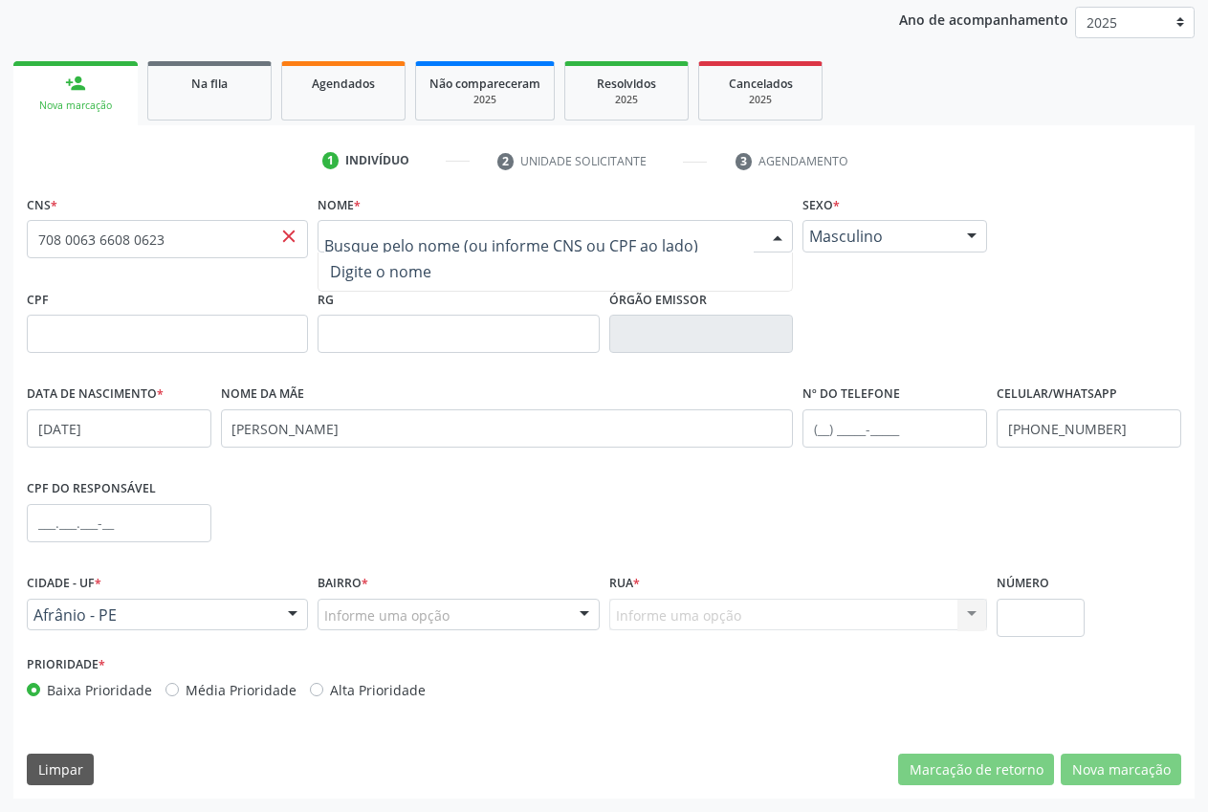
click at [392, 268] on span "Digite o nome" at bounding box center [380, 271] width 101 height 21
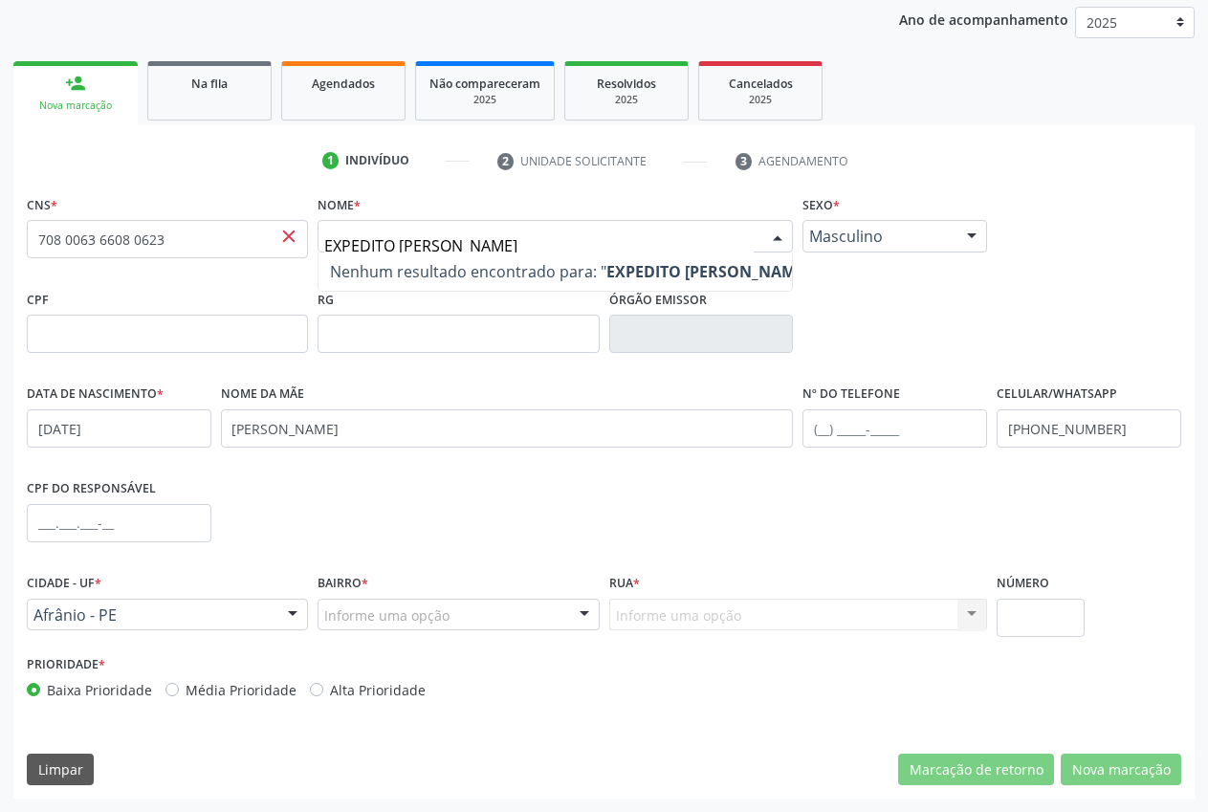
type input "EXPEDITO VIEIRA DE CARVALHO"
click at [289, 239] on span "close" at bounding box center [288, 236] width 21 height 21
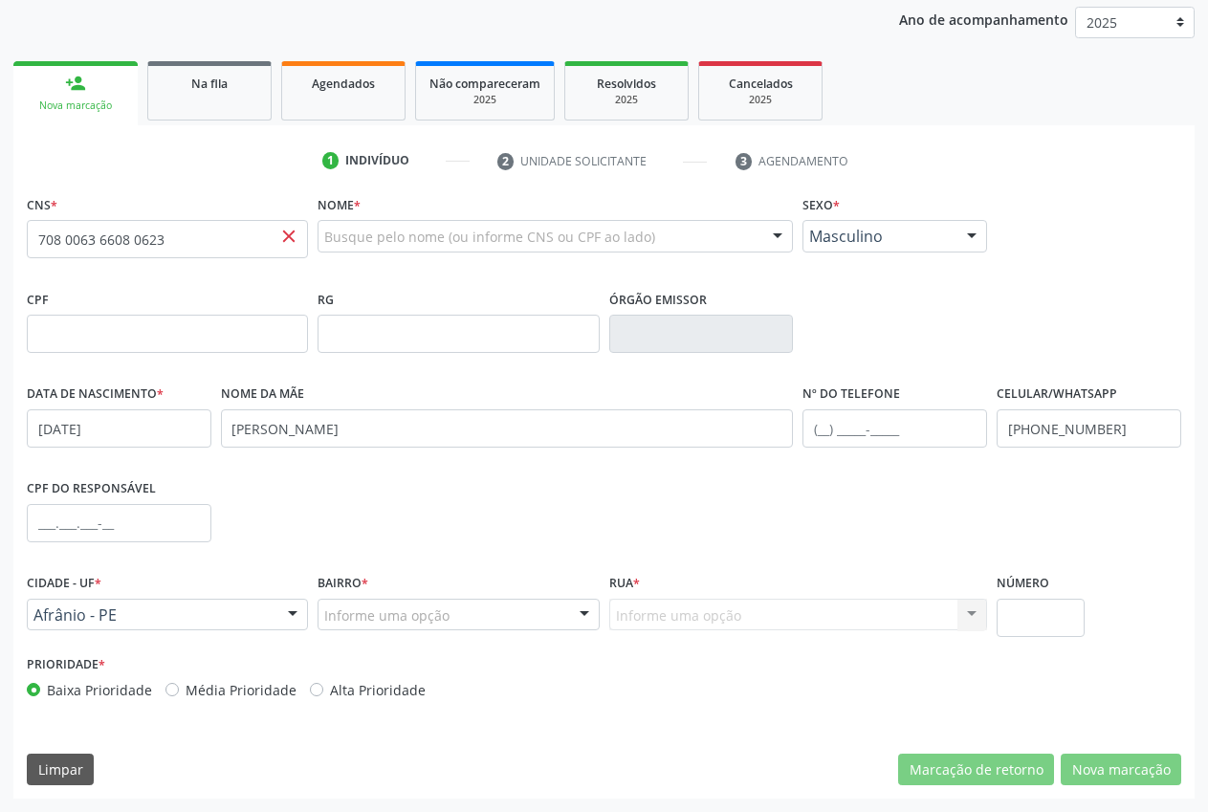
drag, startPoint x: 285, startPoint y: 235, endPoint x: 235, endPoint y: 233, distance: 49.8
click at [281, 235] on span "close" at bounding box center [288, 236] width 21 height 21
click at [232, 238] on input "708 0063 6608 0623" at bounding box center [167, 239] width 281 height 38
type input "7"
click at [77, 339] on input "text" at bounding box center [167, 334] width 281 height 38
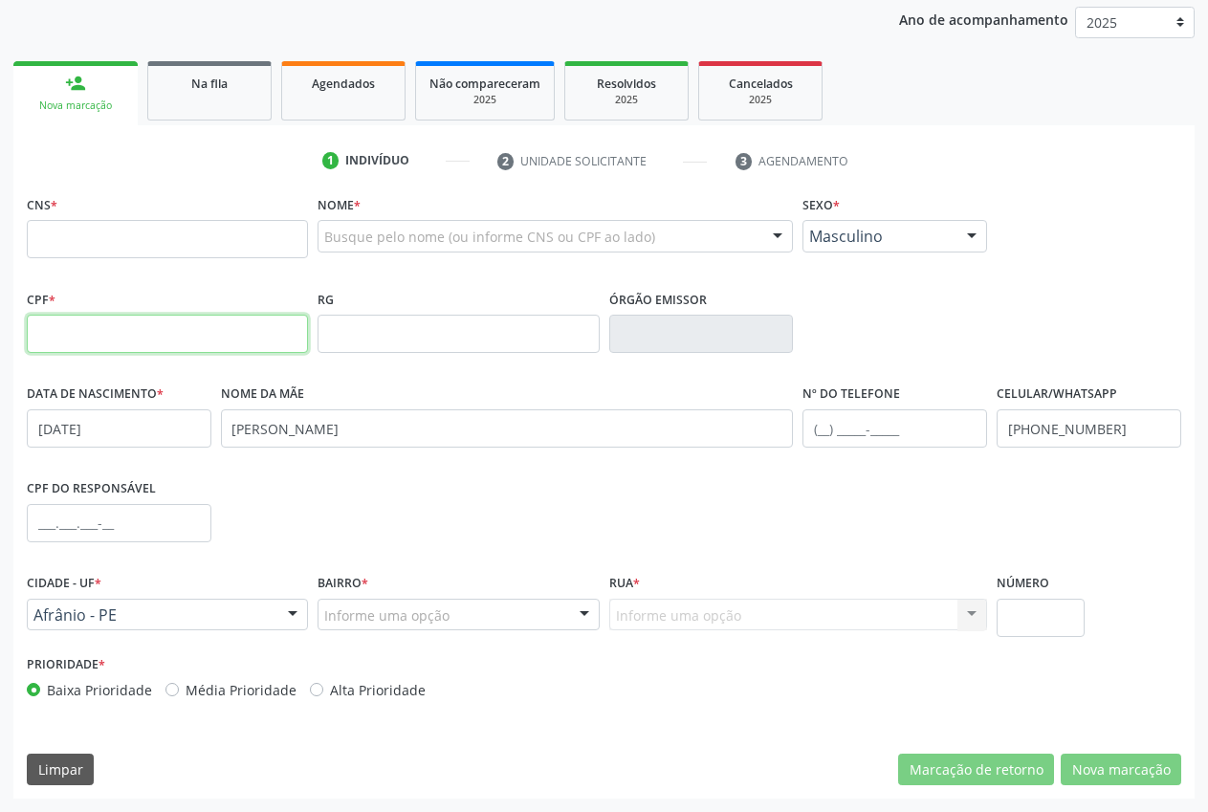
paste input "183.598.094-53"
type input "183.598.094-53"
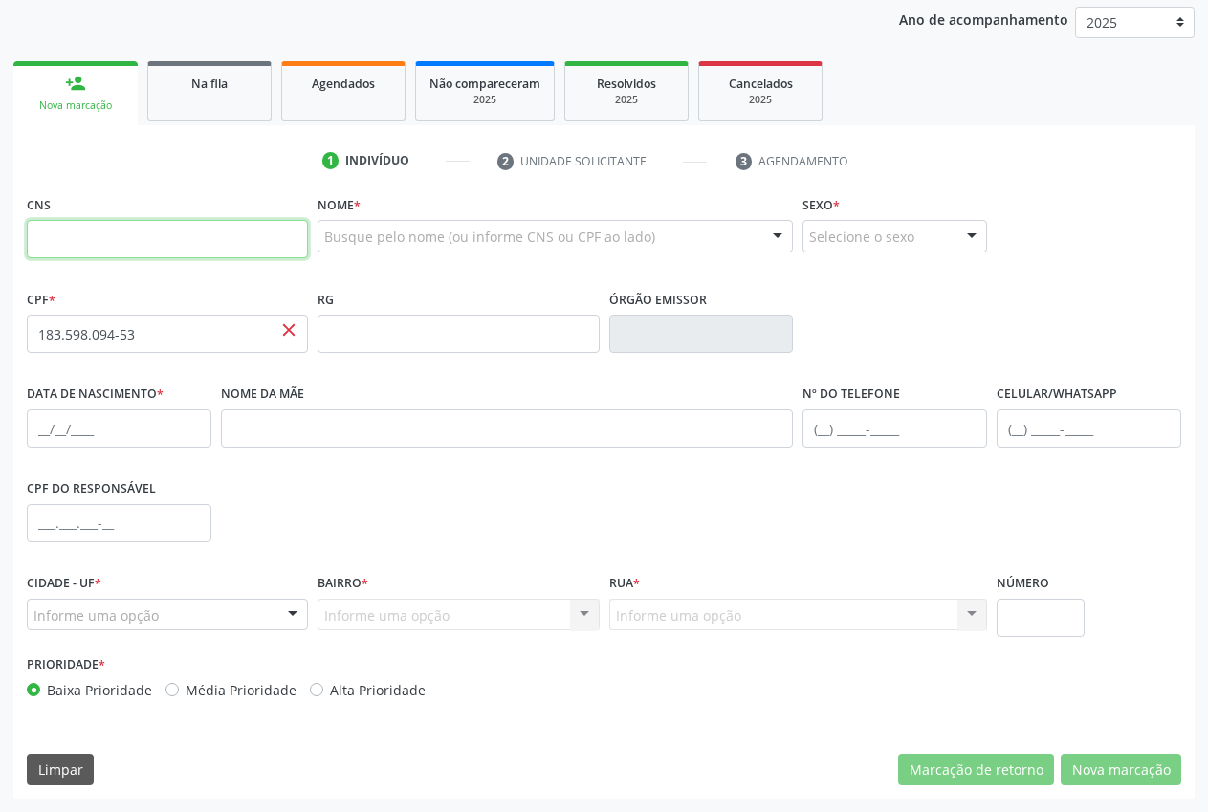
click at [93, 246] on input "text" at bounding box center [167, 239] width 281 height 38
click at [152, 232] on input "text" at bounding box center [167, 239] width 281 height 38
paste input "708 0063 6608 0623"
type input "708 0063 6608 0623"
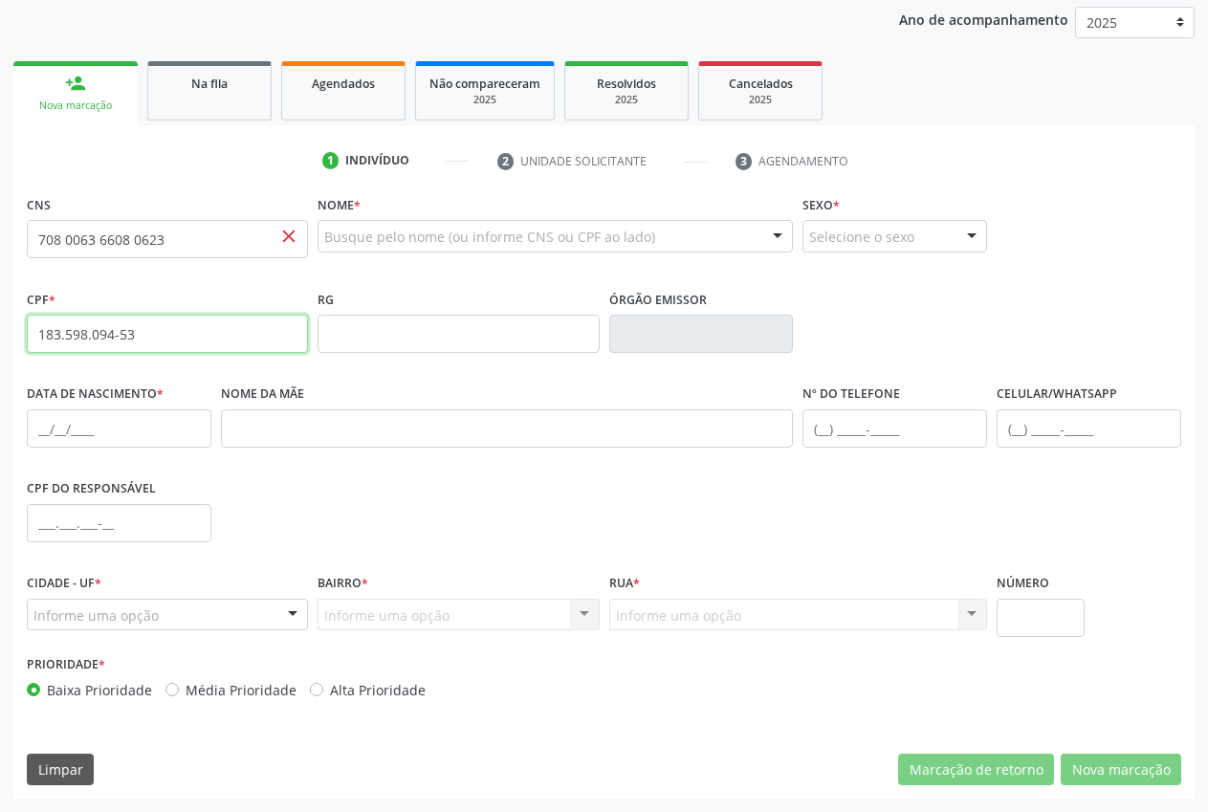
click at [219, 332] on input "183.598.094-53" at bounding box center [167, 334] width 281 height 38
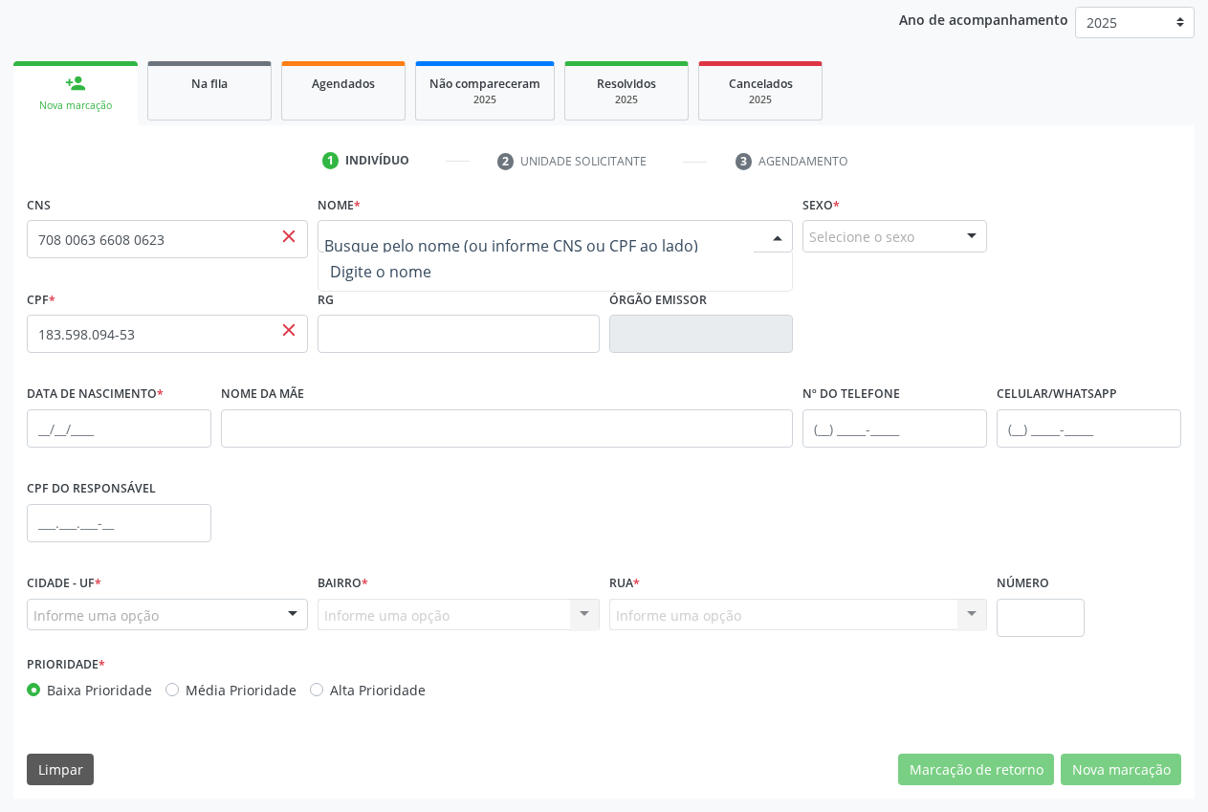
paste input "EXPEDITO VIEIRA DE CARVALHO"
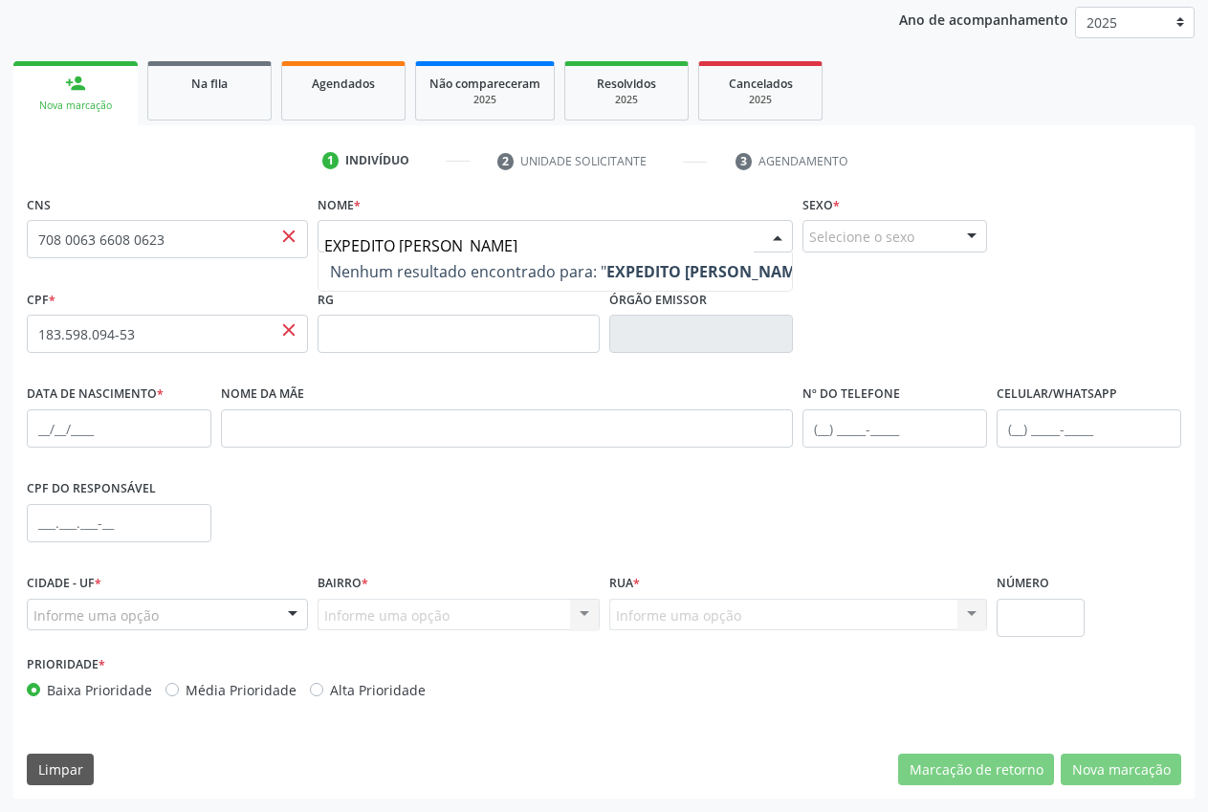
click at [811, 228] on div "Selecione o sexo" at bounding box center [895, 236] width 185 height 33
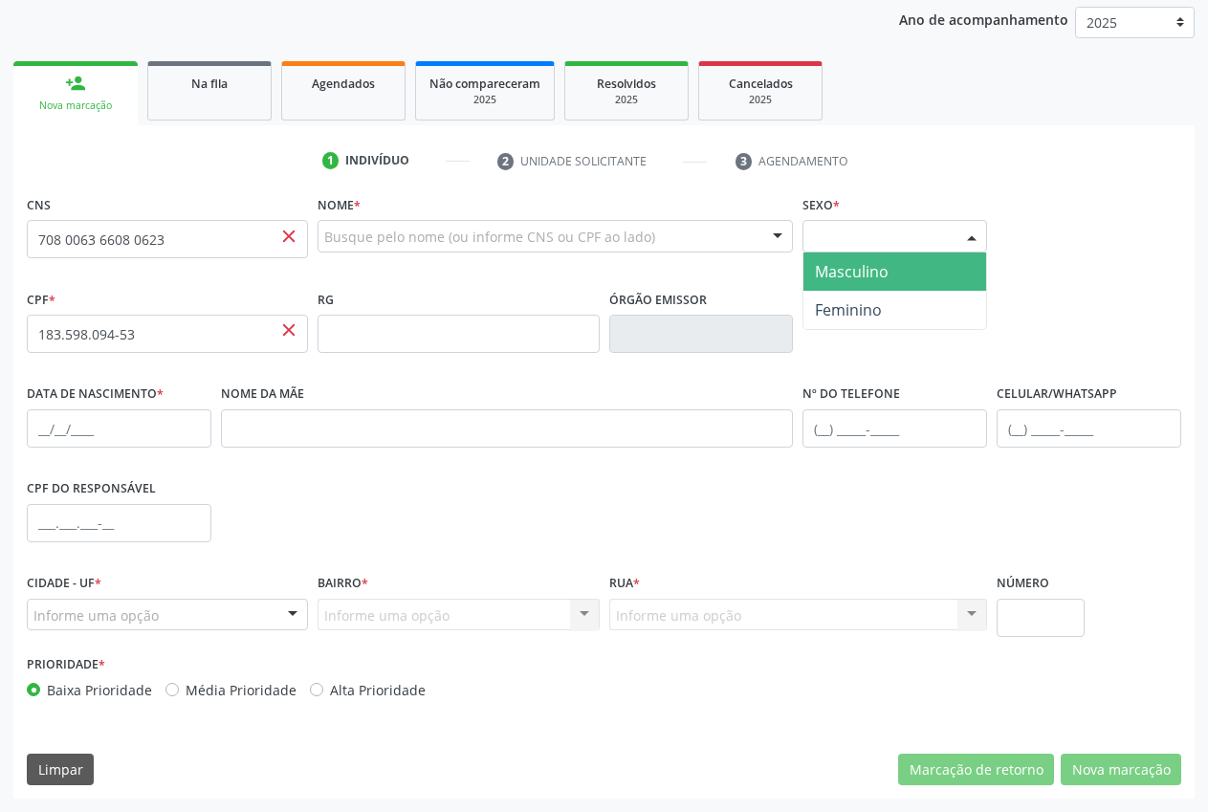
click at [829, 235] on div "Selecione o sexo" at bounding box center [895, 236] width 185 height 33
drag, startPoint x: 290, startPoint y: 230, endPoint x: 339, endPoint y: 246, distance: 51.4
click at [291, 232] on span "close" at bounding box center [288, 236] width 21 height 21
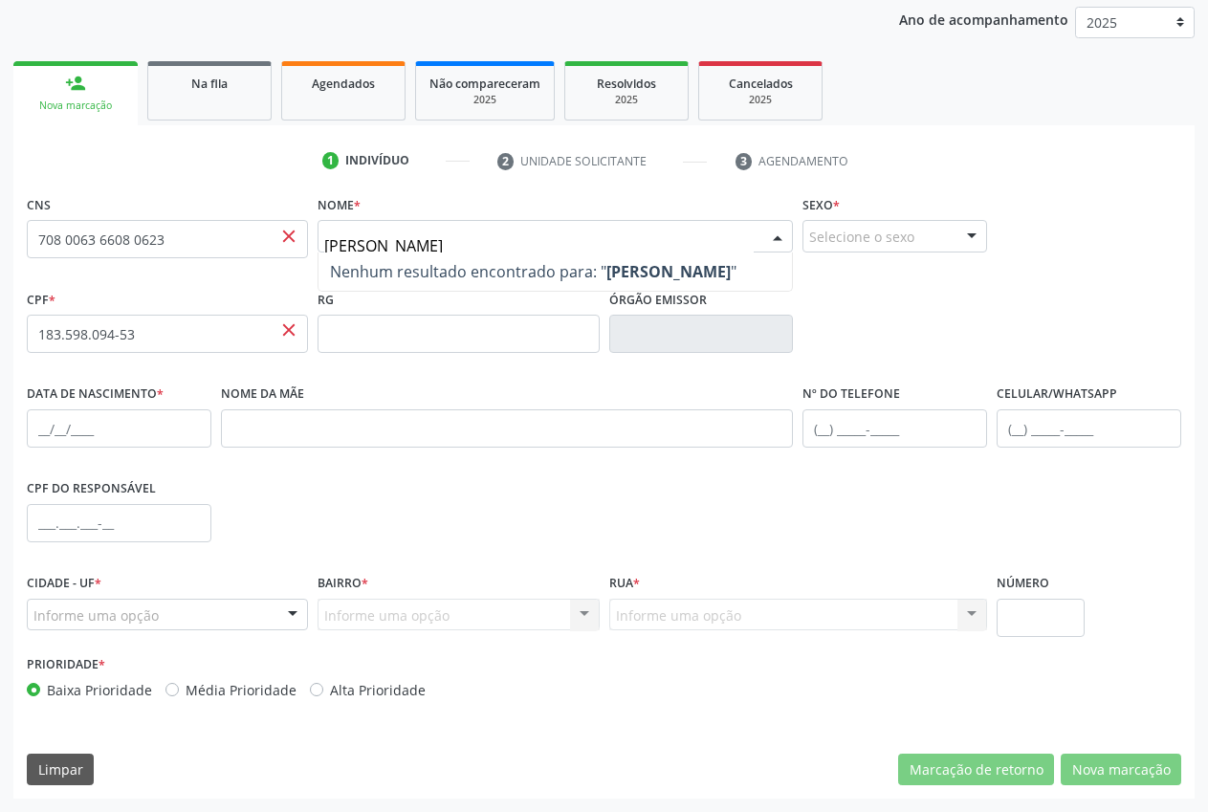
type input "[PERSON_NAME]"
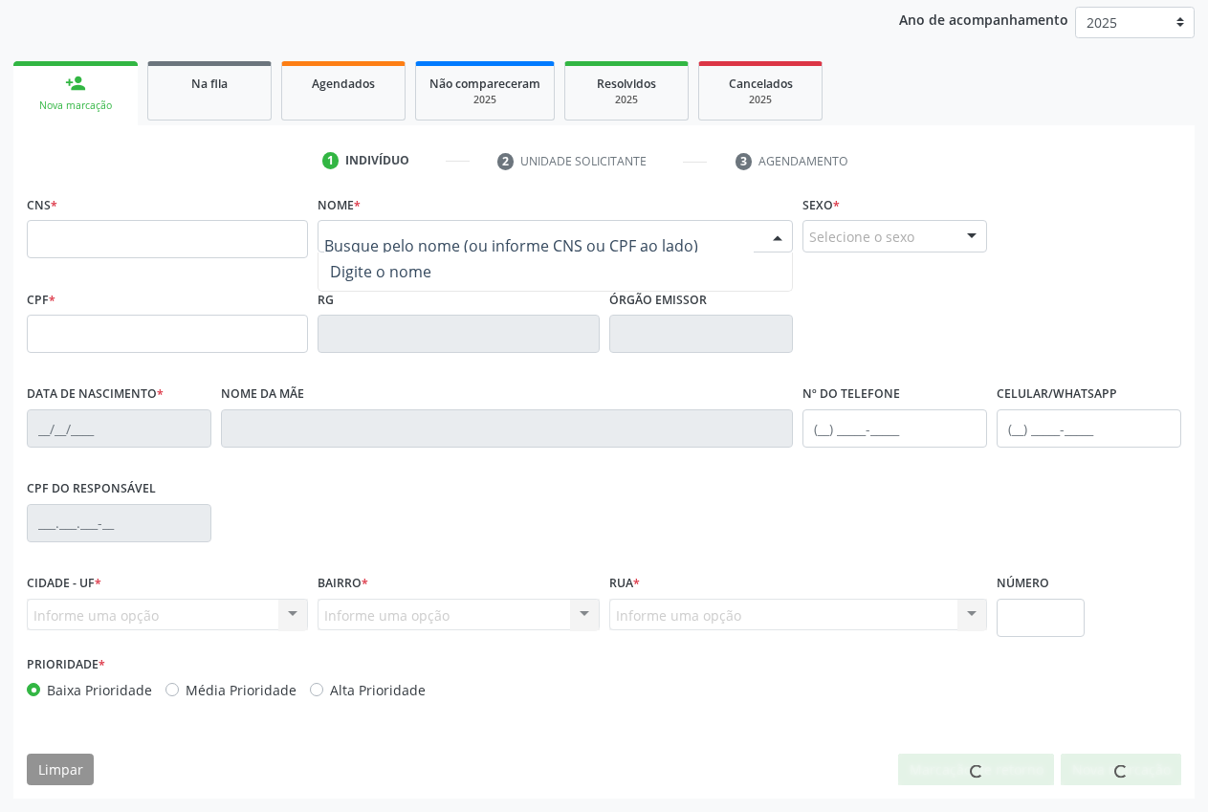
scroll to position [225, 0]
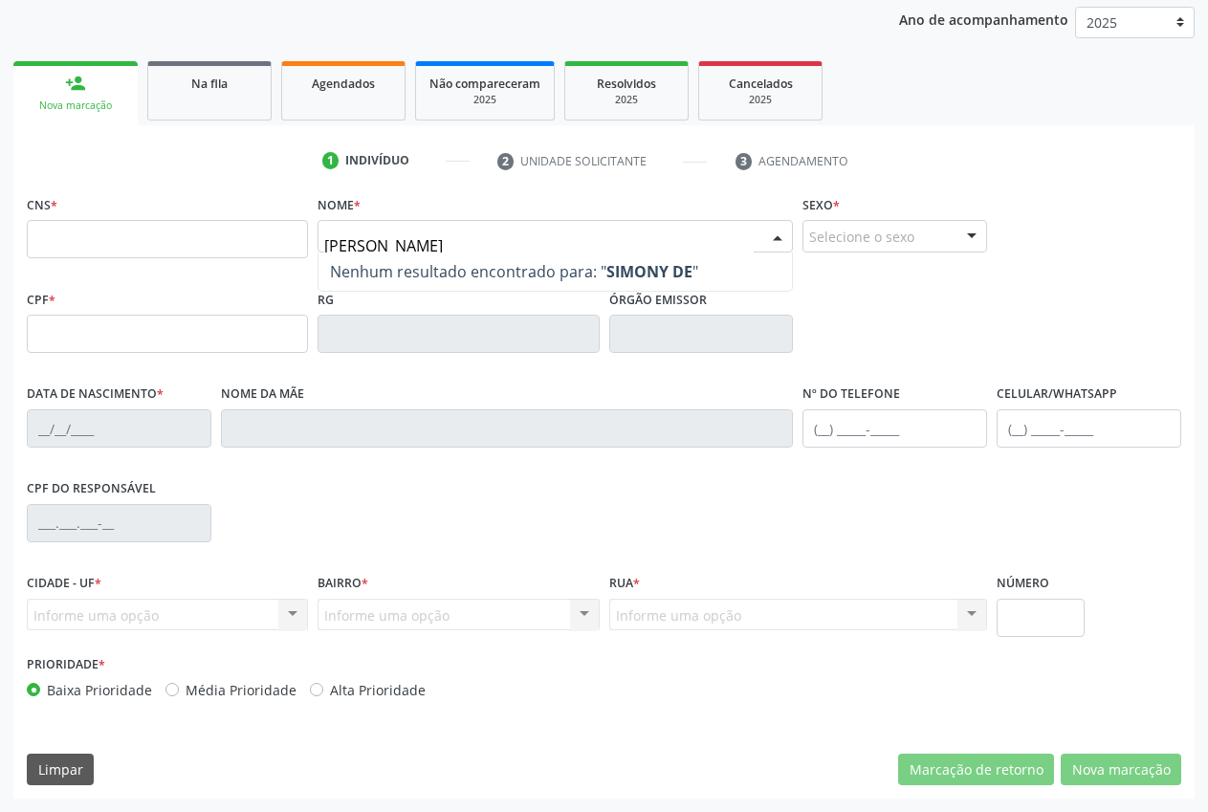
type input "[PERSON_NAME]"
click at [608, 280] on strong "[PERSON_NAME]" at bounding box center [669, 271] width 124 height 21
click at [653, 272] on strong "[PERSON_NAME]" at bounding box center [669, 271] width 124 height 21
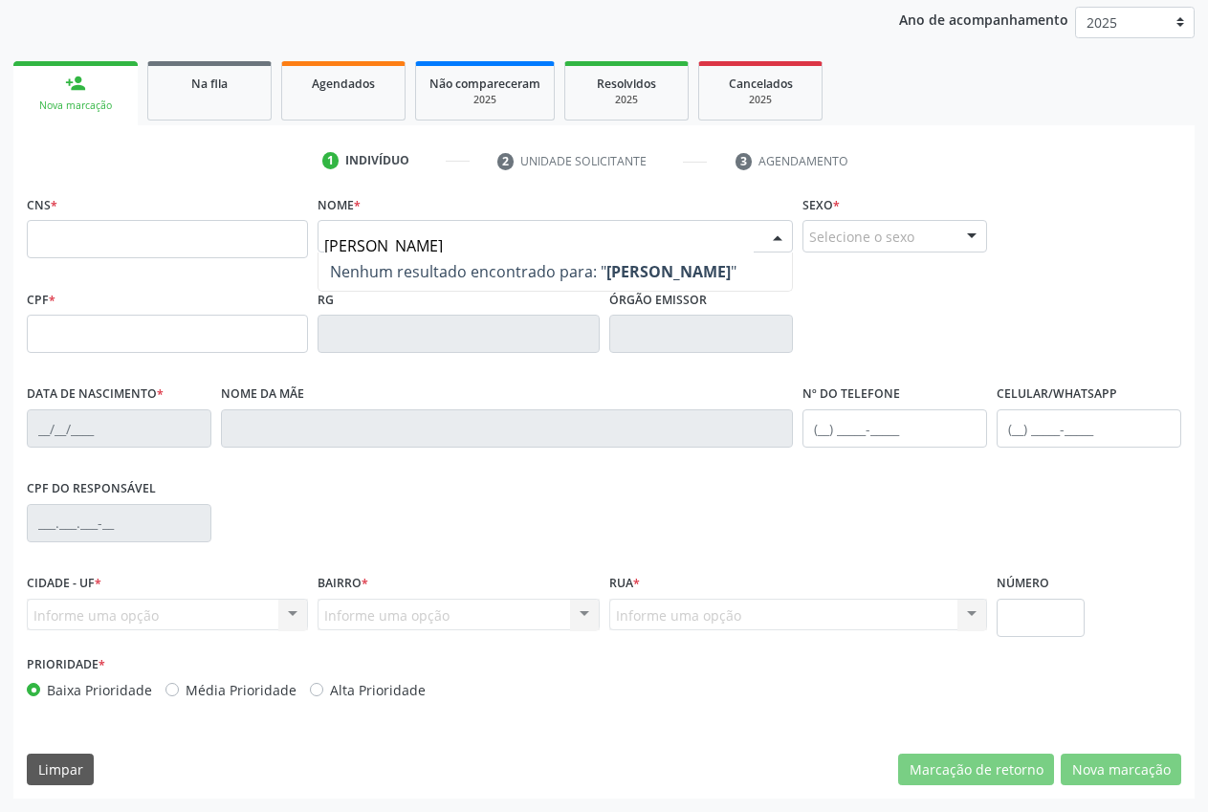
click at [653, 272] on strong "[PERSON_NAME]" at bounding box center [669, 271] width 124 height 21
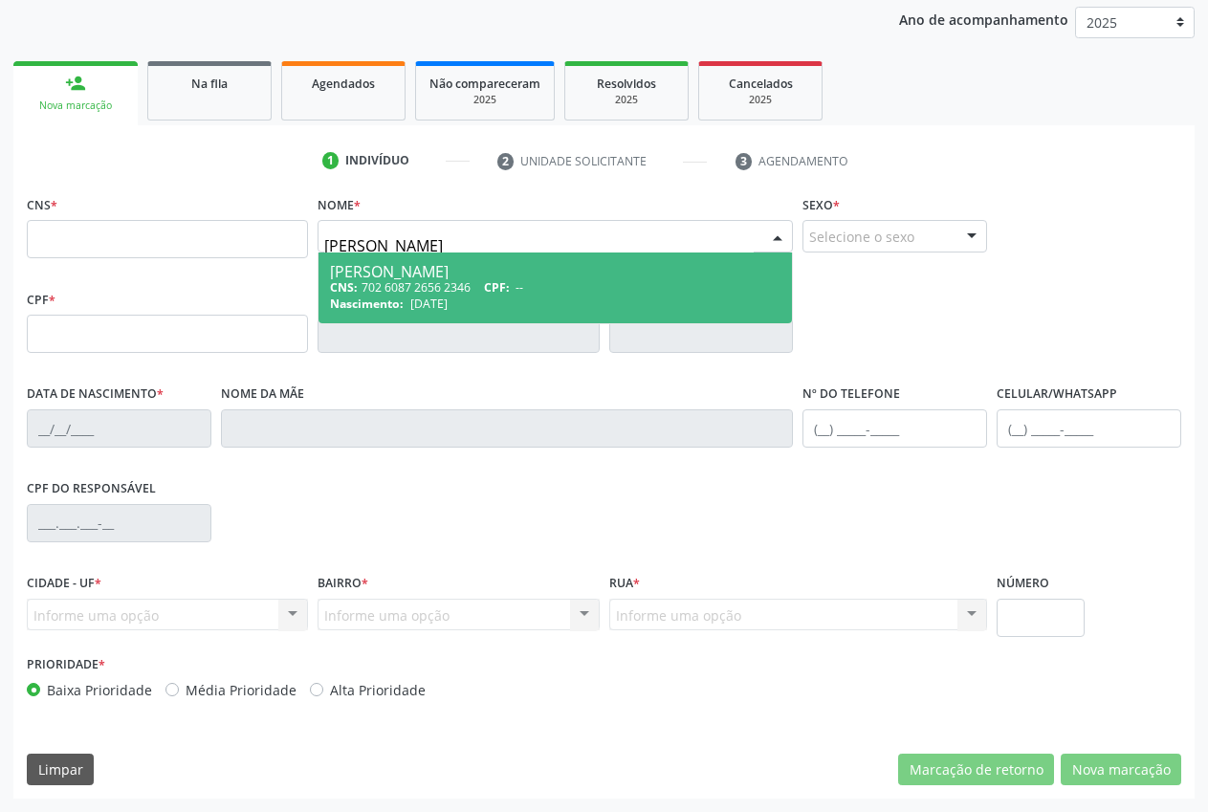
click at [433, 292] on div "CNS: 702 6087 2656 2346 CPF: --" at bounding box center [555, 287] width 451 height 16
type input "702 6087 2656 2346"
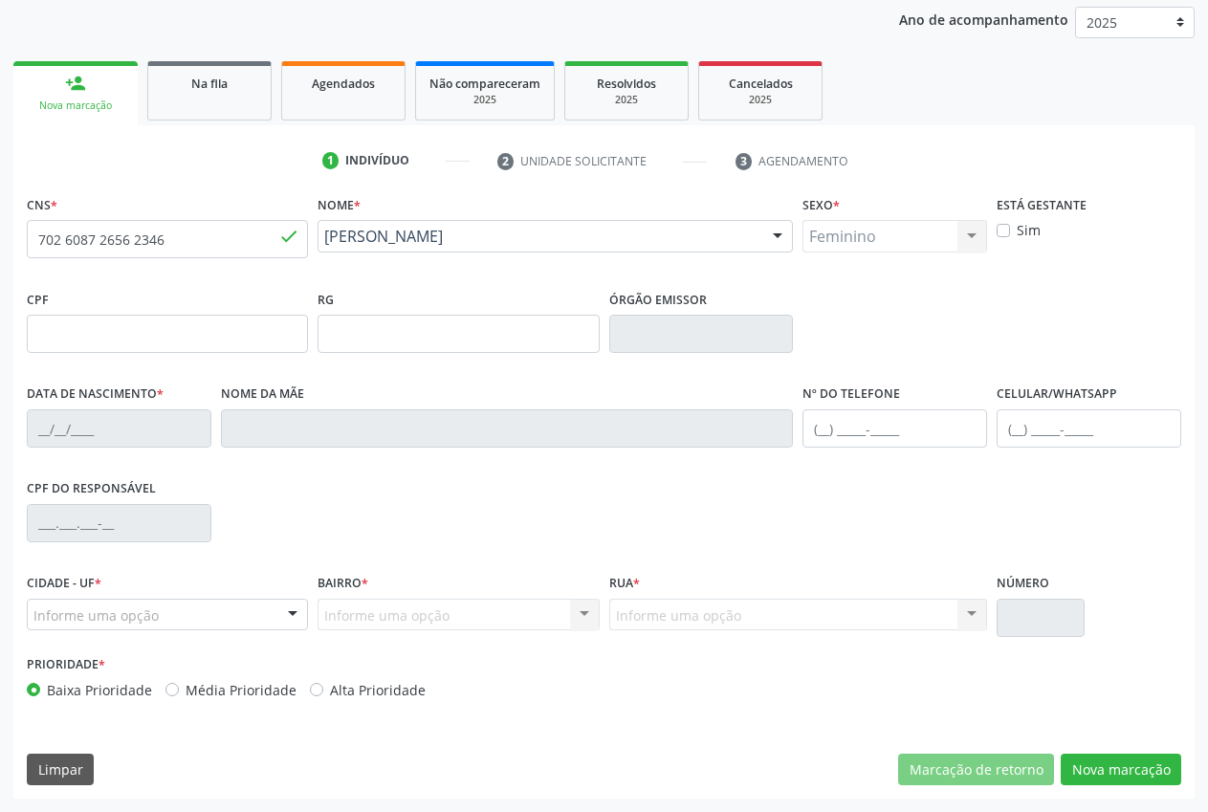
type input "[DATE]"
type input "Aparecida Brito"
type input "[PHONE_NUMBER]"
type input "060.477.964-00"
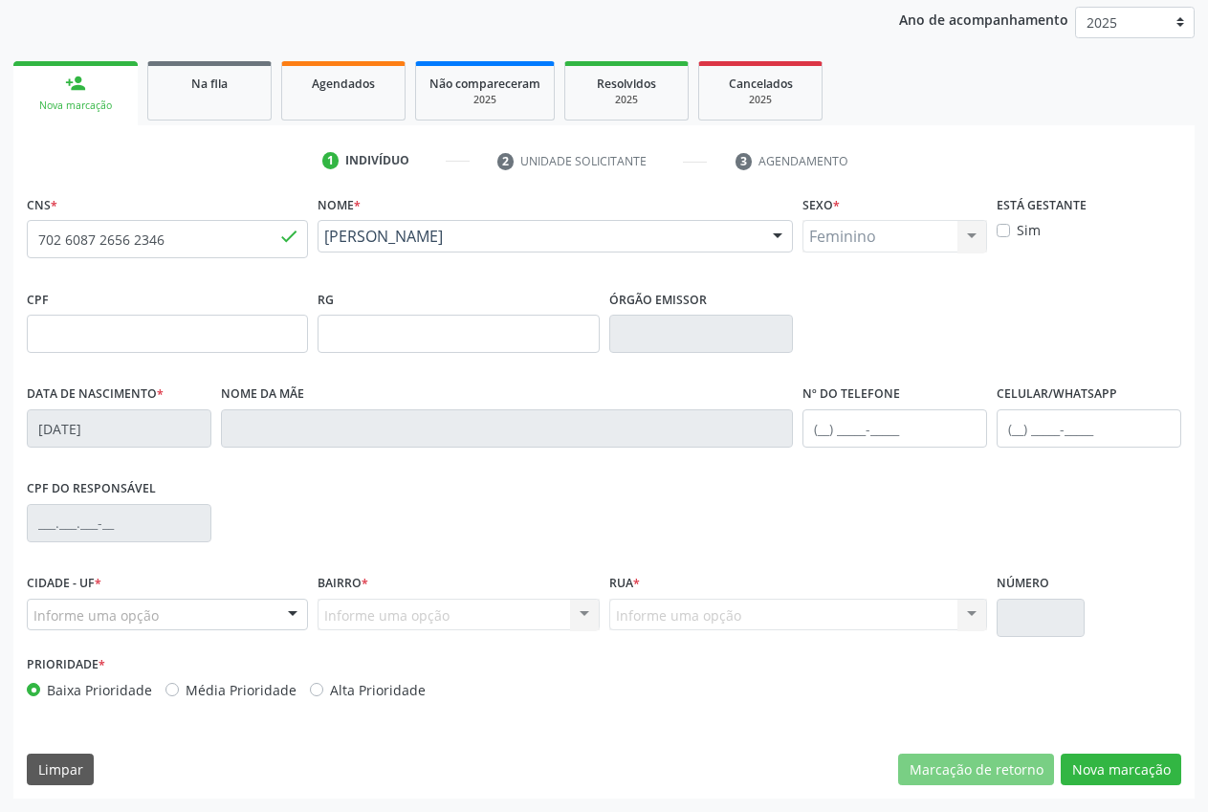
type input "S/N"
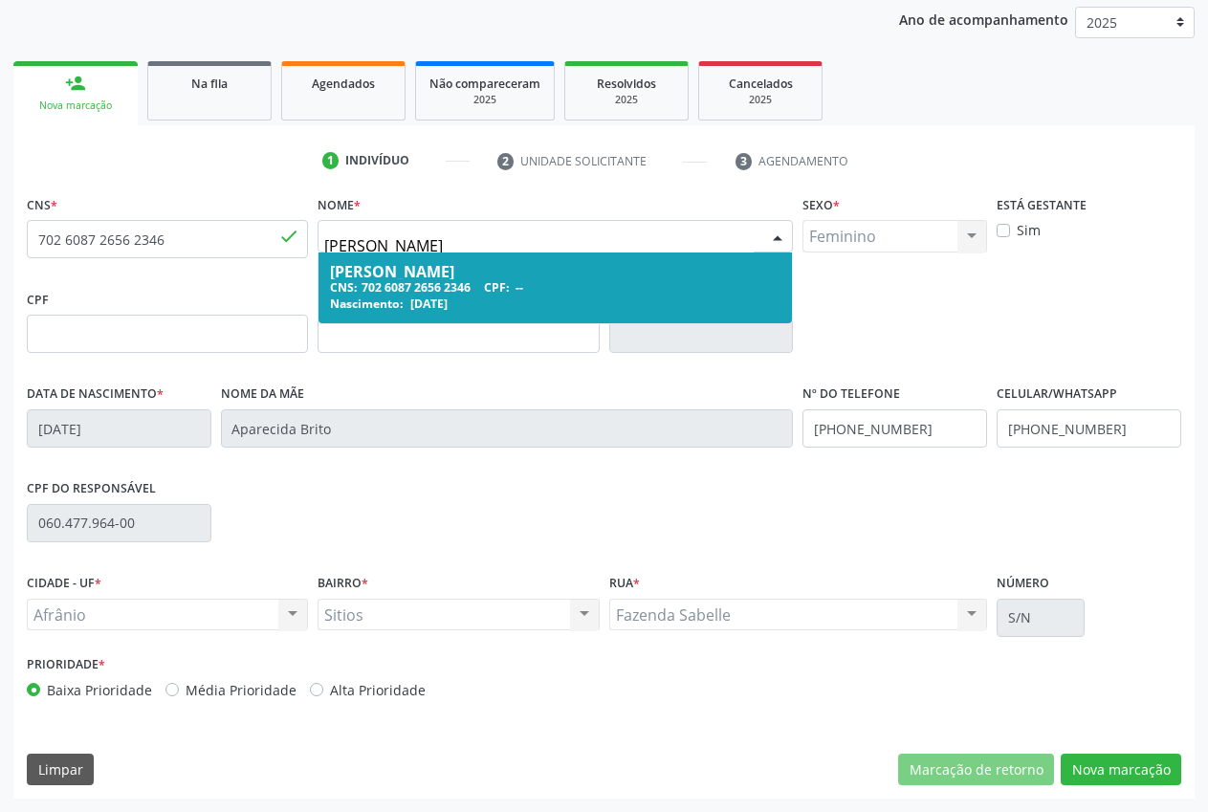
type input "[PERSON_NAME]"
type input "709 8090 4669 1897"
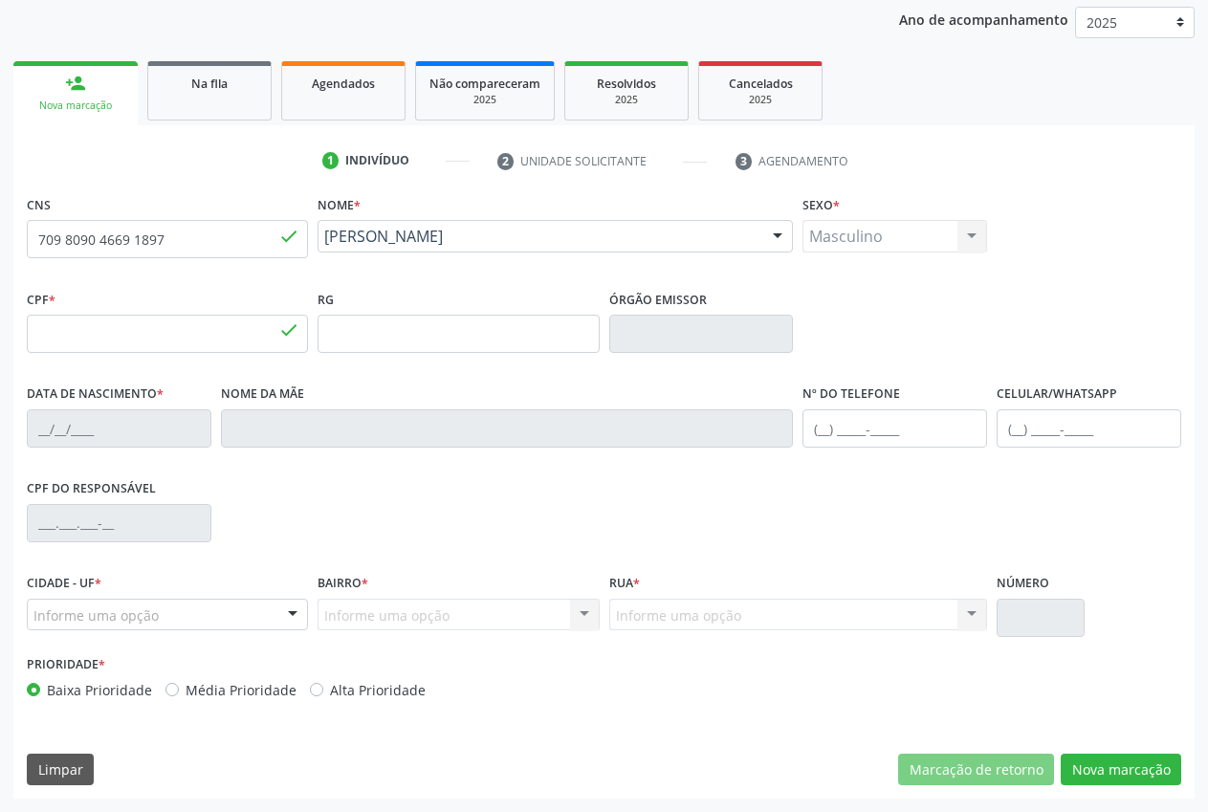
type input "311.512.304-30"
type input "[DATE]"
type input "[PERSON_NAME]"
type input "[PHONE_NUMBER]"
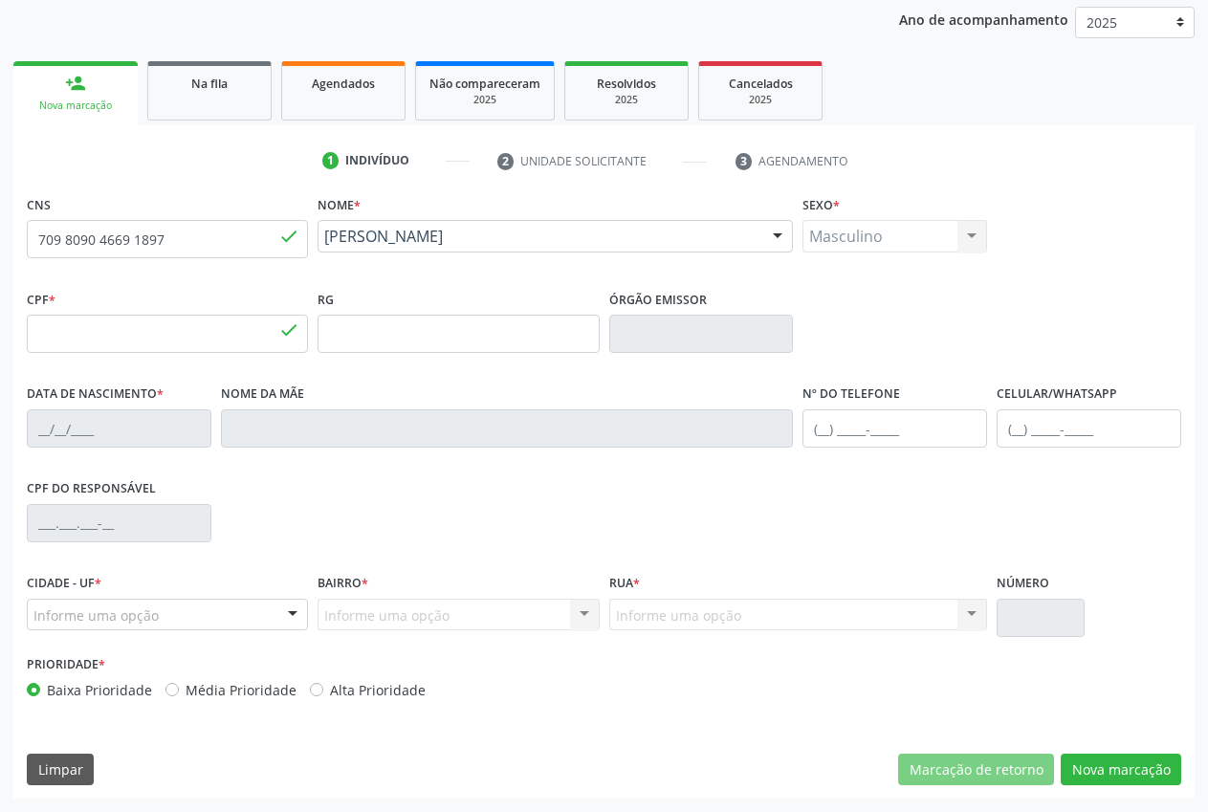
type input "022.295.784-05"
type input "6"
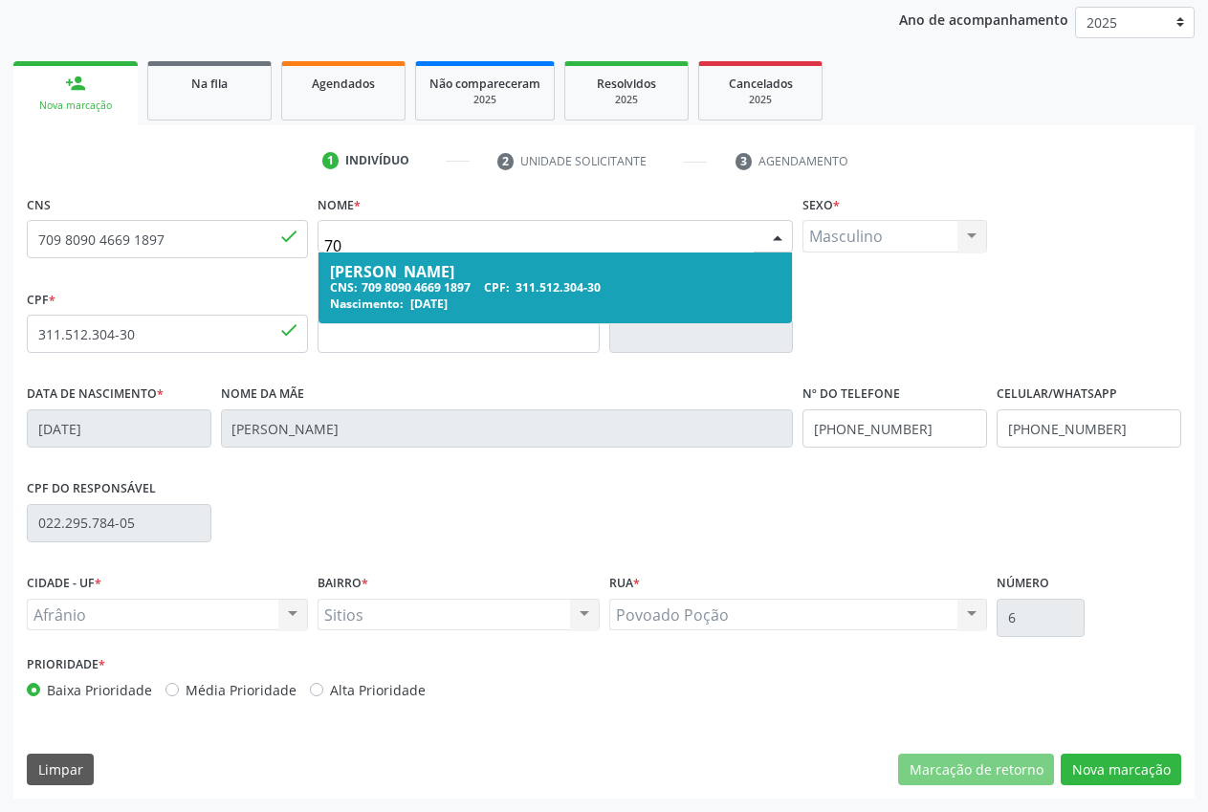
type input "706"
click at [193, 252] on input "709 8090 4669 1897" at bounding box center [167, 239] width 281 height 38
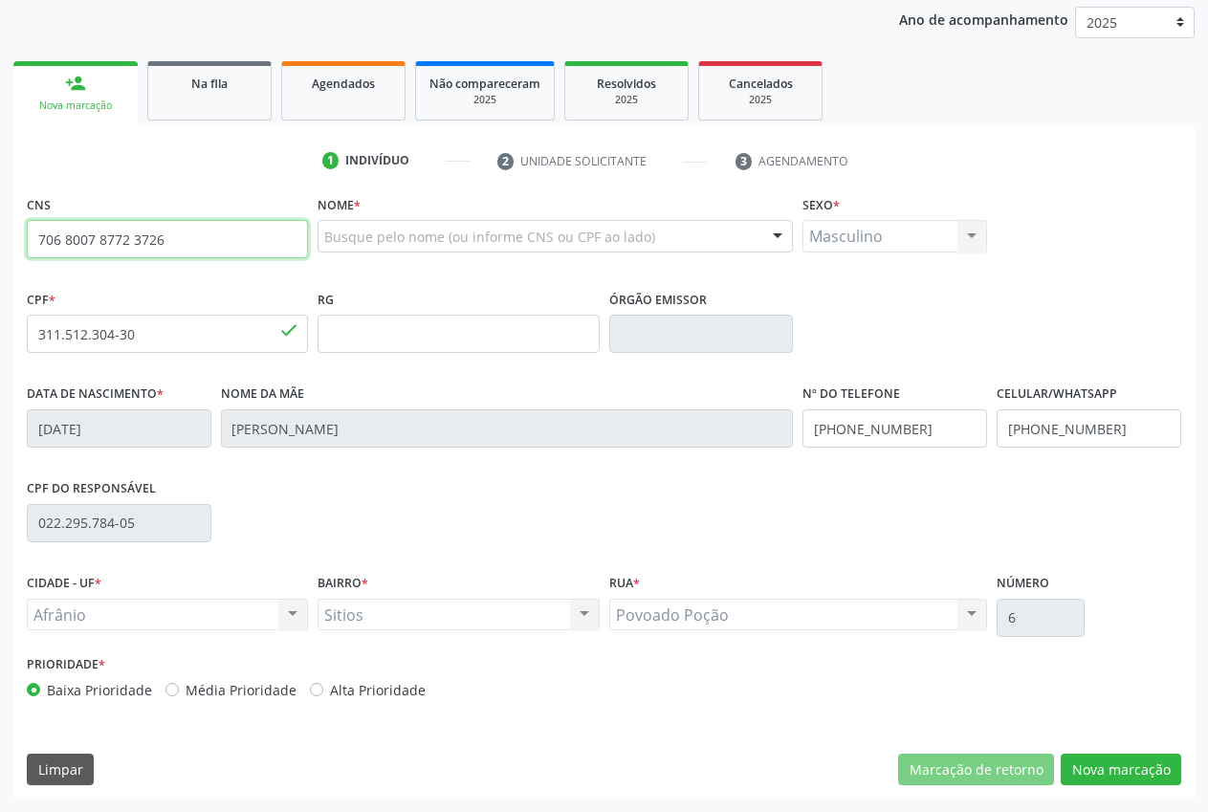
type input "706 8007 8772 3726"
drag, startPoint x: 188, startPoint y: 246, endPoint x: 56, endPoint y: 232, distance: 132.7
click at [47, 232] on input "706 8007 8772 3726" at bounding box center [167, 239] width 281 height 38
click at [227, 246] on input "706 8007 8772 3726" at bounding box center [167, 239] width 281 height 38
drag, startPoint x: 221, startPoint y: 246, endPoint x: 59, endPoint y: 236, distance: 162.0
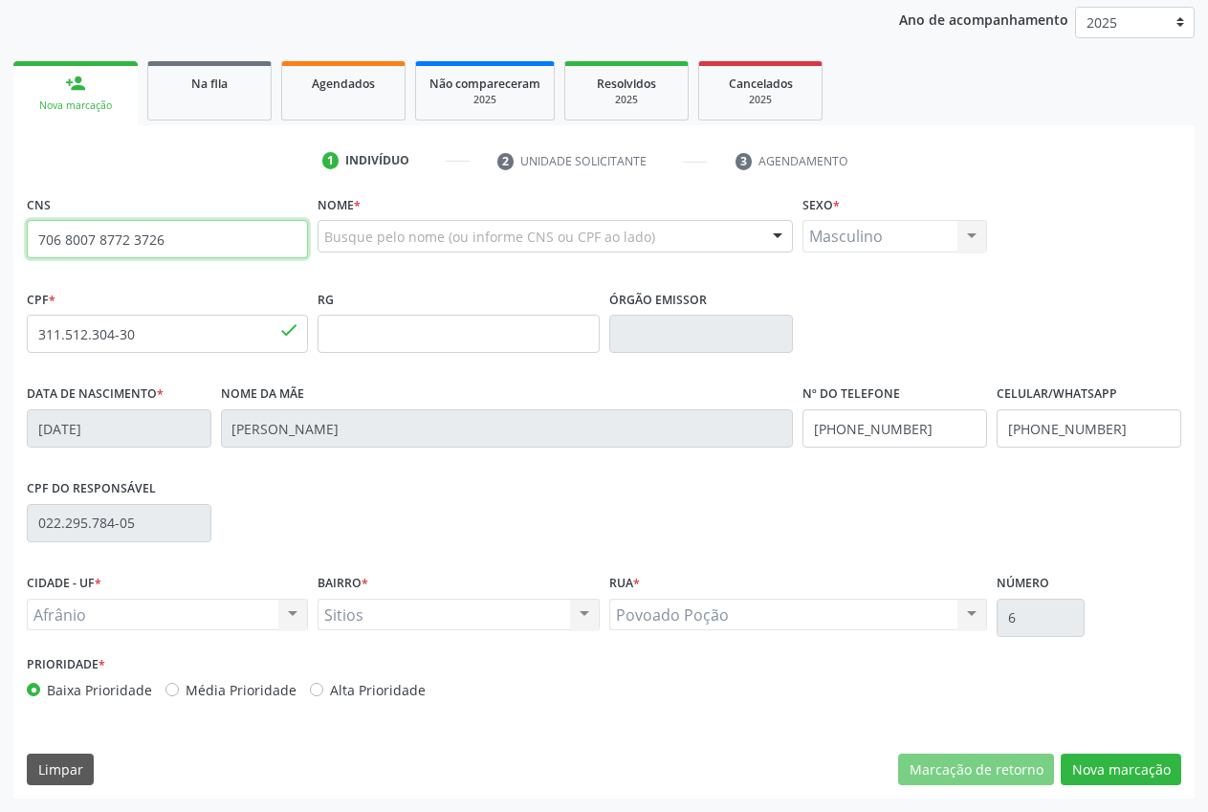
click at [32, 240] on input "706 8007 8772 3726" at bounding box center [167, 239] width 281 height 38
